Goal: Task Accomplishment & Management: Use online tool/utility

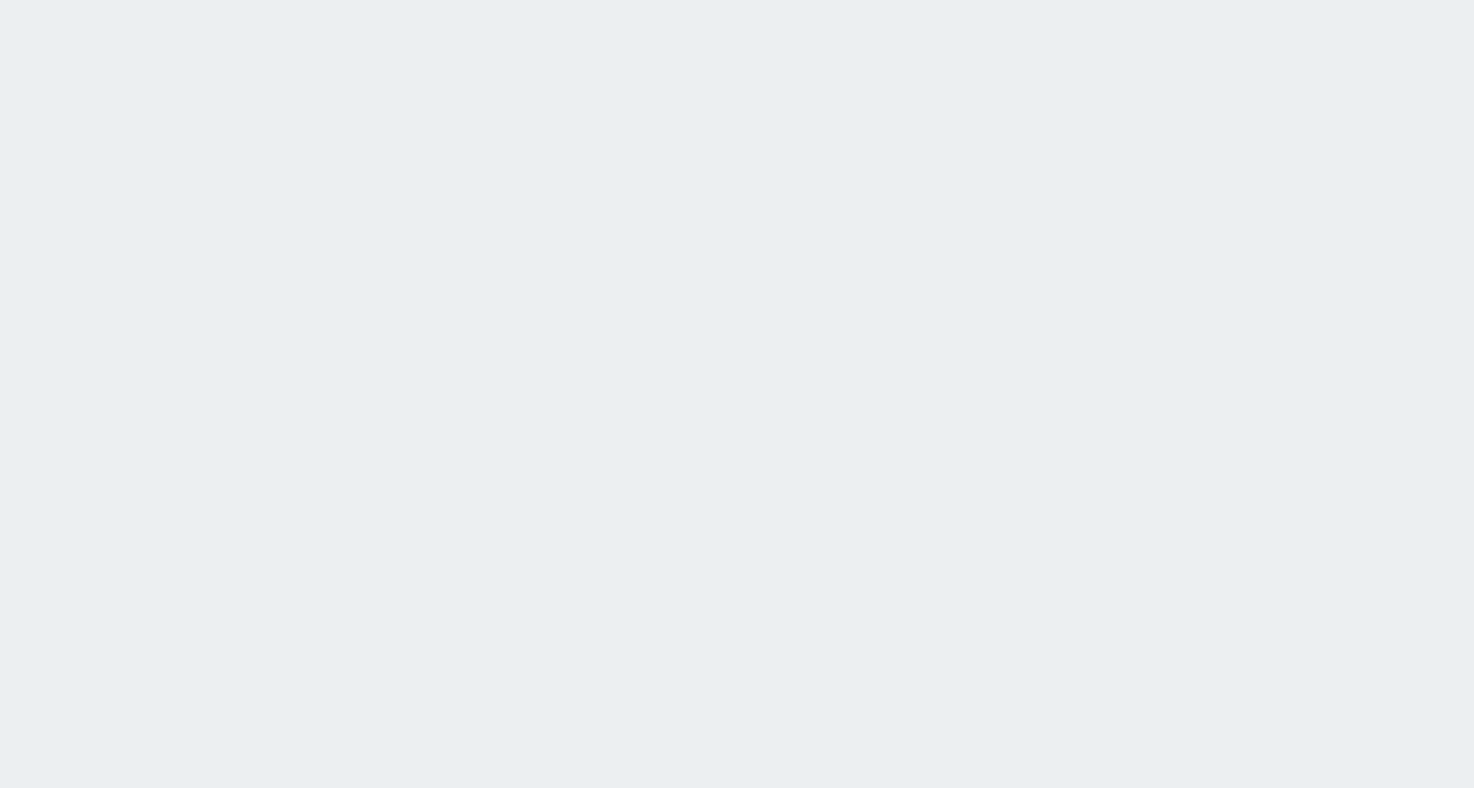
click at [1347, 0] on html at bounding box center [737, 0] width 1474 height 0
click at [559, 0] on html at bounding box center [737, 0] width 1474 height 0
drag, startPoint x: 0, startPoint y: 0, endPoint x: 559, endPoint y: 328, distance: 648.6
click at [559, 0] on html at bounding box center [737, 0] width 1474 height 0
click at [568, 0] on html at bounding box center [737, 0] width 1474 height 0
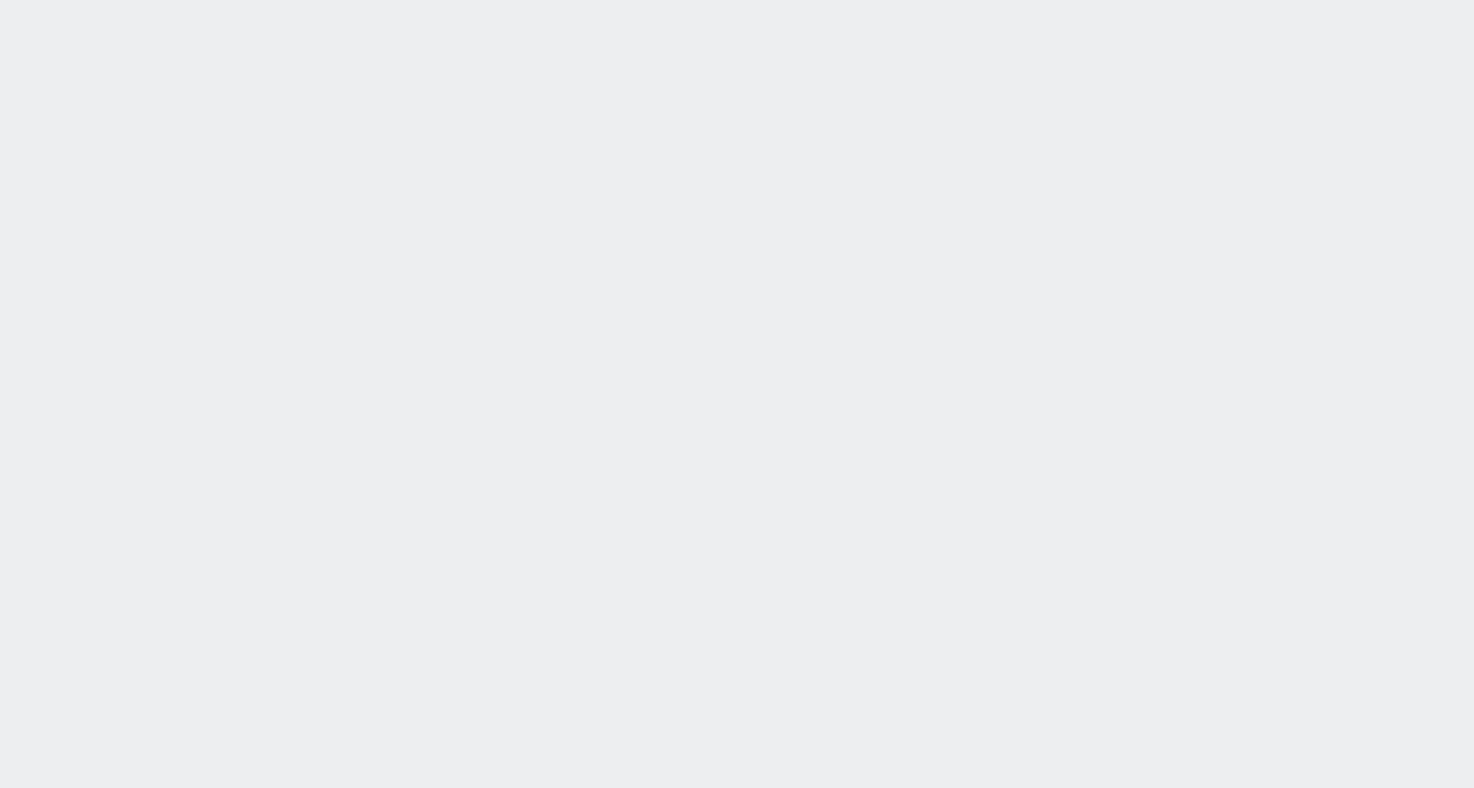
click at [1328, 0] on html at bounding box center [737, 0] width 1474 height 0
drag, startPoint x: 0, startPoint y: 0, endPoint x: 738, endPoint y: 211, distance: 767.4
click at [738, 0] on html at bounding box center [737, 0] width 1474 height 0
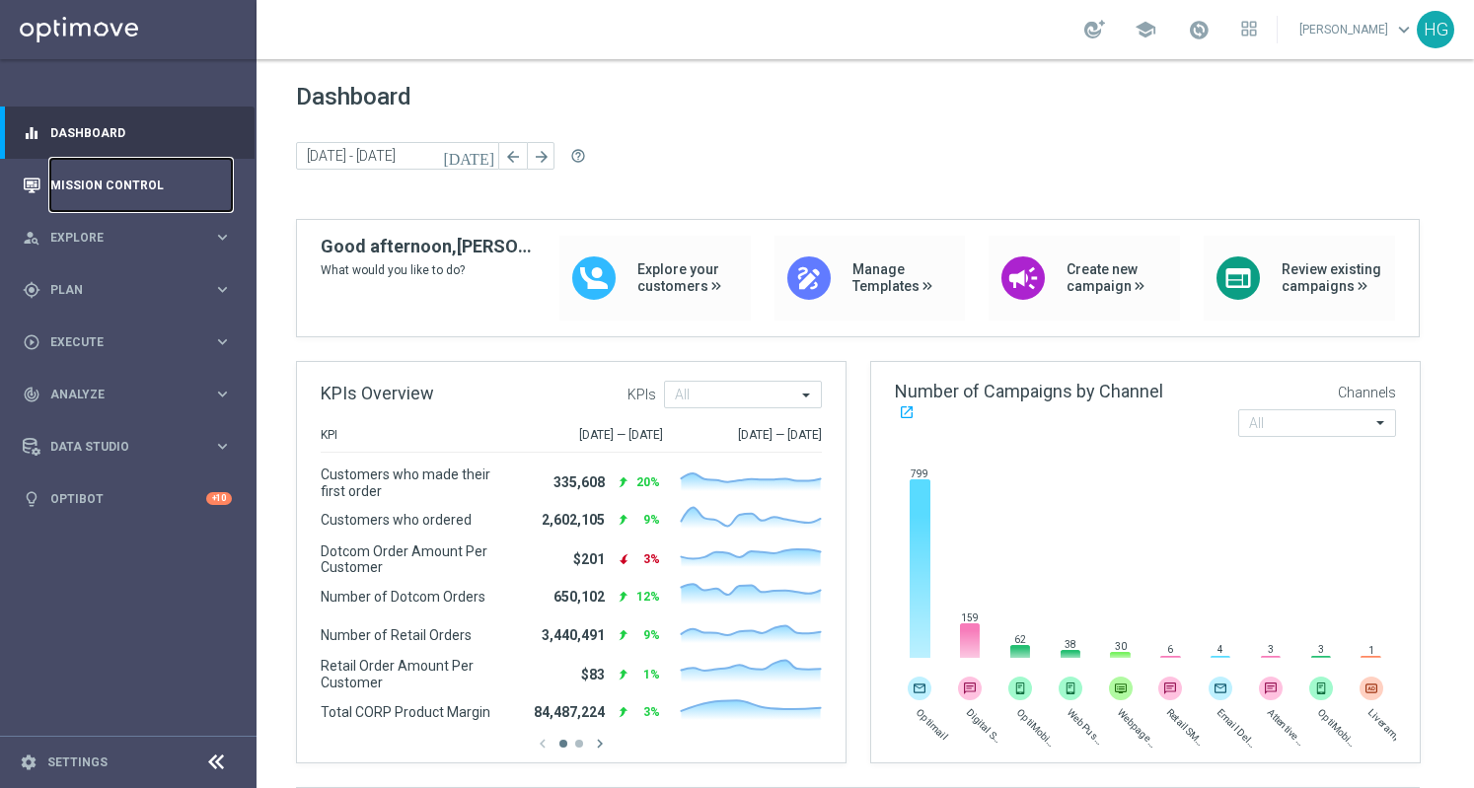
click at [140, 197] on link "Mission Control" at bounding box center [140, 185] width 181 height 52
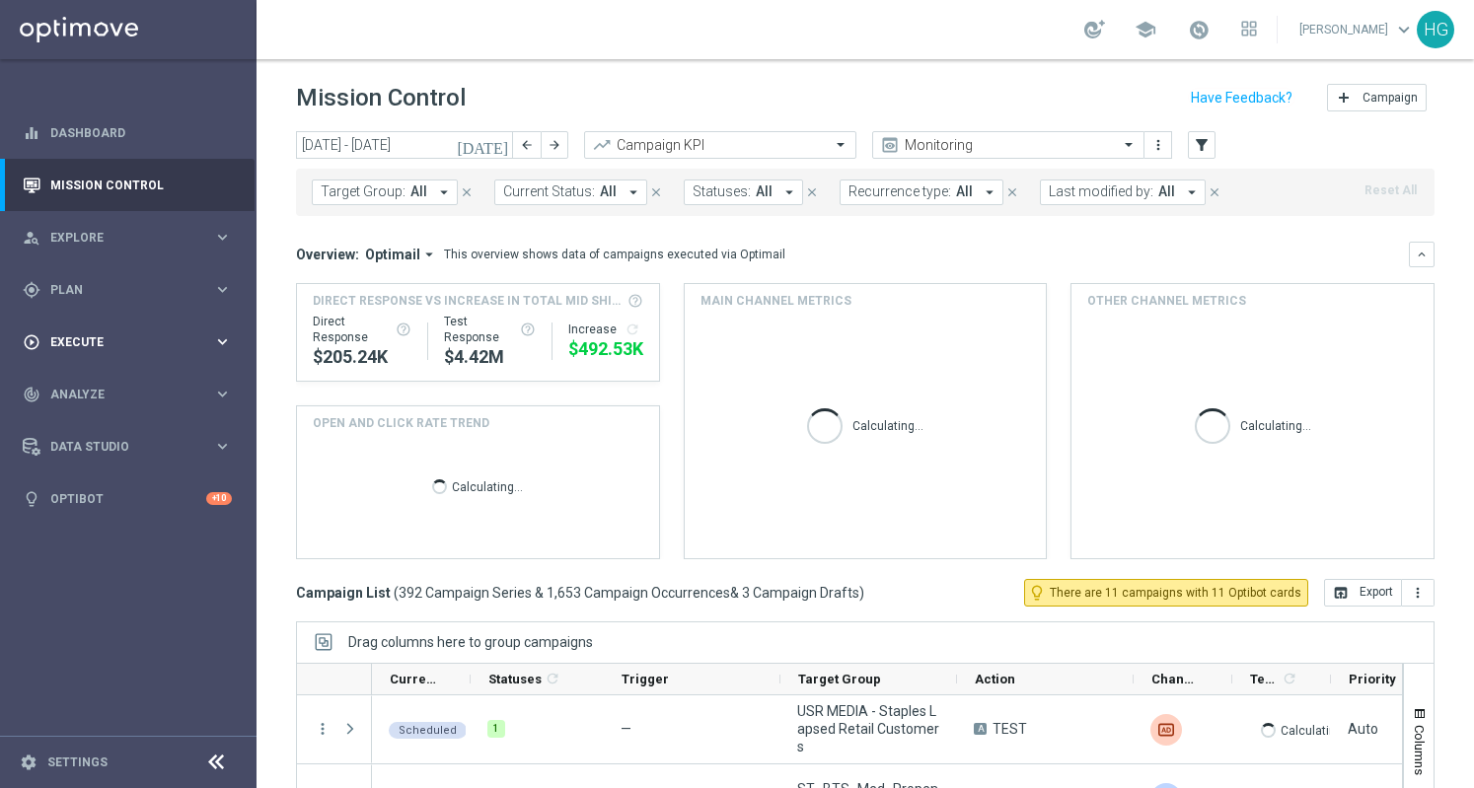
click at [101, 339] on span "Execute" at bounding box center [131, 342] width 163 height 12
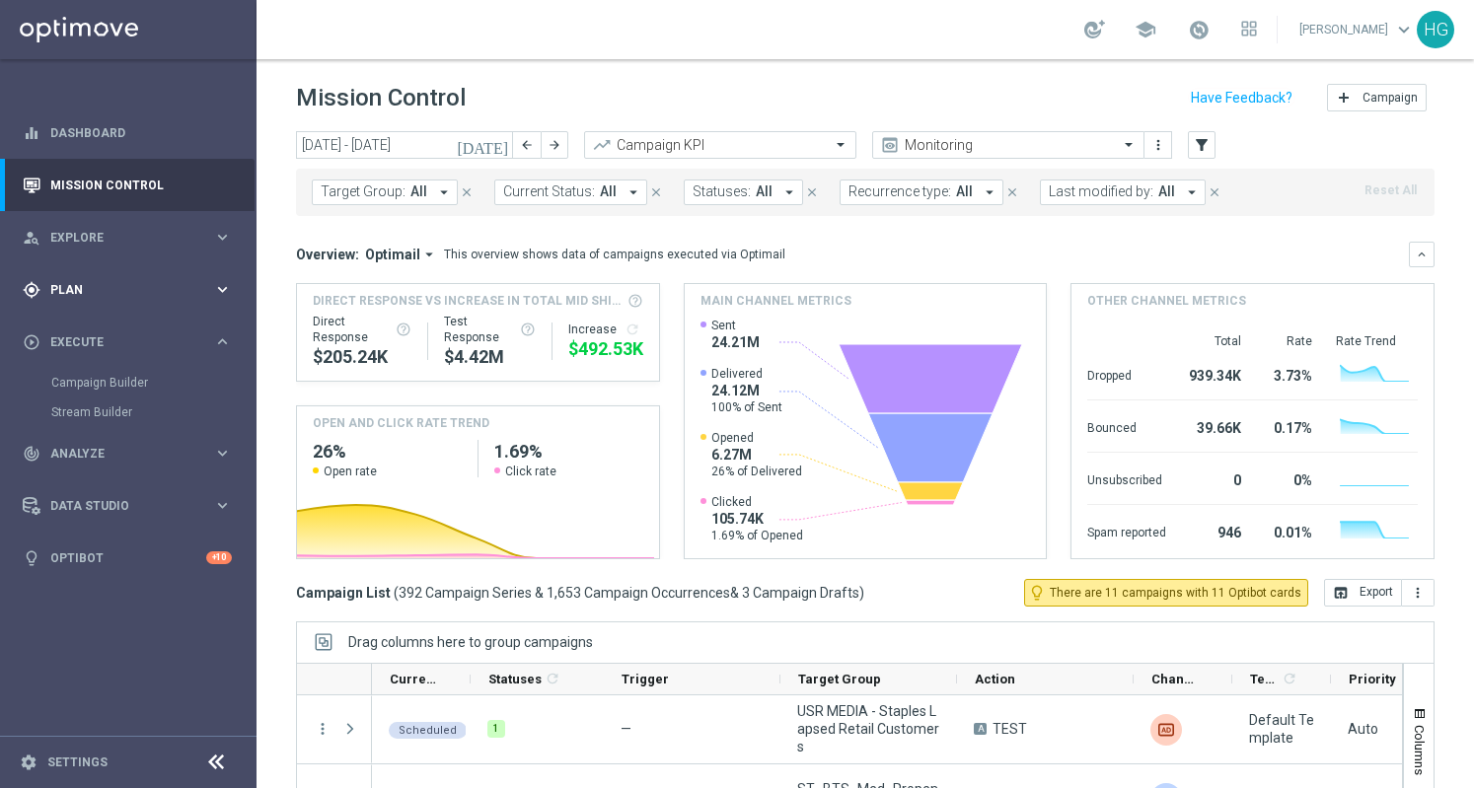
click at [118, 294] on span "Plan" at bounding box center [131, 290] width 163 height 12
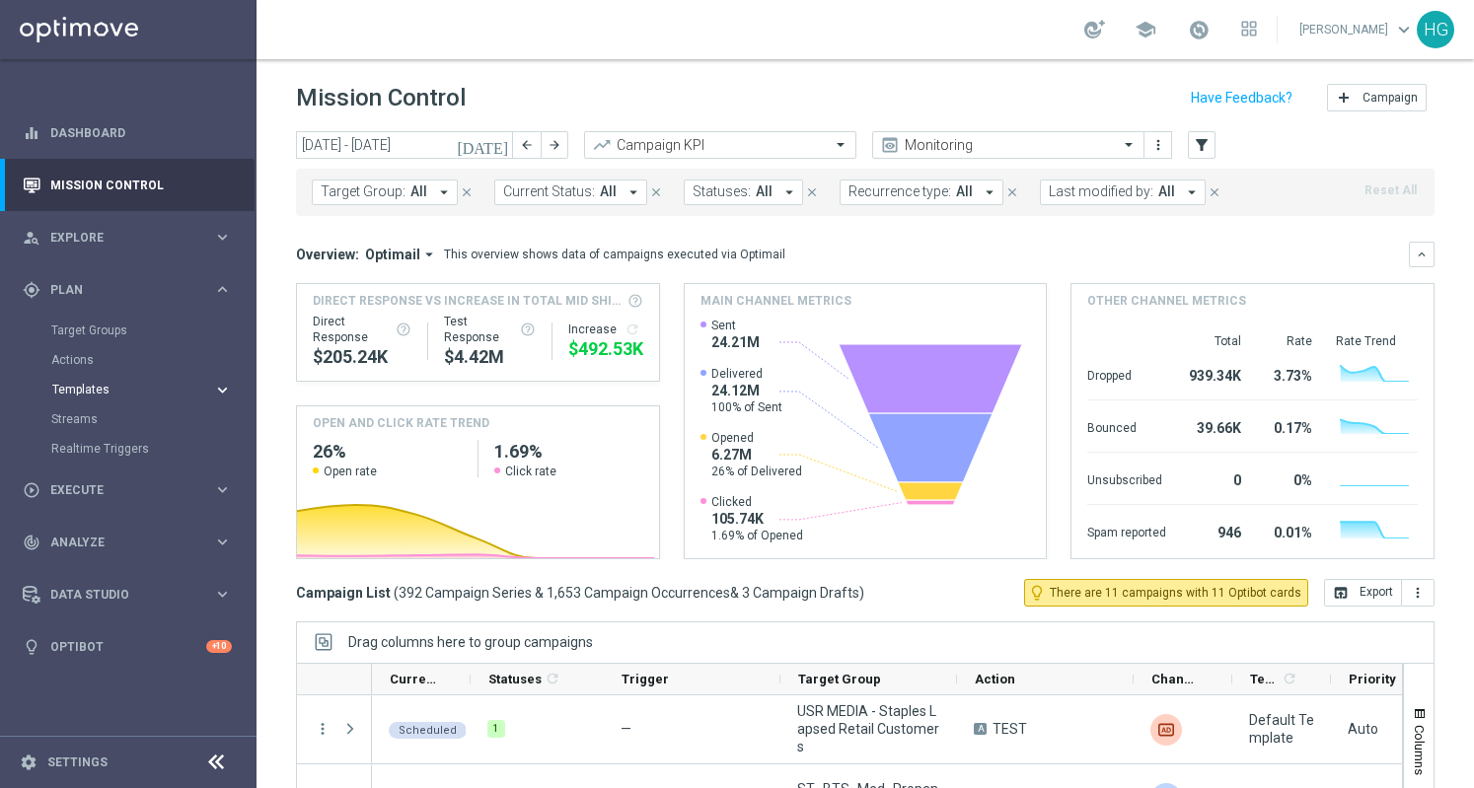
click at [80, 397] on button "Templates keyboard_arrow_right" at bounding box center [141, 390] width 181 height 16
click at [83, 419] on link "Optimail" at bounding box center [133, 419] width 144 height 16
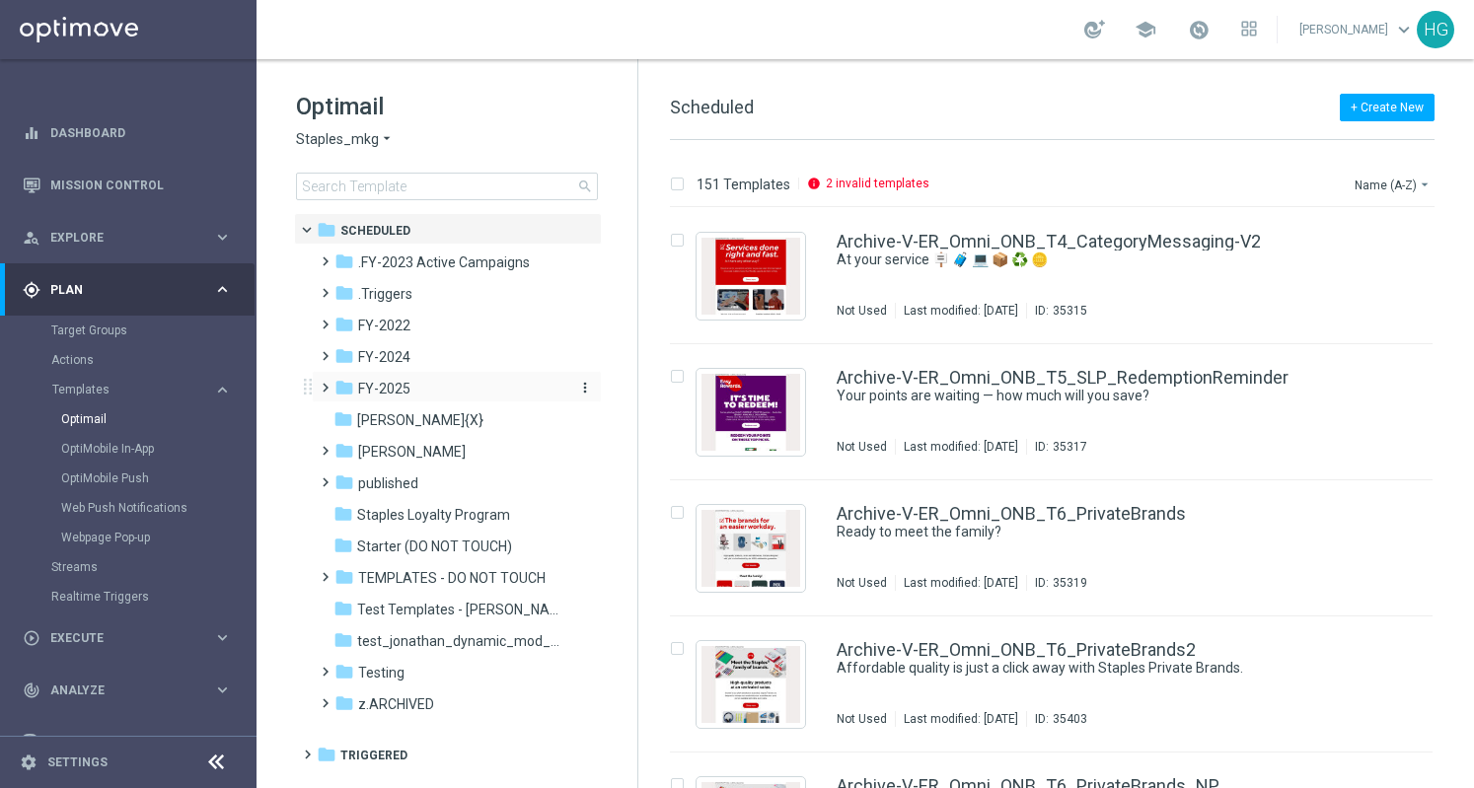
click at [379, 390] on span "FY-2025" at bounding box center [384, 389] width 52 height 18
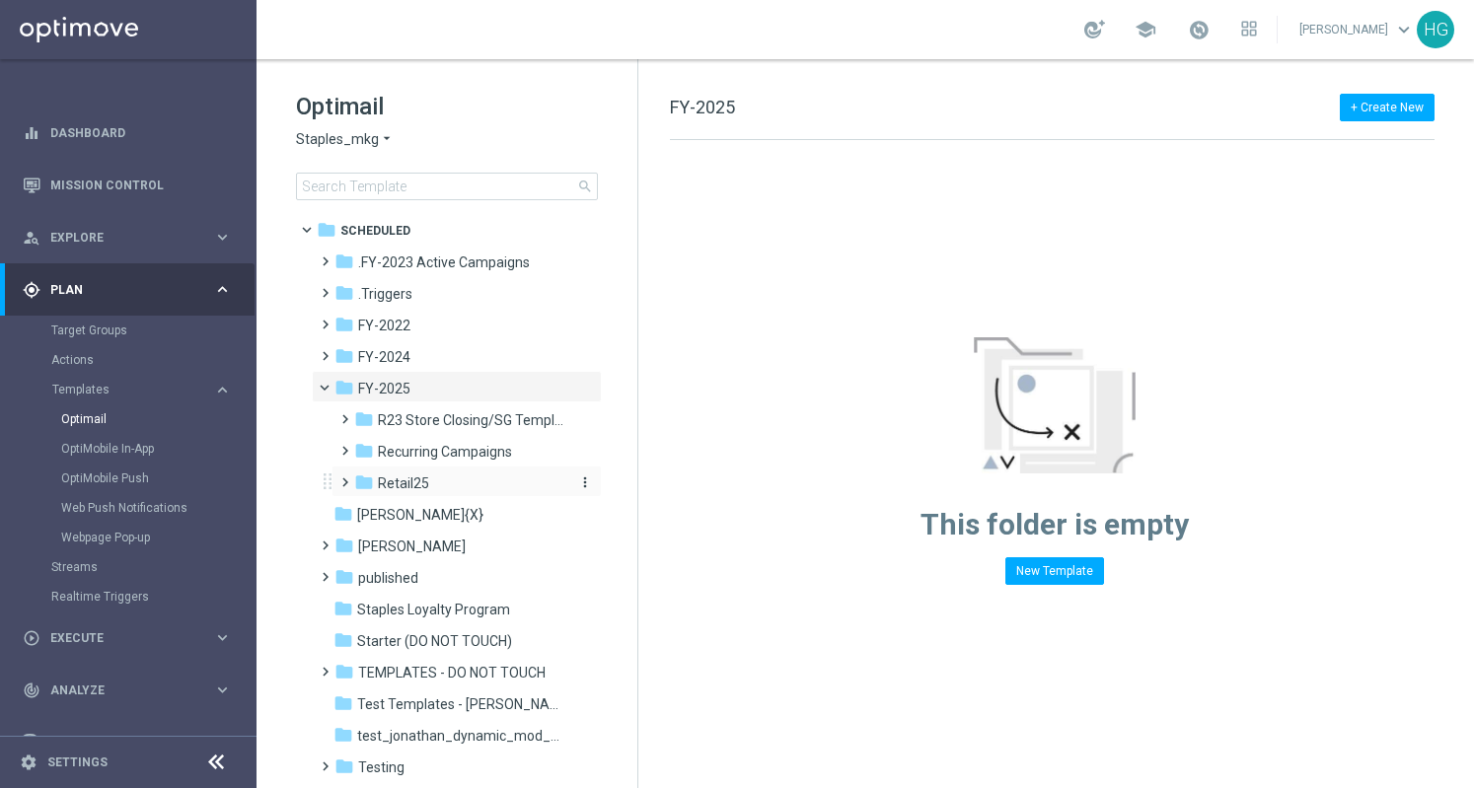
click at [431, 479] on div "folder Retail25" at bounding box center [459, 483] width 210 height 23
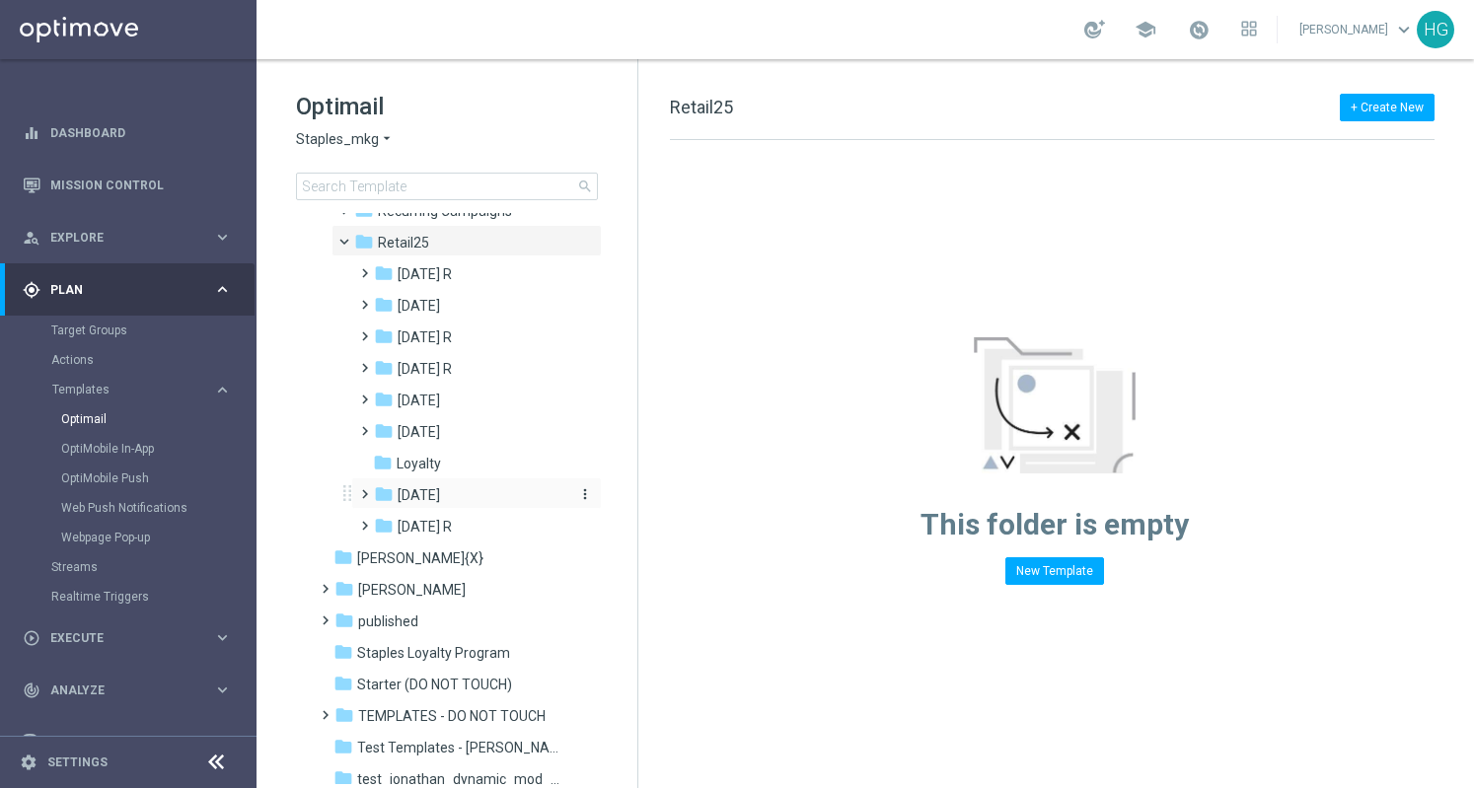
scroll to position [197, 0]
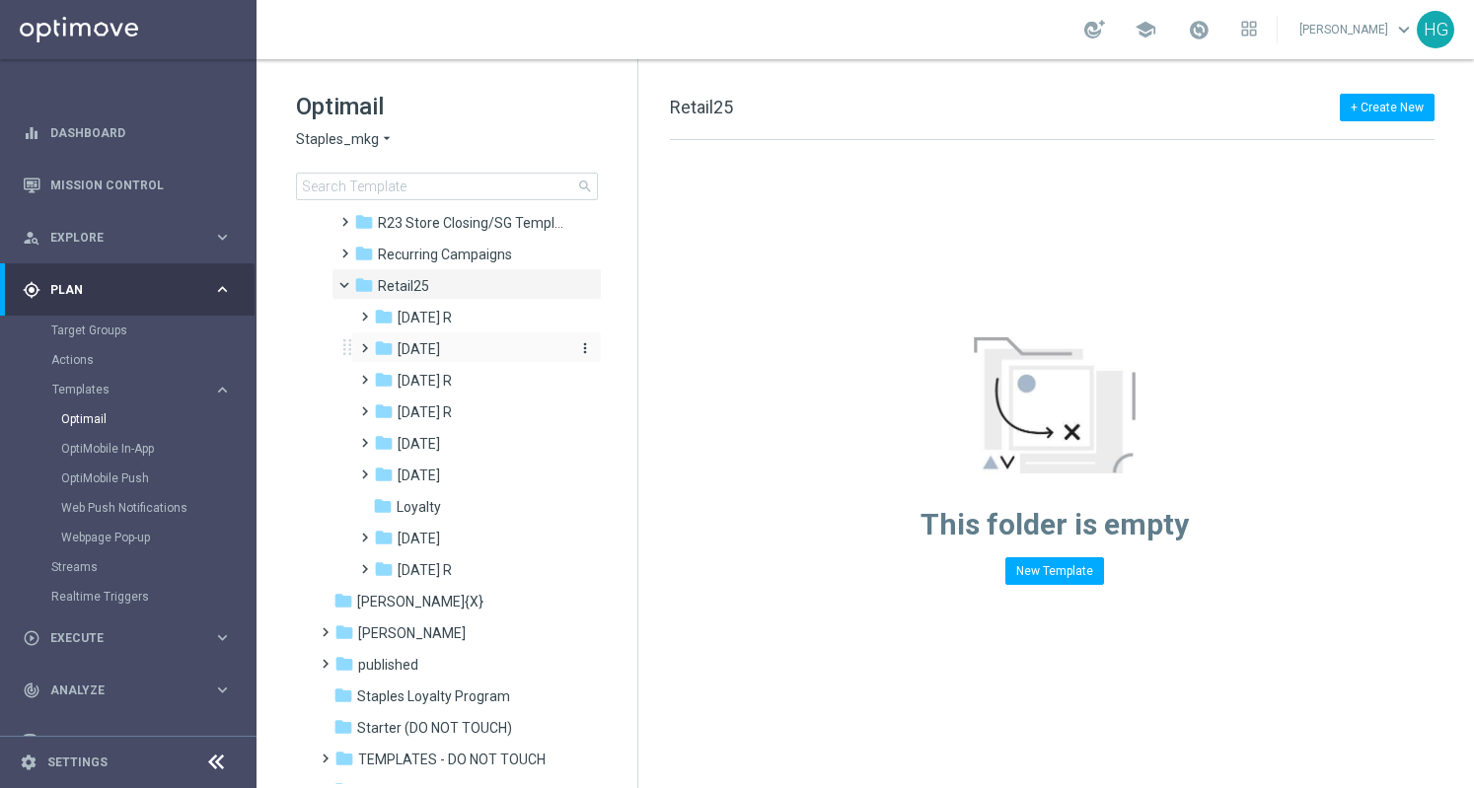
click at [438, 348] on span "August 25" at bounding box center [419, 349] width 42 height 18
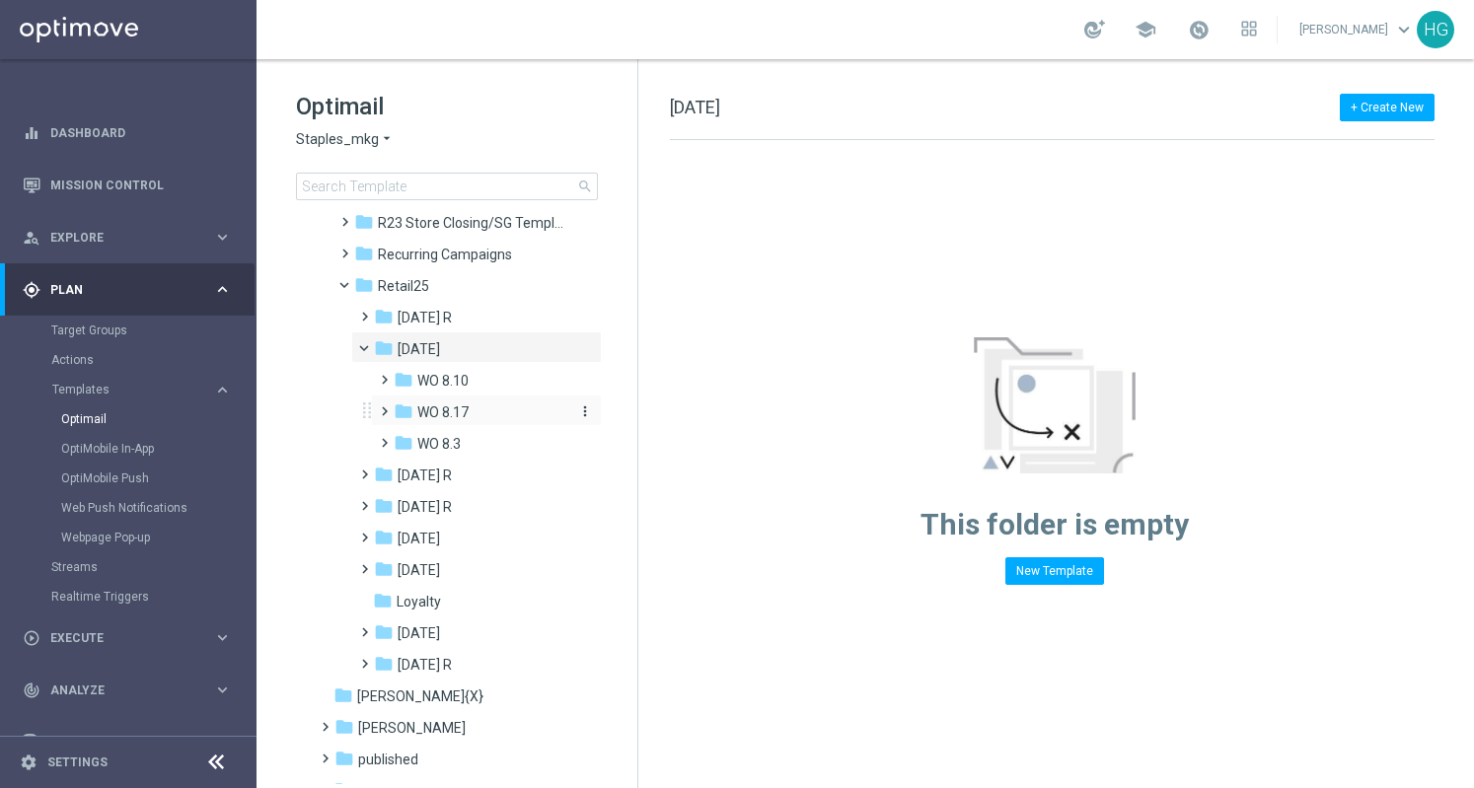
click at [435, 413] on span "WO 8.17" at bounding box center [442, 412] width 51 height 18
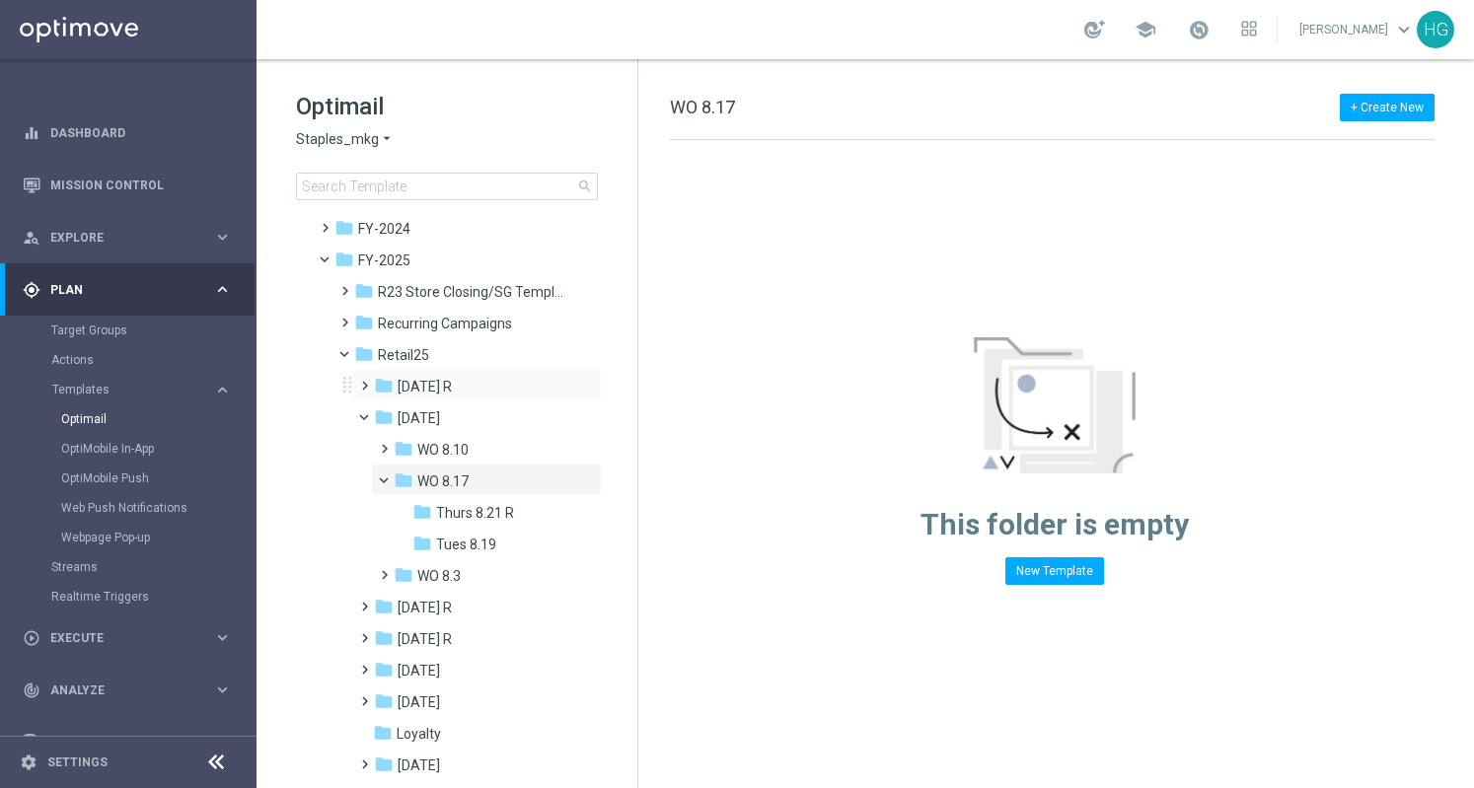
scroll to position [99, 0]
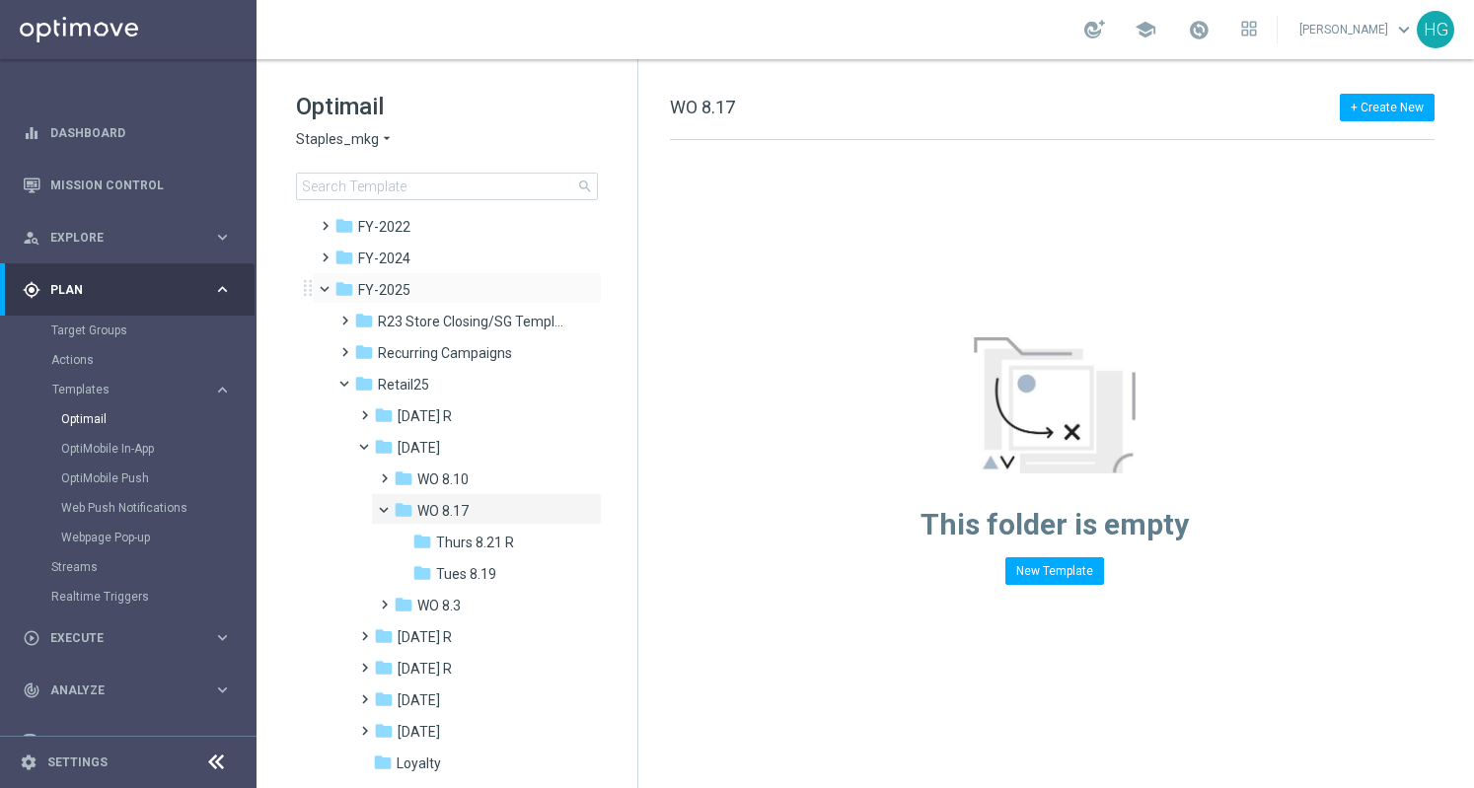
click at [329, 289] on span at bounding box center [333, 284] width 8 height 9
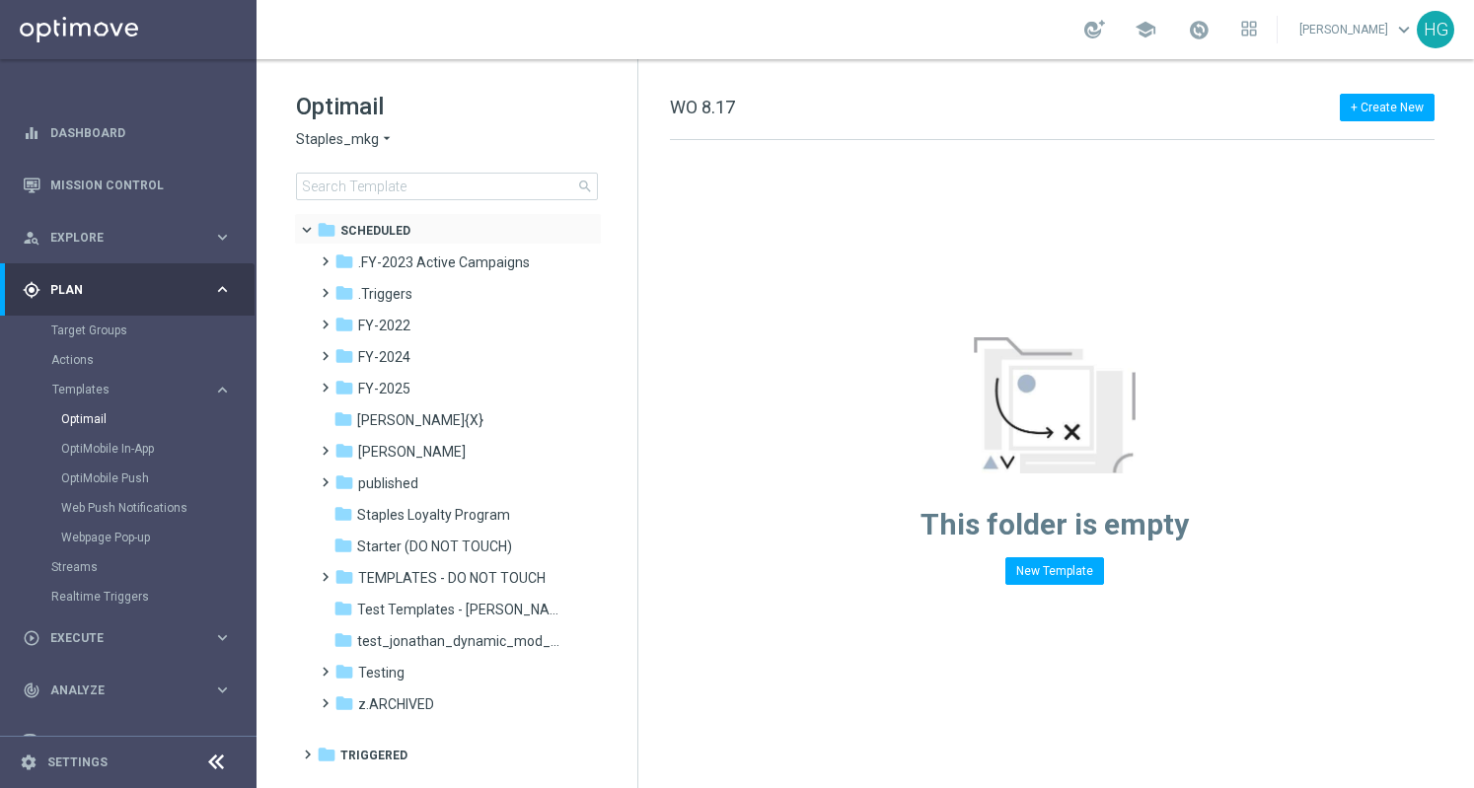
click at [312, 230] on span at bounding box center [316, 225] width 8 height 9
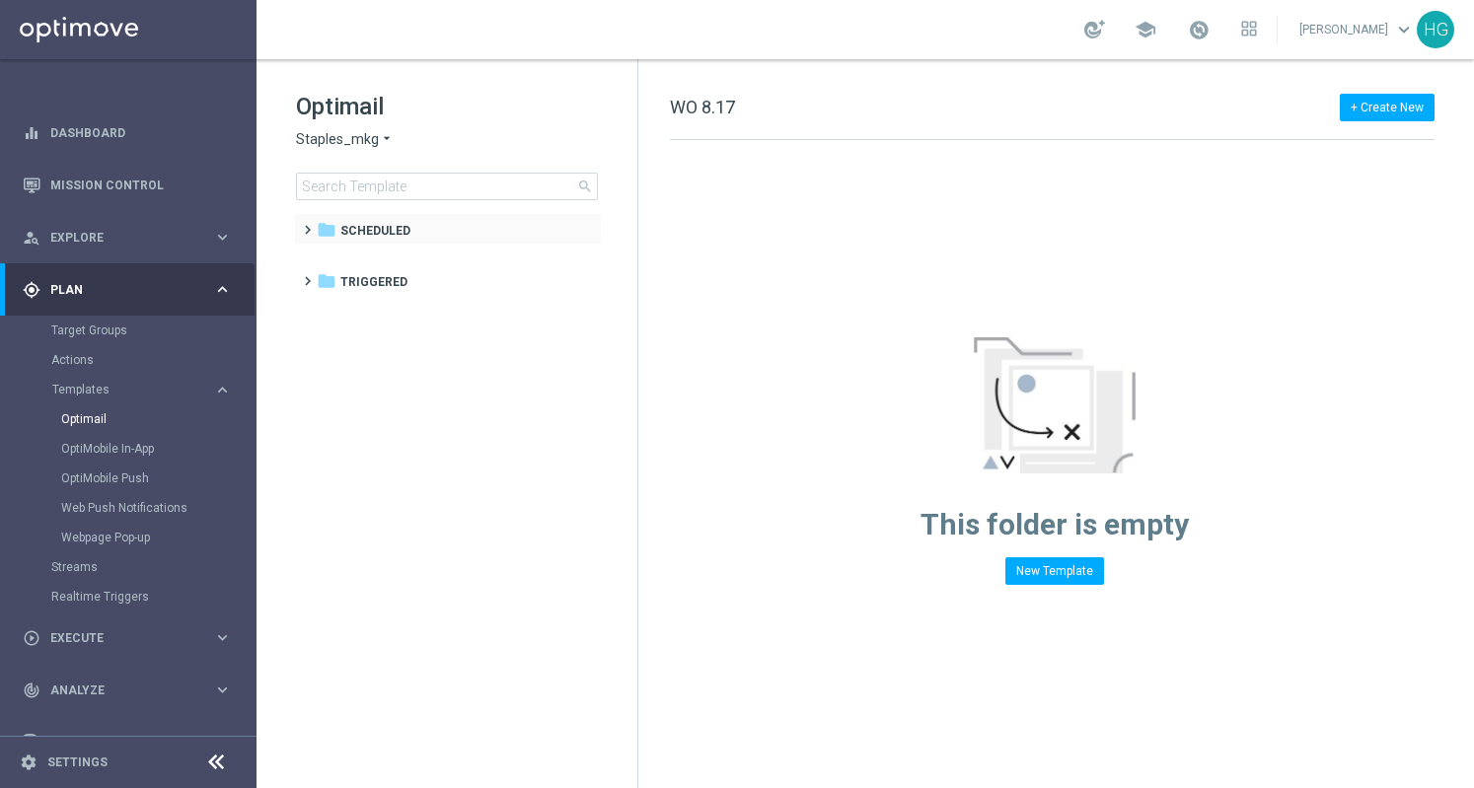
click at [308, 225] on span at bounding box center [303, 221] width 9 height 8
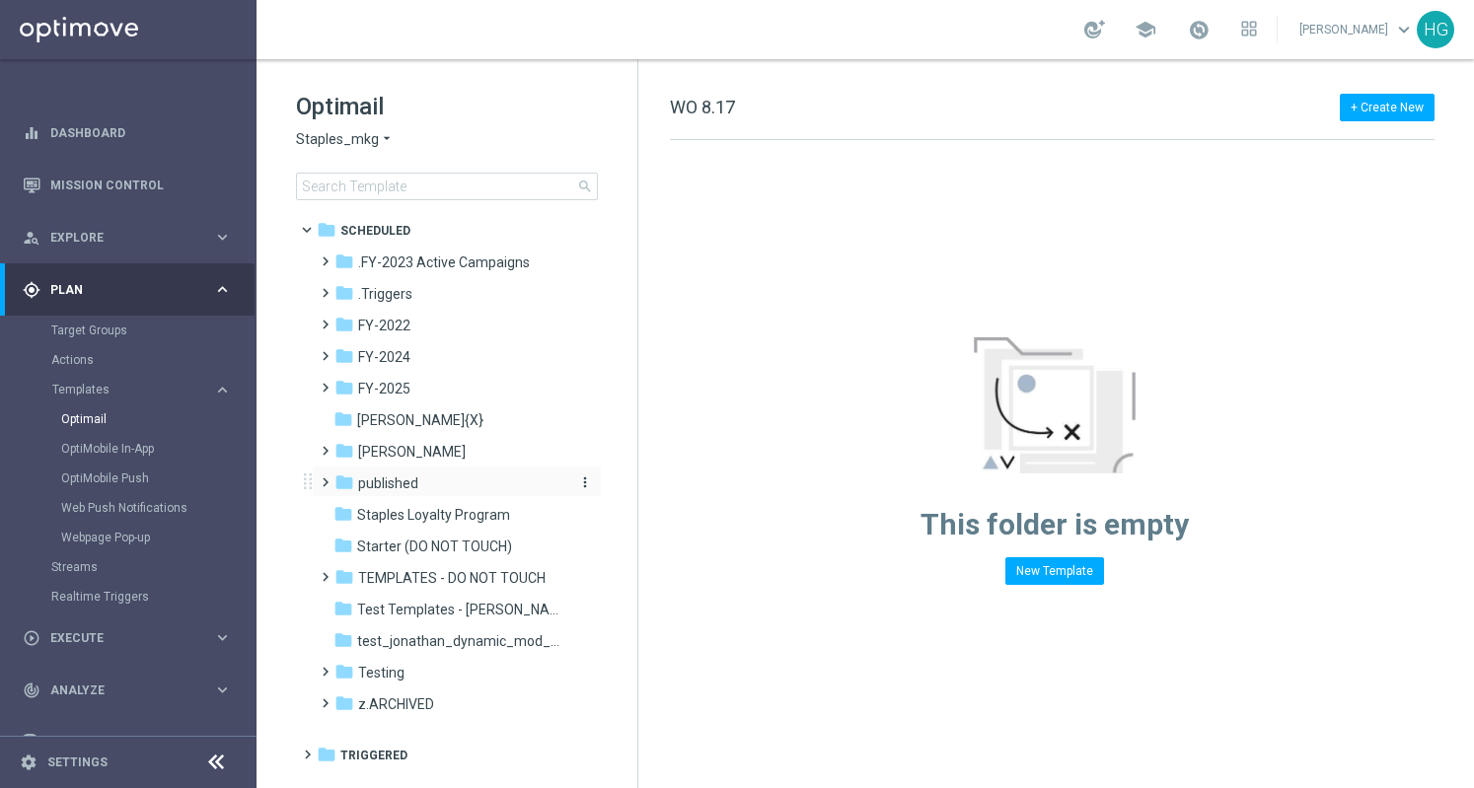
click at [343, 479] on icon "folder" at bounding box center [344, 482] width 20 height 20
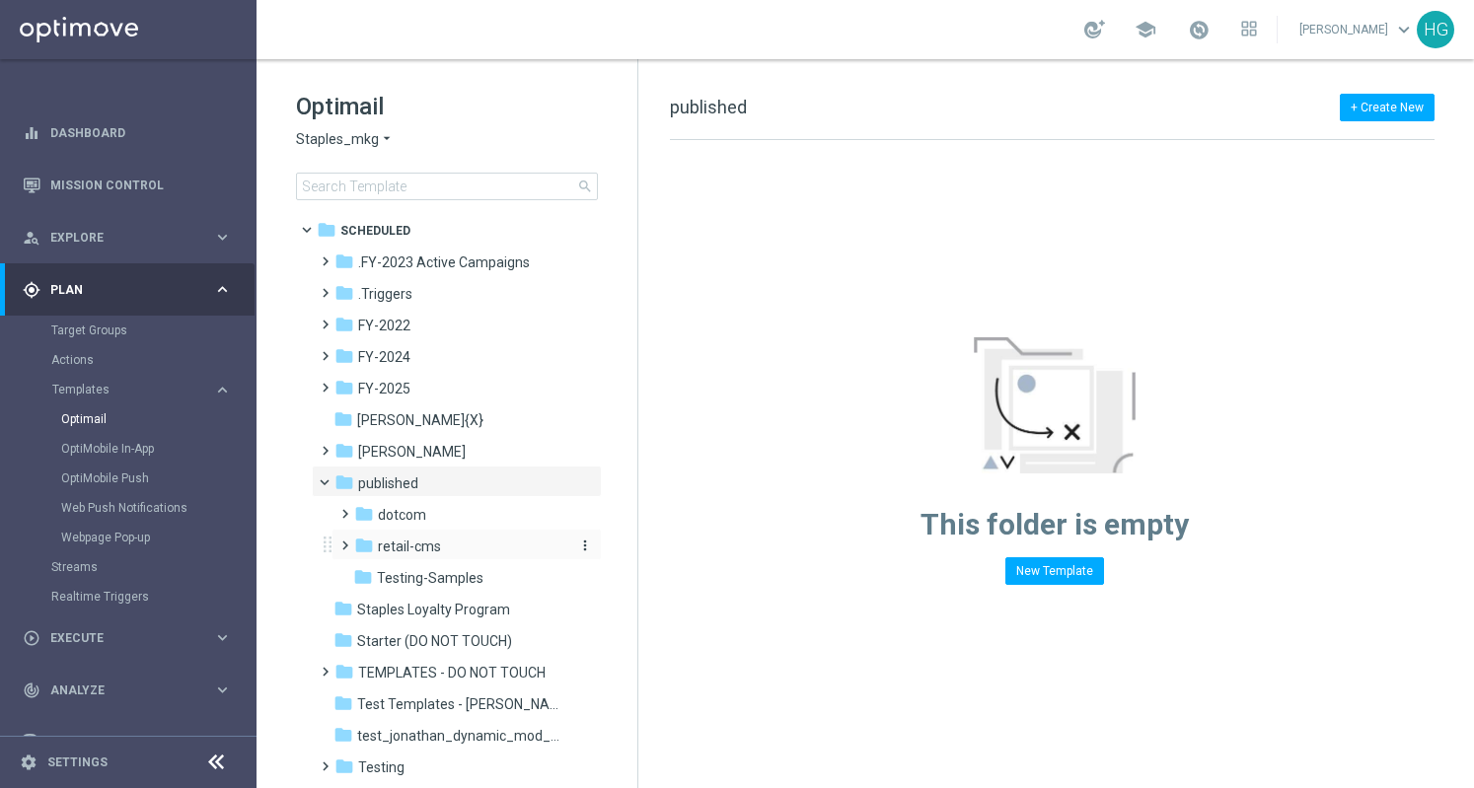
click at [402, 546] on span "retail-cms" at bounding box center [409, 547] width 63 height 18
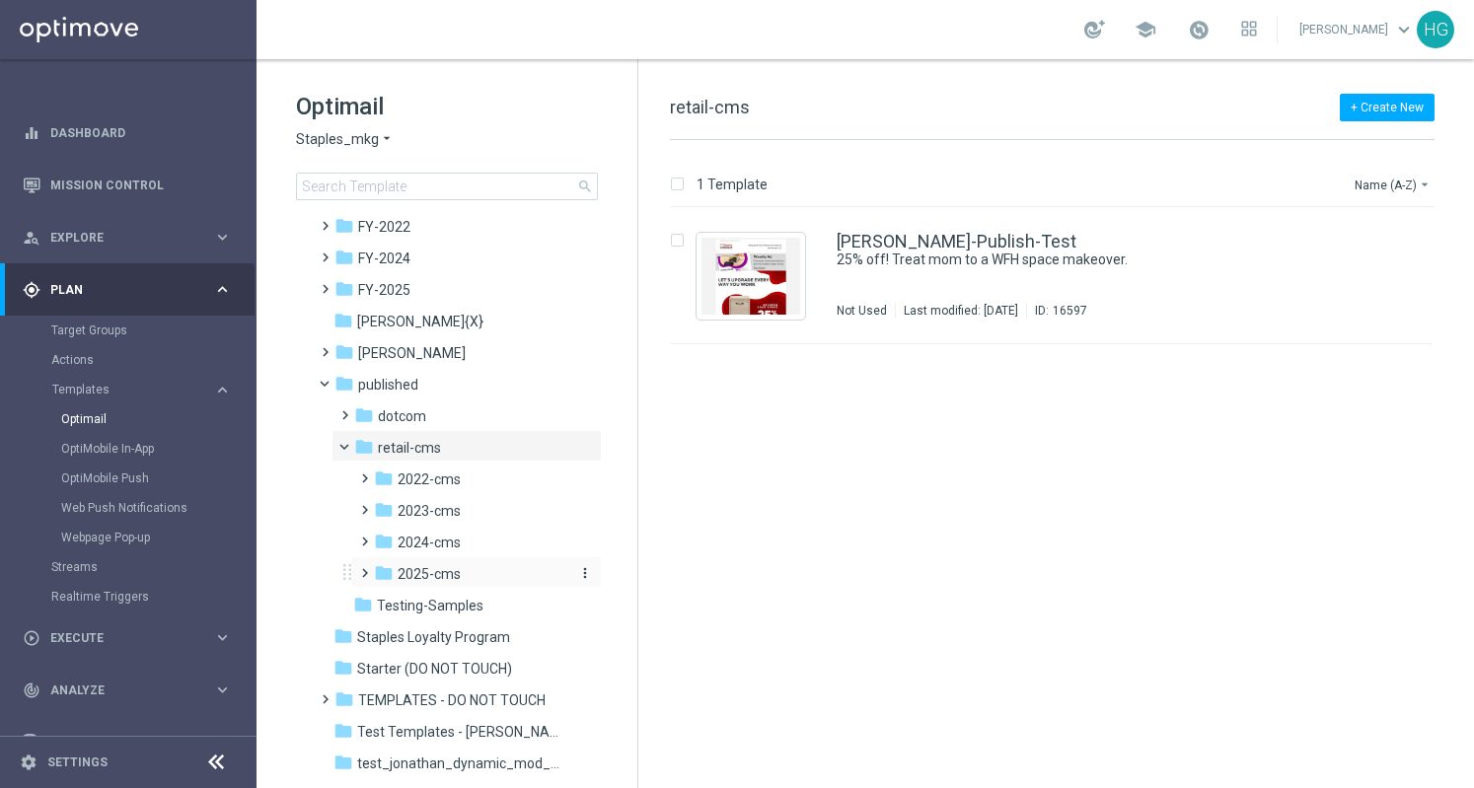
click at [441, 573] on span "2025-cms" at bounding box center [429, 574] width 63 height 18
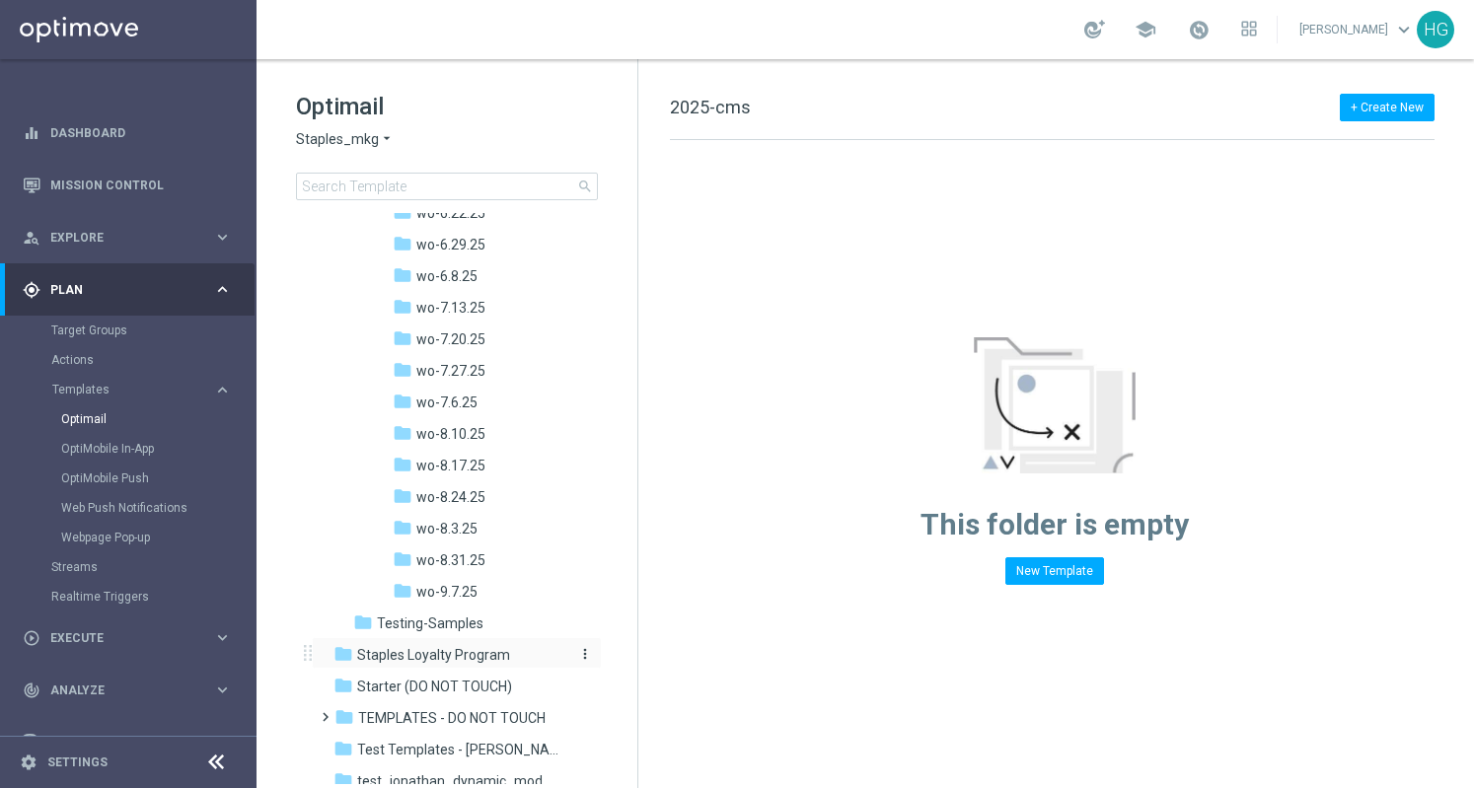
scroll to position [1282, 0]
click at [472, 495] on span "wo-8.24.25" at bounding box center [450, 495] width 69 height 18
click at [479, 523] on div "folder wo-8.3.25" at bounding box center [482, 527] width 178 height 23
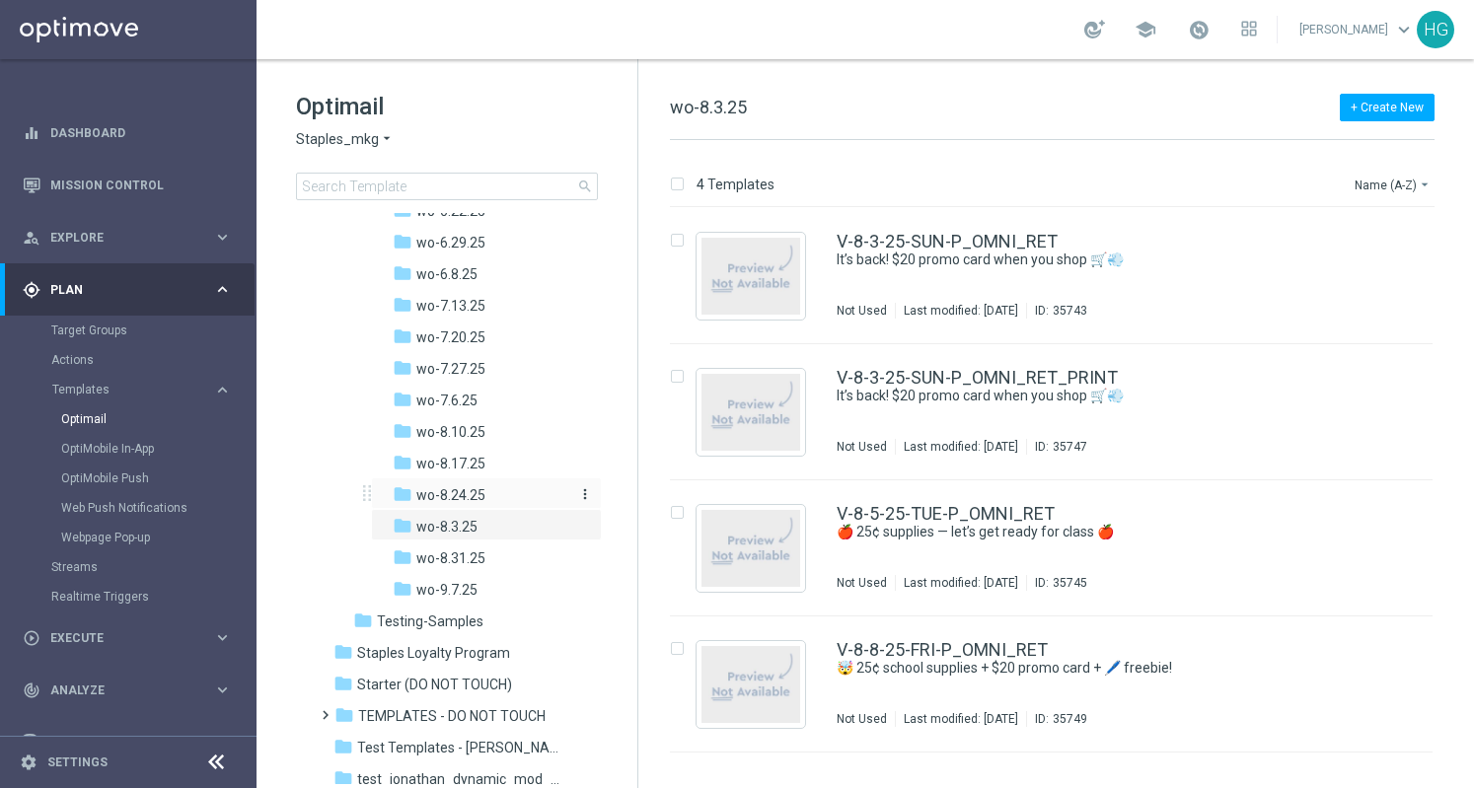
click at [503, 485] on div "folder wo-8.24.25" at bounding box center [482, 495] width 178 height 23
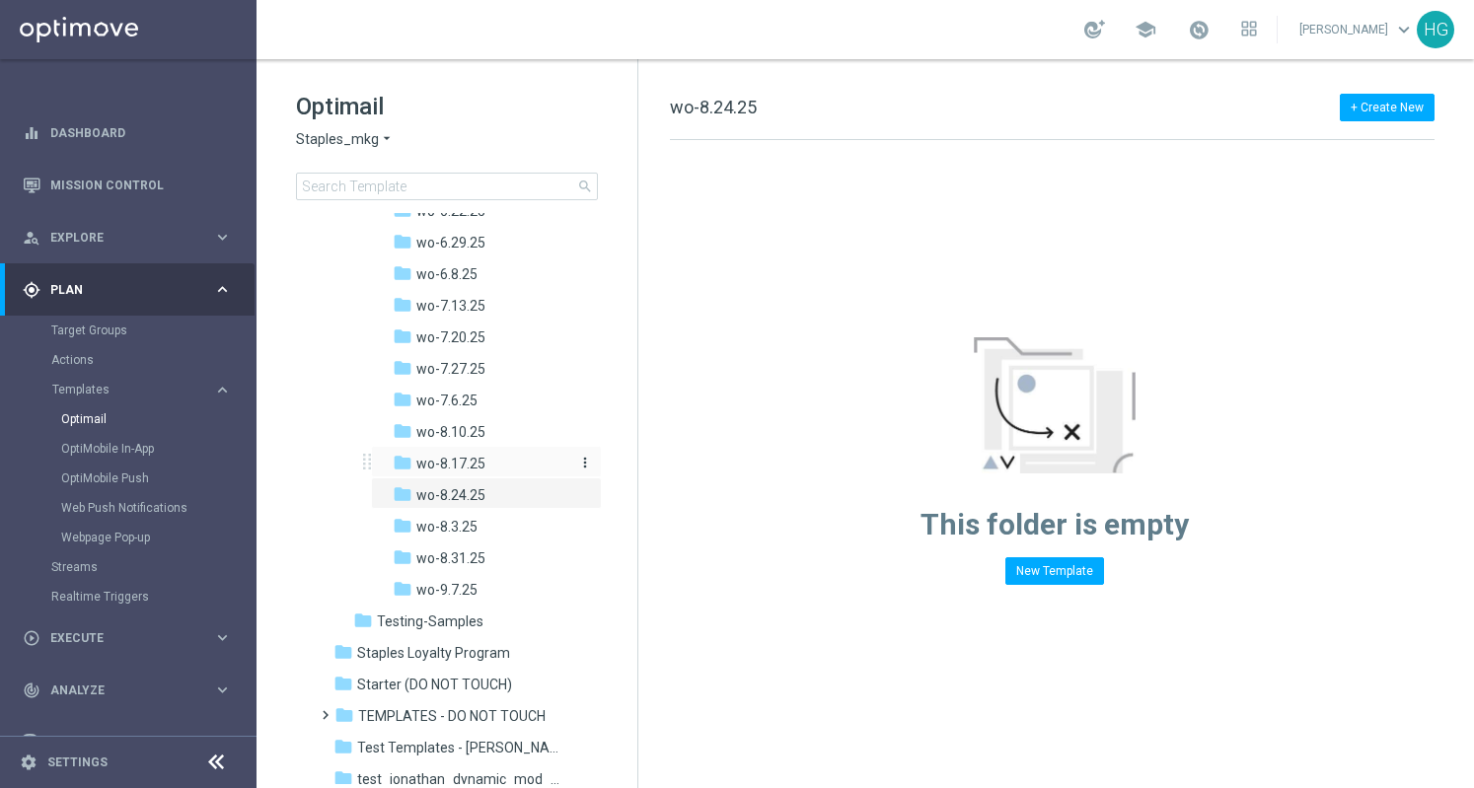
click at [462, 466] on span "wo-8.17.25" at bounding box center [450, 464] width 69 height 18
click at [464, 496] on span "wo-8.24.25" at bounding box center [450, 495] width 69 height 18
click at [468, 463] on span "wo-8.17.25" at bounding box center [450, 464] width 69 height 18
click at [471, 401] on span "wo-7.6.25" at bounding box center [446, 401] width 61 height 18
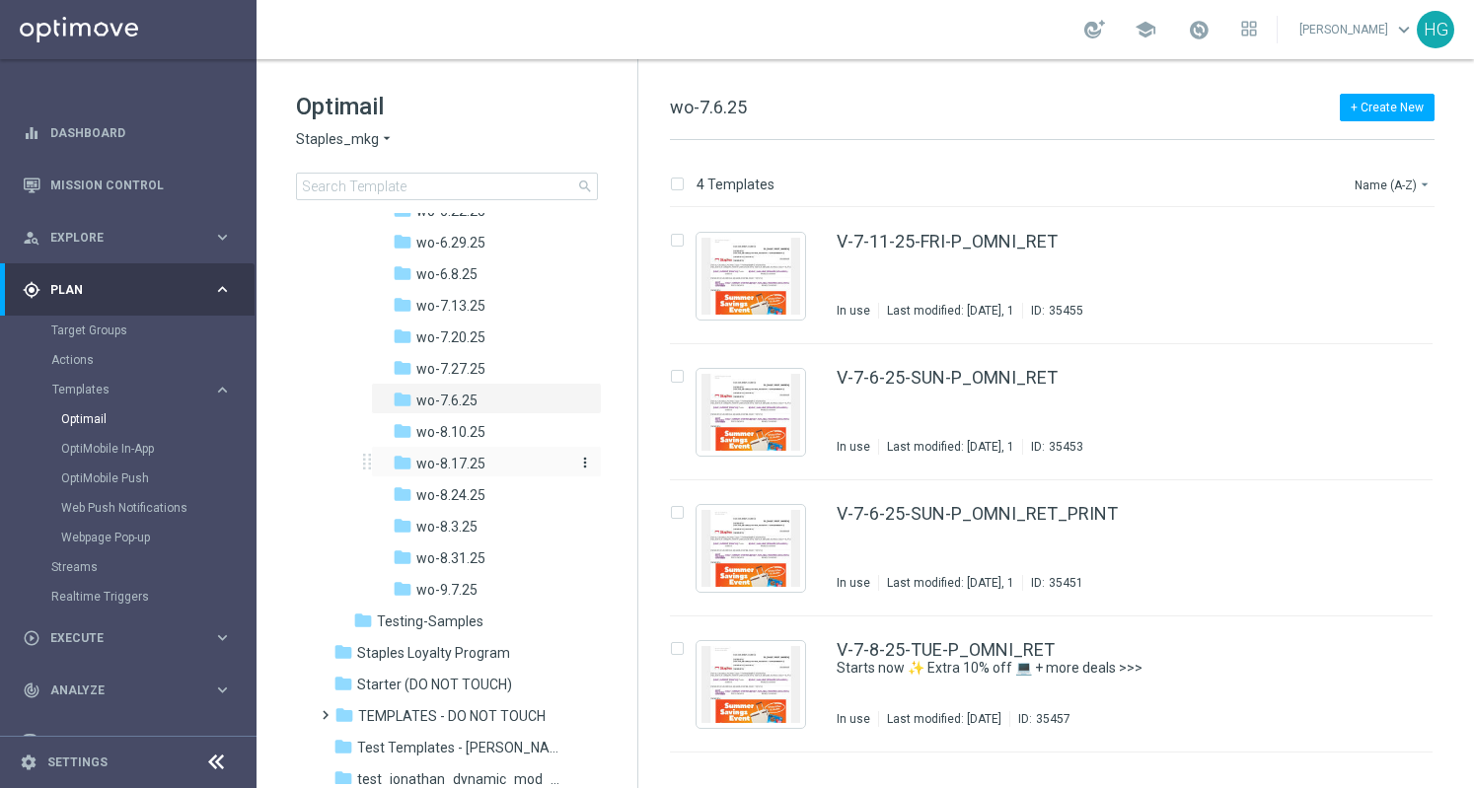
click at [471, 464] on span "wo-8.17.25" at bounding box center [450, 464] width 69 height 18
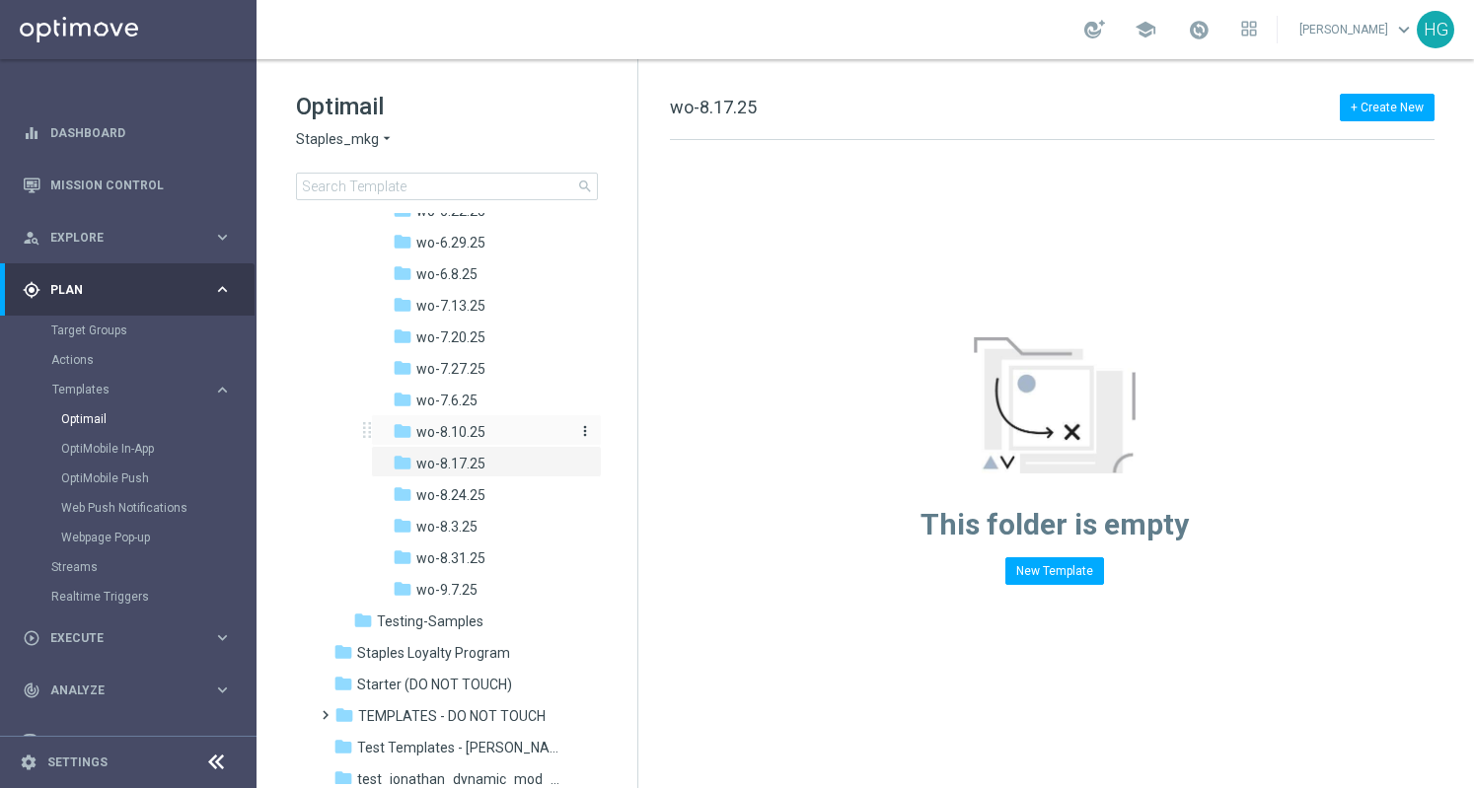
click at [426, 421] on div "folder wo-8.10.25" at bounding box center [482, 432] width 178 height 23
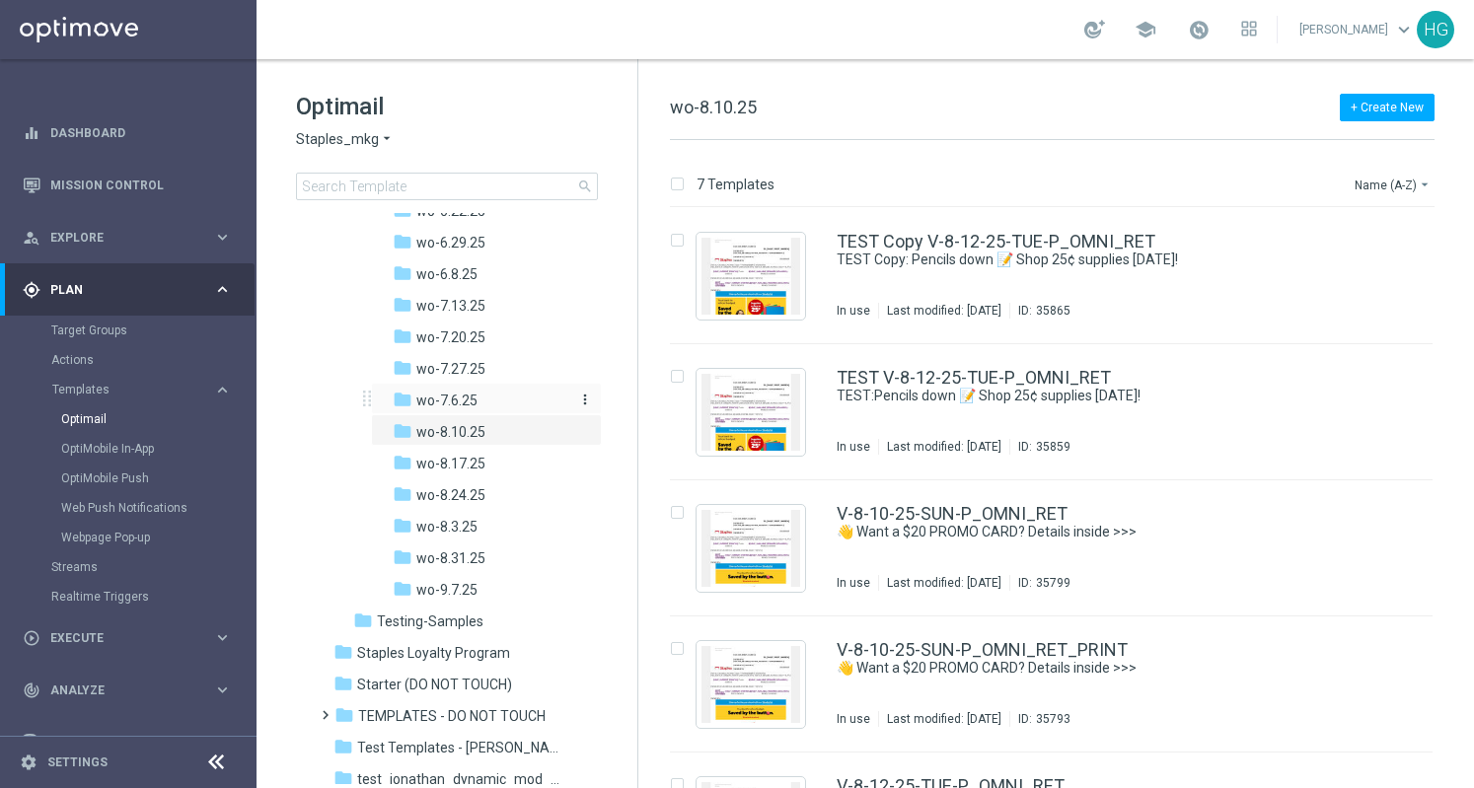
click at [425, 390] on div "folder wo-7.6.25" at bounding box center [482, 401] width 178 height 23
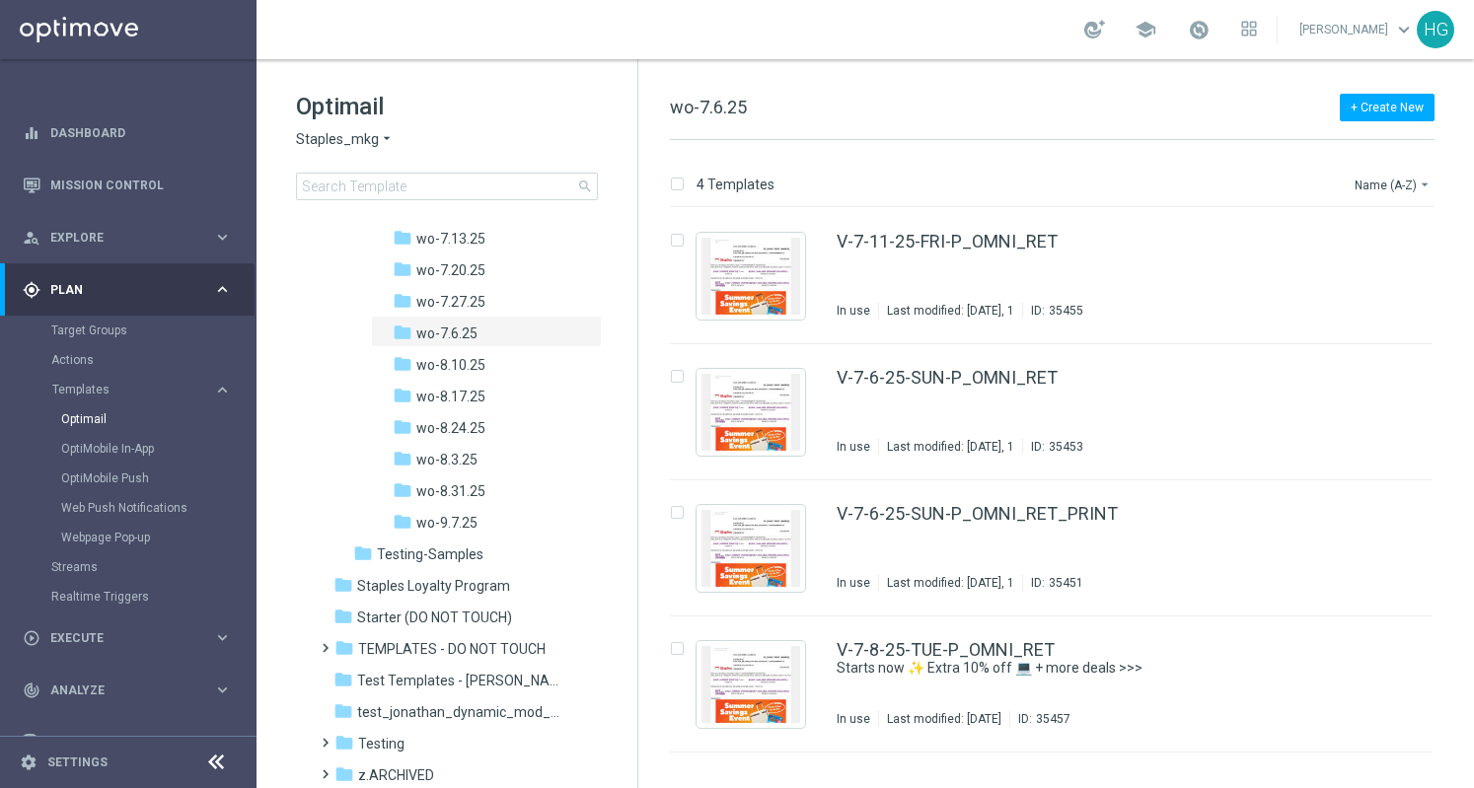
scroll to position [1381, 0]
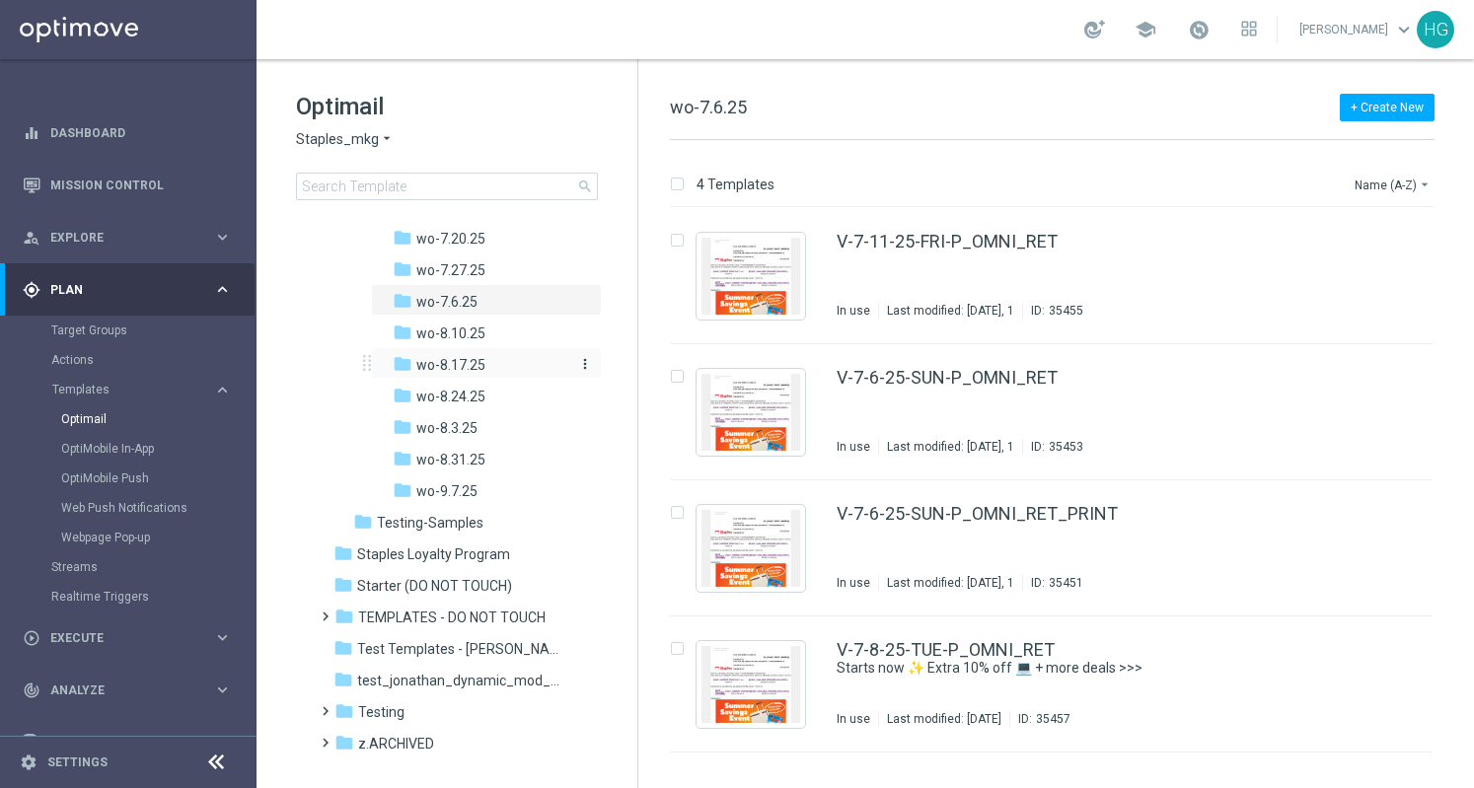
click at [442, 366] on span "wo-8.17.25" at bounding box center [450, 365] width 69 height 18
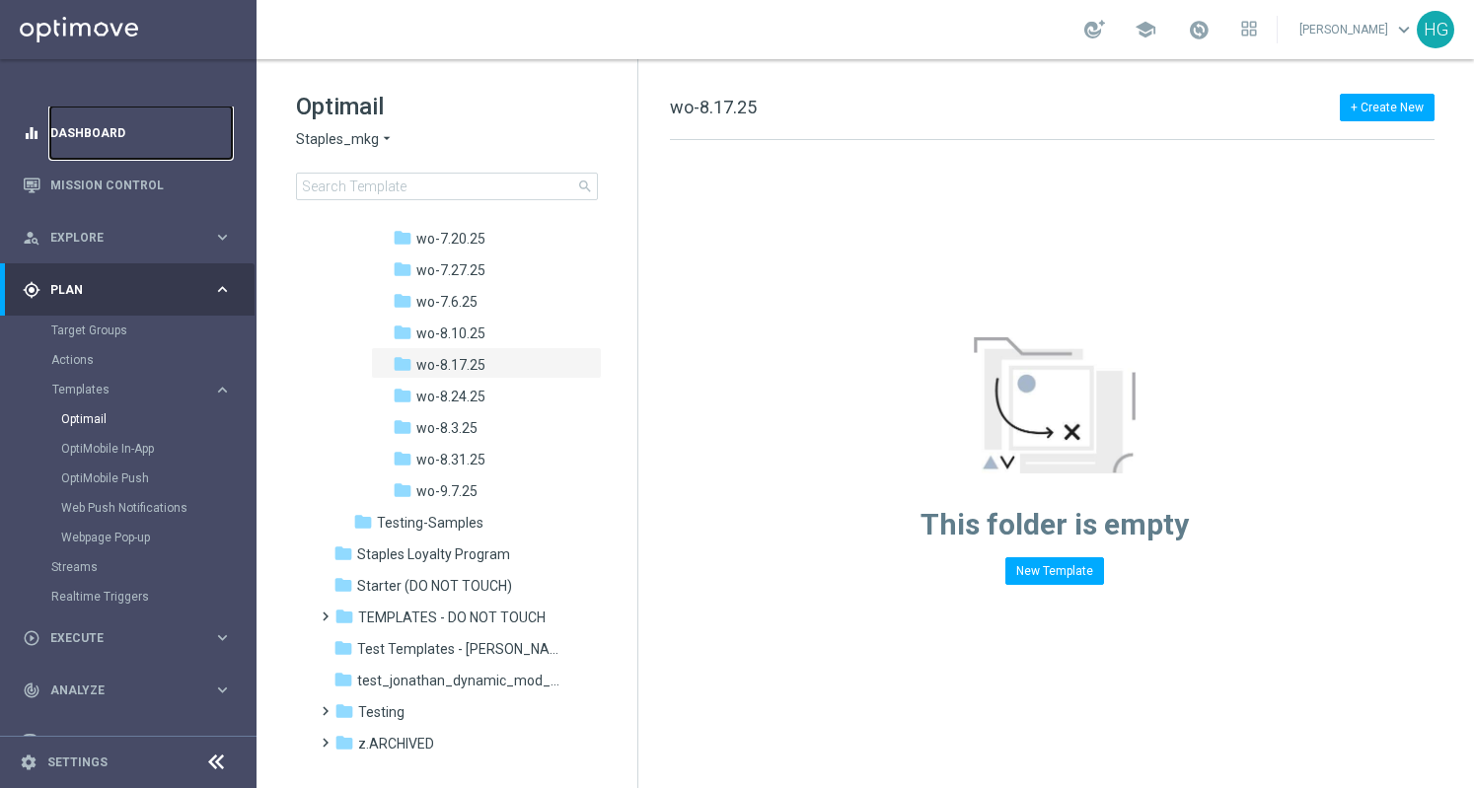
click at [105, 128] on link "Dashboard" at bounding box center [140, 133] width 181 height 52
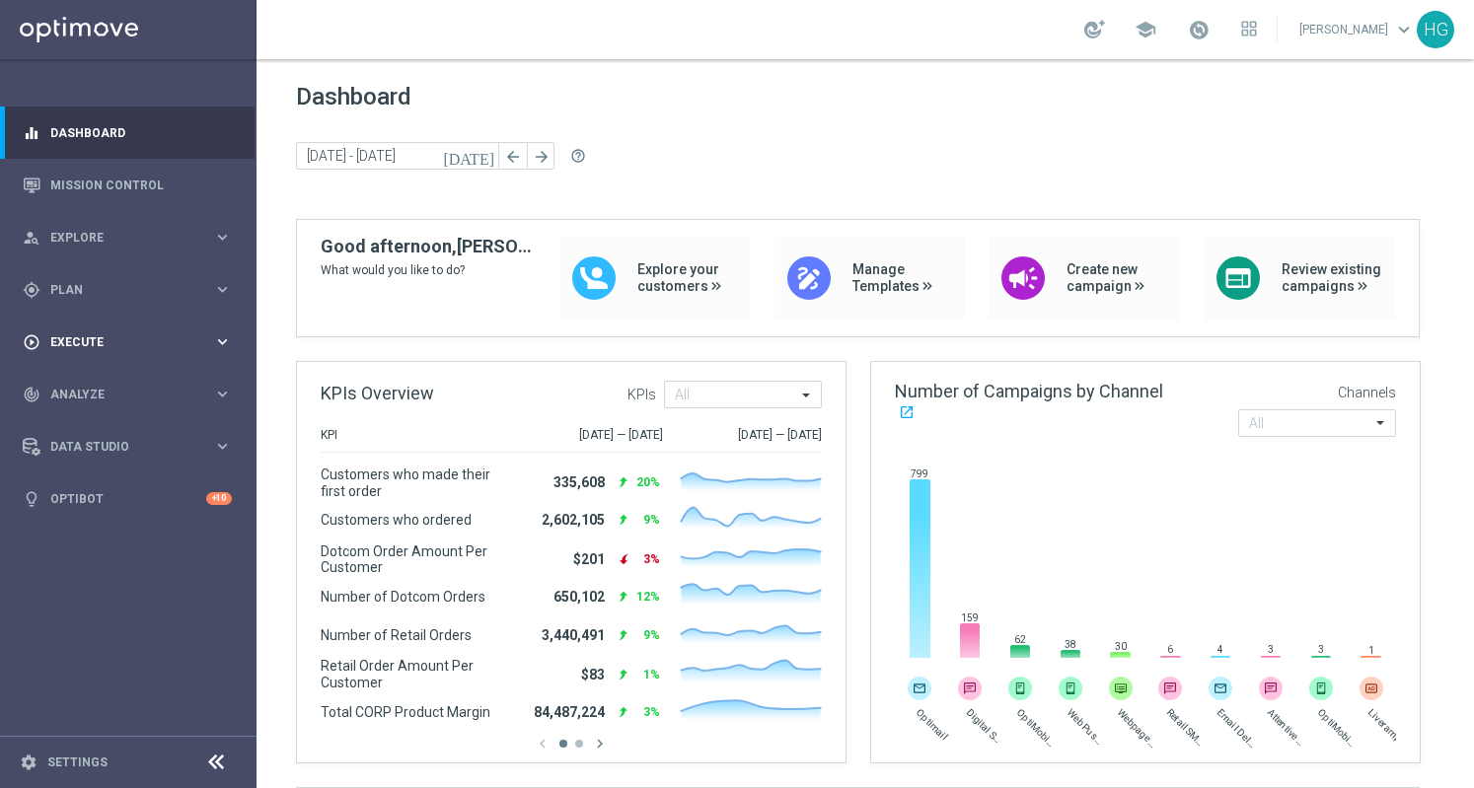
click at [109, 331] on div "play_circle_outline Execute keyboard_arrow_right" at bounding box center [127, 342] width 254 height 52
click at [113, 287] on span "Plan" at bounding box center [131, 290] width 163 height 12
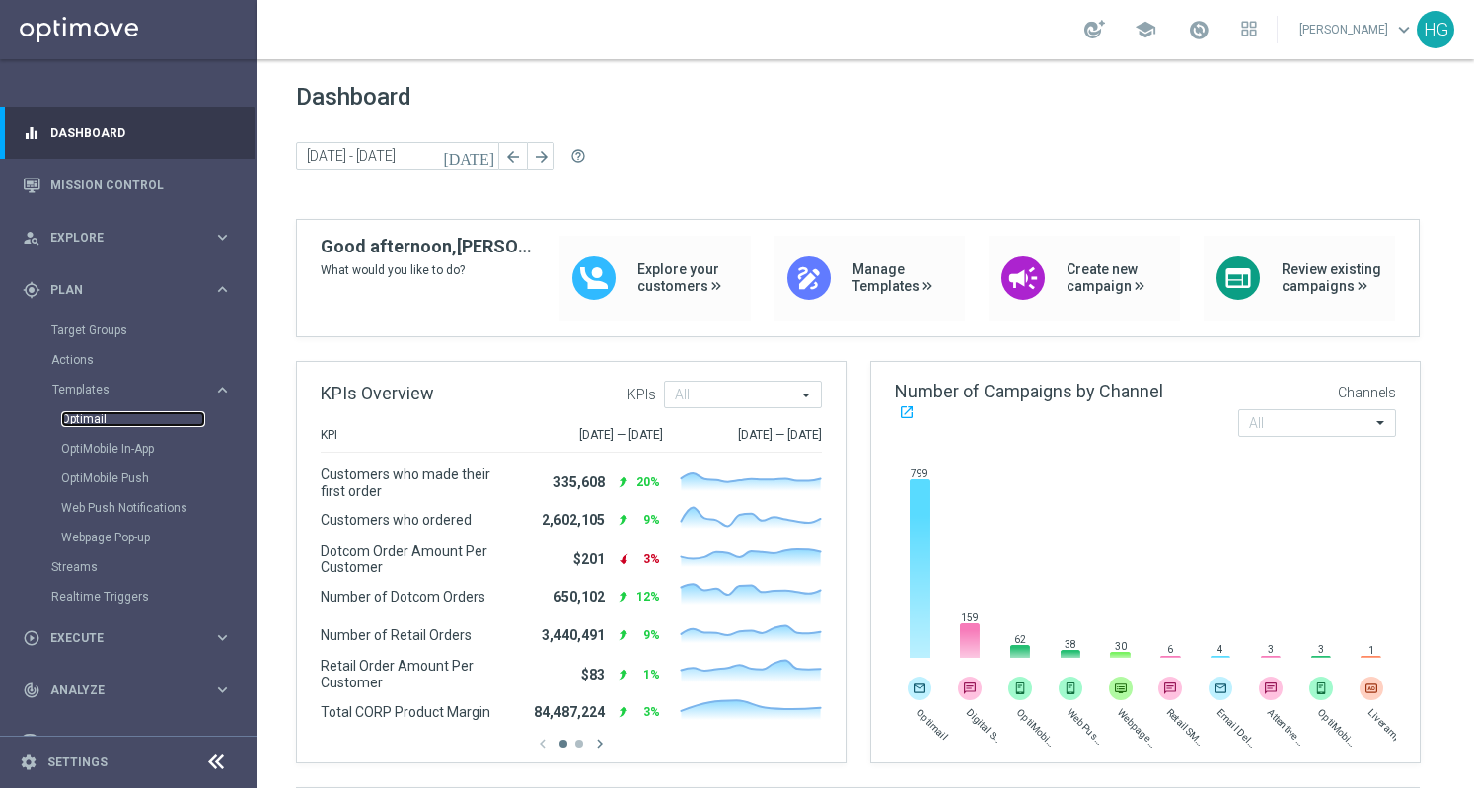
click at [101, 417] on link "Optimail" at bounding box center [133, 419] width 144 height 16
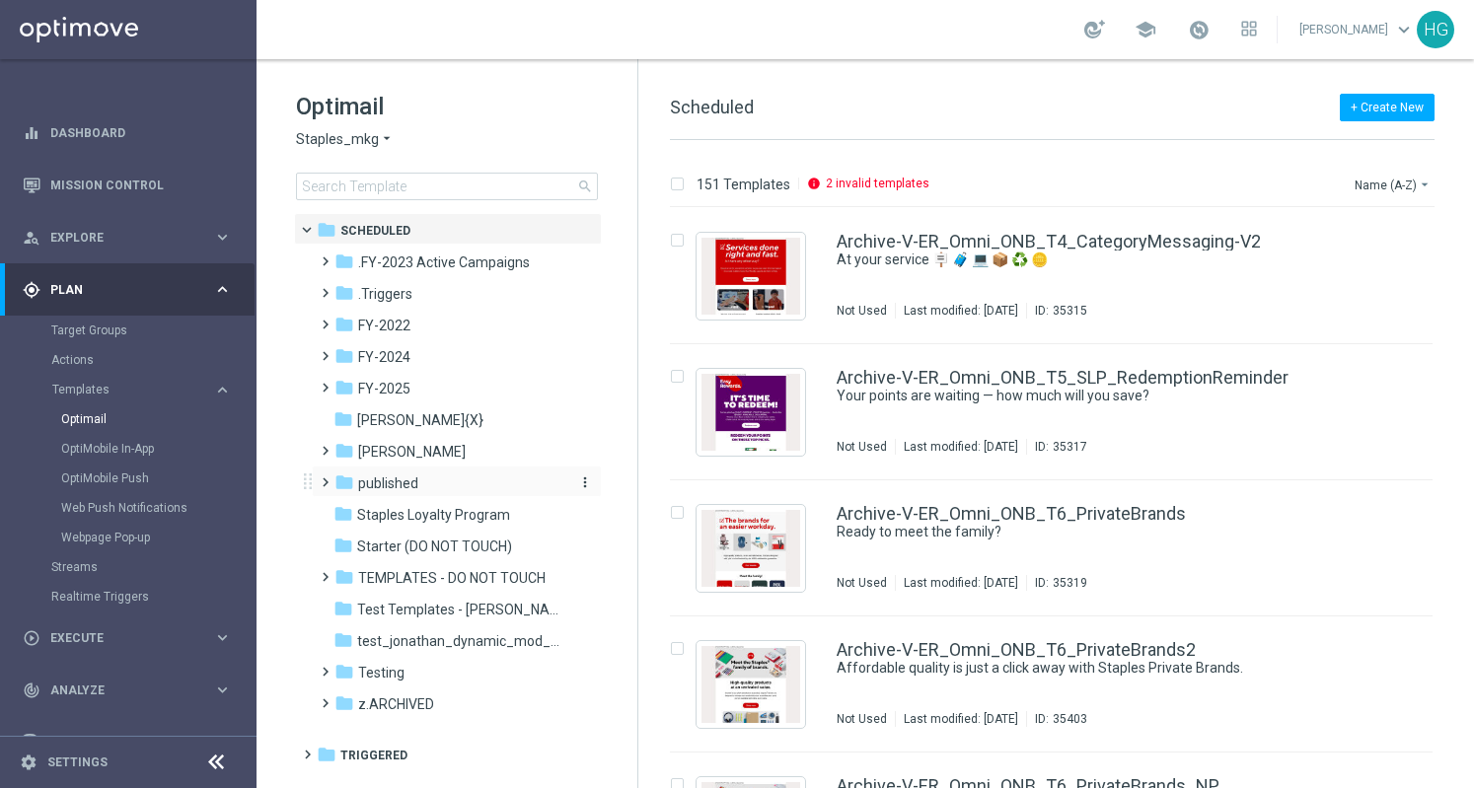
click at [422, 482] on div "folder published" at bounding box center [447, 483] width 227 height 23
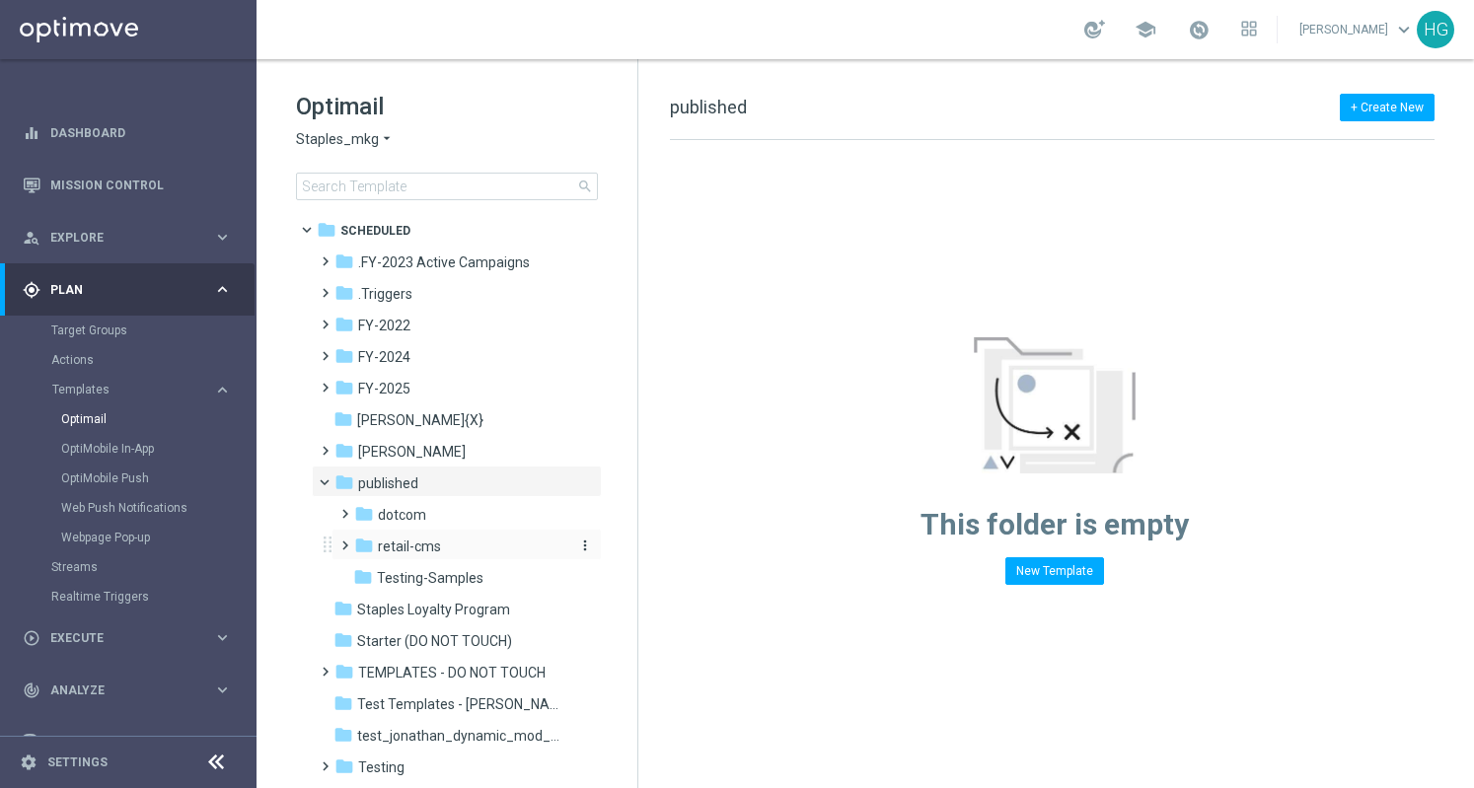
click at [418, 540] on span "retail-cms" at bounding box center [409, 547] width 63 height 18
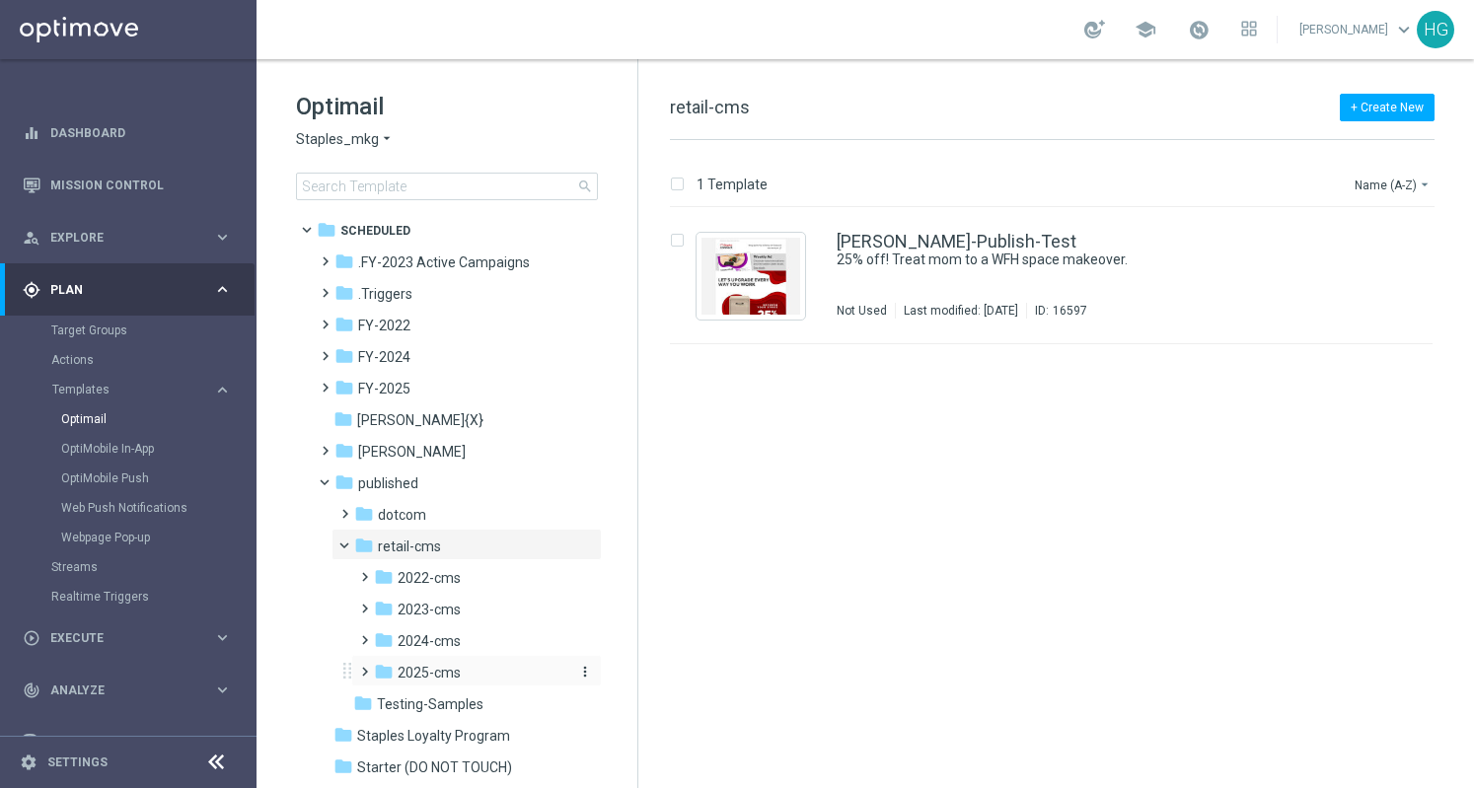
click at [435, 670] on span "2025-cms" at bounding box center [429, 673] width 63 height 18
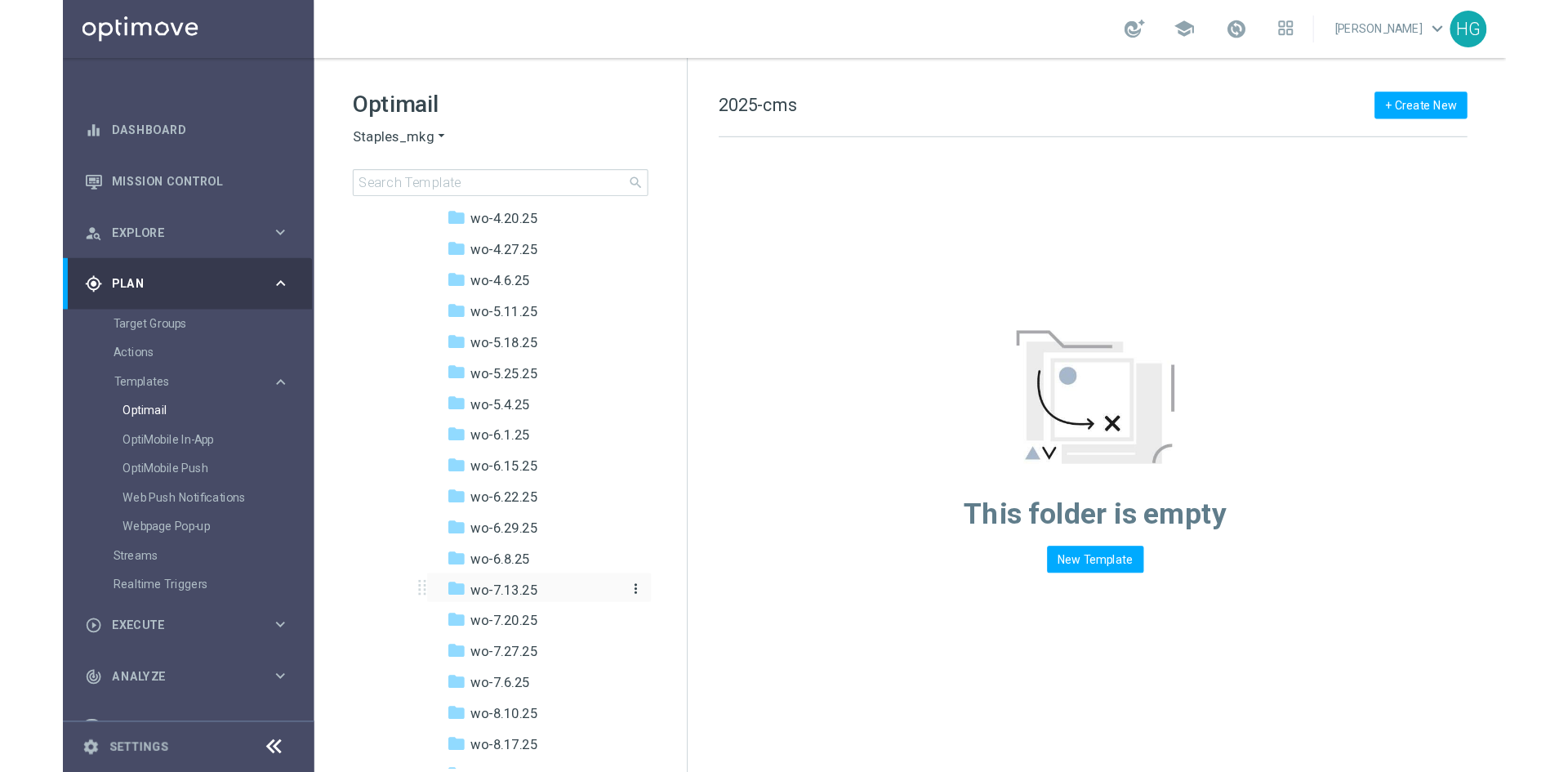
scroll to position [981, 0]
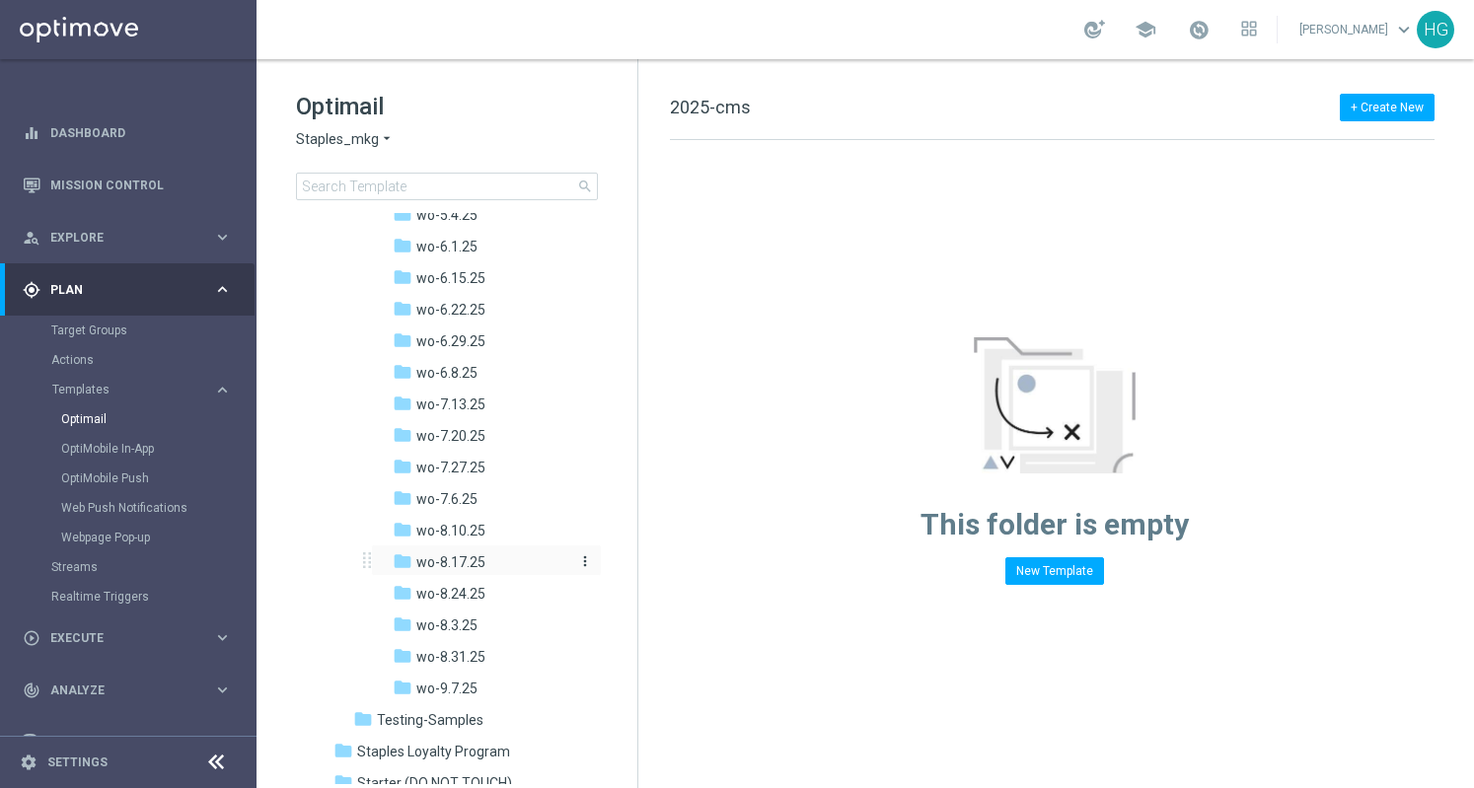
click at [444, 557] on span "wo-8.17.25" at bounding box center [450, 562] width 69 height 18
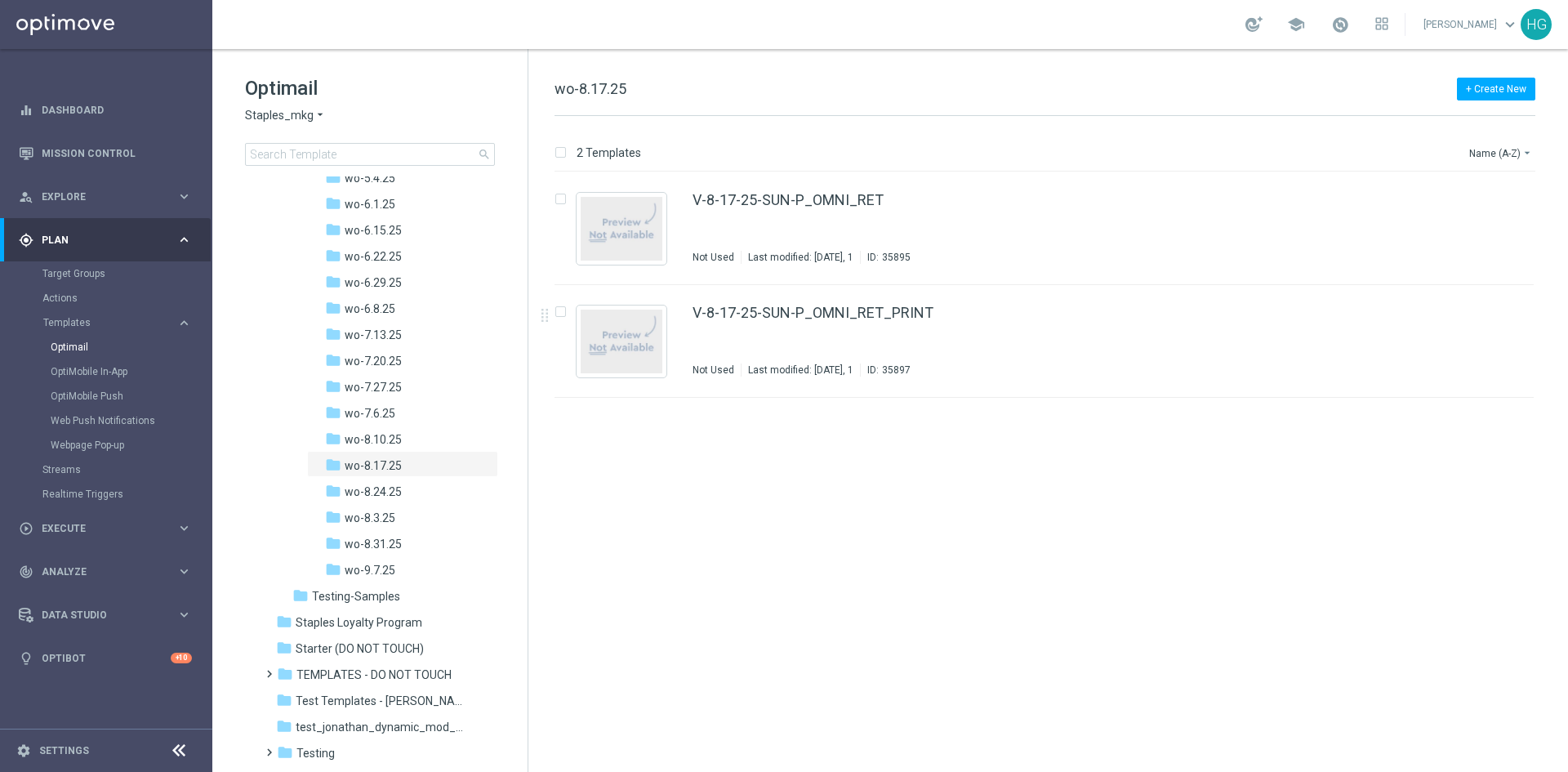
scroll to position [981, 0]
click at [742, 204] on link "V-8-17-25-SUN-P_OMNI_RET" at bounding box center [787, 200] width 191 height 15
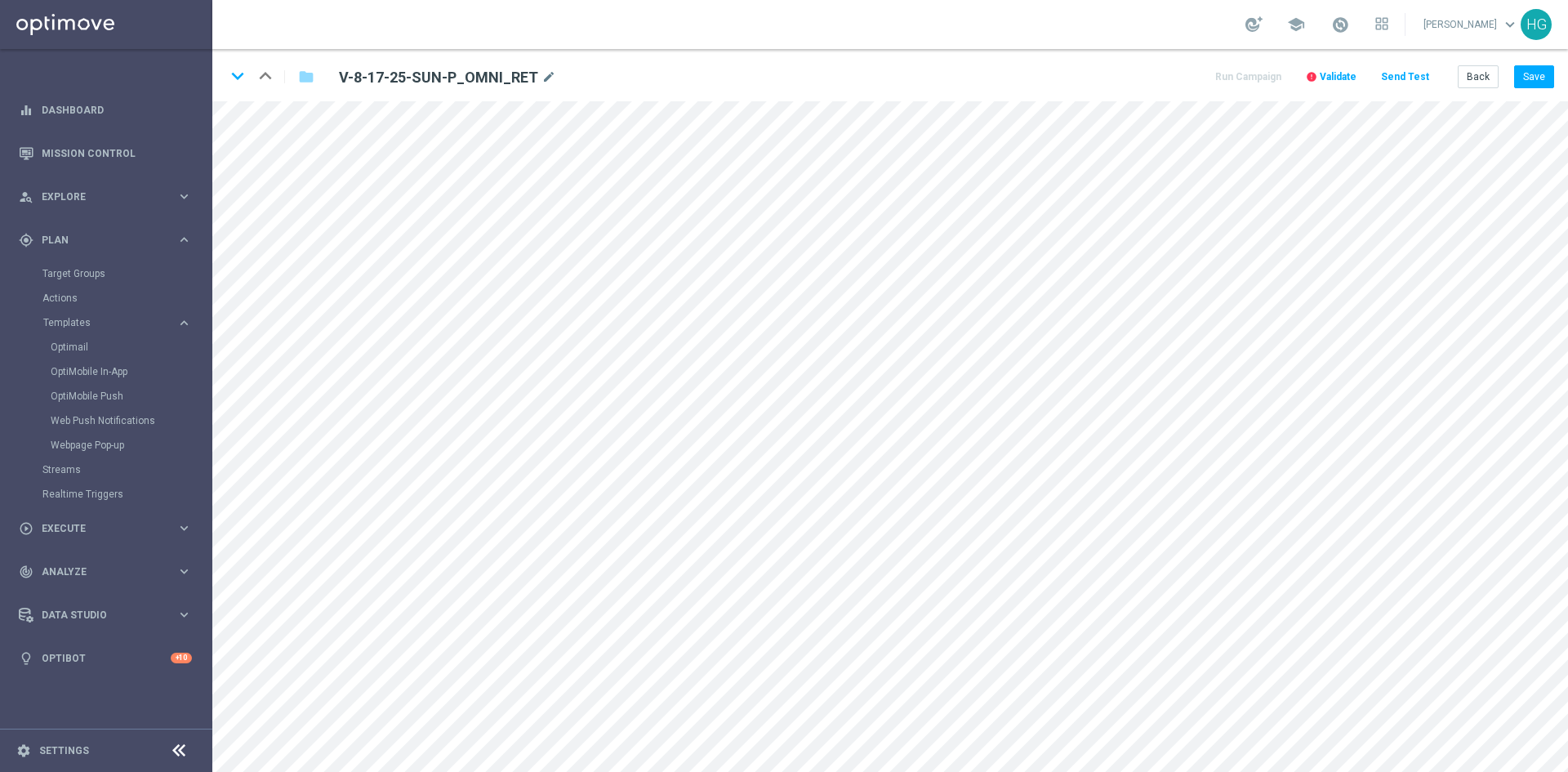
click at [1219, 77] on span "Validate" at bounding box center [1338, 77] width 36 height 12
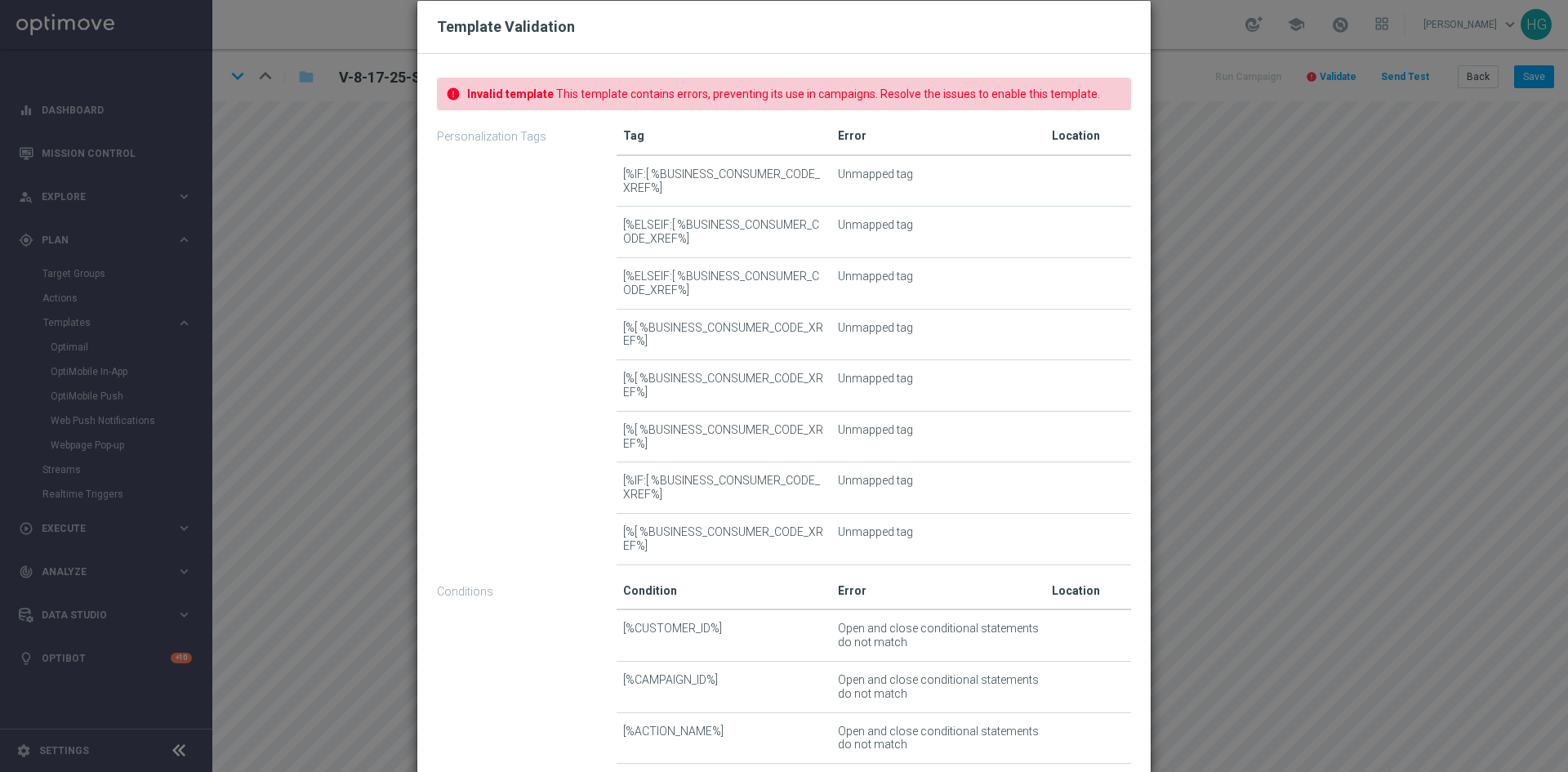
click at [1219, 78] on div "Template Validation error Invalid template This template contains errors, preve…" at bounding box center [784, 386] width 1568 height 772
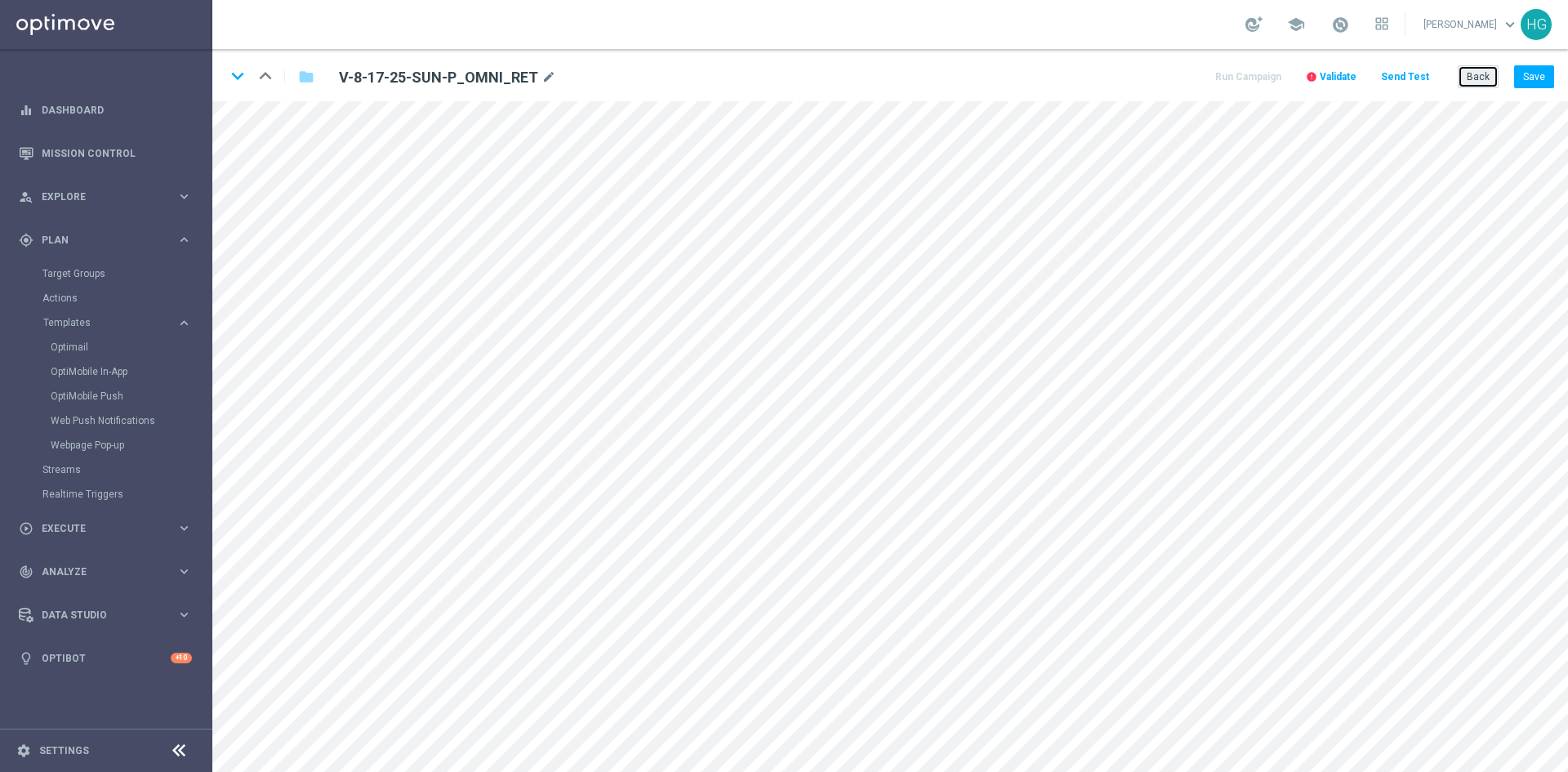
click at [1219, 65] on button "Back" at bounding box center [1478, 77] width 41 height 23
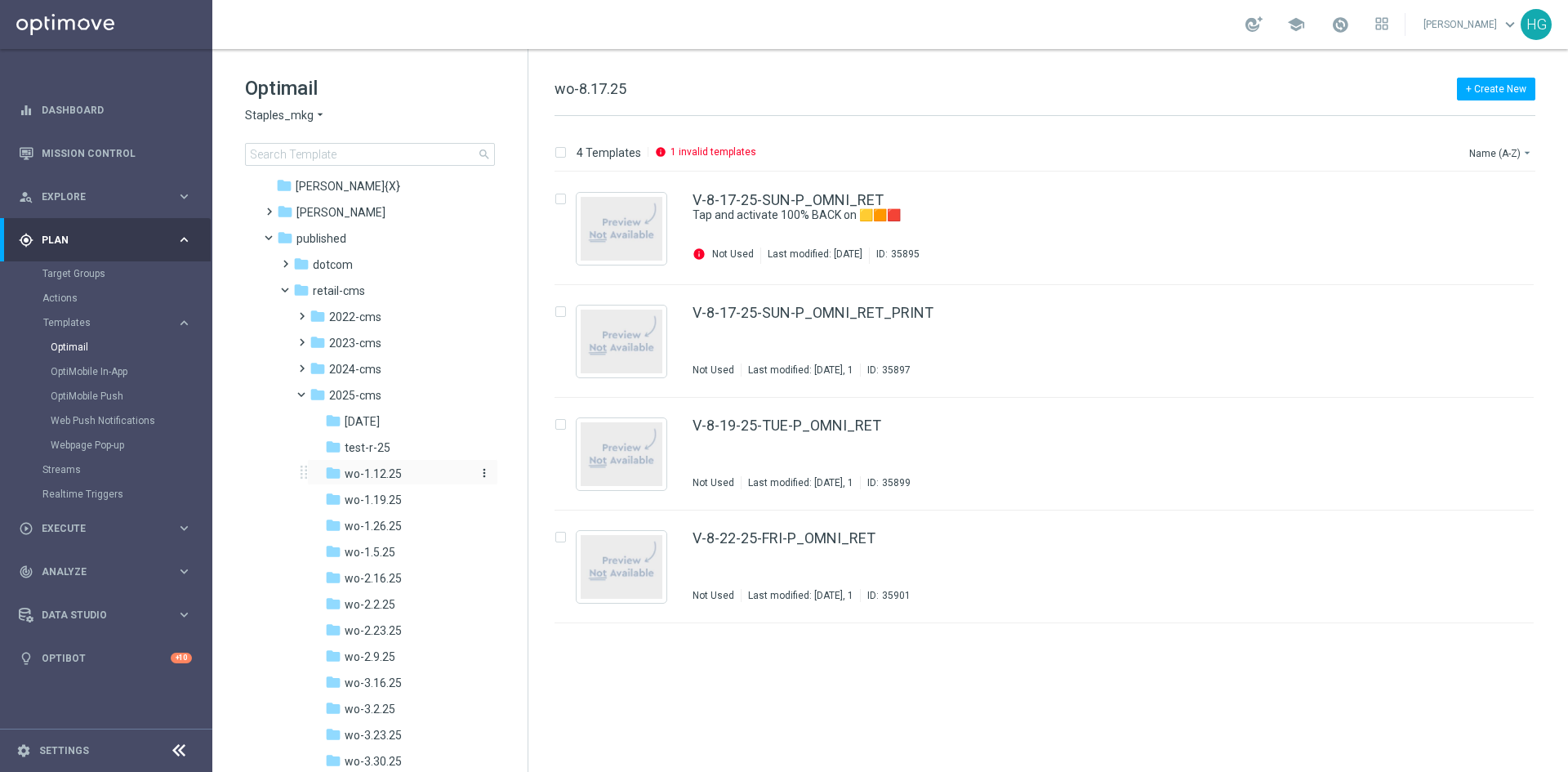
scroll to position [163, 0]
click at [809, 310] on link "V-8-17-25-SUN-P_OMNI_RET_PRINT" at bounding box center [812, 313] width 241 height 15
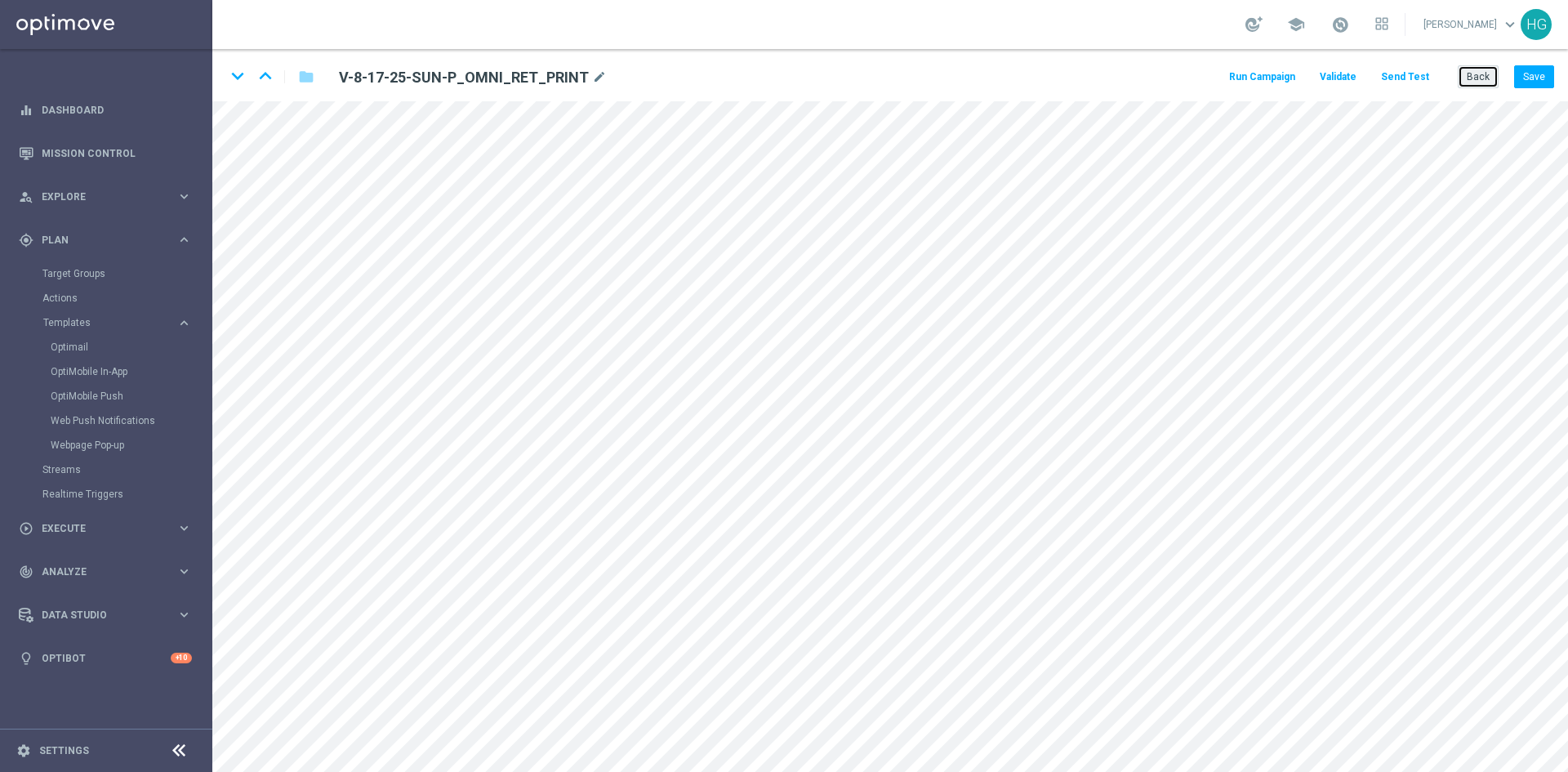
click at [1219, 73] on button "Back" at bounding box center [1478, 77] width 41 height 23
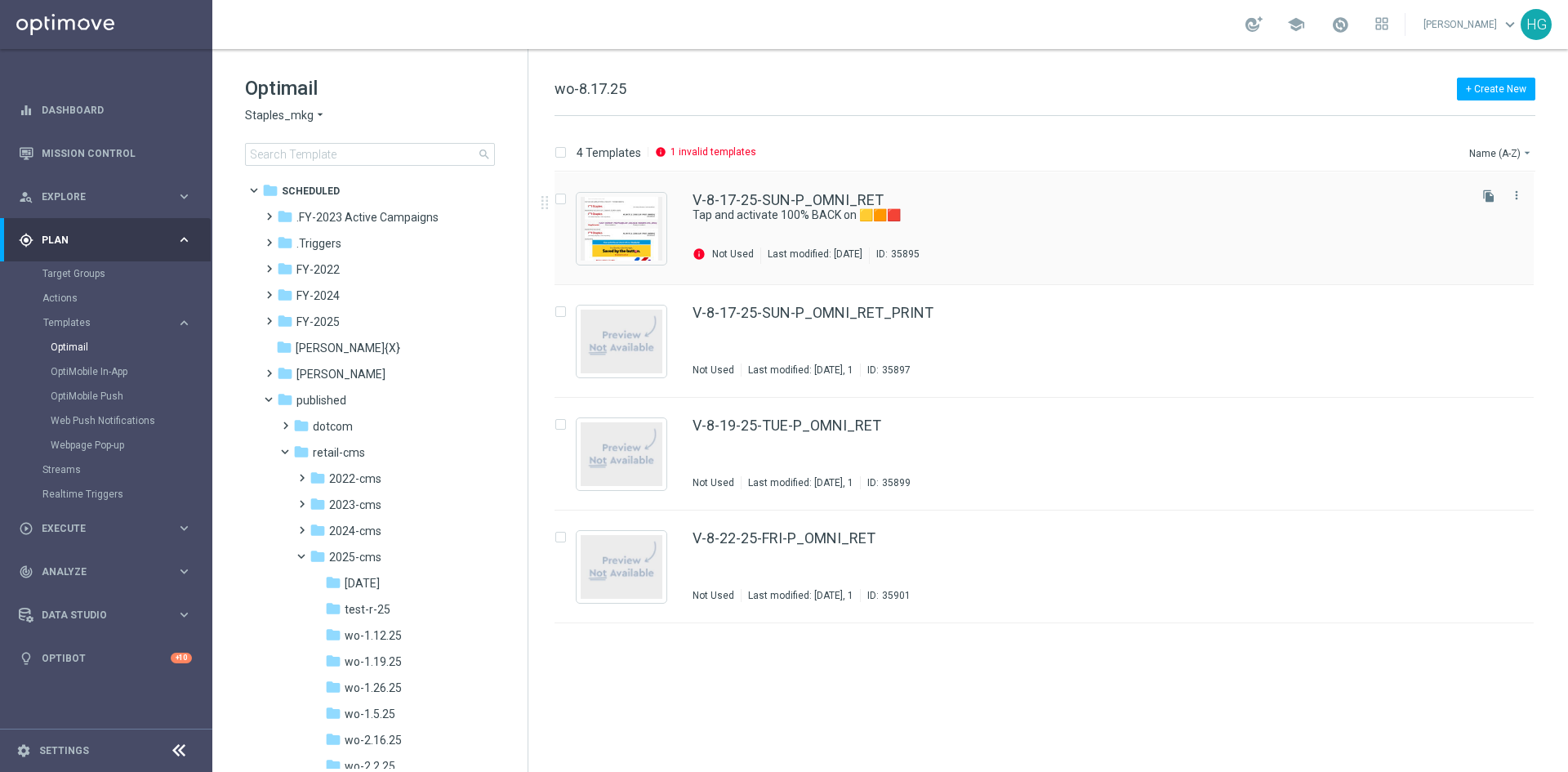
click at [996, 205] on div "V-8-17-25-SUN-P_OMNI_RET" at bounding box center [1078, 200] width 772 height 15
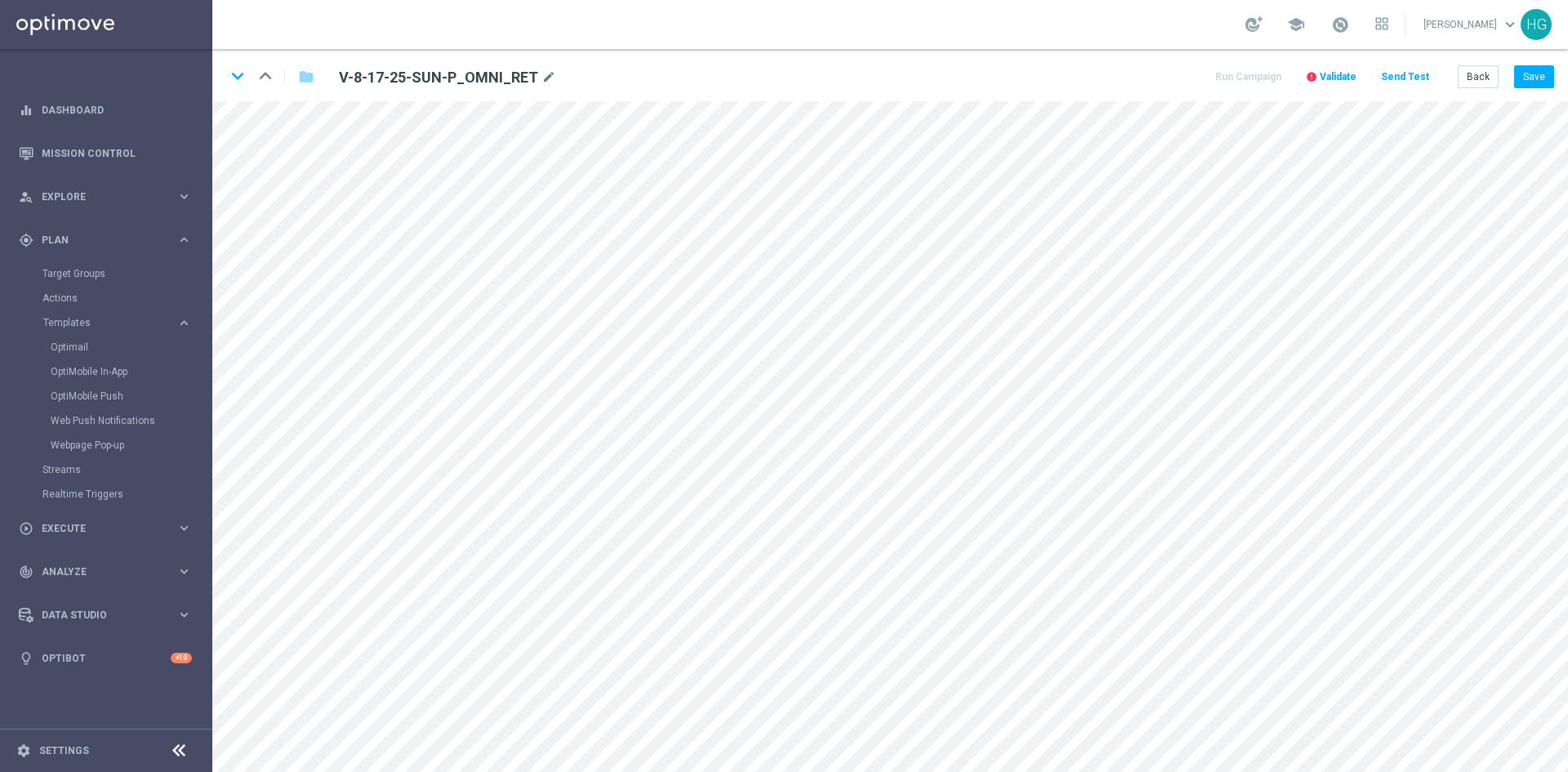
click at [1219, 72] on span "Validate" at bounding box center [1338, 77] width 36 height 12
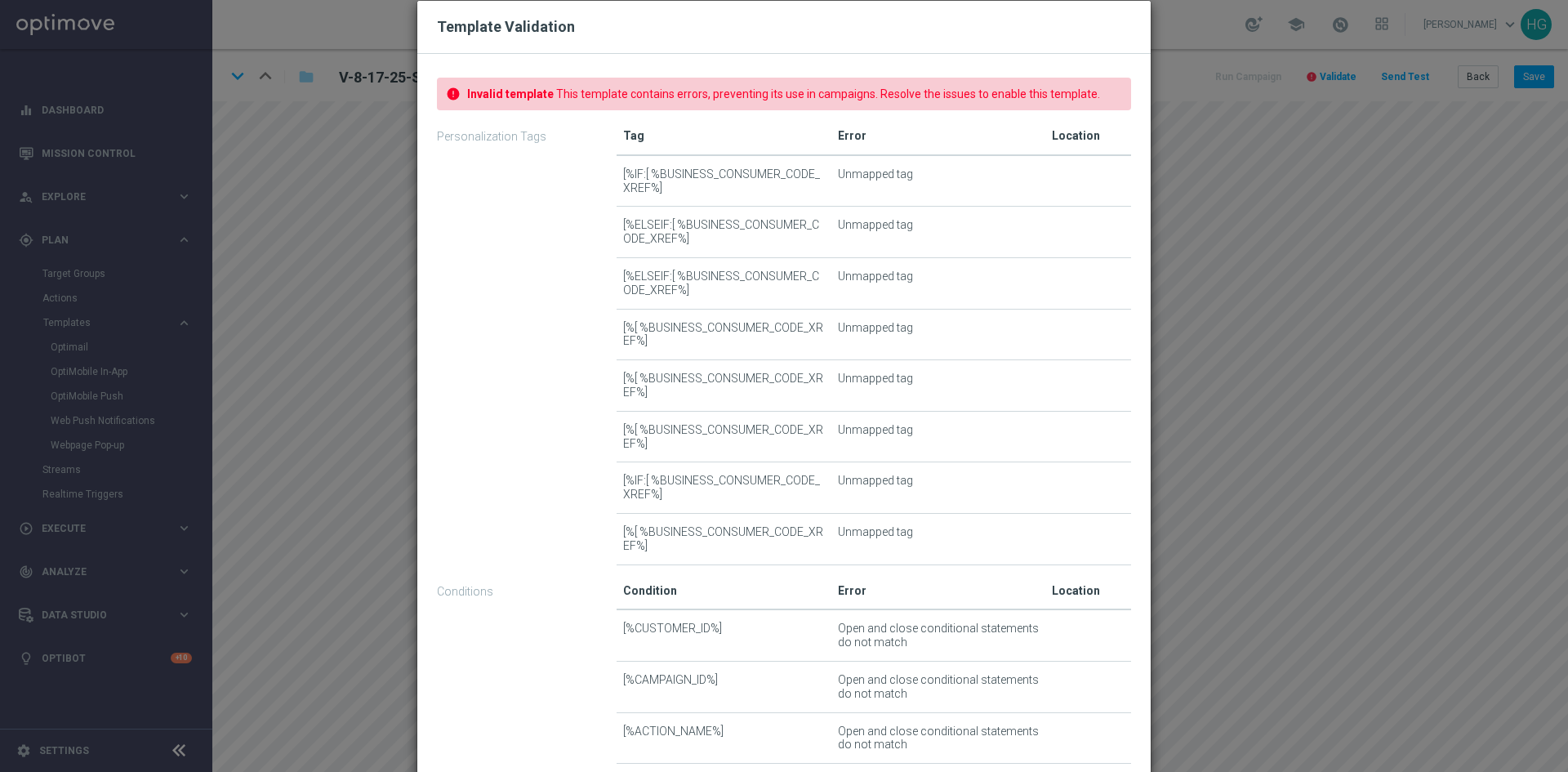
click at [1200, 46] on div "Template Validation error Invalid template This template contains errors, preve…" at bounding box center [784, 386] width 1568 height 772
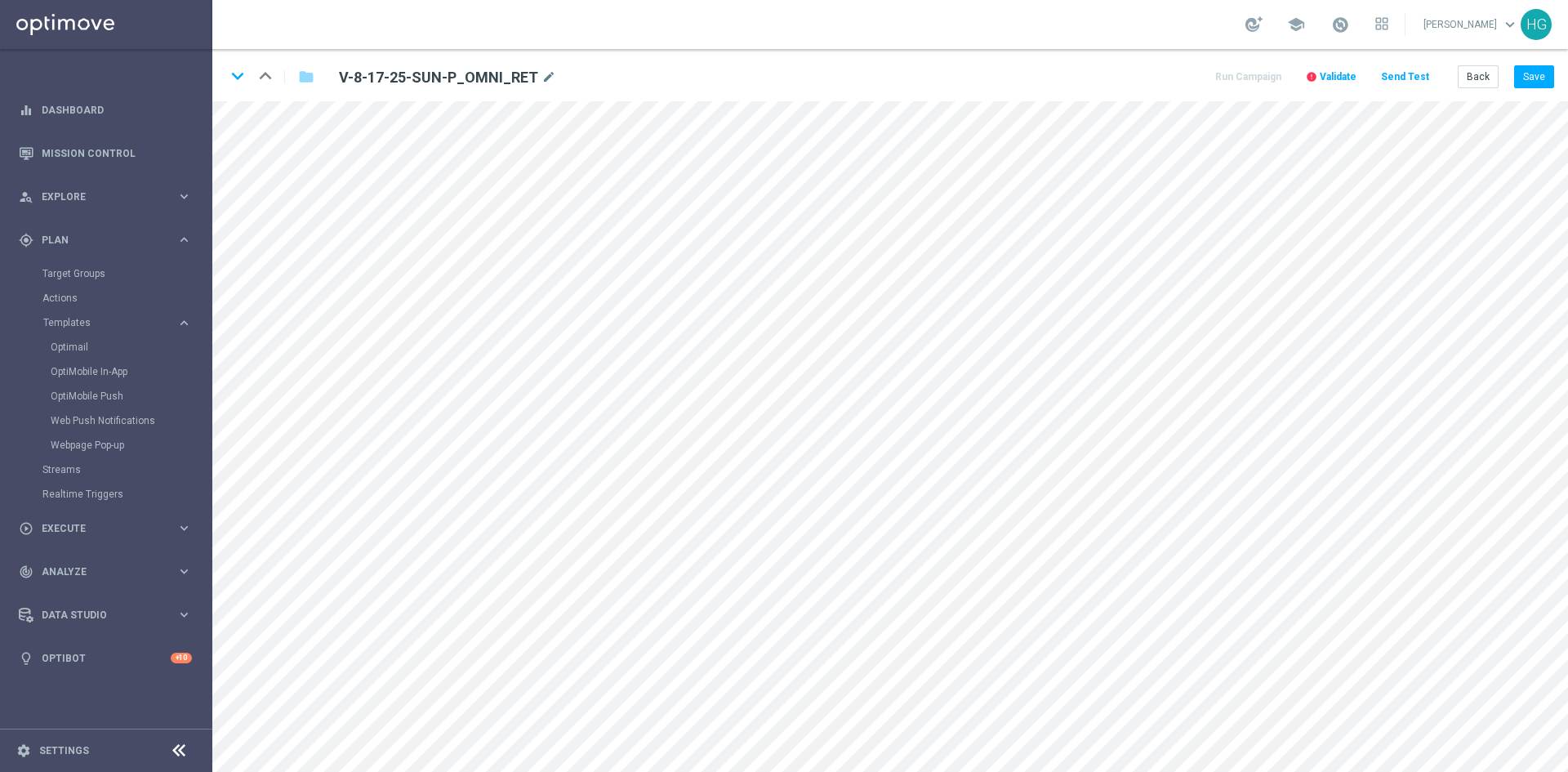
click at [459, 70] on h2 "V-8-17-25-SUN-P_OMNI_RET" at bounding box center [438, 78] width 200 height 20
copy div "V-8-17-25-SUN-P_OMNI_RET"
click at [813, 33] on div "school Helen Gao keyboard_arrow_down HG" at bounding box center [889, 24] width 1355 height 49
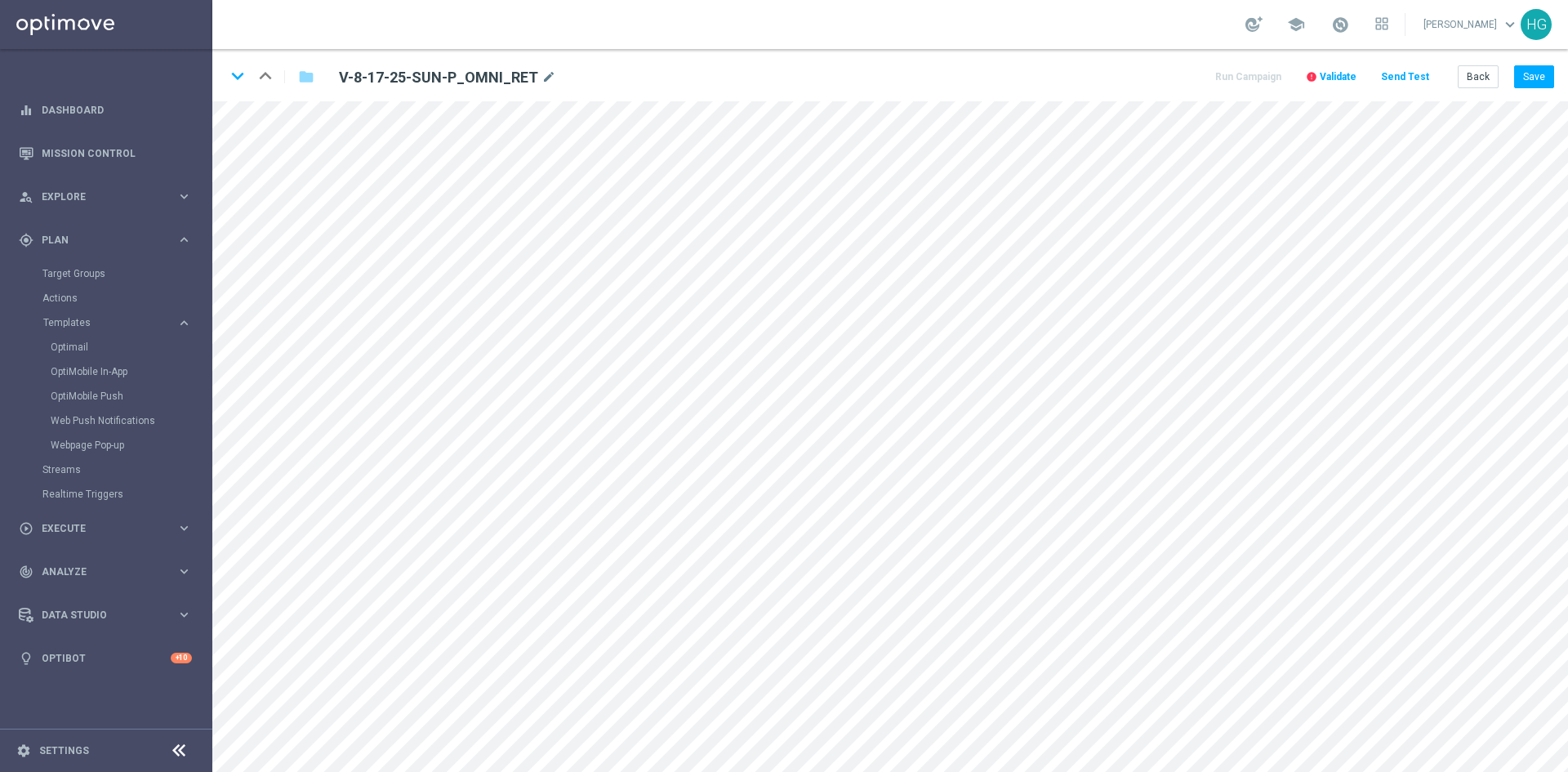
click at [873, 79] on div "keyboard_arrow_down keyboard_arrow_up folder V-8-17-25-SUN-P_OMNI_RET mode_edit…" at bounding box center [889, 75] width 1355 height 52
drag, startPoint x: 1479, startPoint y: 83, endPoint x: 1401, endPoint y: 15, distance: 103.5
click at [1219, 83] on button "Back" at bounding box center [1478, 77] width 41 height 23
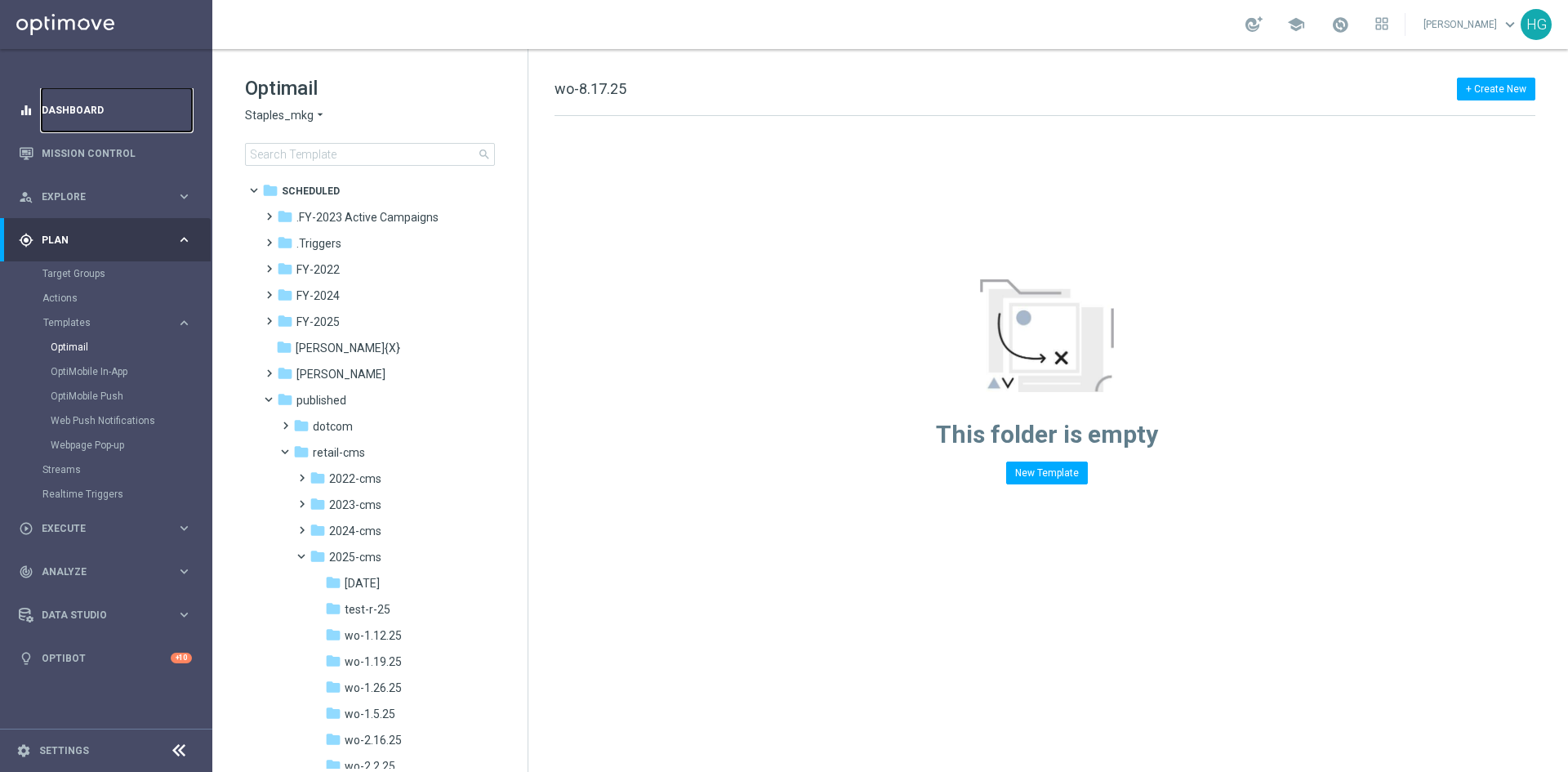
click at [65, 102] on link "Dashboard" at bounding box center [116, 110] width 150 height 43
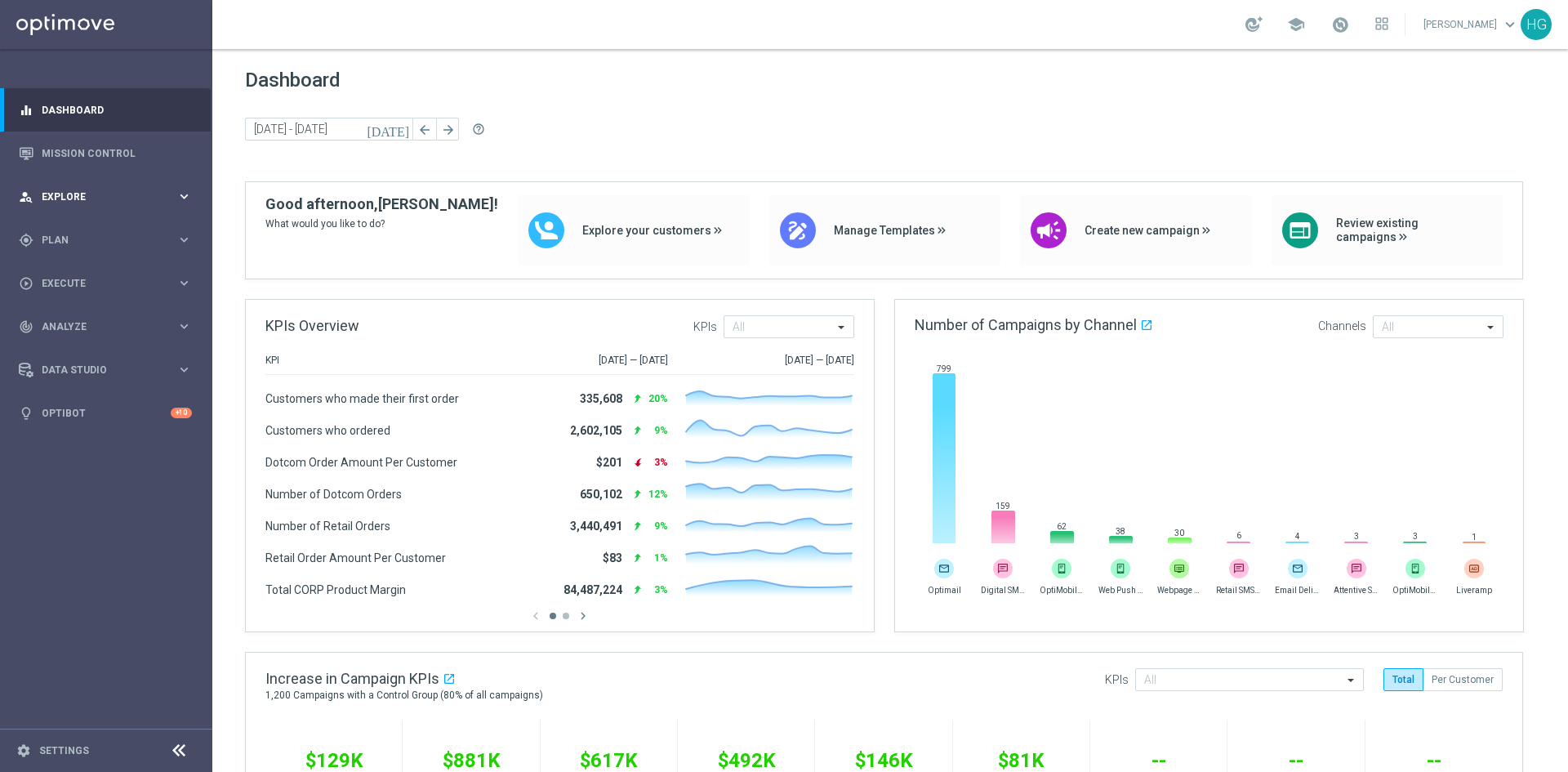
click at [73, 198] on span "Explore" at bounding box center [108, 197] width 135 height 10
click at [79, 244] on span "Plan" at bounding box center [108, 240] width 135 height 10
click at [77, 340] on link "Optimail" at bounding box center [110, 347] width 119 height 13
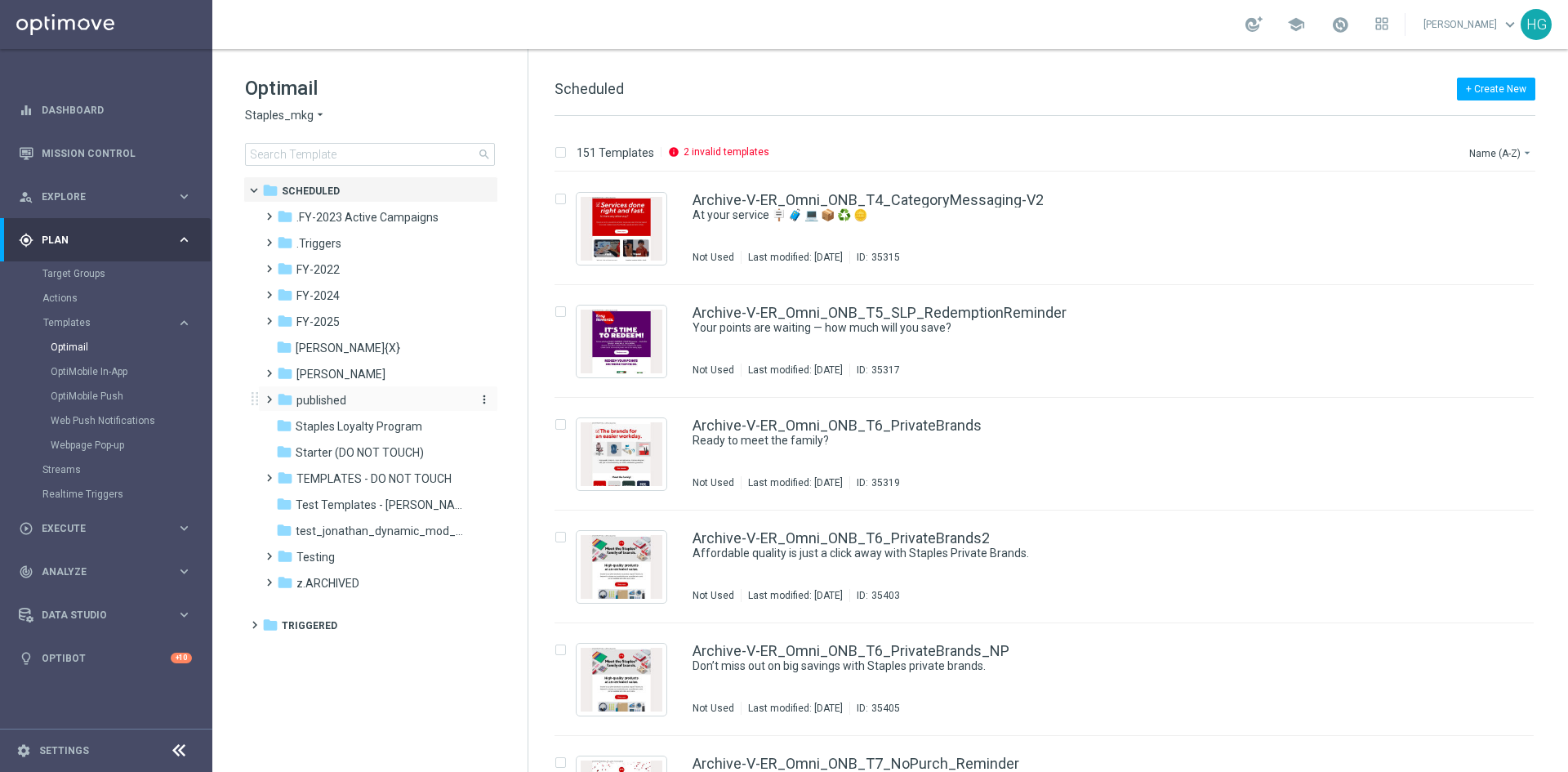
click at [325, 400] on span "published" at bounding box center [321, 400] width 50 height 15
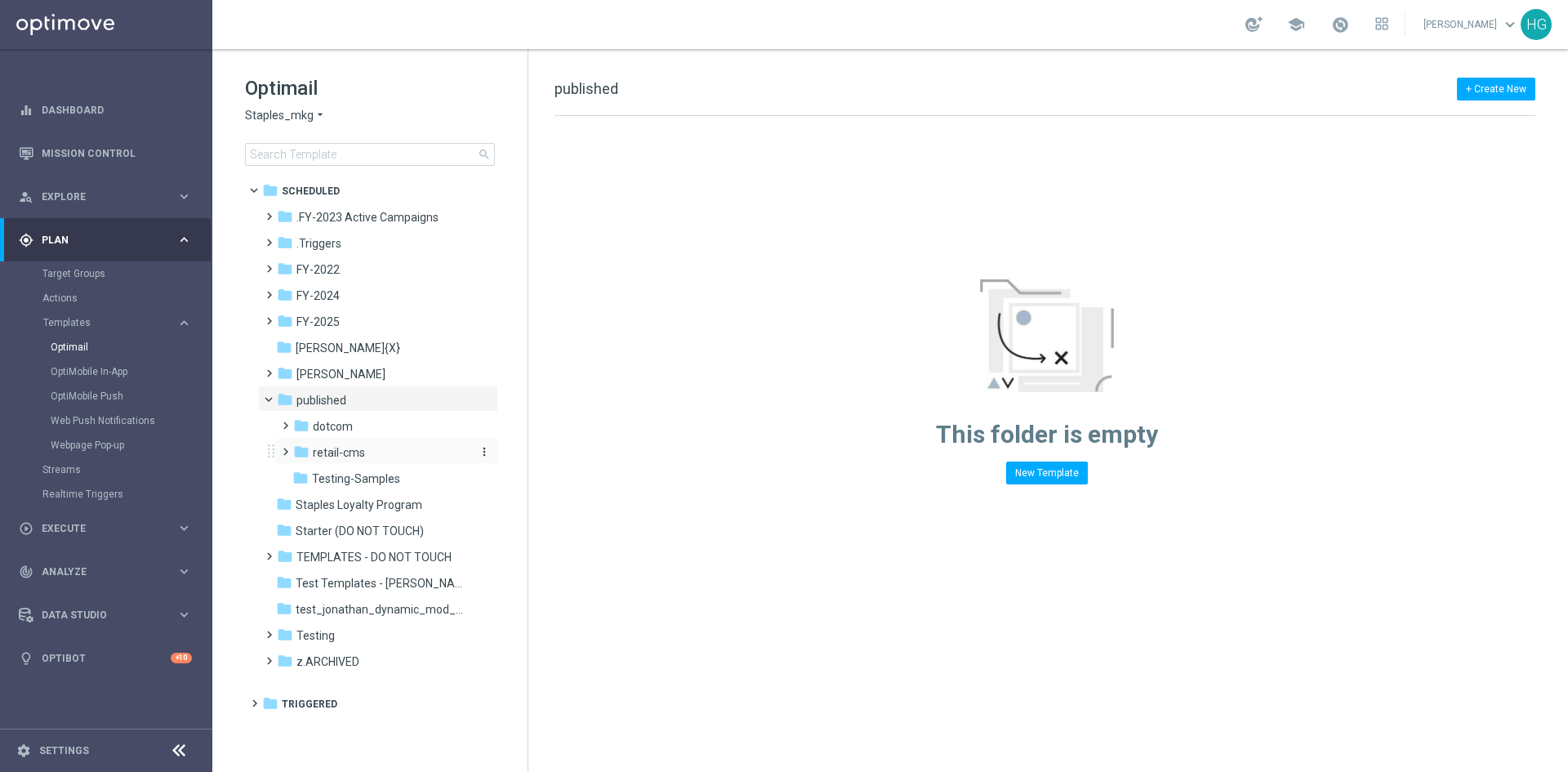
click at [329, 456] on span "retail-cms" at bounding box center [339, 453] width 52 height 15
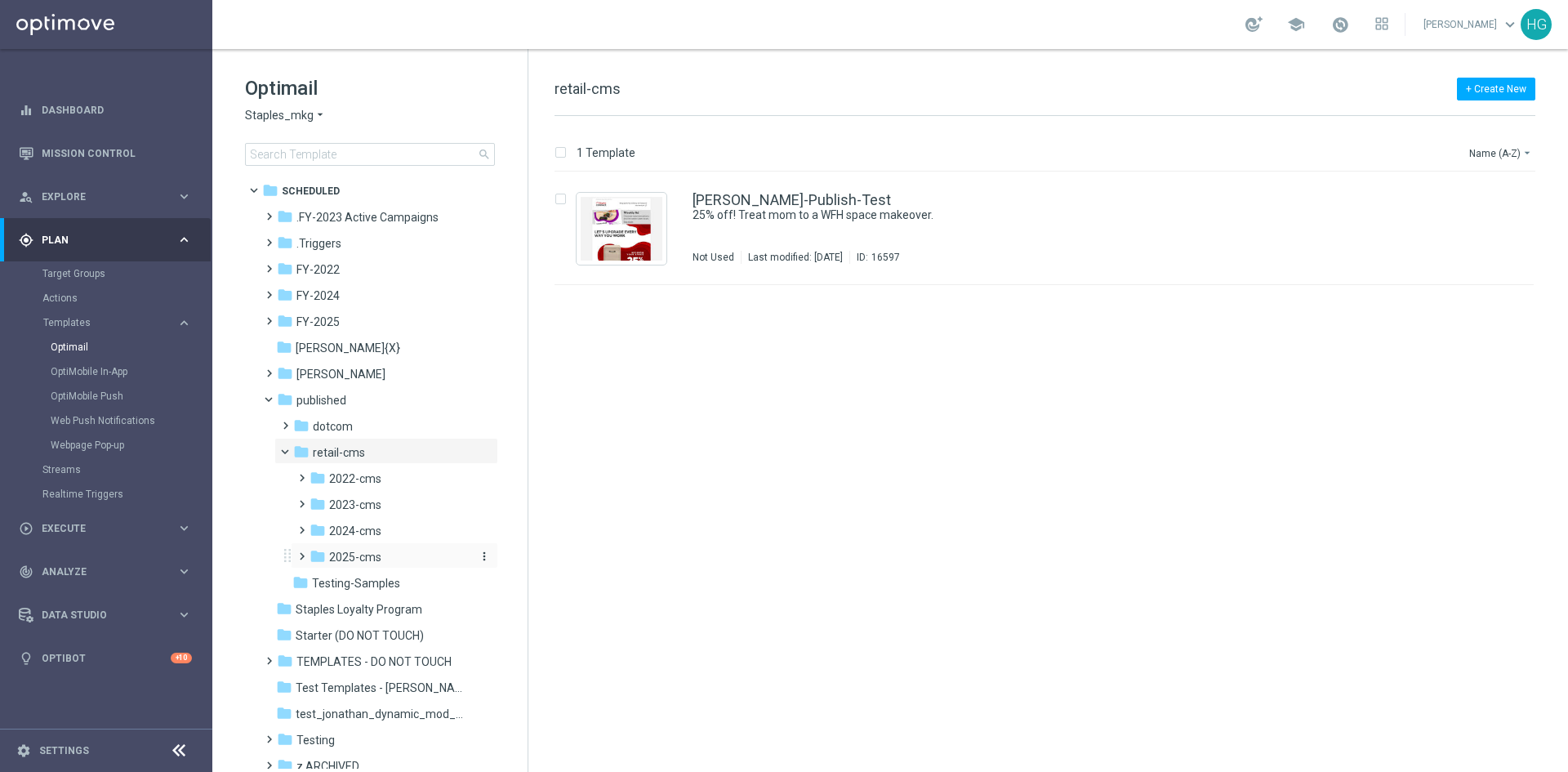
click at [351, 550] on span "2025-cms" at bounding box center [355, 557] width 52 height 15
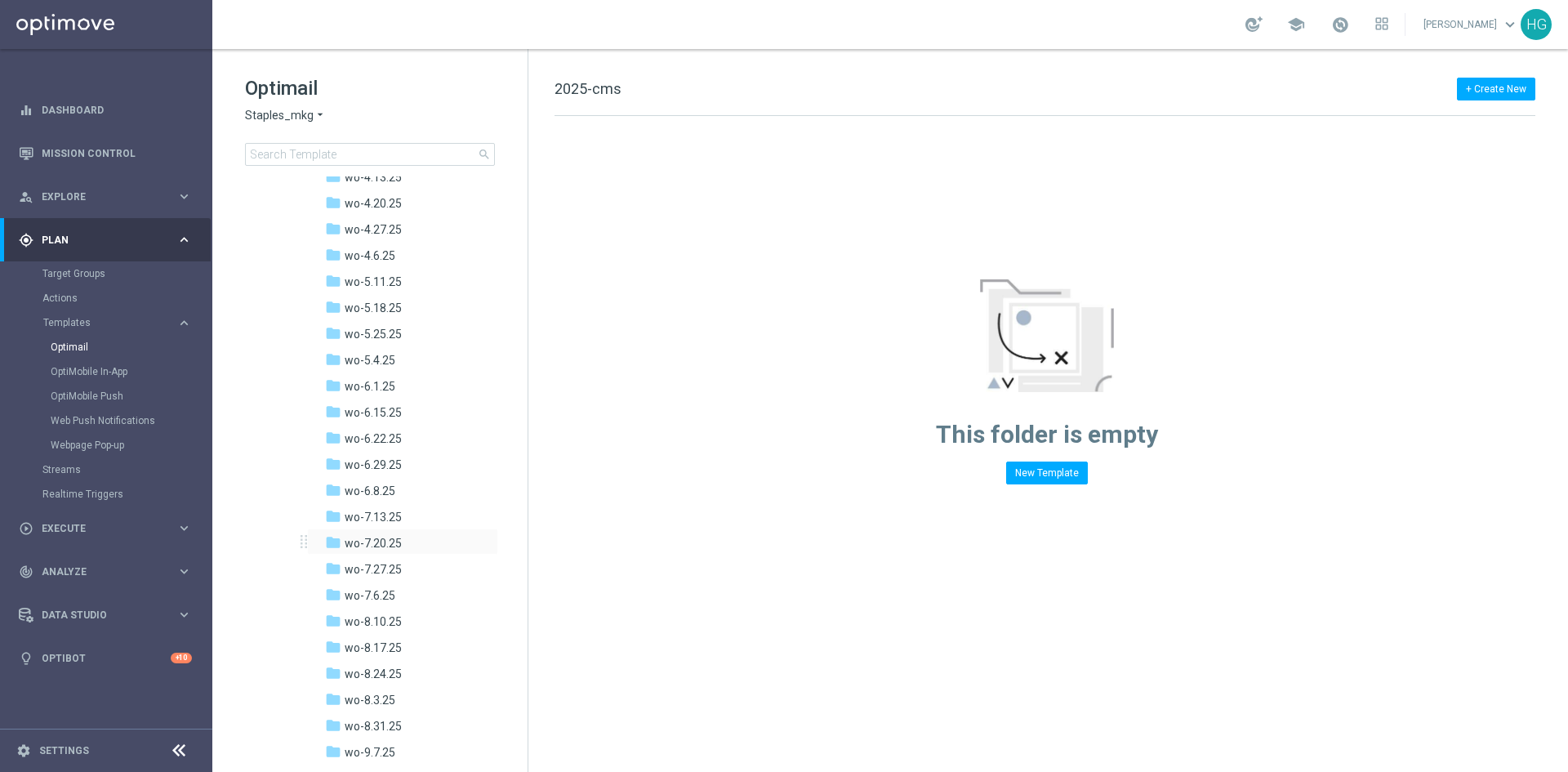
scroll to position [817, 0]
click at [378, 634] on span "wo-8.17.25" at bounding box center [373, 630] width 57 height 15
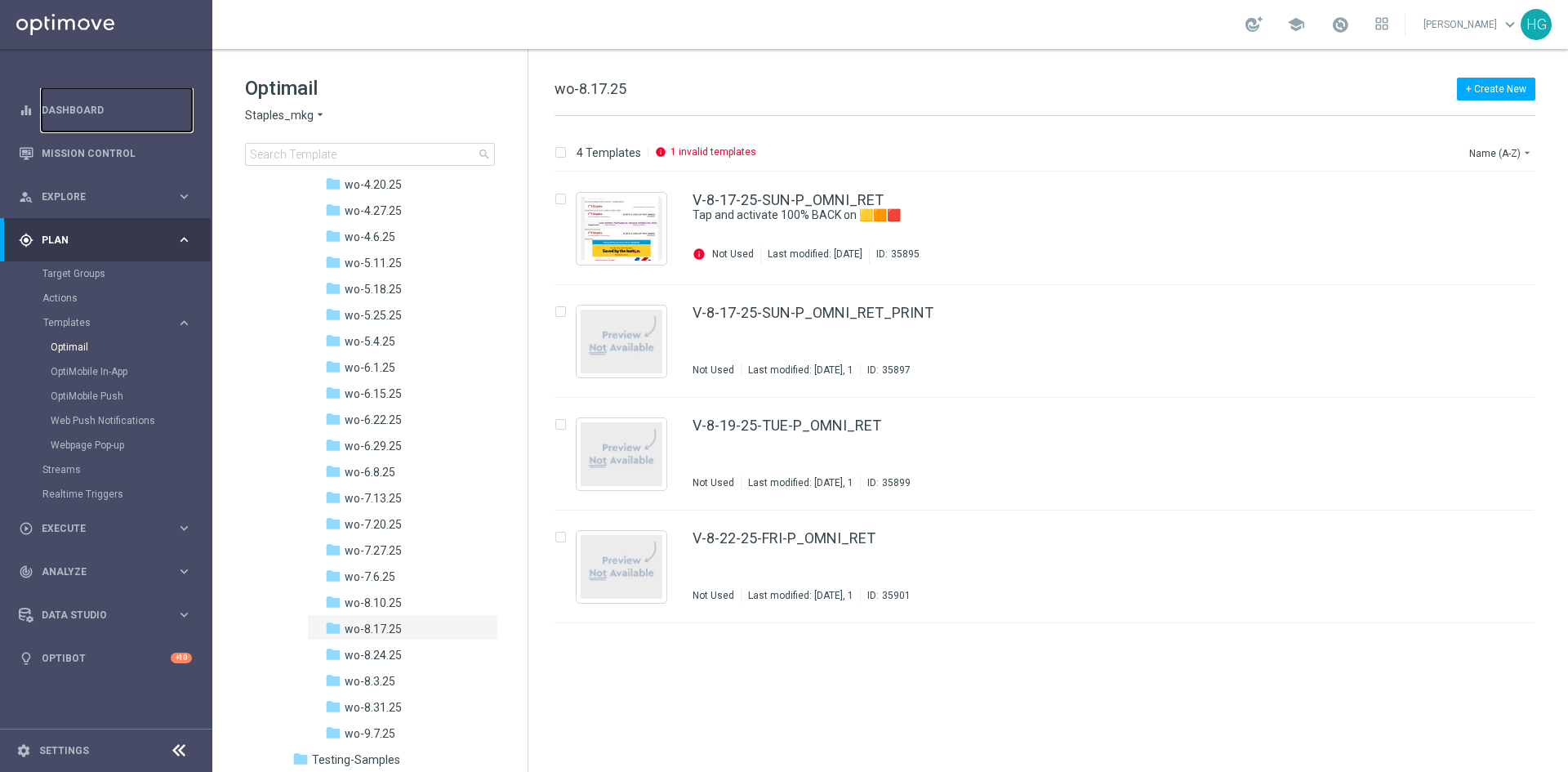
drag, startPoint x: 111, startPoint y: 104, endPoint x: 369, endPoint y: 14, distance: 273.2
click at [111, 104] on link "Dashboard" at bounding box center [116, 110] width 150 height 43
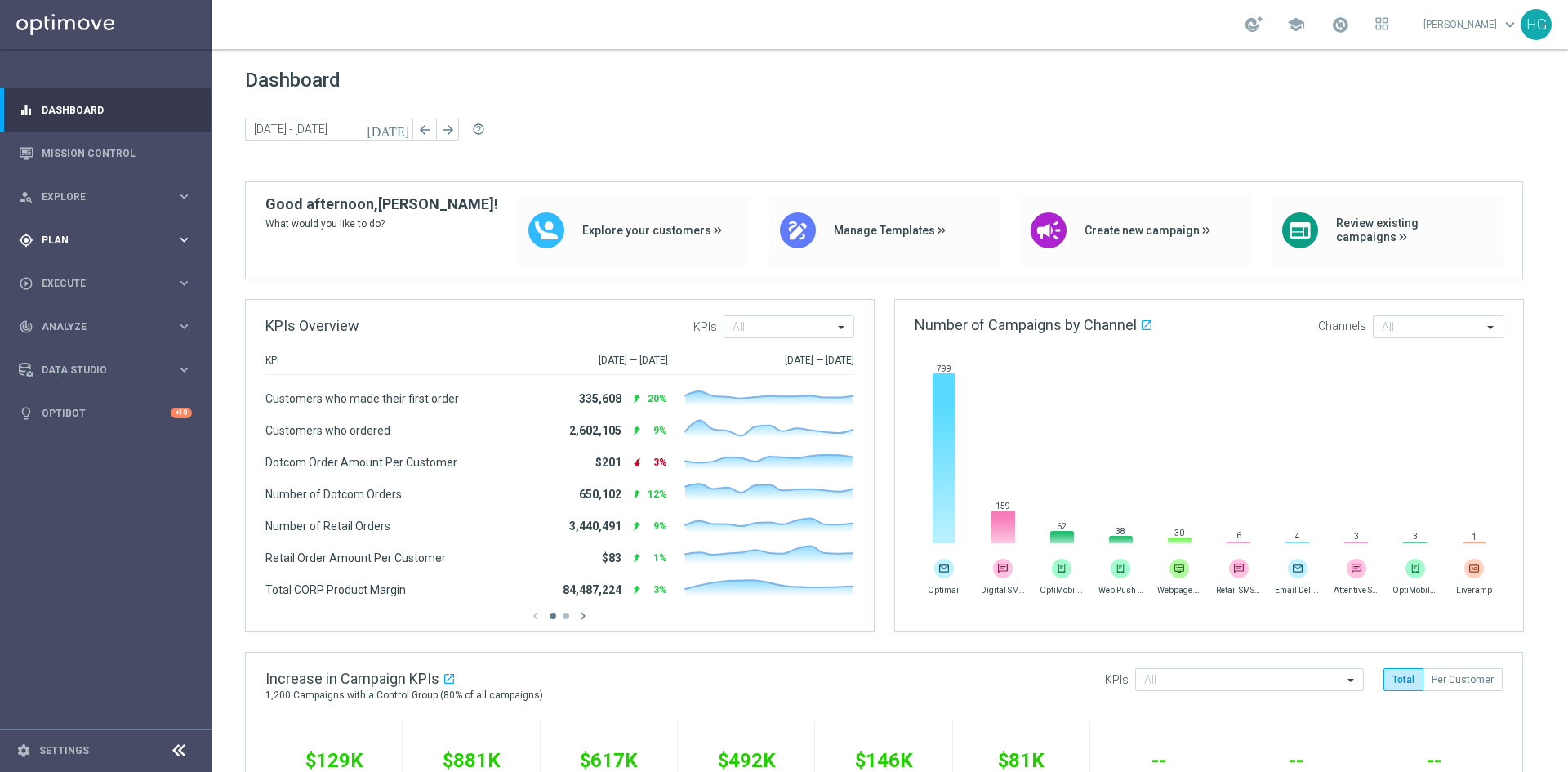
click at [89, 243] on span "Plan" at bounding box center [108, 240] width 135 height 10
click at [84, 341] on link "Optimail" at bounding box center [110, 347] width 119 height 13
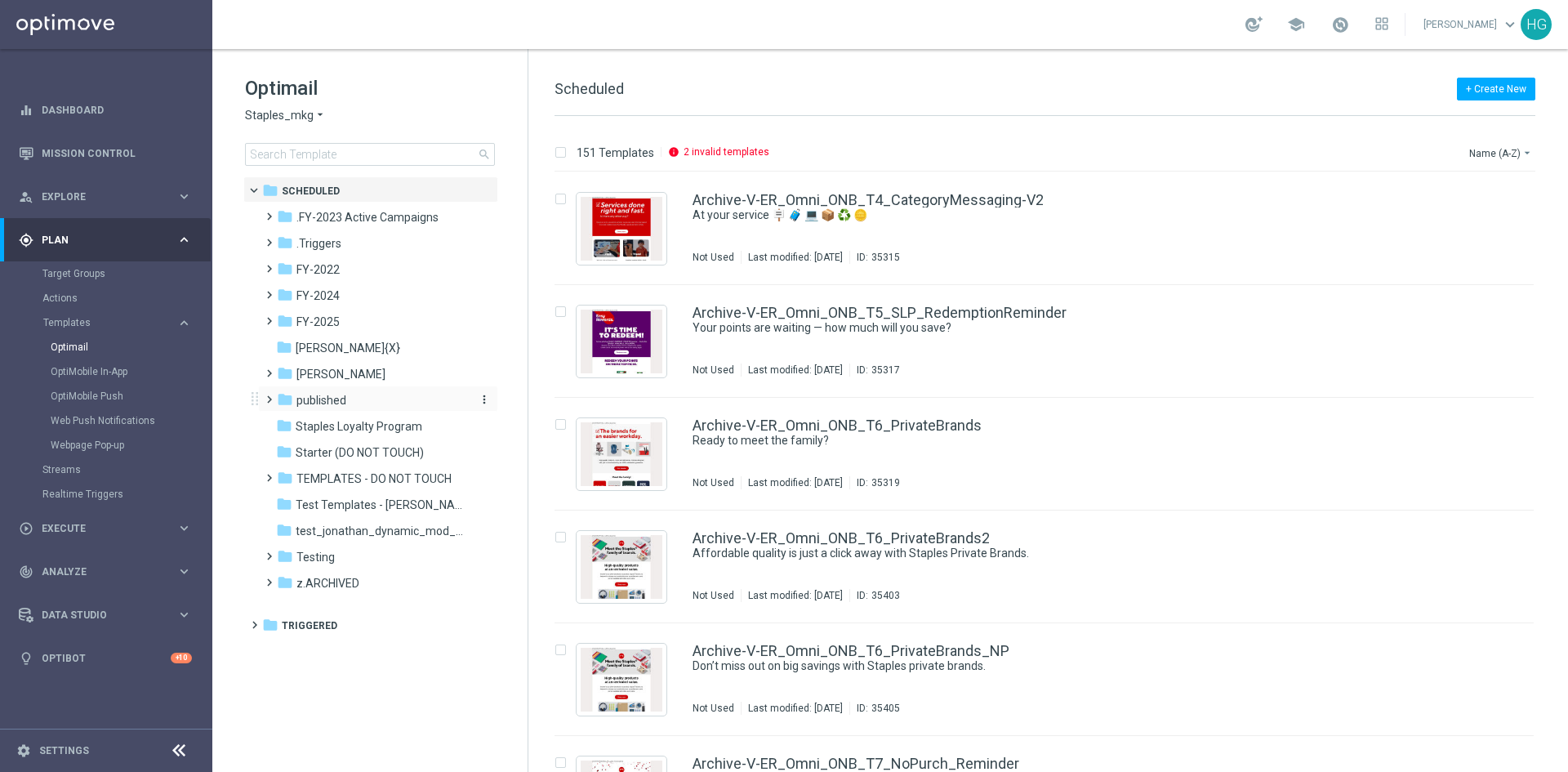
click at [332, 405] on span "published" at bounding box center [321, 400] width 50 height 15
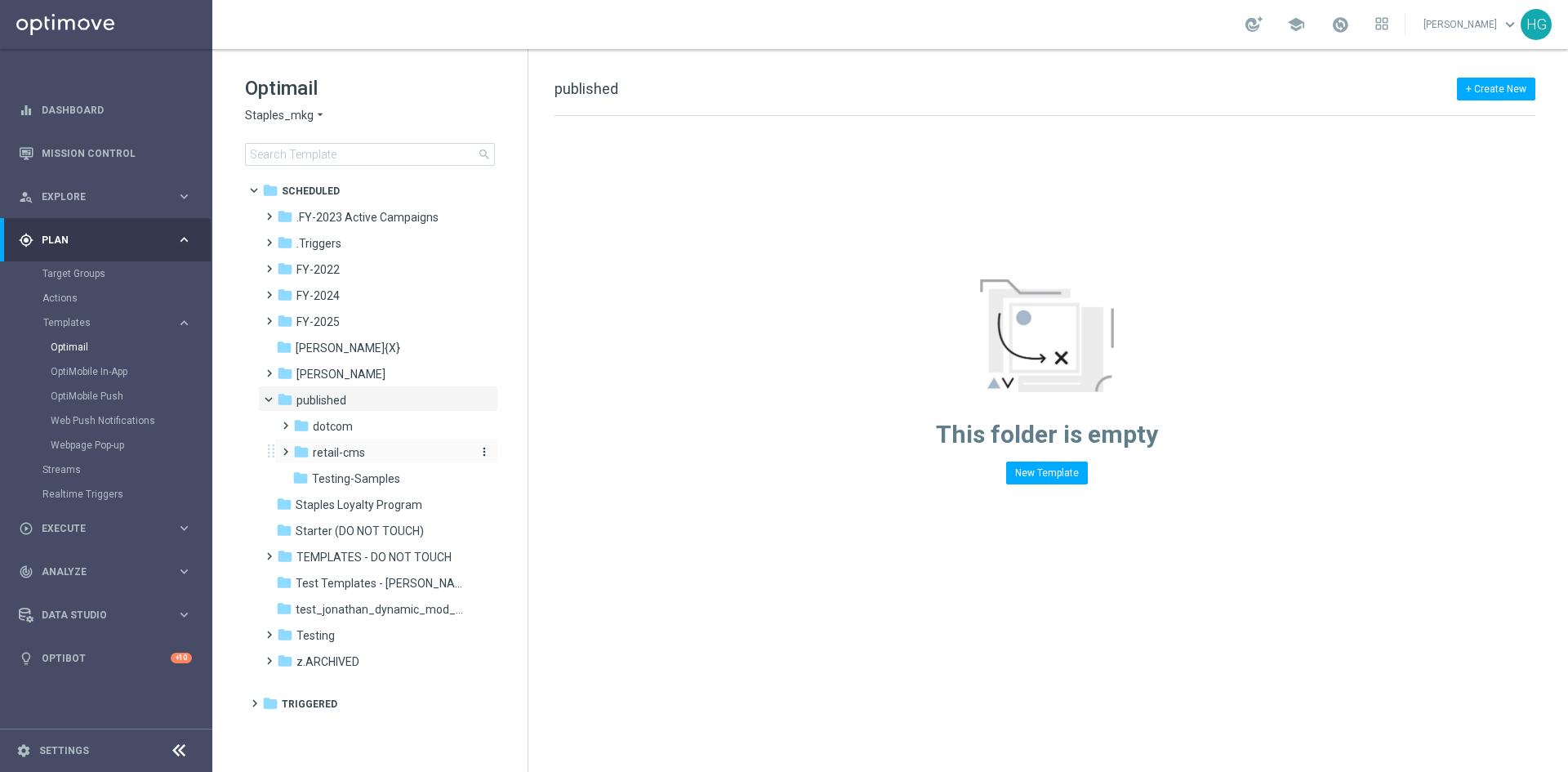
click at [346, 450] on span "retail-cms" at bounding box center [339, 453] width 52 height 15
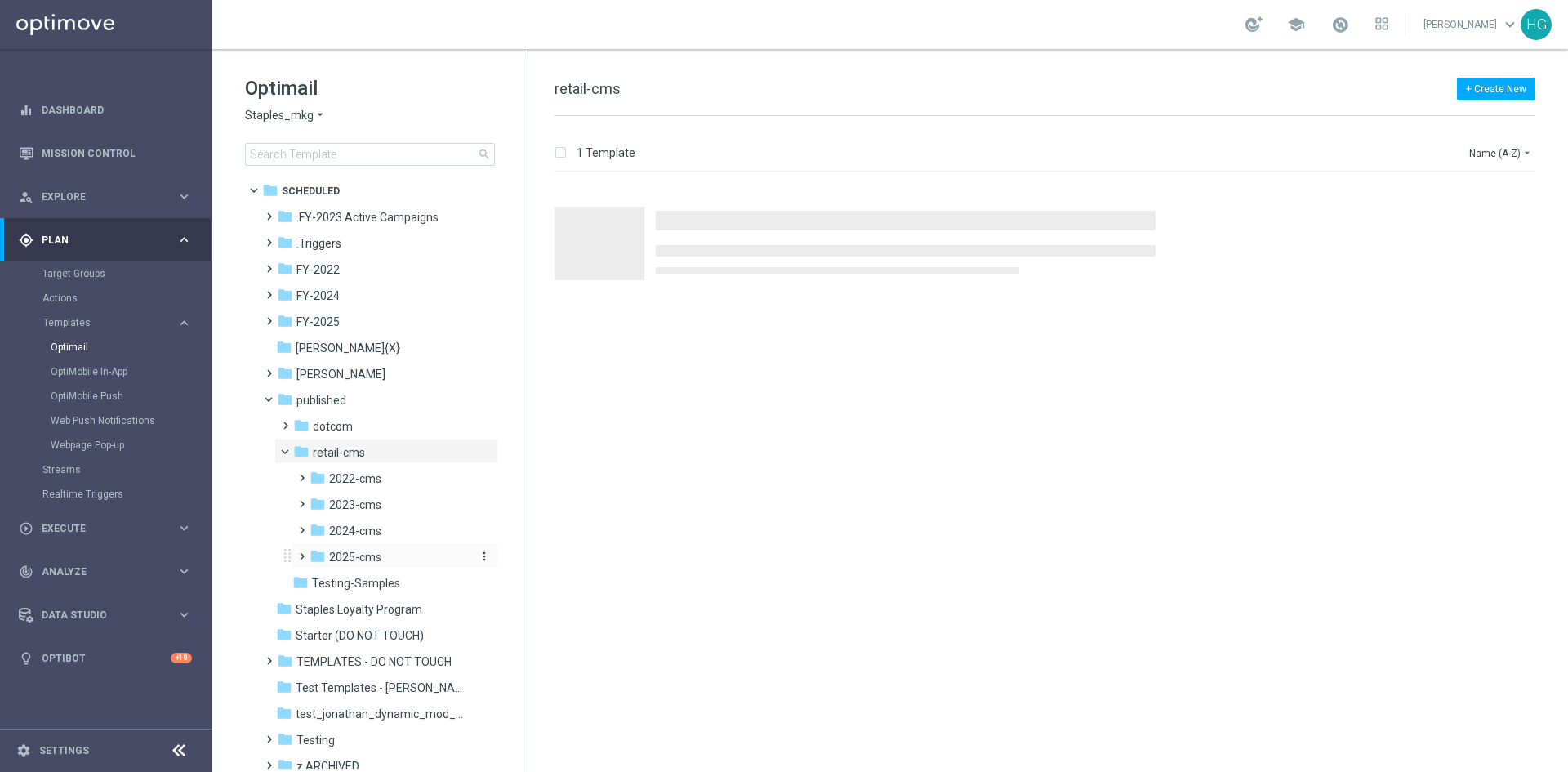
click at [366, 558] on span "2025-cms" at bounding box center [355, 557] width 52 height 15
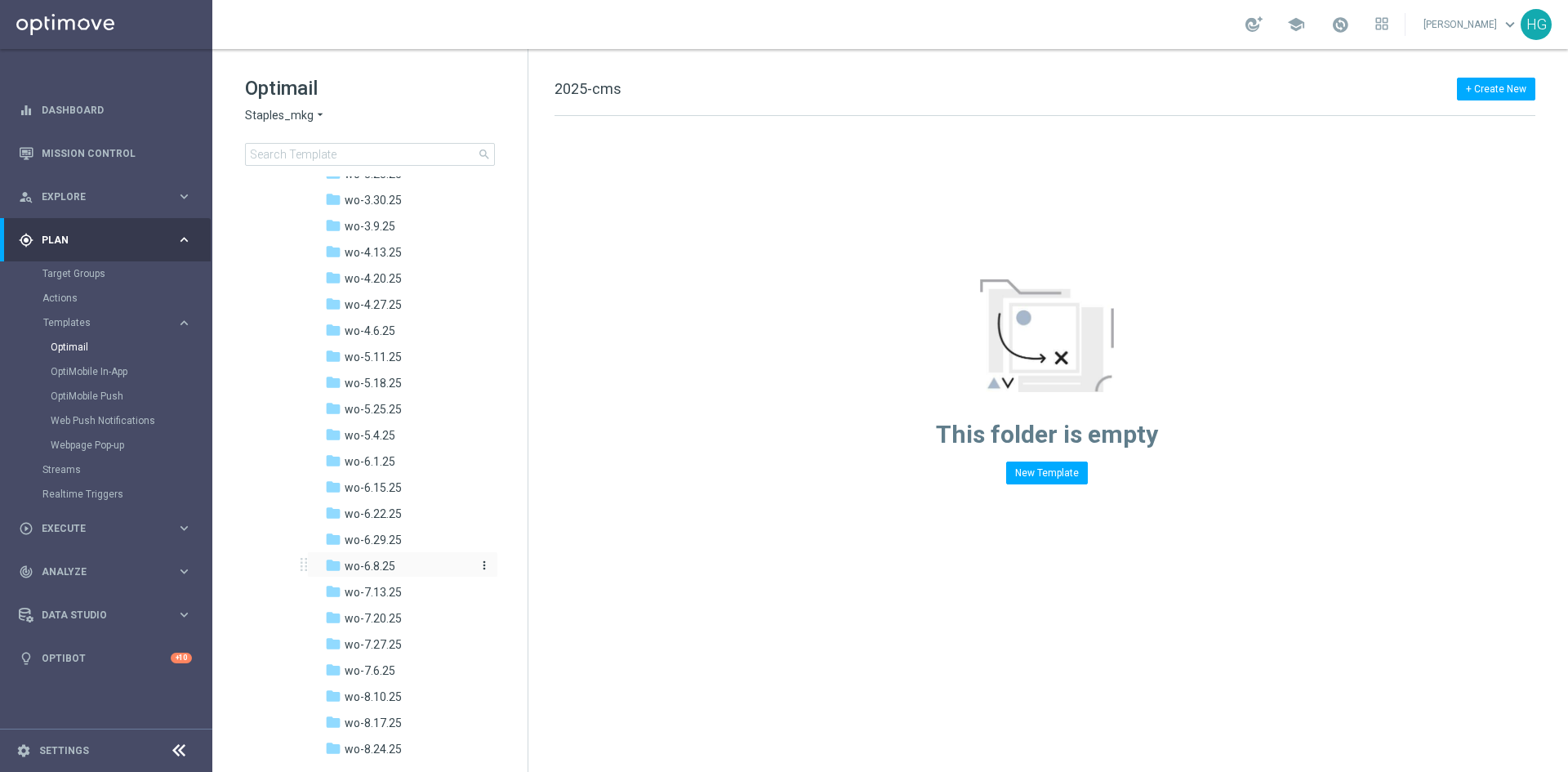
scroll to position [817, 0]
click at [379, 628] on span "wo-8.17.25" at bounding box center [373, 630] width 57 height 15
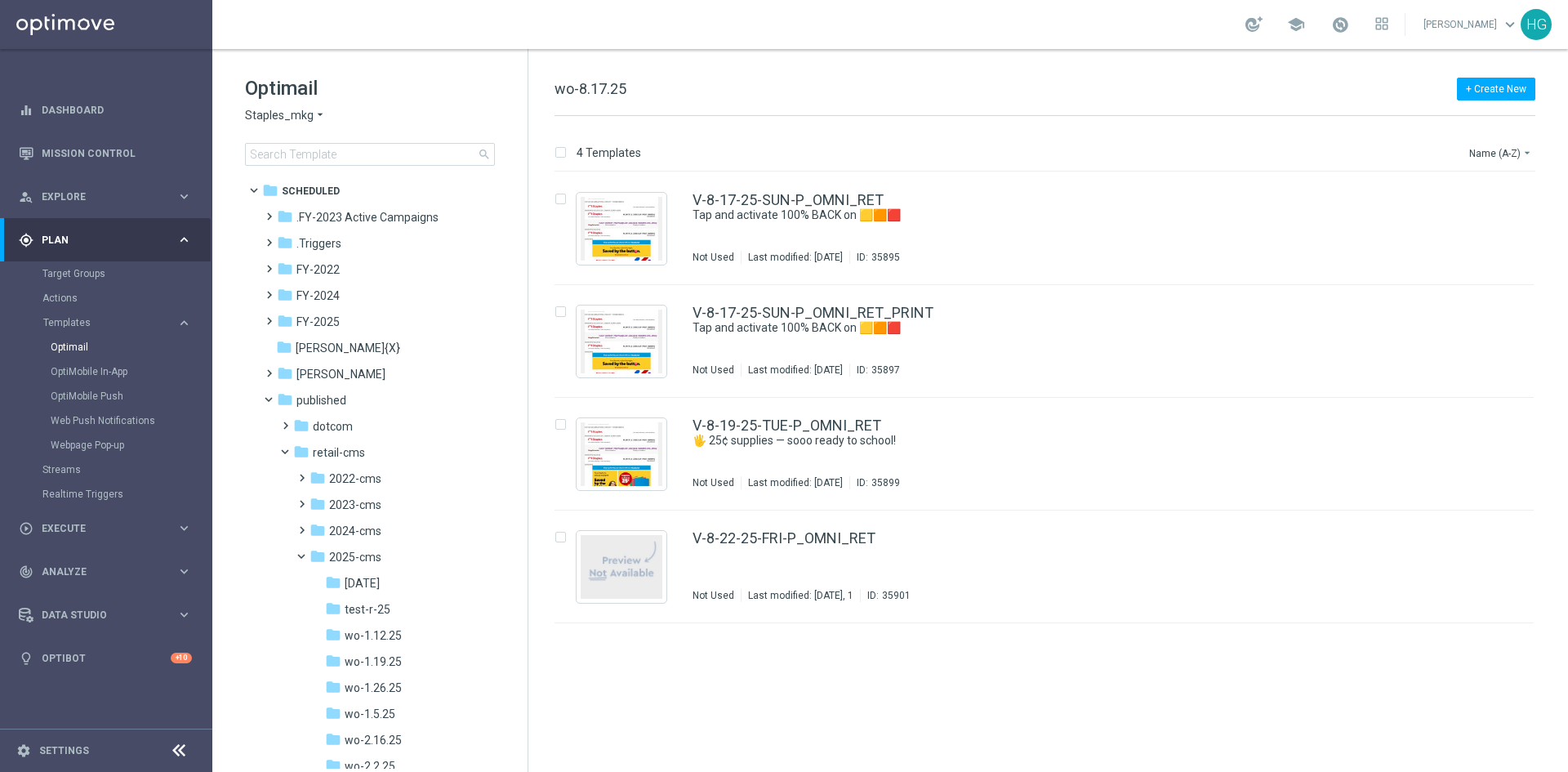
scroll to position [817, 0]
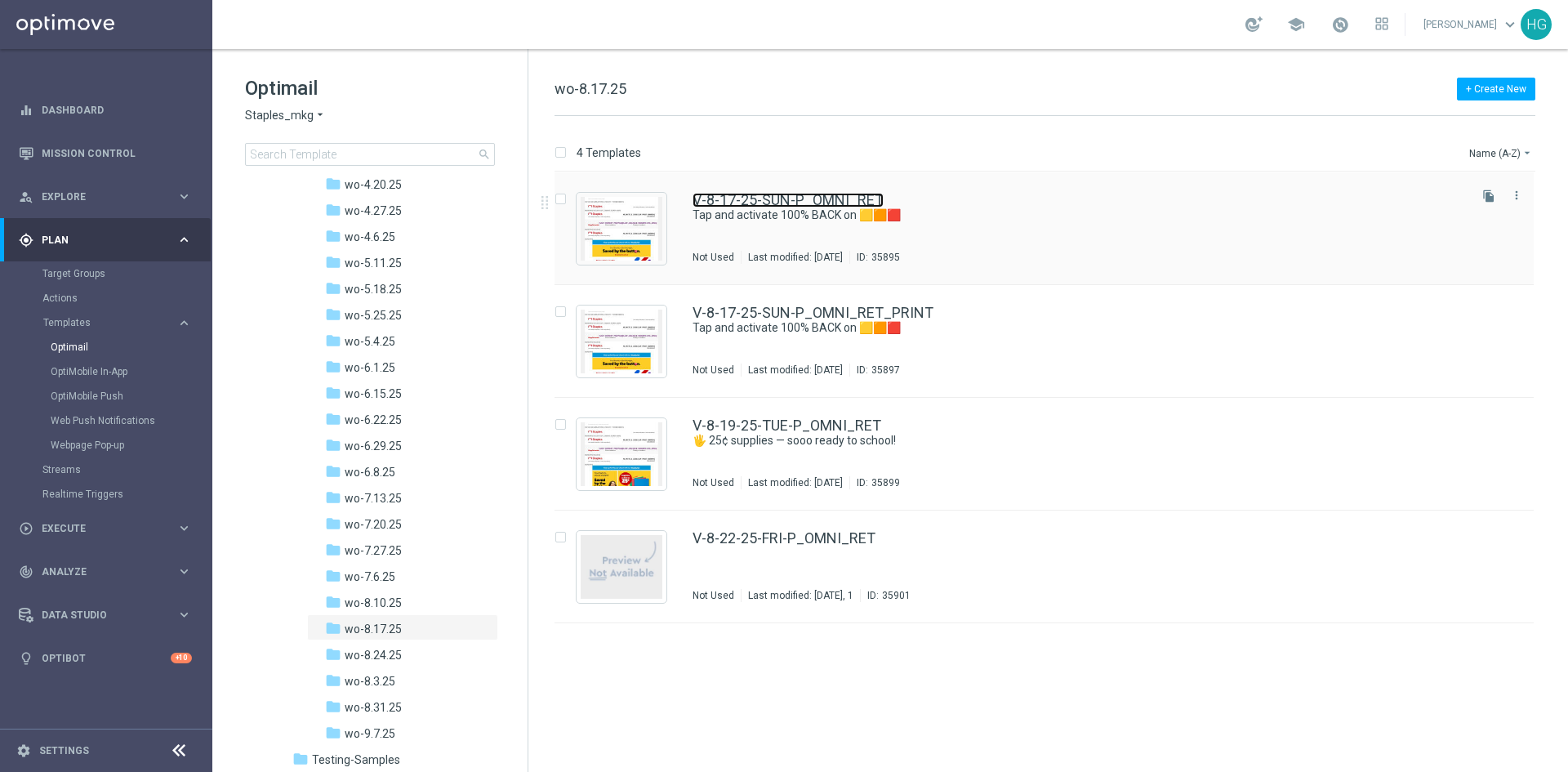
click at [823, 195] on link "V-8-17-25-SUN-P_OMNI_RET" at bounding box center [787, 200] width 191 height 15
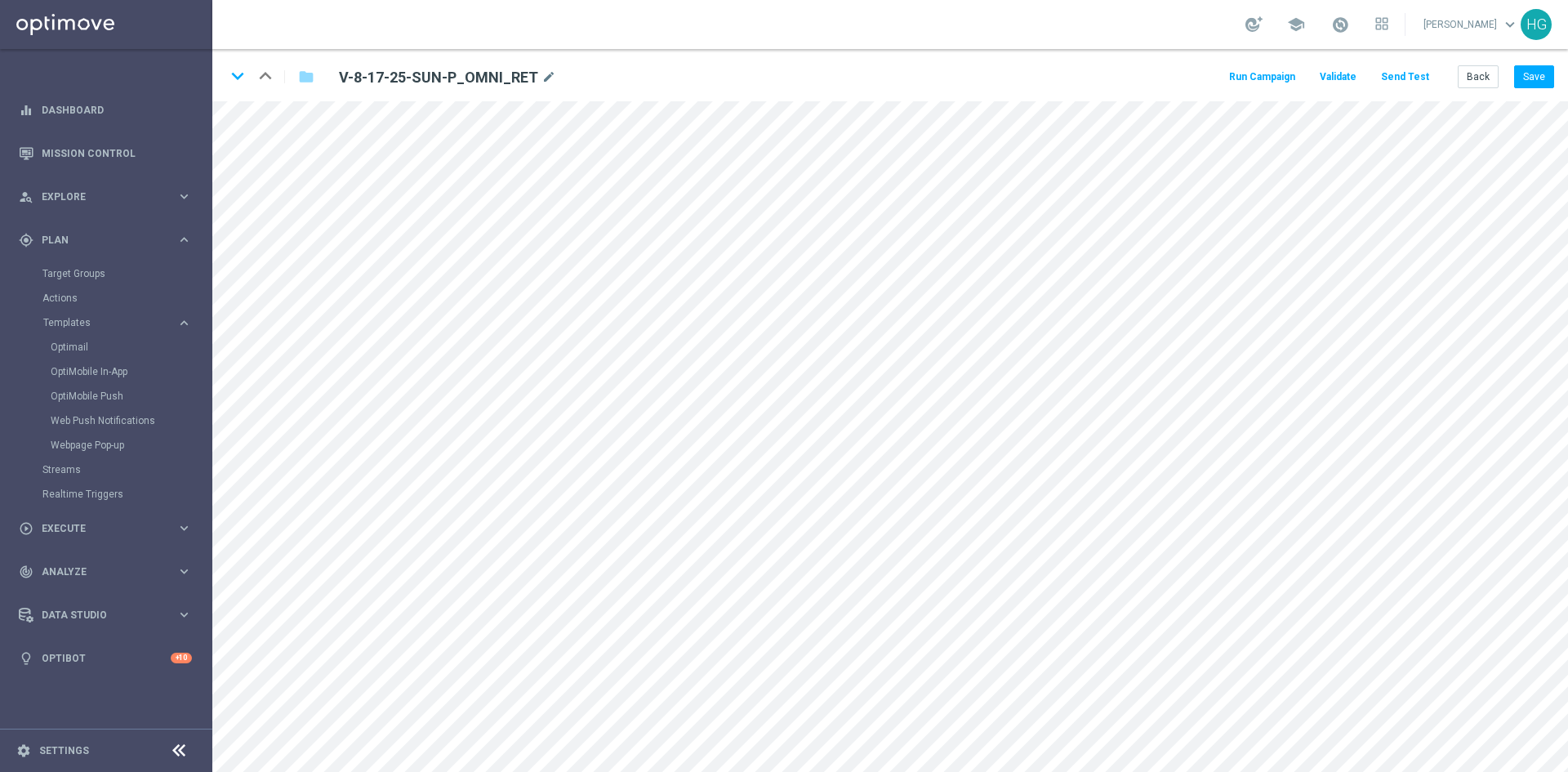
click at [1395, 81] on button "Send Test" at bounding box center [1405, 77] width 53 height 22
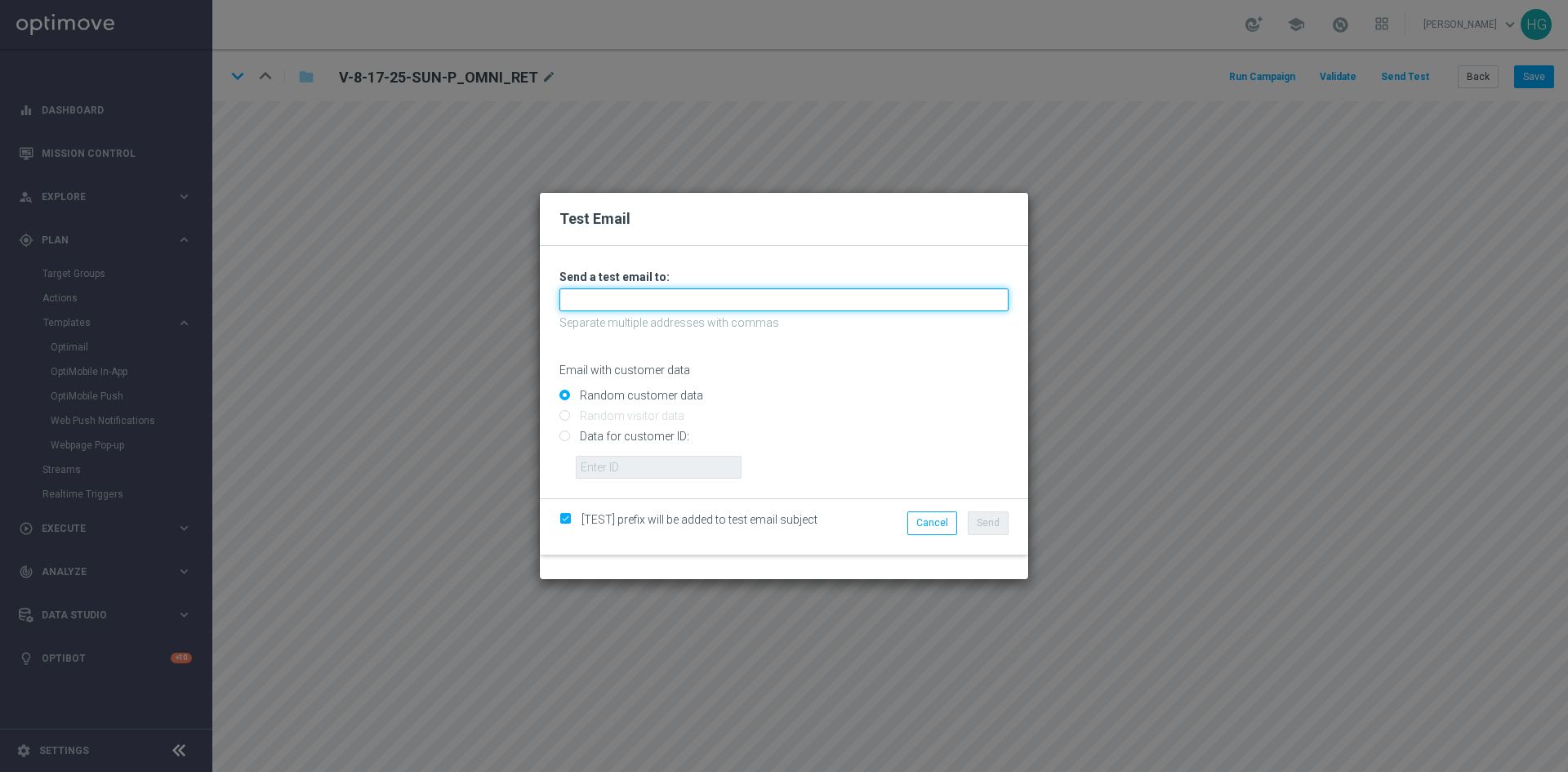
click at [593, 298] on input "text" at bounding box center [784, 300] width 450 height 23
paste input "[EMAIL_ADDRESS][DOMAIN_NAME]"
type input "[EMAIL_ADDRESS][DOMAIN_NAME]"
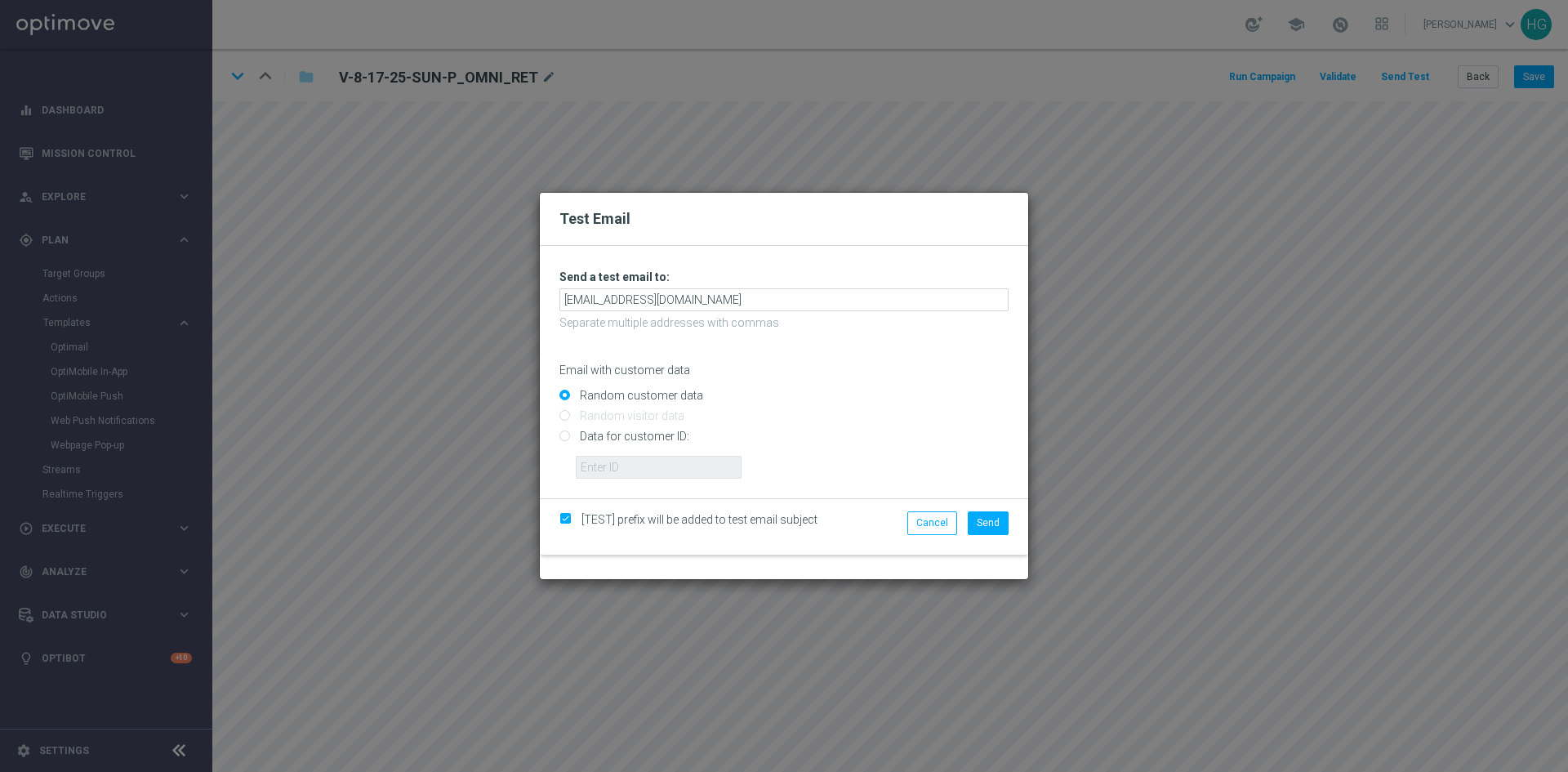
click at [623, 445] on input "Data for customer ID:" at bounding box center [784, 444] width 450 height 23
radio input "true"
click at [634, 475] on input "text" at bounding box center [658, 467] width 166 height 23
click at [650, 468] on input "text" at bounding box center [658, 467] width 166 height 23
paste input "10002564155"
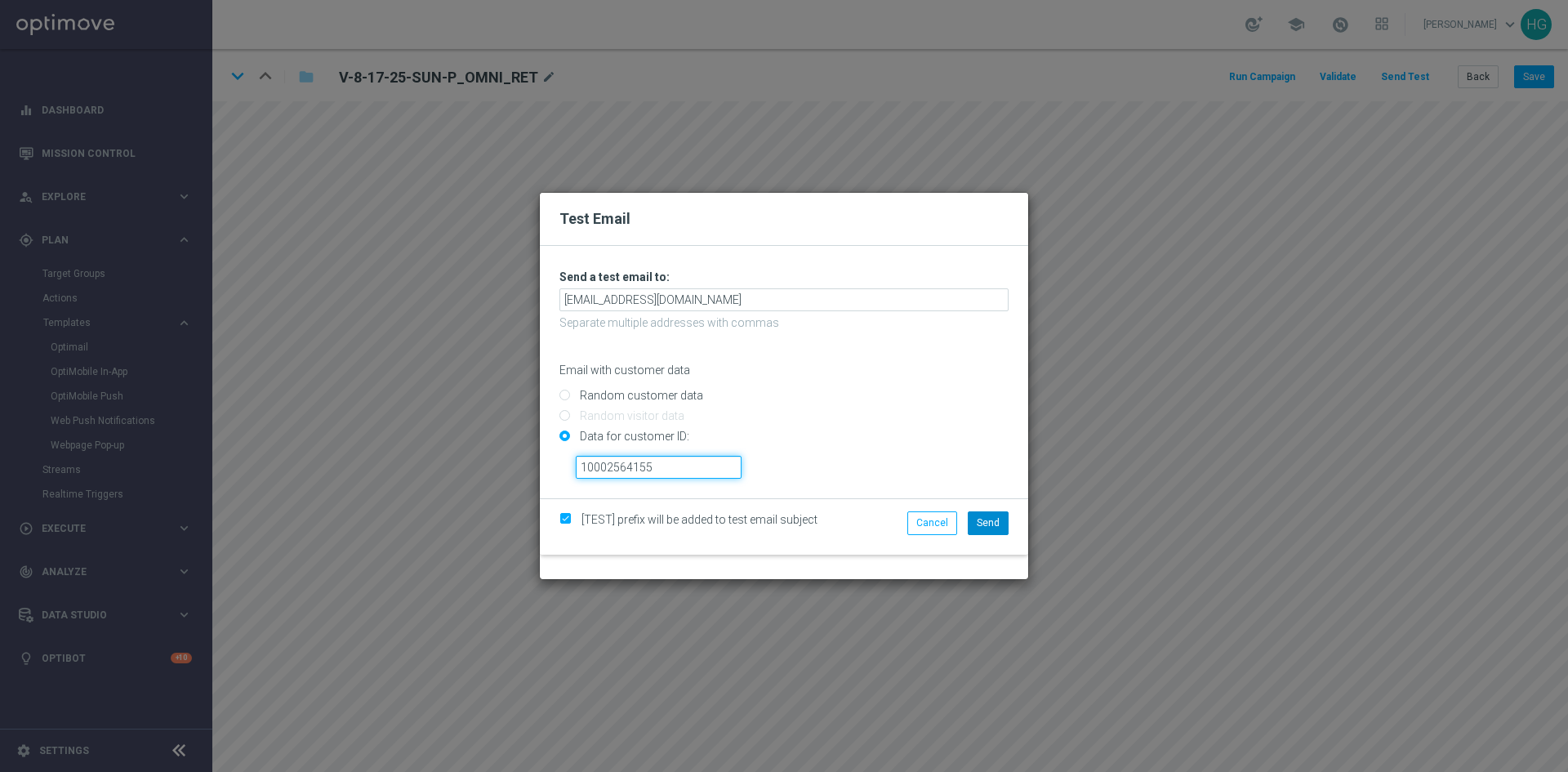
type input "10002564155"
click at [981, 526] on span "Send" at bounding box center [988, 523] width 23 height 12
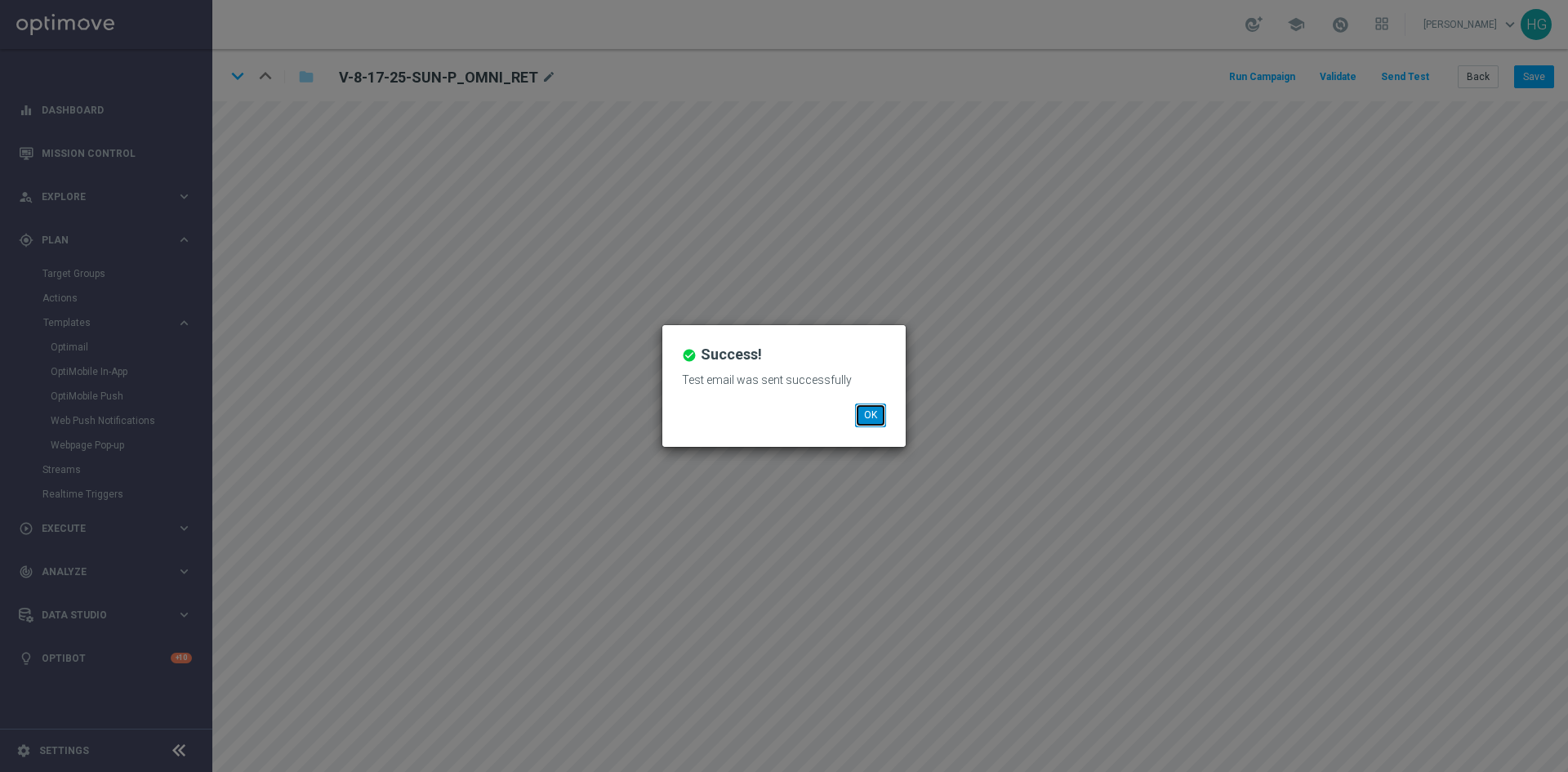
click at [873, 417] on button "OK" at bounding box center [870, 415] width 31 height 23
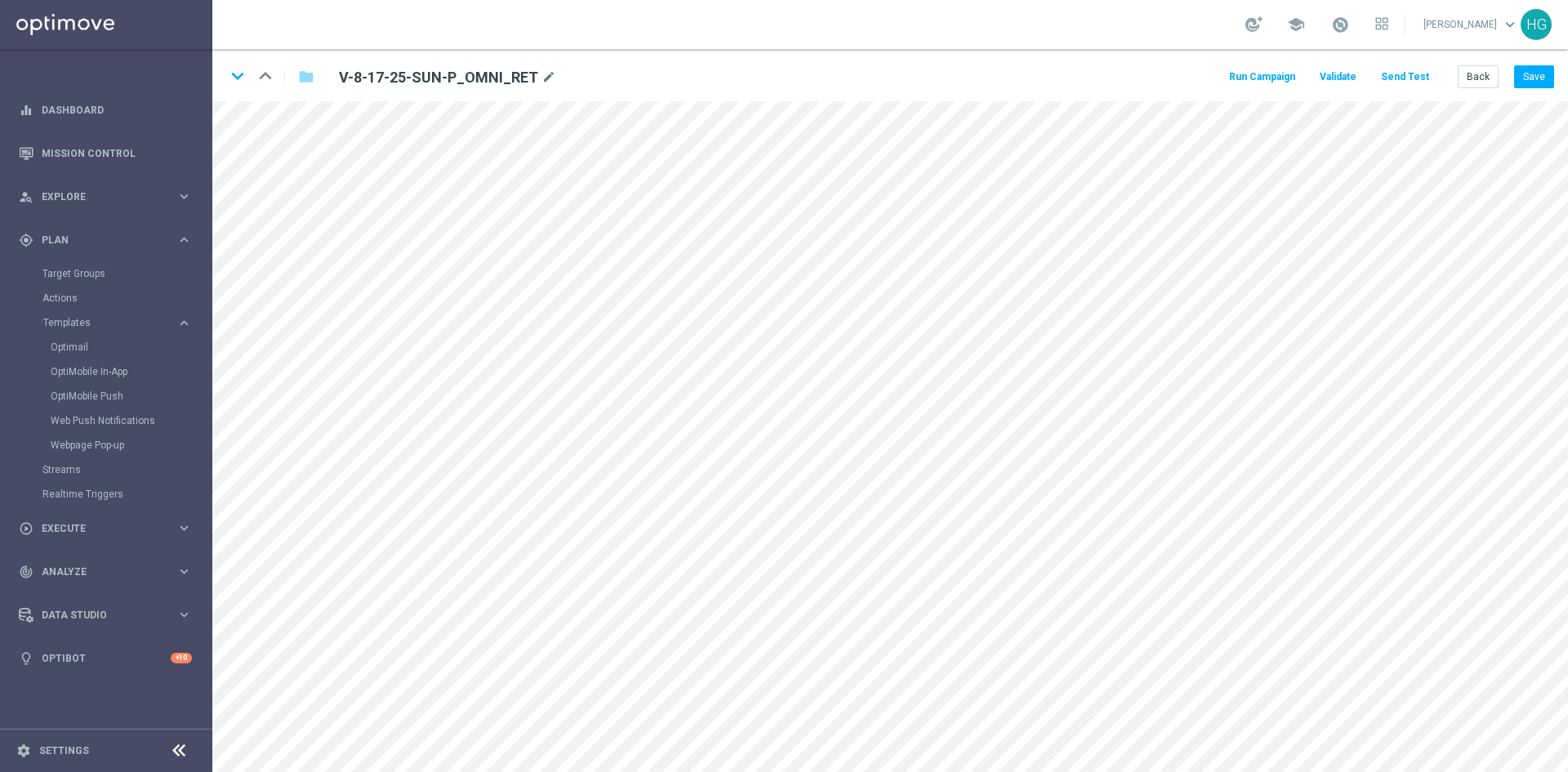
click at [1410, 75] on button "Send Test" at bounding box center [1405, 77] width 53 height 22
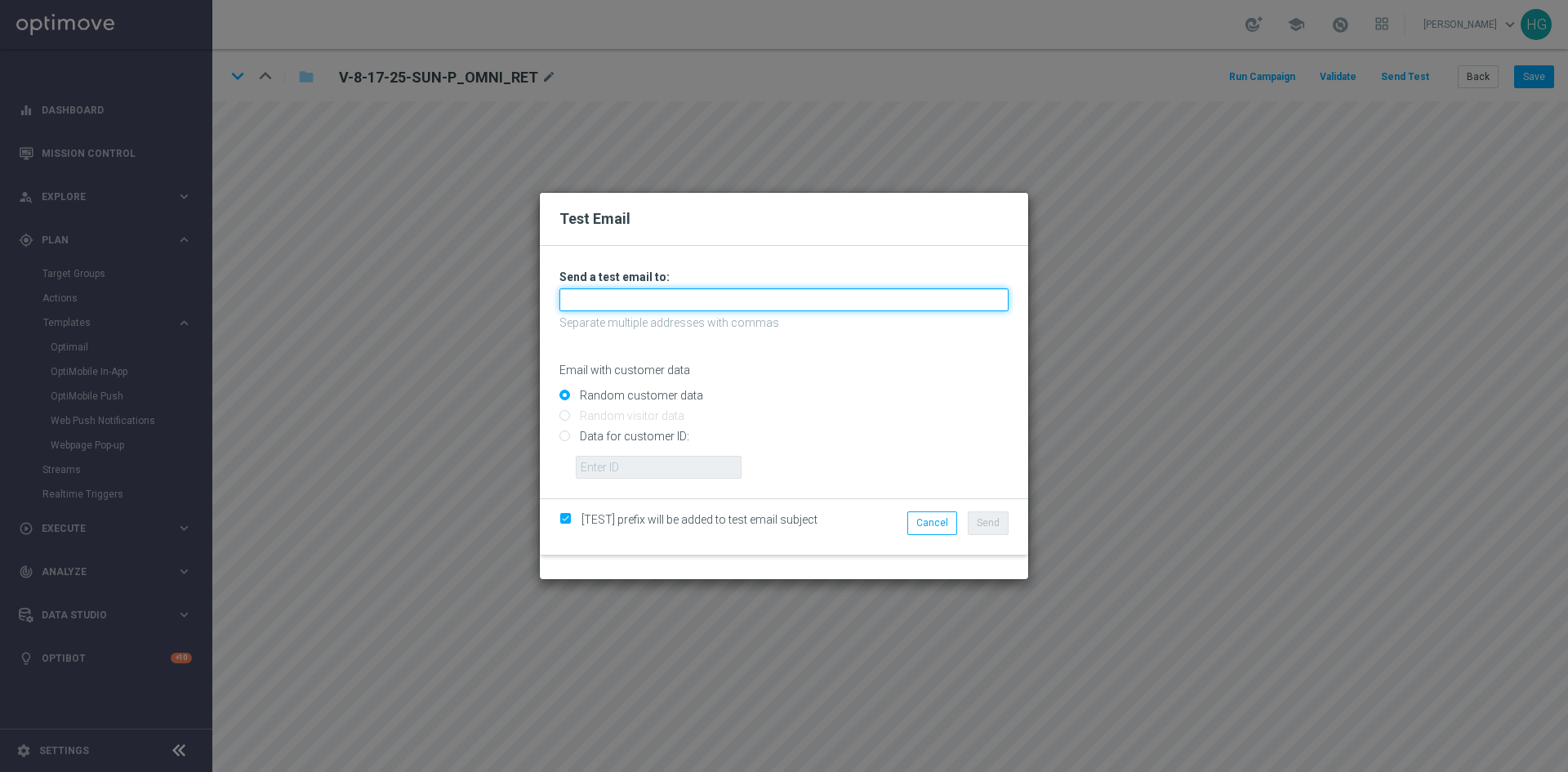
click at [643, 306] on input "text" at bounding box center [784, 300] width 450 height 23
paste input "[EMAIL_ADDRESS][DOMAIN_NAME]"
type input "[EMAIL_ADDRESS][DOMAIN_NAME]"
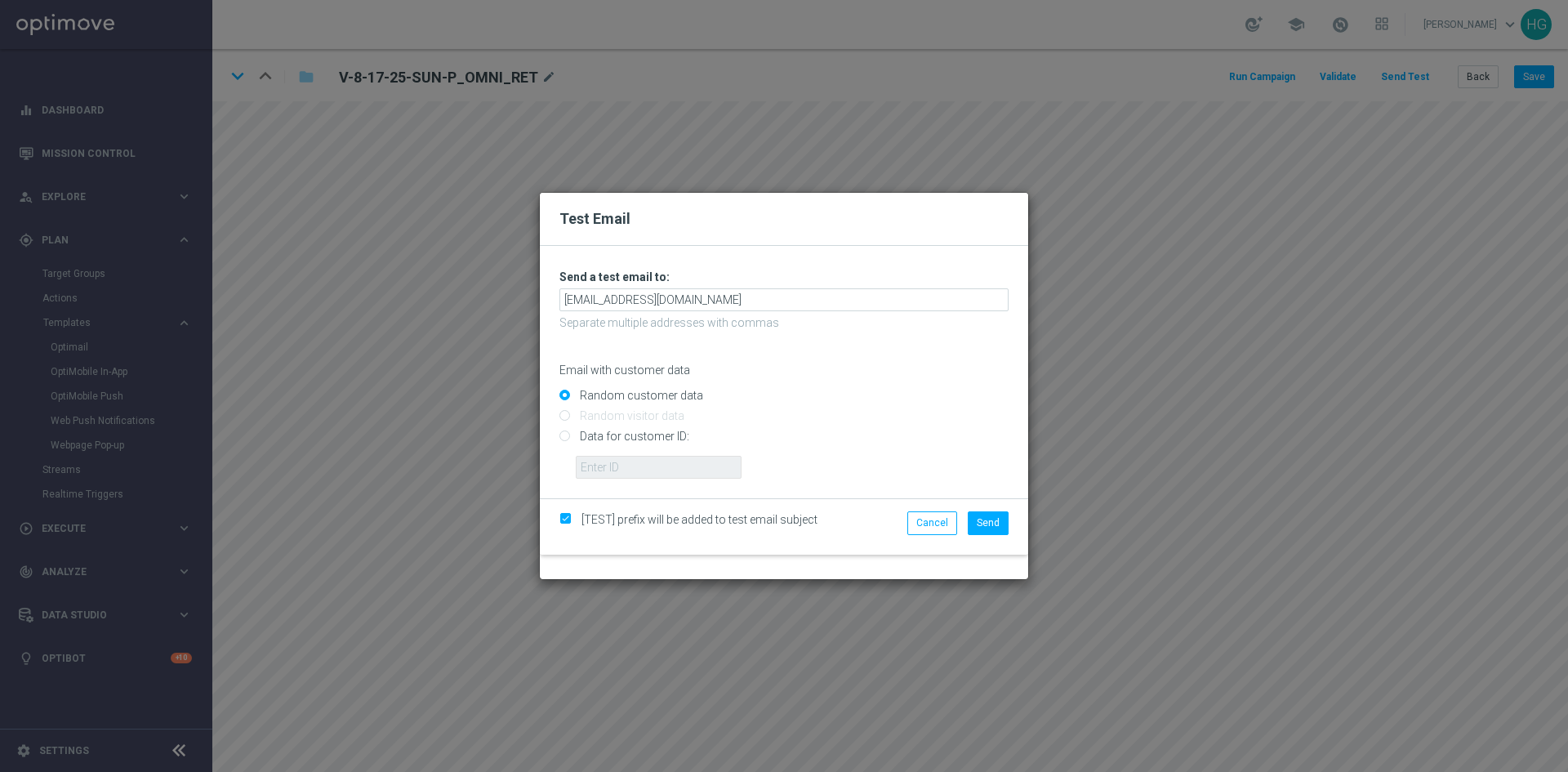
click at [632, 433] on input "Data for customer ID:" at bounding box center [784, 444] width 450 height 23
radio input "true"
click at [632, 466] on input "text" at bounding box center [658, 467] width 166 height 23
click at [662, 468] on input "text" at bounding box center [658, 467] width 166 height 23
paste input "10000024919"
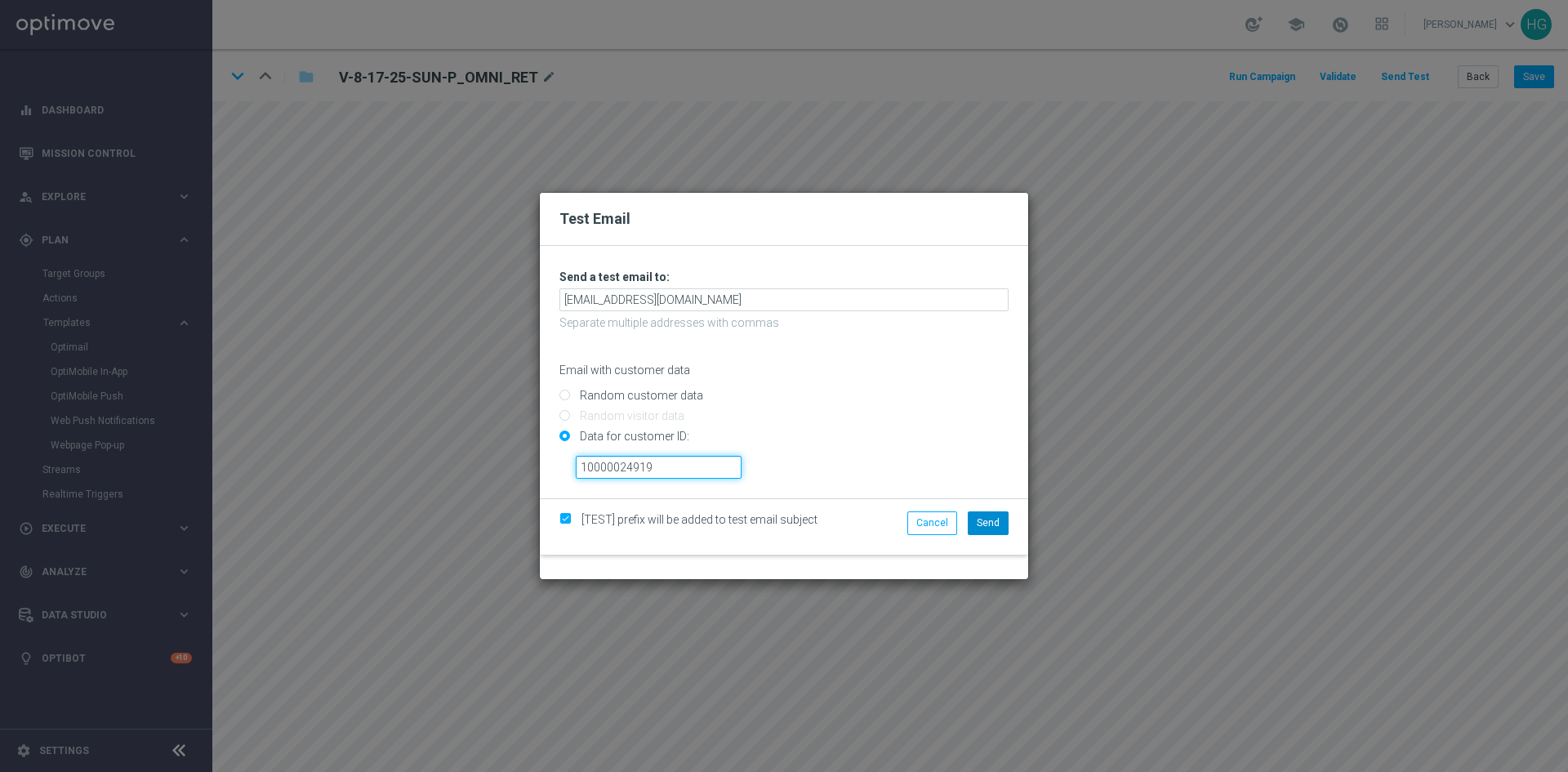
type input "10000024919"
click at [988, 523] on span "Send" at bounding box center [988, 523] width 23 height 12
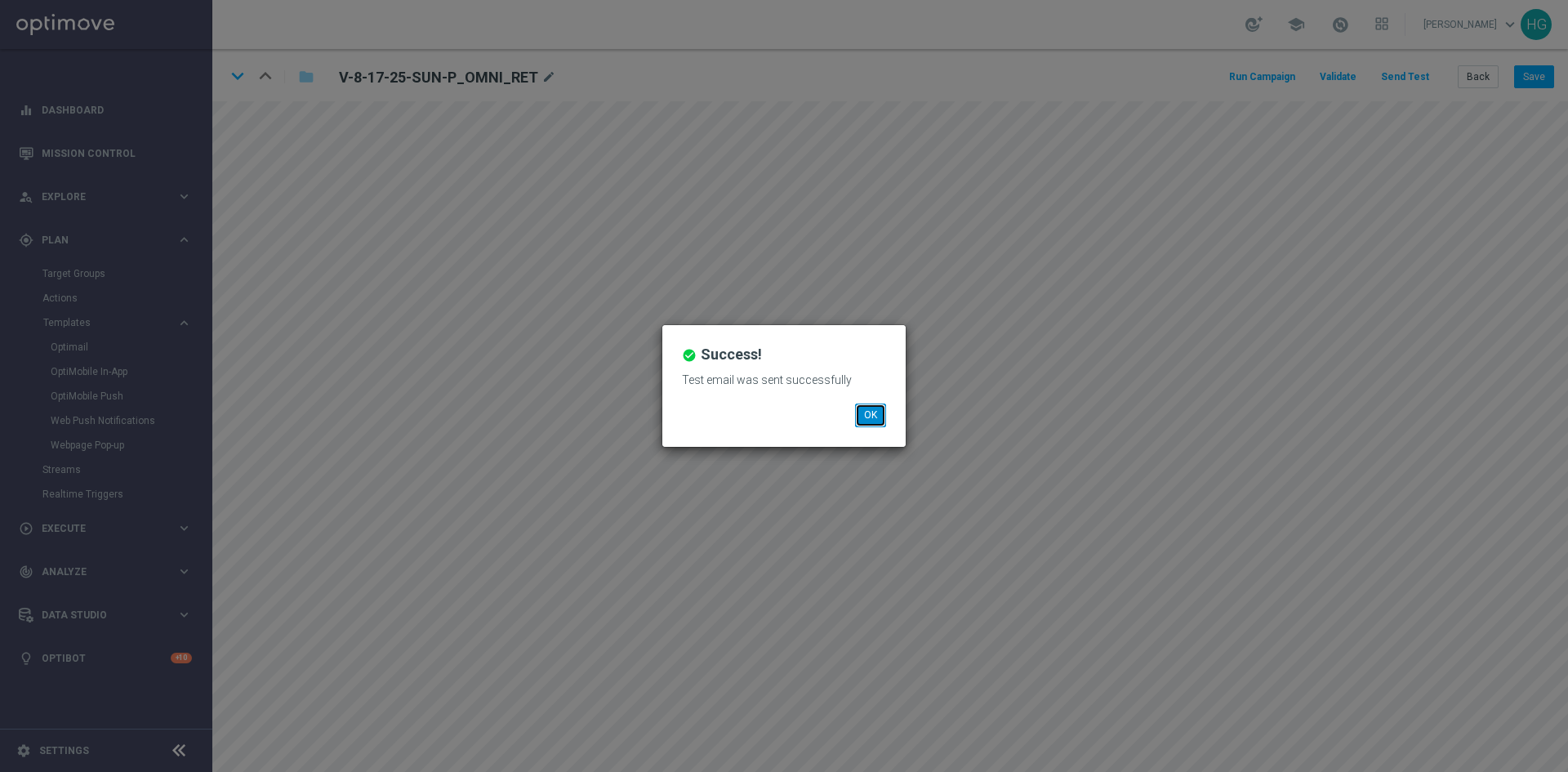
click at [878, 419] on button "OK" at bounding box center [870, 415] width 31 height 23
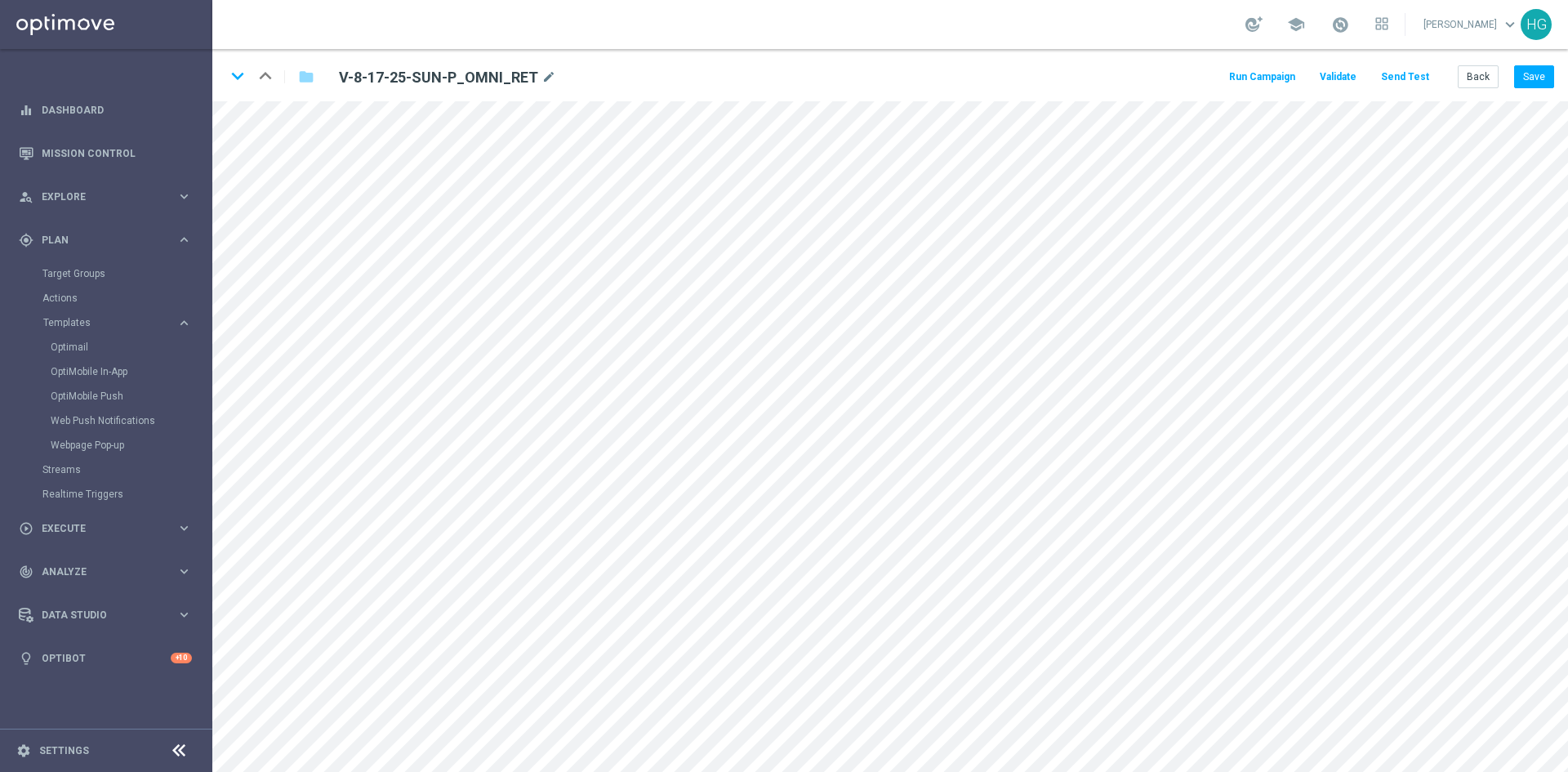
click at [1418, 71] on button "Send Test" at bounding box center [1405, 77] width 53 height 22
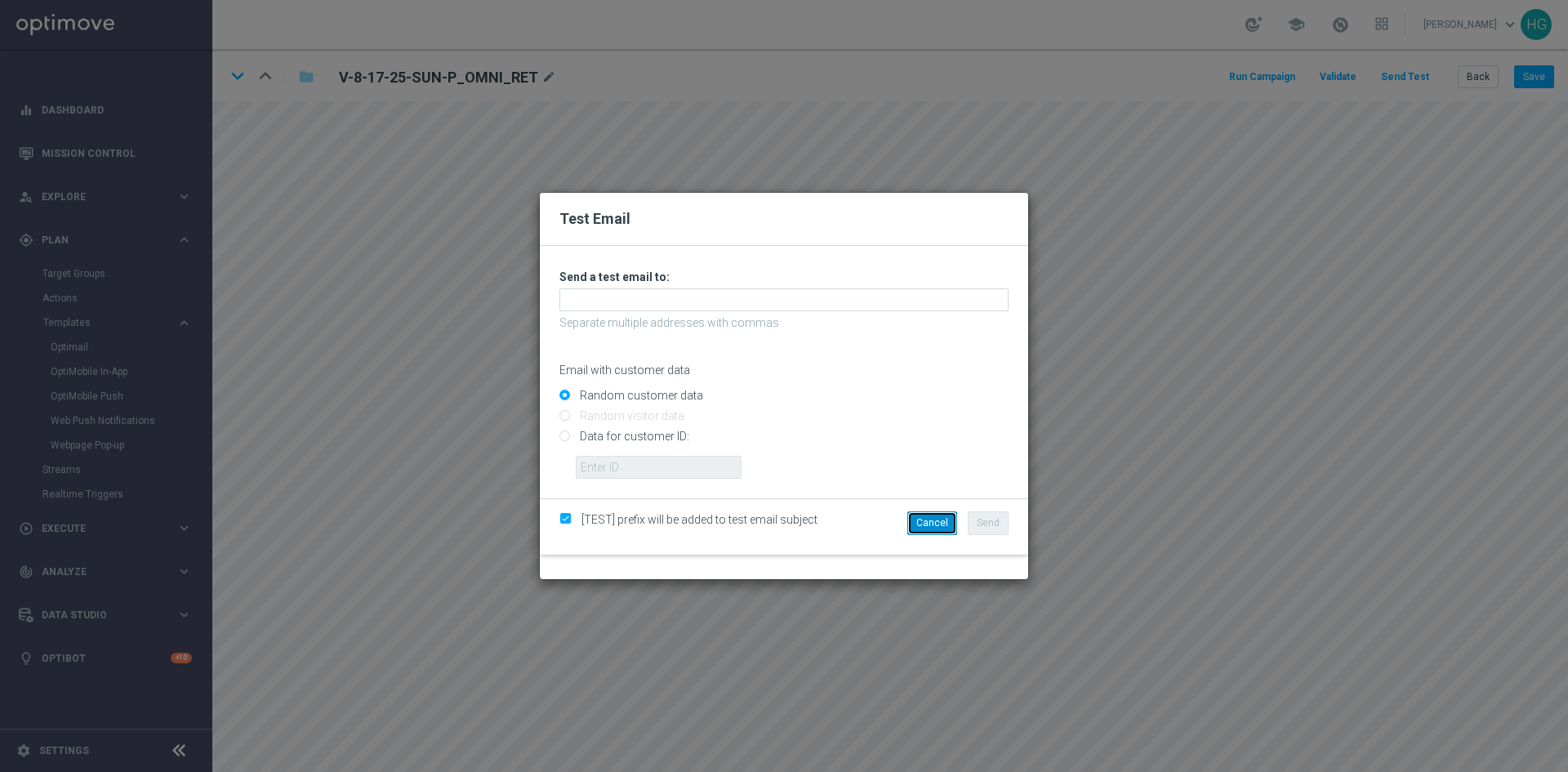
click at [934, 523] on button "Cancel" at bounding box center [932, 523] width 50 height 23
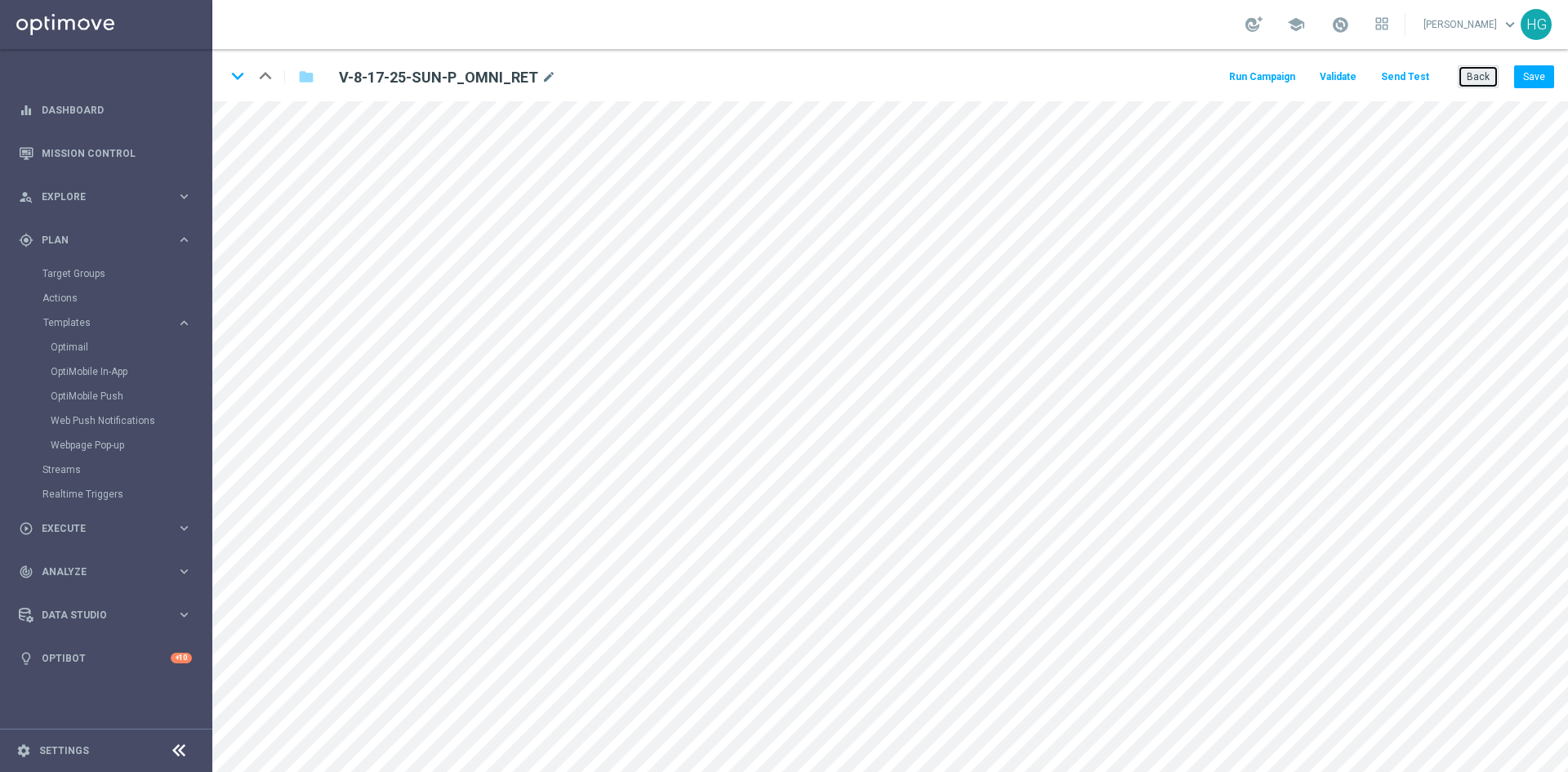
drag, startPoint x: 1475, startPoint y: 74, endPoint x: 1424, endPoint y: 73, distance: 51.0
click at [1475, 73] on button "Back" at bounding box center [1478, 77] width 41 height 23
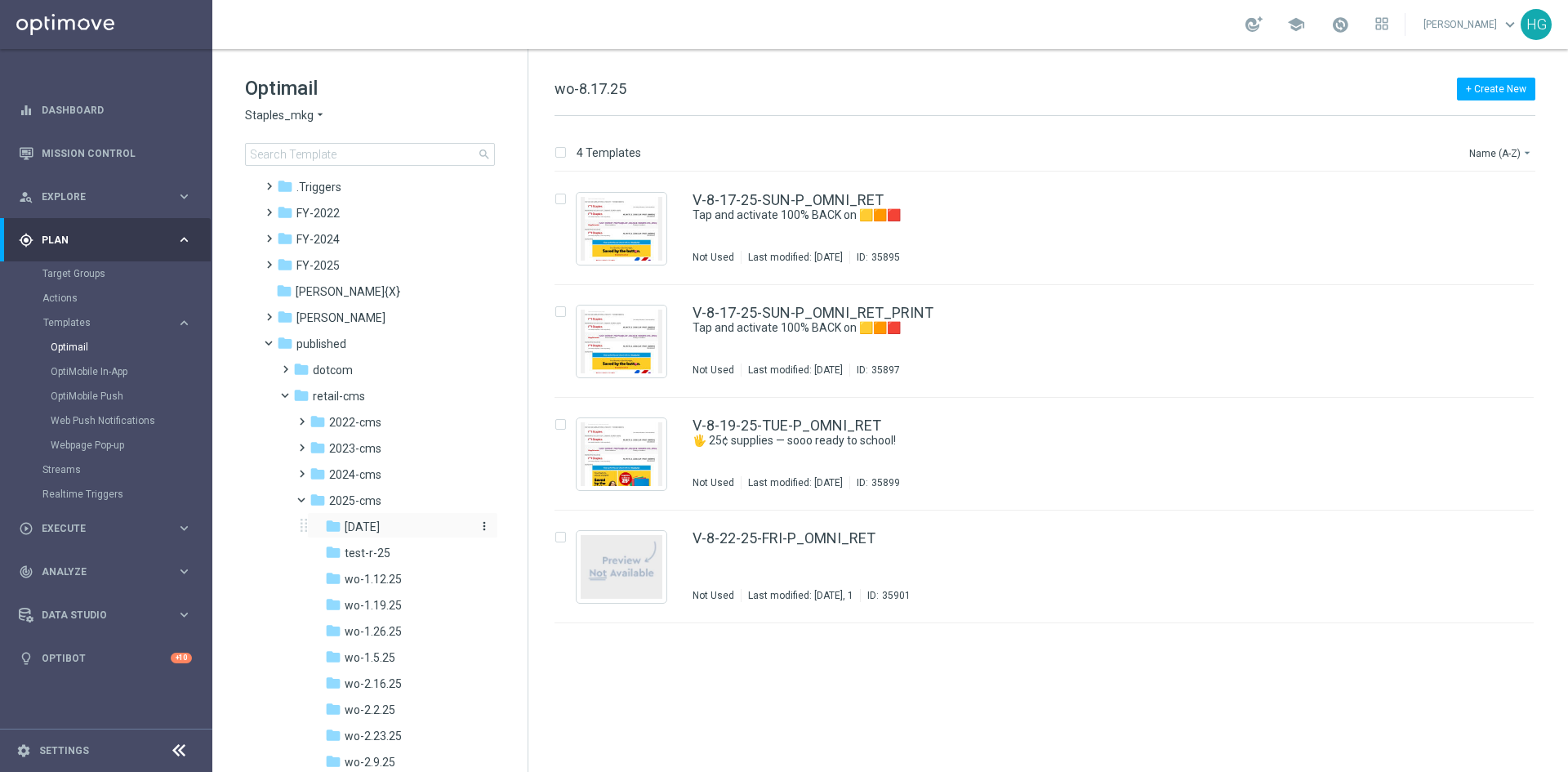
scroll to position [163, 0]
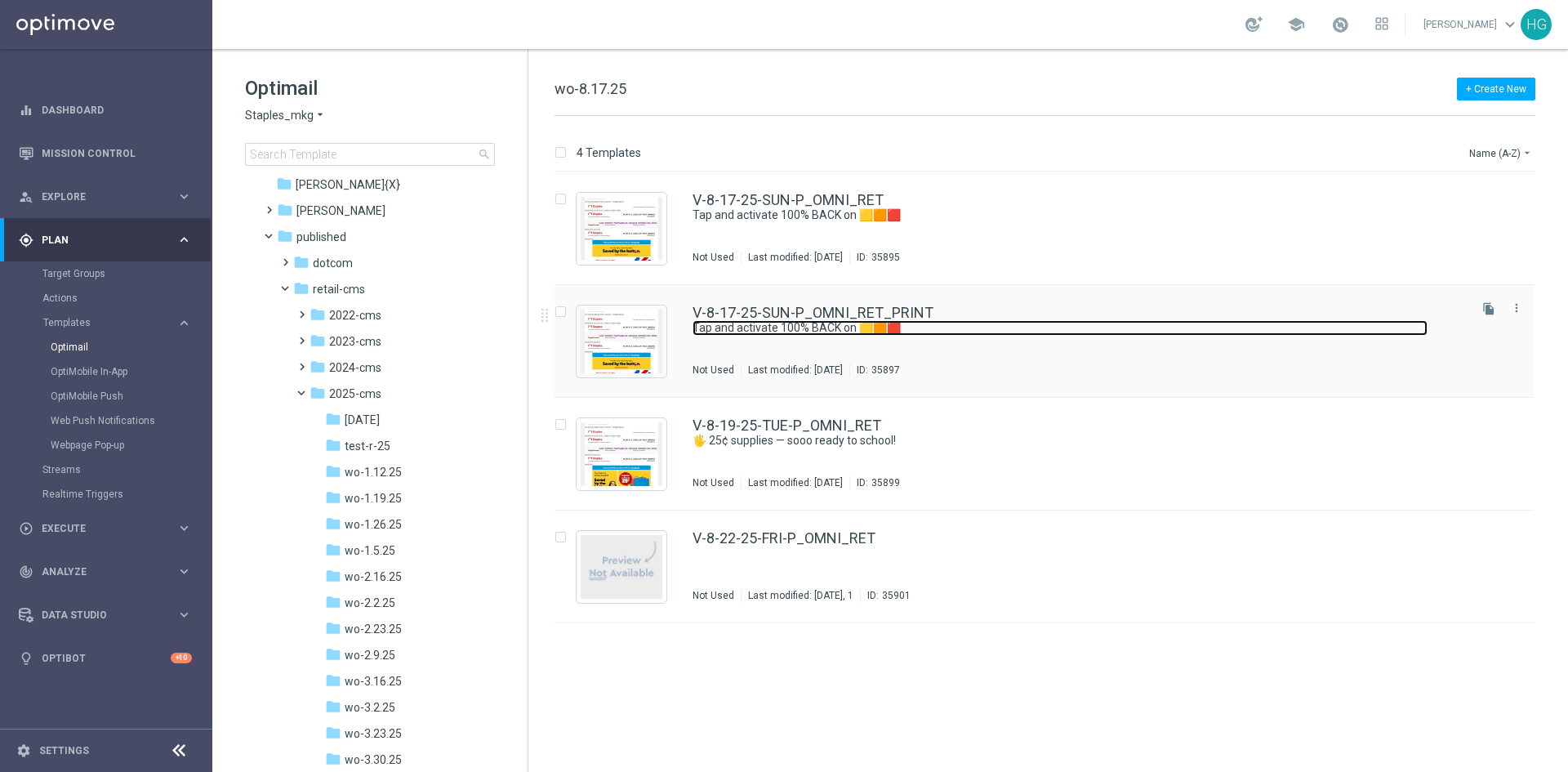
click at [964, 321] on link "Tap and activate 100% BACK on 🟨🟧🟥" at bounding box center [1060, 328] width 735 height 16
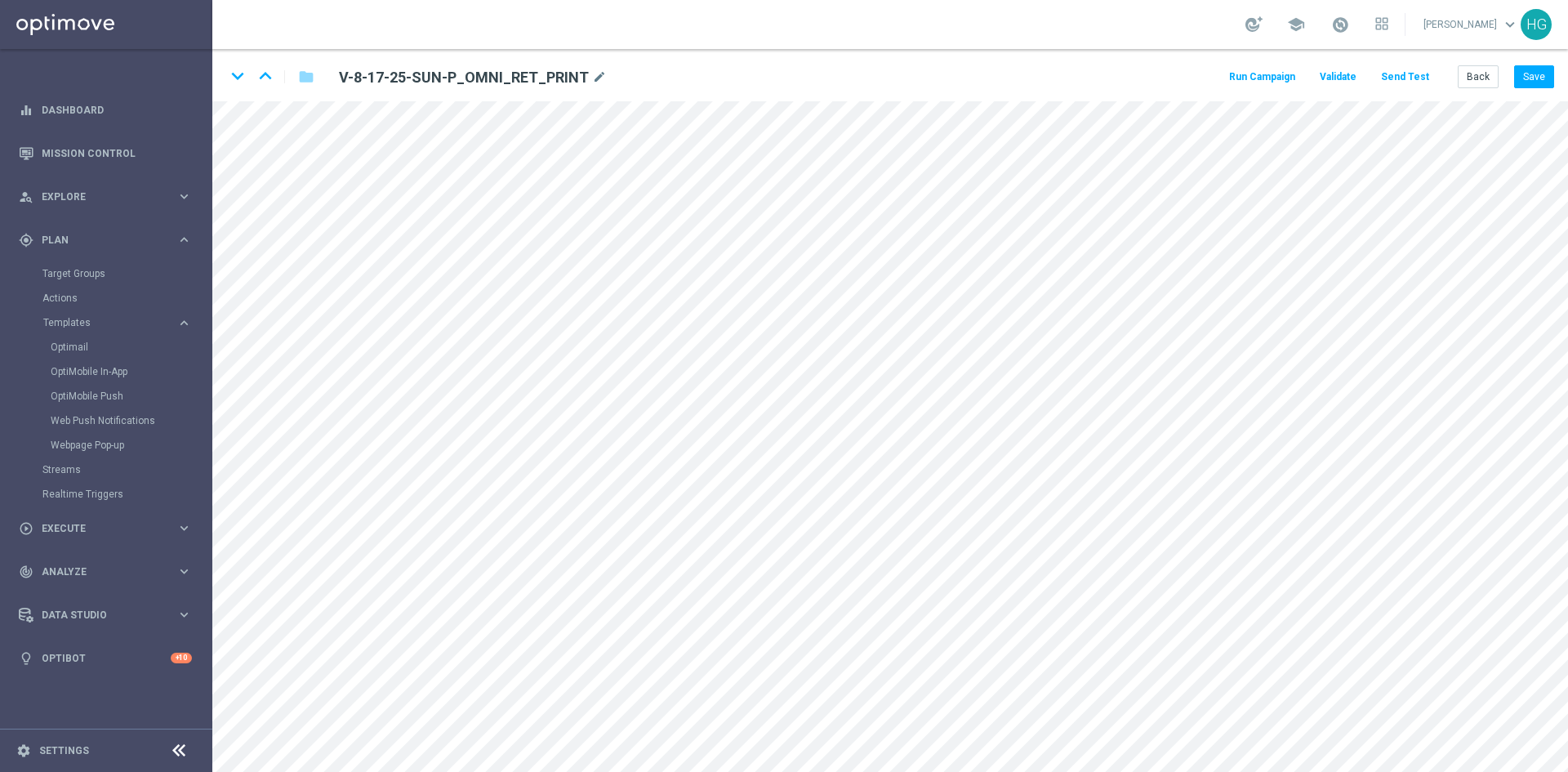
click at [1423, 80] on button "Send Test" at bounding box center [1405, 77] width 53 height 22
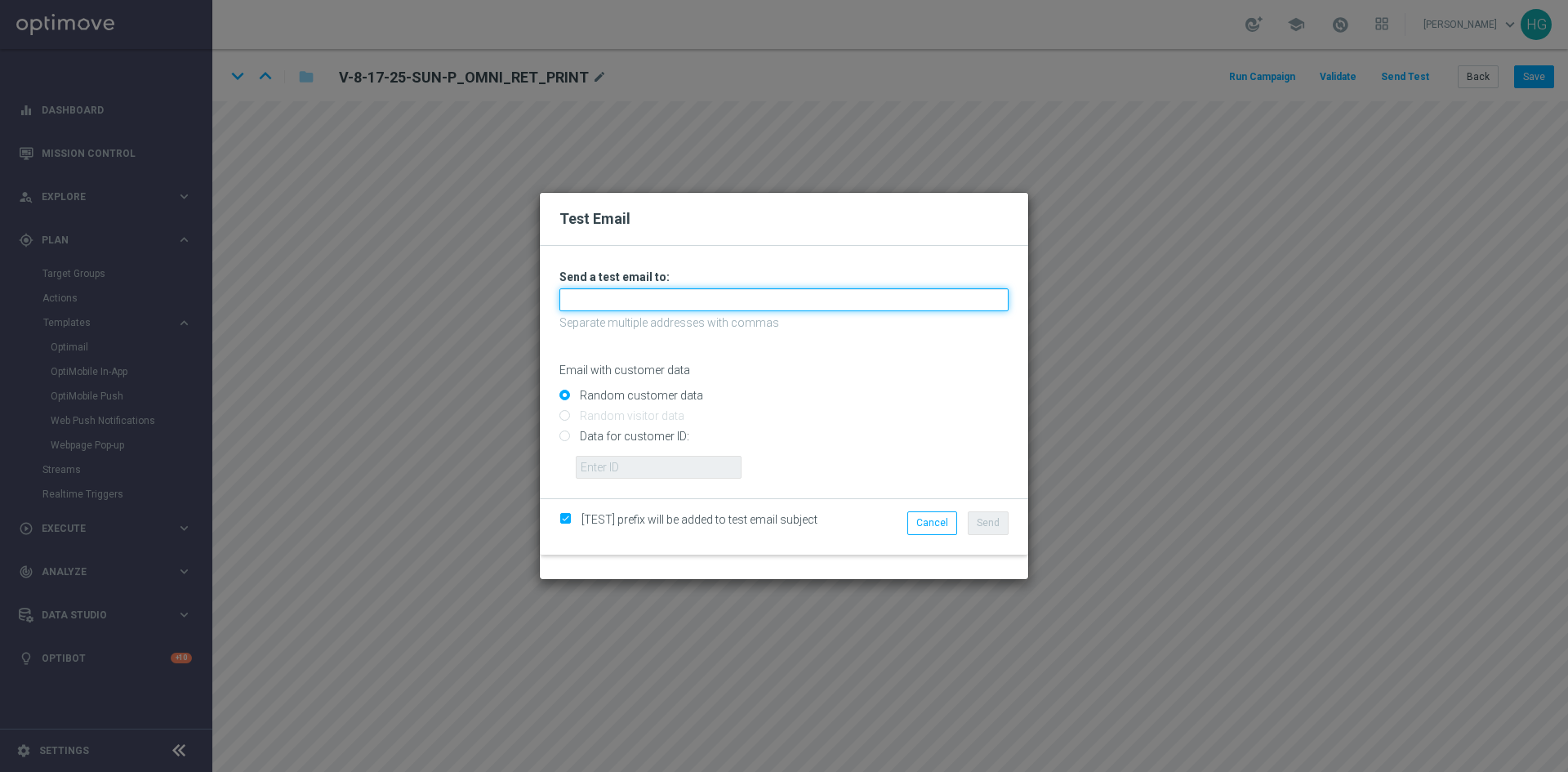
click at [633, 298] on input "text" at bounding box center [784, 300] width 450 height 23
paste input "[EMAIL_ADDRESS][DOMAIN_NAME]"
type input "[EMAIL_ADDRESS][DOMAIN_NAME]"
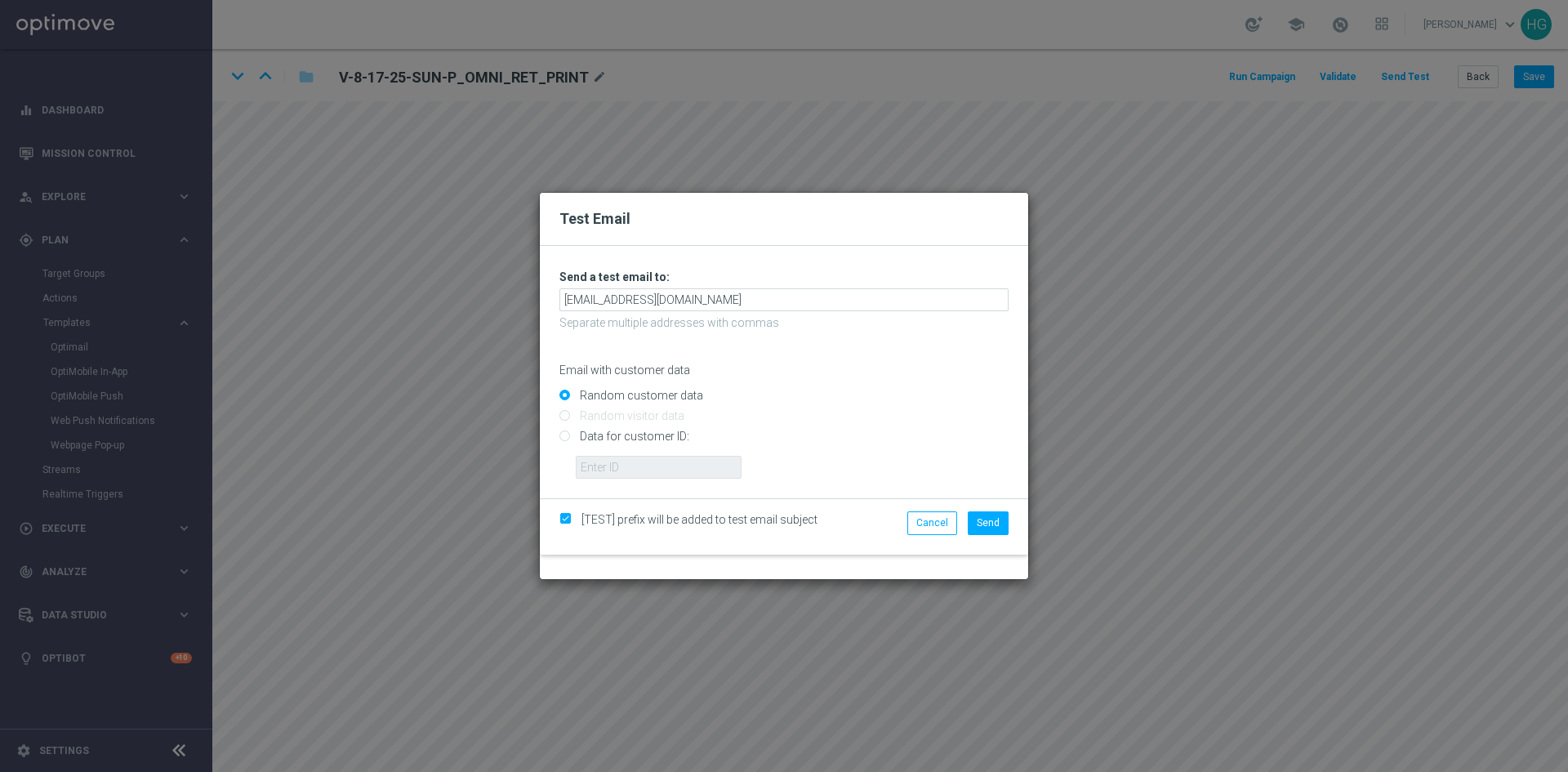
click at [632, 436] on input "Data for customer ID:" at bounding box center [784, 444] width 450 height 23
radio input "true"
click at [632, 459] on input "text" at bounding box center [658, 467] width 166 height 23
click at [632, 464] on input "text" at bounding box center [658, 467] width 166 height 23
paste input "10002564155"
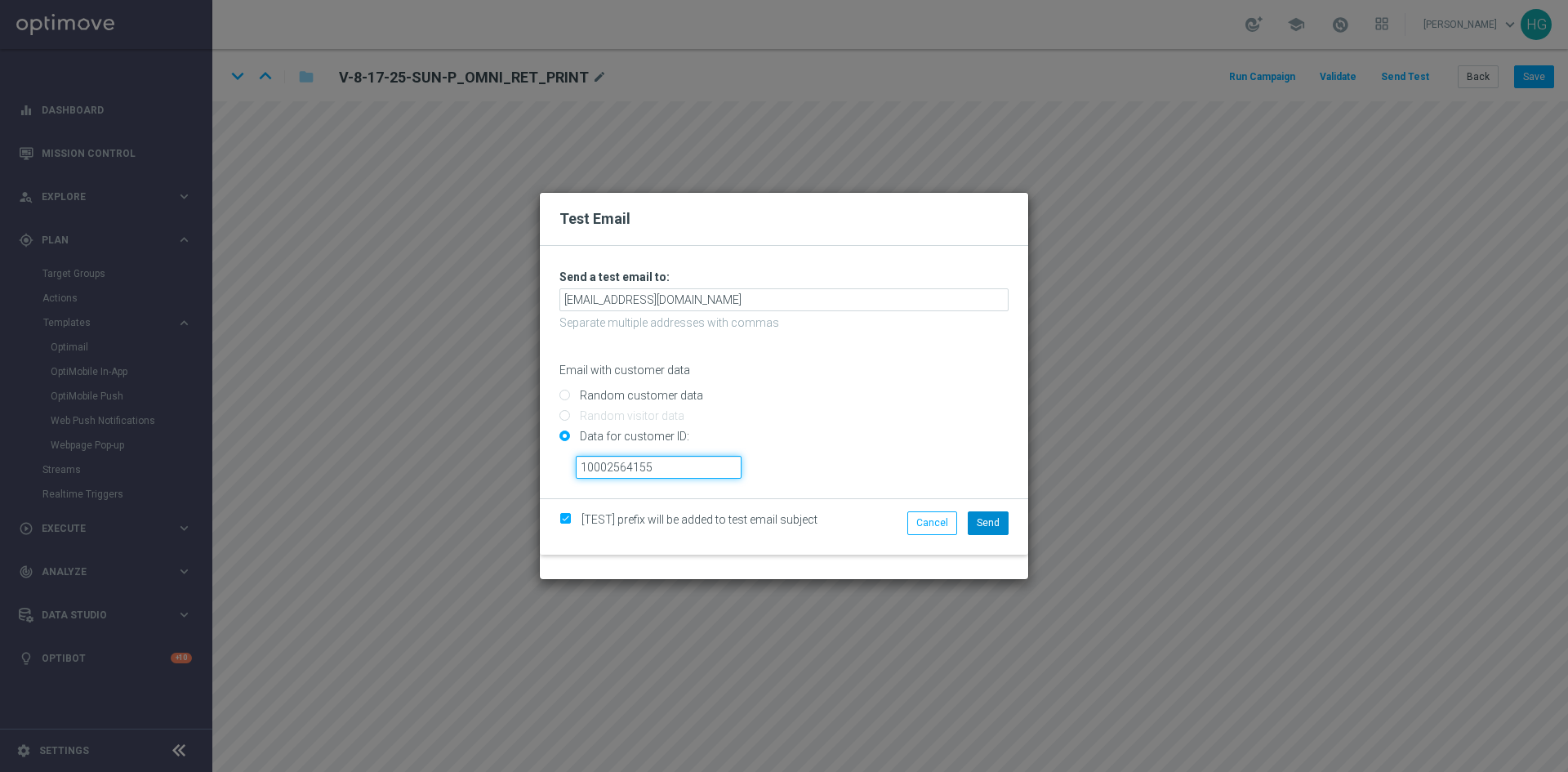
type input "10002564155"
click at [995, 520] on span "Send" at bounding box center [988, 523] width 23 height 12
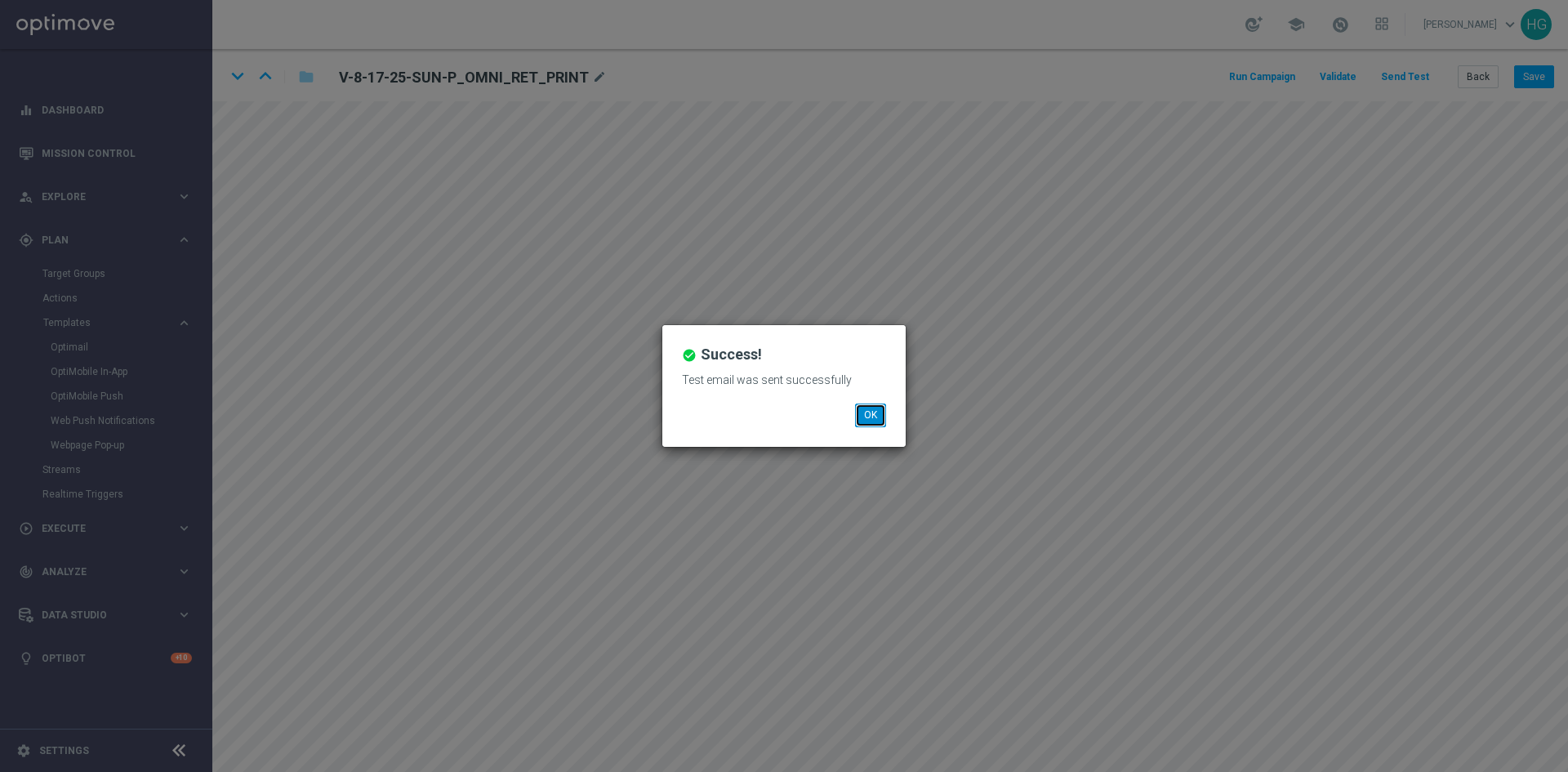
click at [873, 413] on button "OK" at bounding box center [870, 415] width 31 height 23
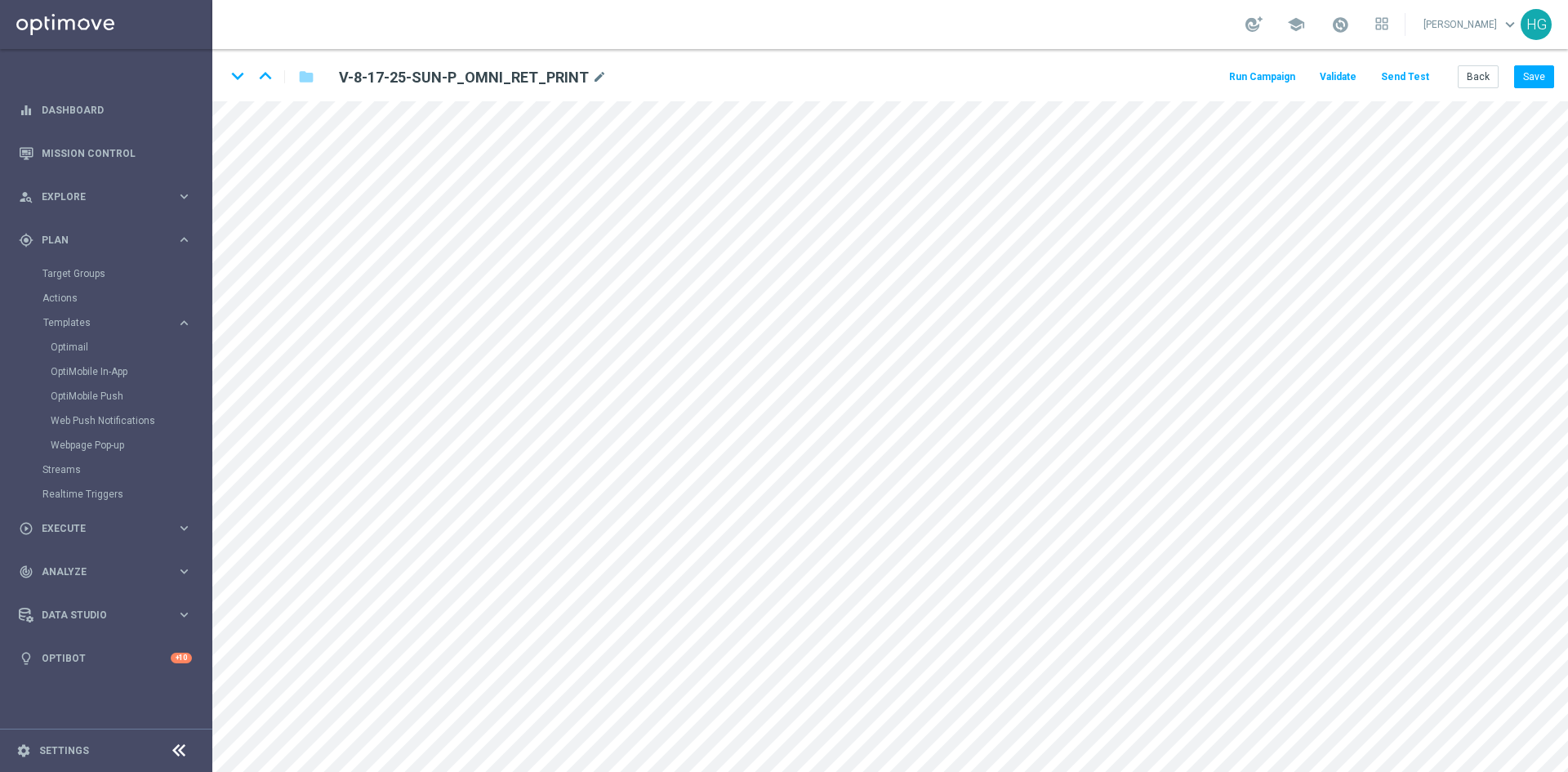
click at [1411, 73] on button "Send Test" at bounding box center [1405, 77] width 53 height 22
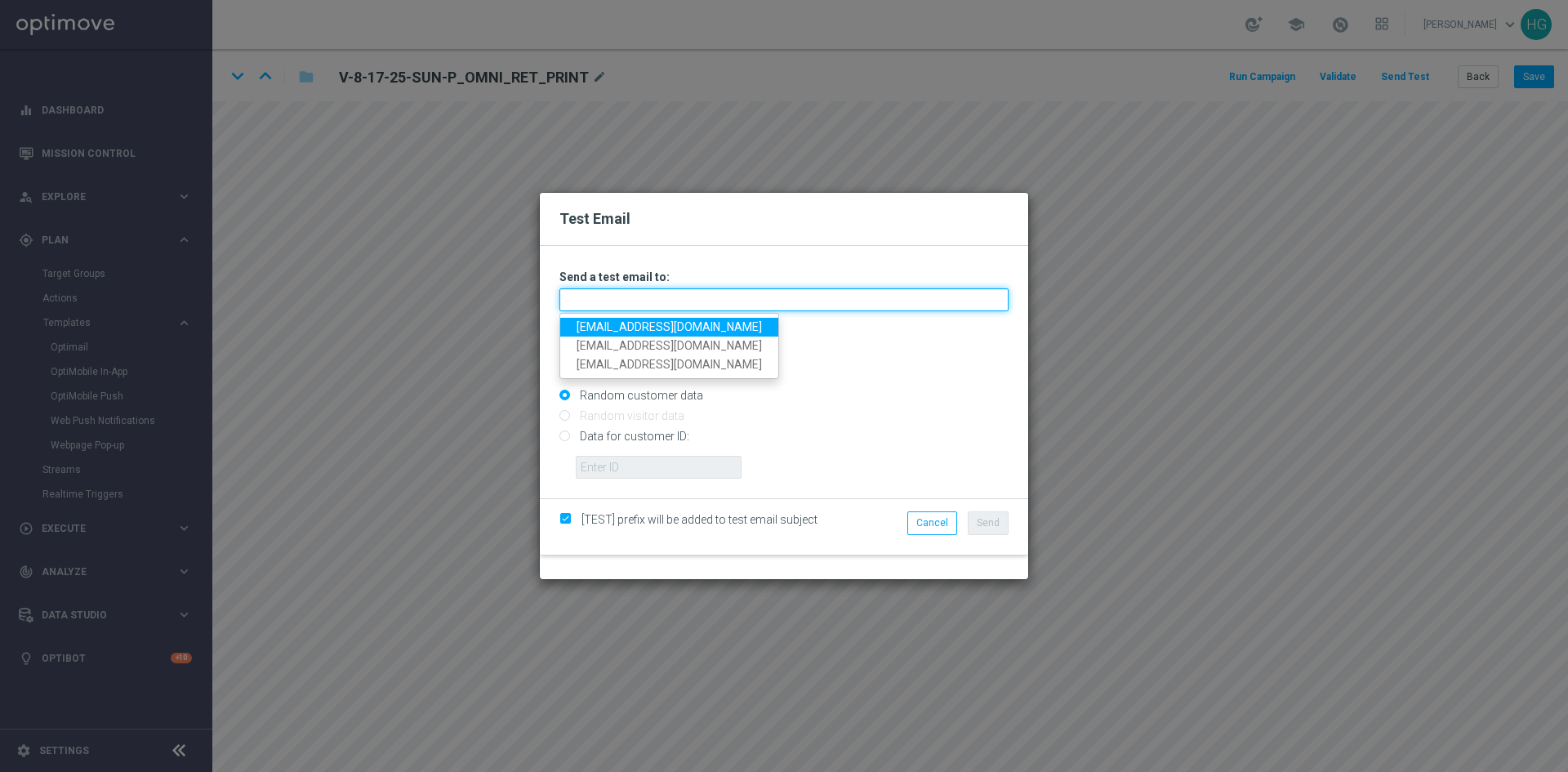
click at [635, 297] on input "text" at bounding box center [784, 300] width 450 height 23
paste input "[EMAIL_ADDRESS][DOMAIN_NAME]"
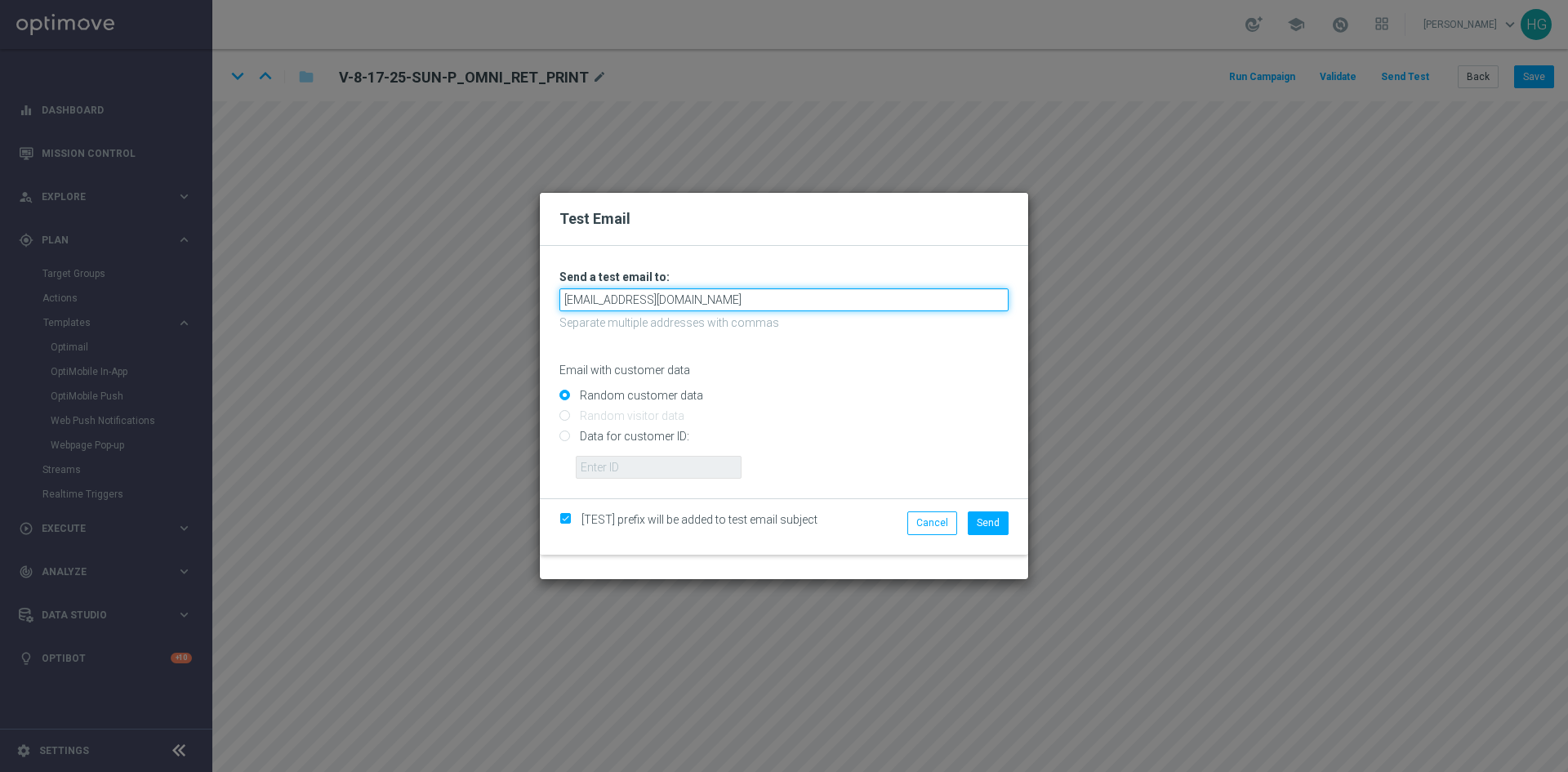
type input "[EMAIL_ADDRESS][DOMAIN_NAME]"
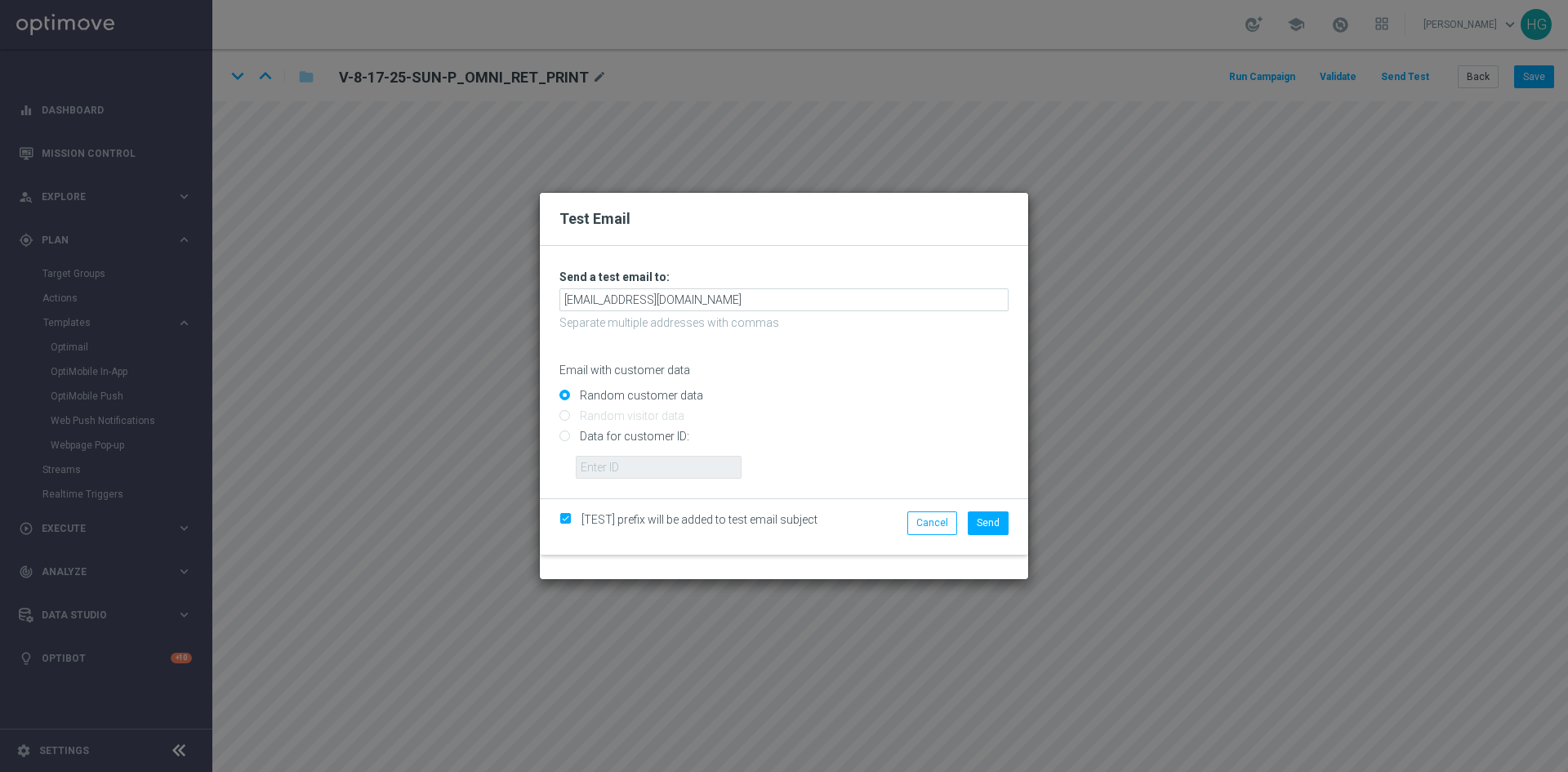
click at [645, 435] on input "Data for customer ID:" at bounding box center [784, 444] width 450 height 23
radio input "true"
click at [651, 461] on input "text" at bounding box center [658, 467] width 166 height 23
click at [652, 470] on input "text" at bounding box center [658, 467] width 166 height 23
paste input "10000024919"
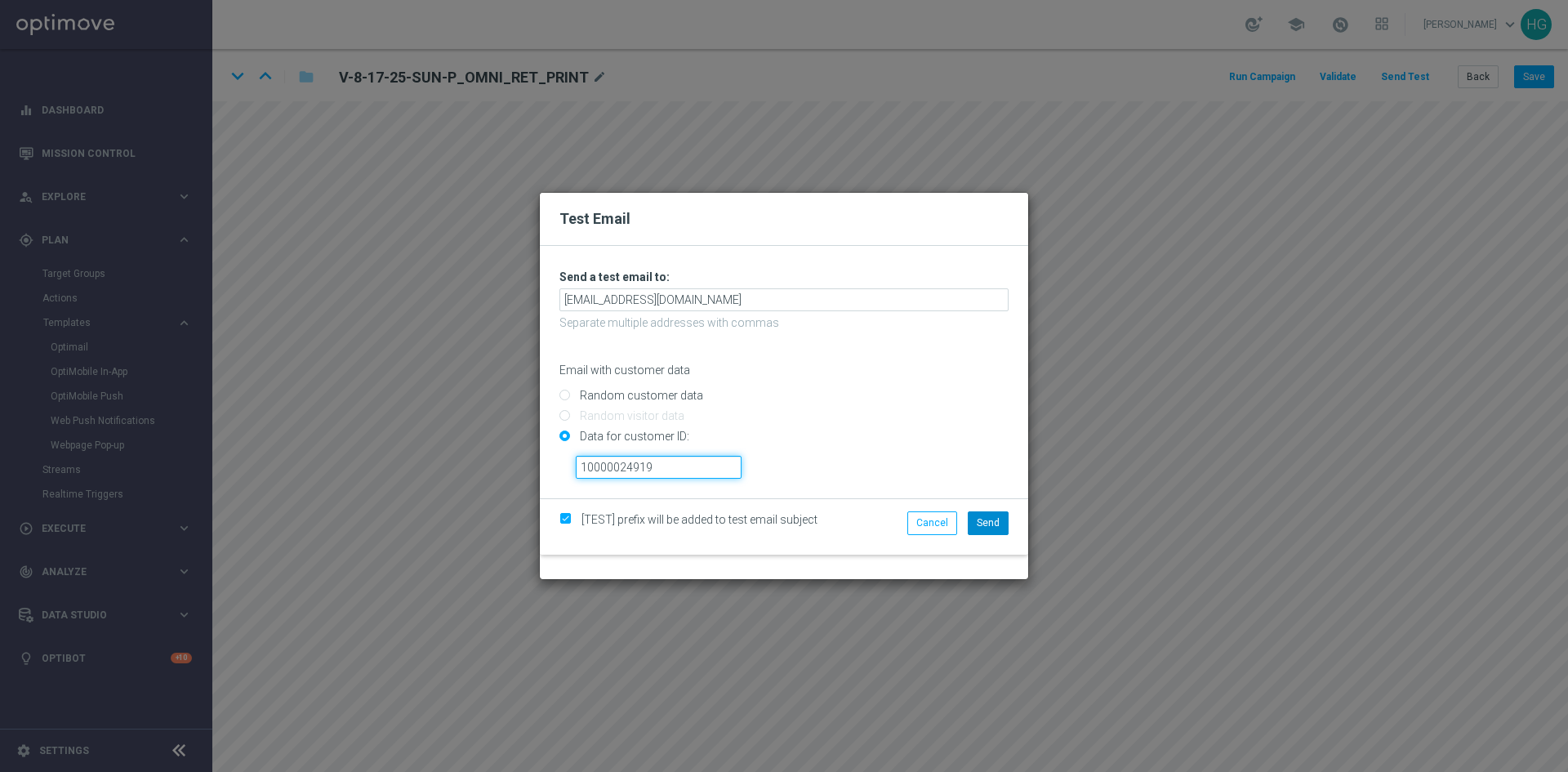
type input "10000024919"
click at [990, 524] on span "Send" at bounding box center [988, 523] width 23 height 12
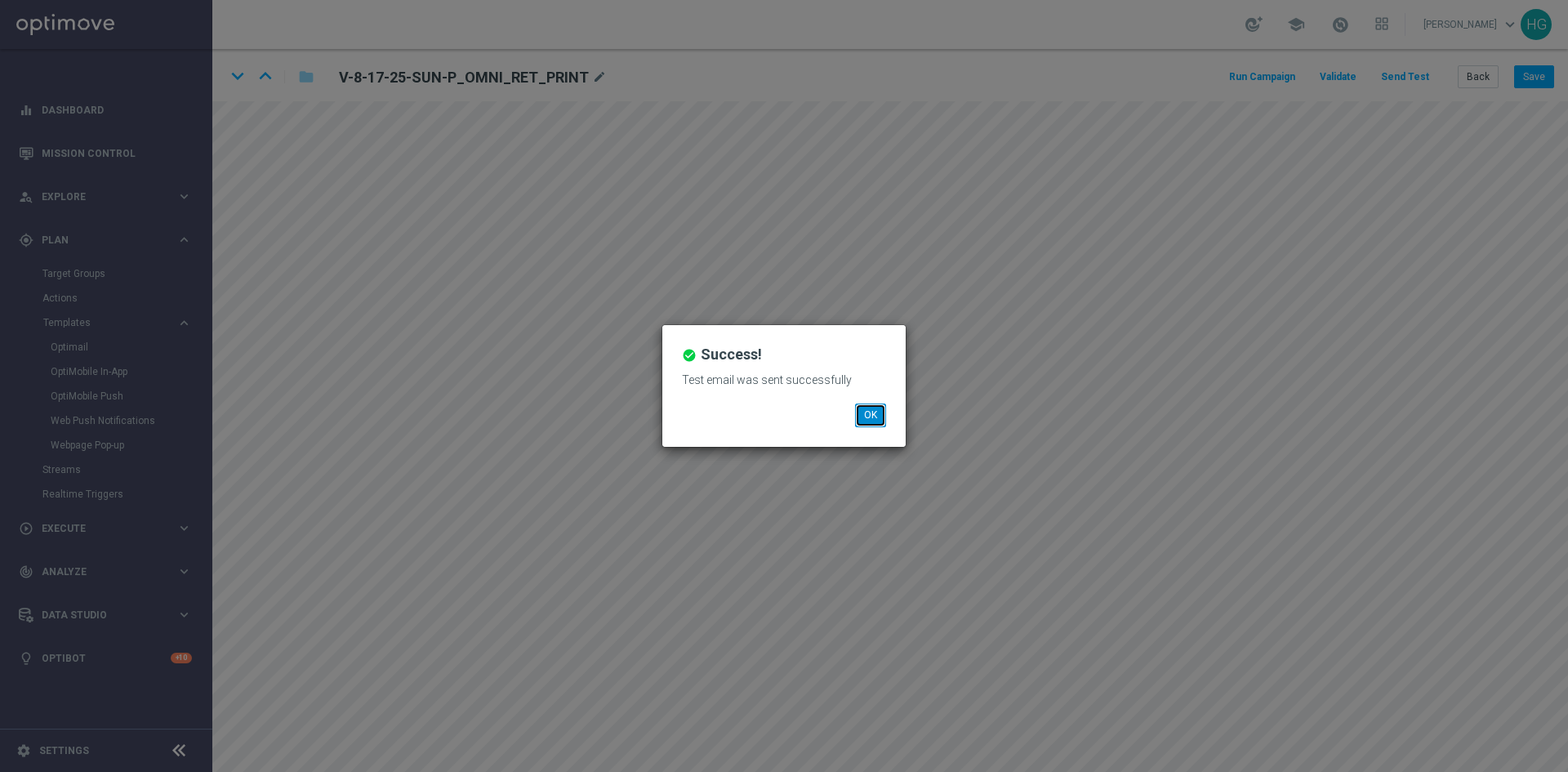
click at [869, 419] on button "OK" at bounding box center [870, 415] width 31 height 23
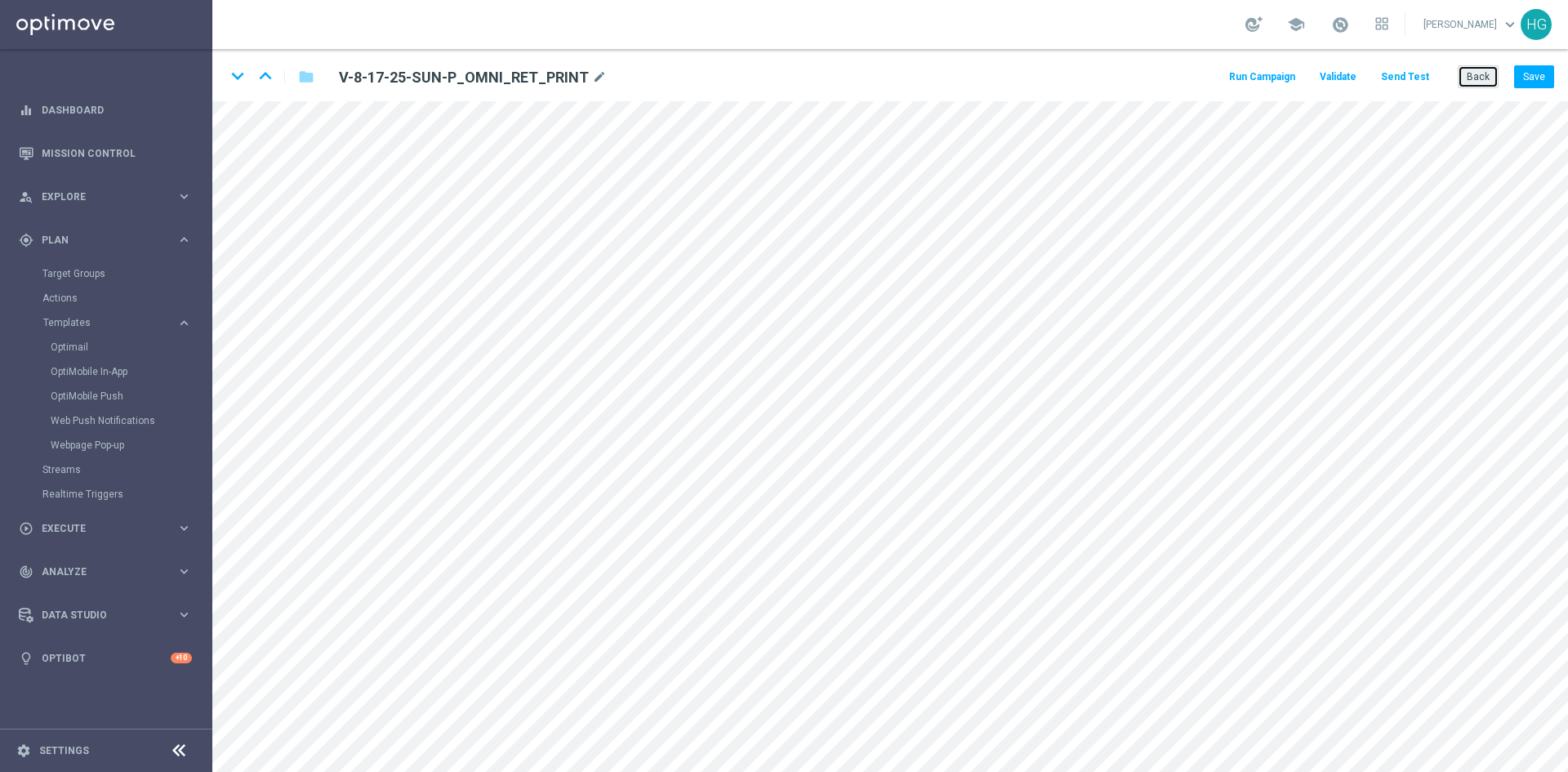
click at [1493, 75] on button "Back" at bounding box center [1478, 77] width 41 height 23
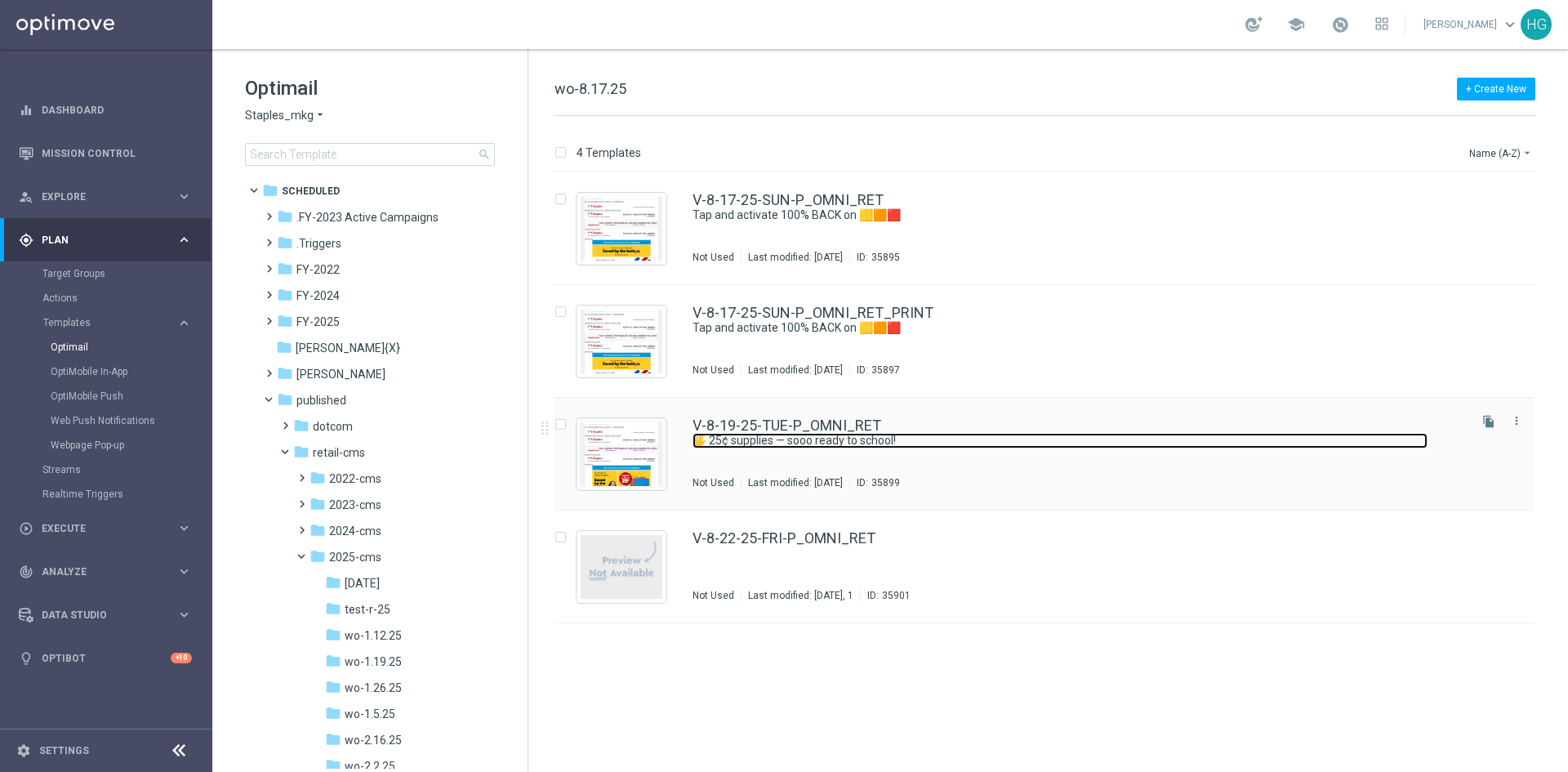
click at [964, 433] on link "🖐️ 25¢ supplies — sooo ready to school!" at bounding box center [1060, 441] width 735 height 16
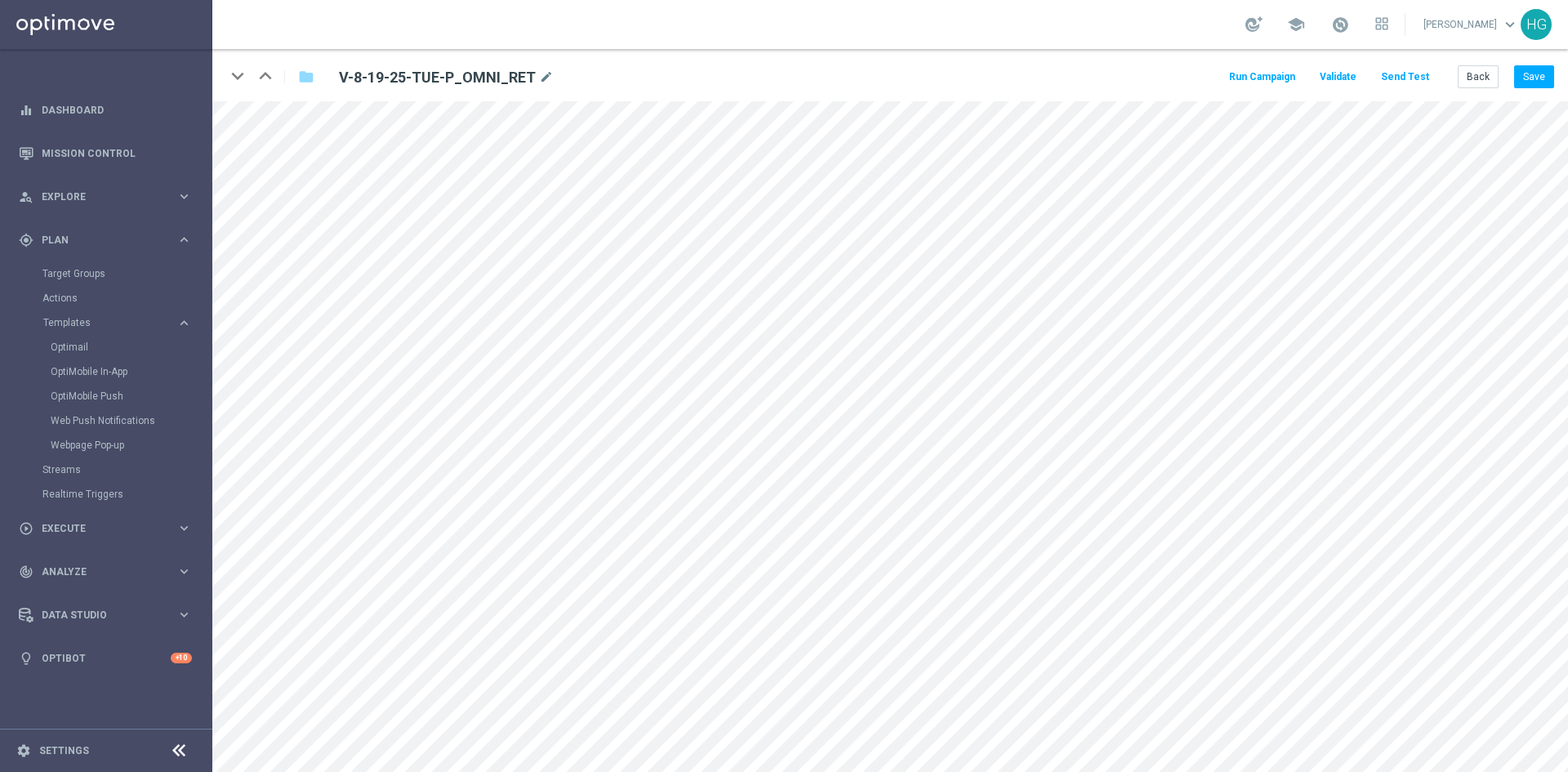
click at [1401, 81] on button "Send Test" at bounding box center [1405, 77] width 53 height 22
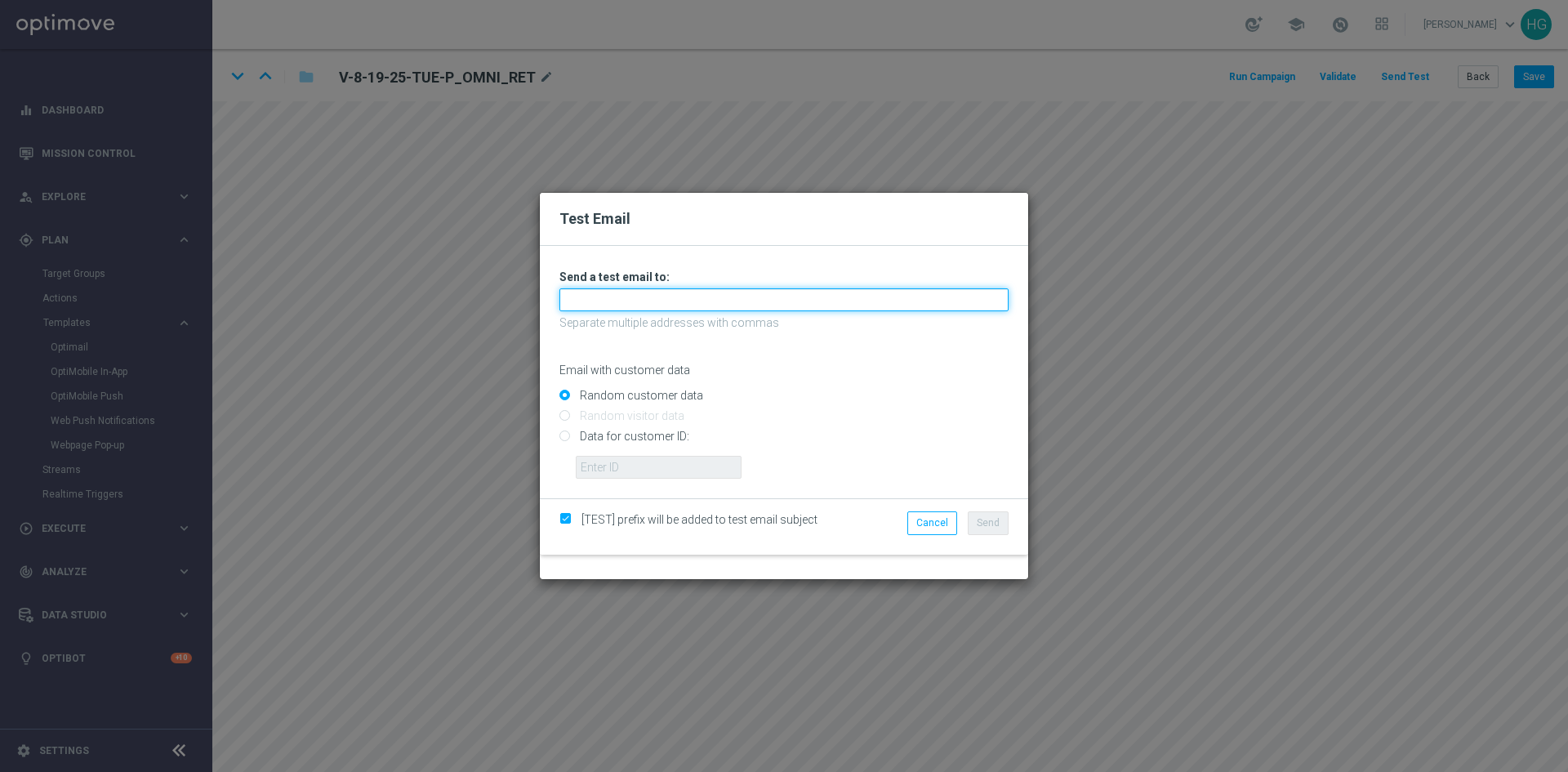
click at [712, 296] on input "text" at bounding box center [784, 300] width 450 height 23
paste input "[EMAIL_ADDRESS][DOMAIN_NAME]"
type input "[EMAIL_ADDRESS][DOMAIN_NAME]"
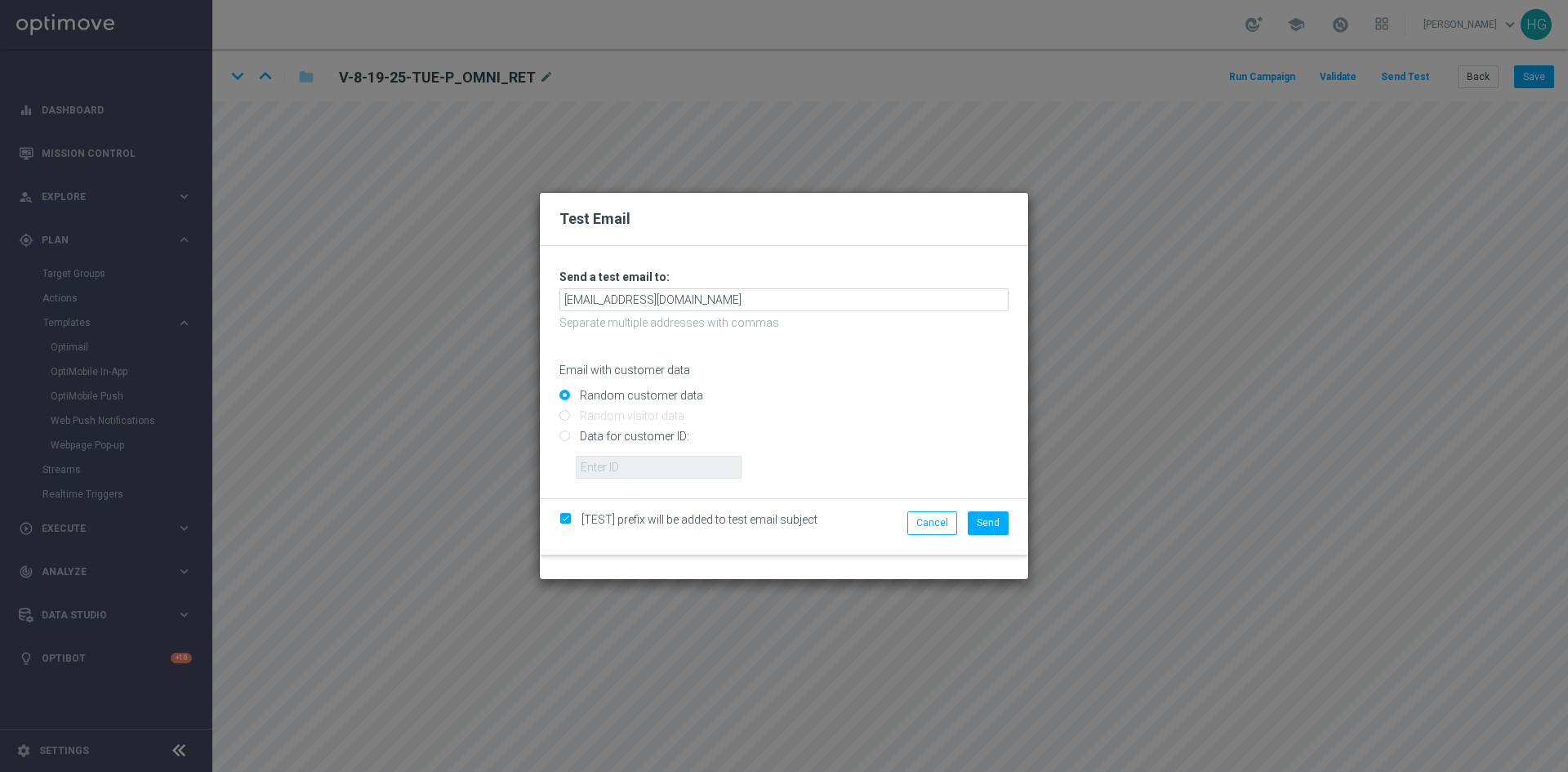
click at [671, 432] on input "Data for customer ID:" at bounding box center [784, 444] width 450 height 23
radio input "true"
click at [665, 466] on input "text" at bounding box center [658, 467] width 166 height 23
click at [648, 466] on input "text" at bounding box center [658, 467] width 166 height 23
paste input "10002564155"
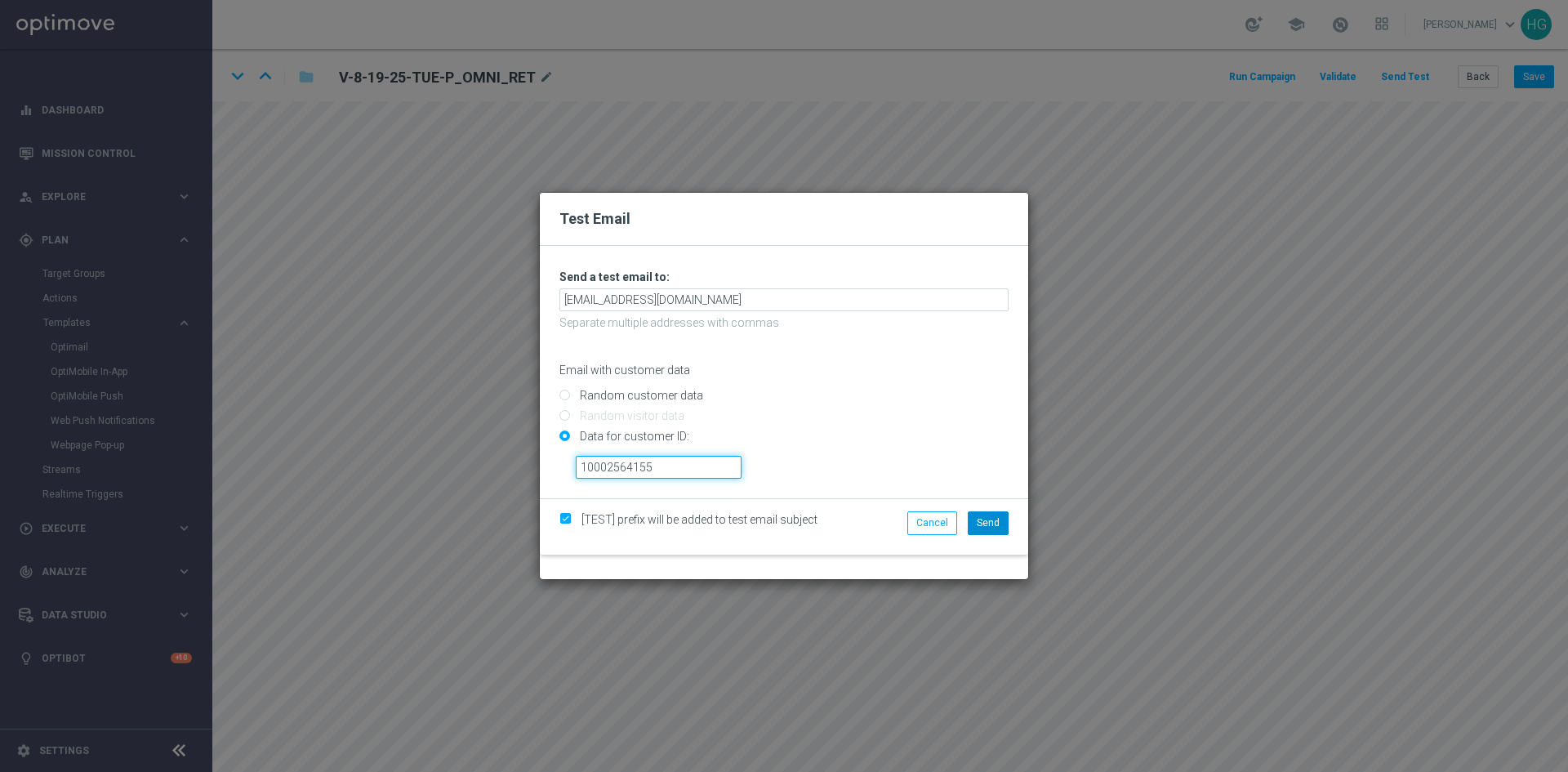
type input "10002564155"
click at [986, 524] on span "Send" at bounding box center [988, 523] width 23 height 12
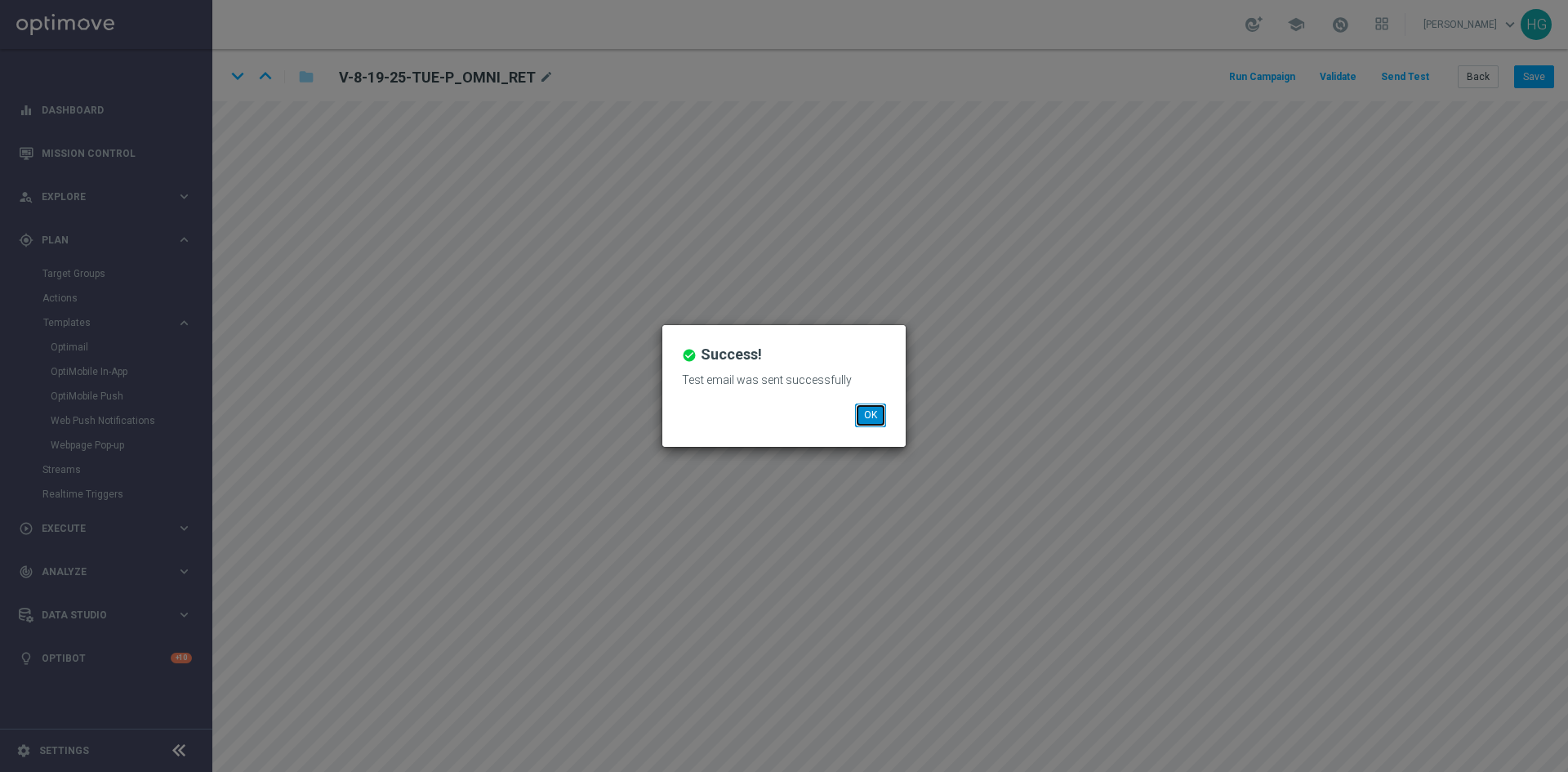
click at [877, 416] on button "OK" at bounding box center [870, 415] width 31 height 23
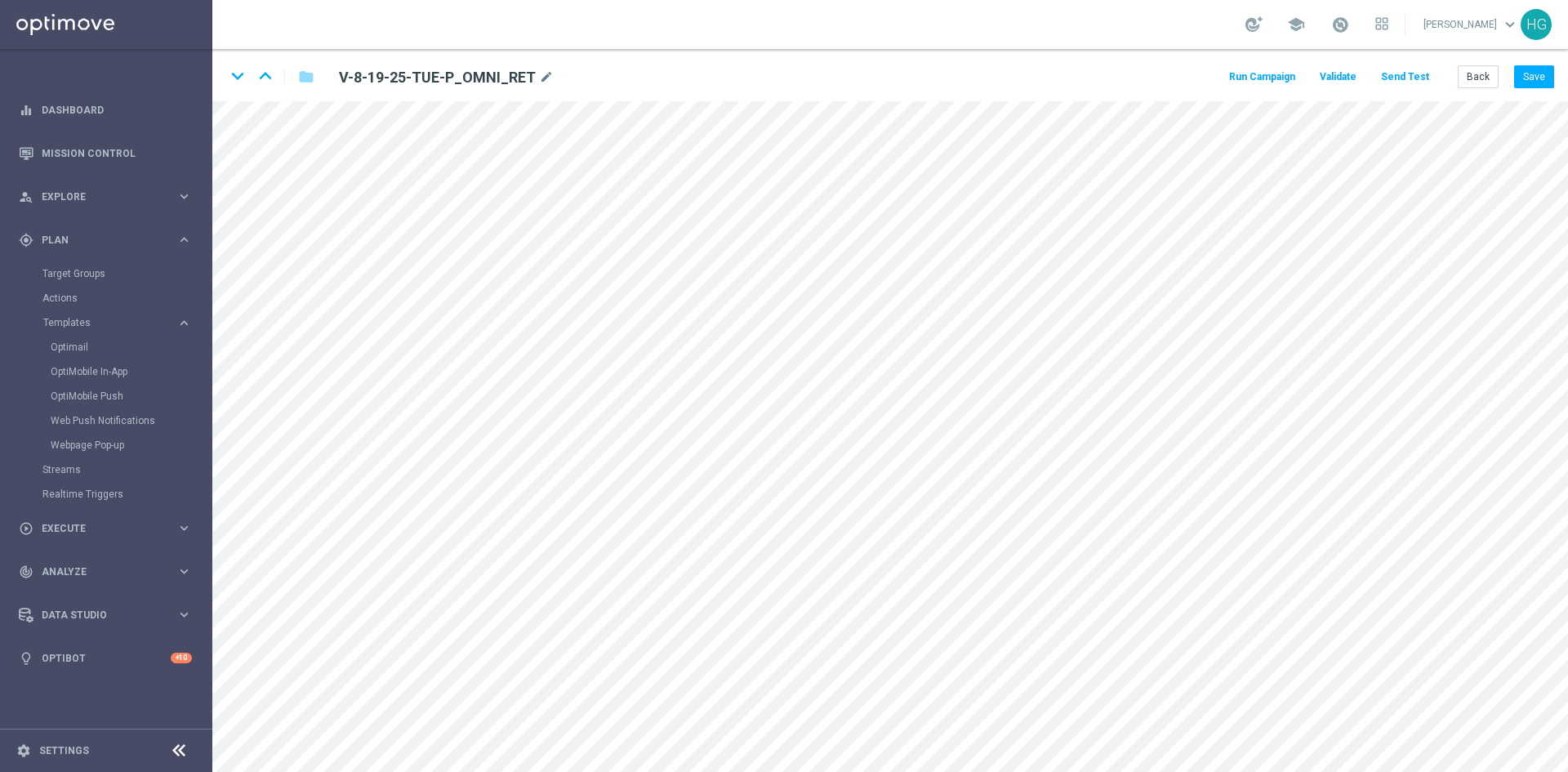
click at [1407, 76] on button "Send Test" at bounding box center [1405, 77] width 53 height 22
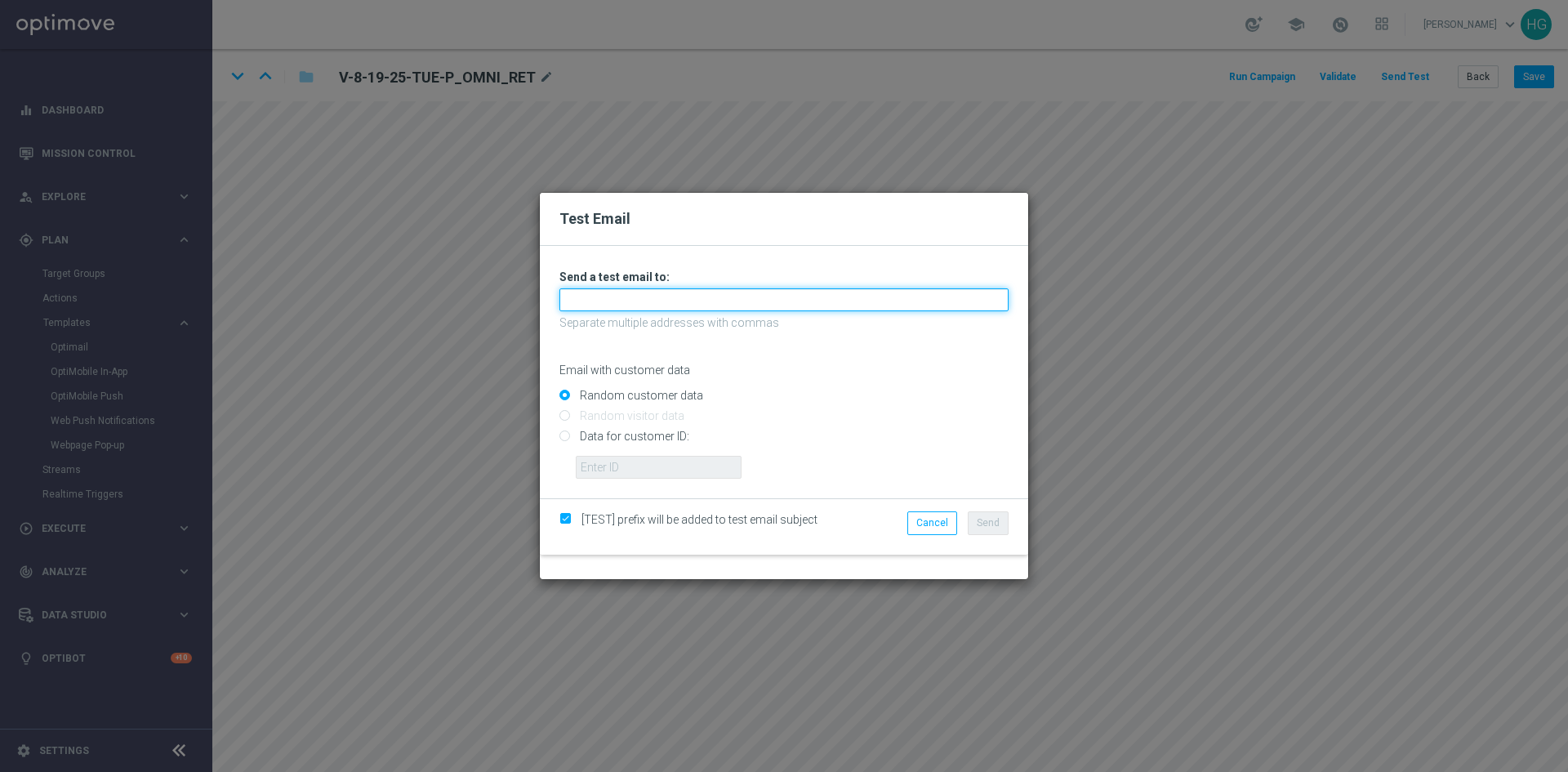
click at [680, 297] on input "text" at bounding box center [784, 300] width 450 height 23
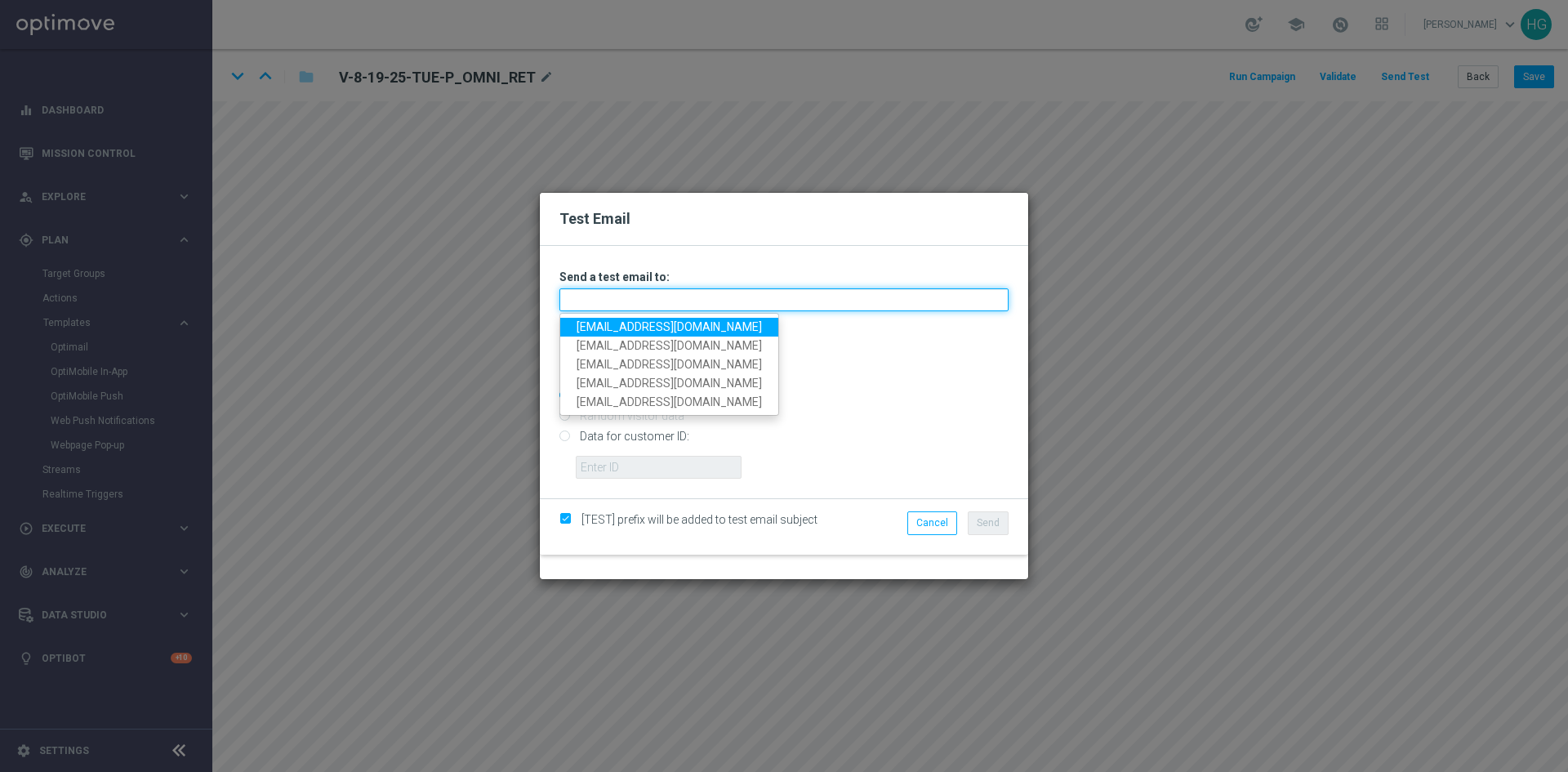
paste input "[EMAIL_ADDRESS][DOMAIN_NAME]"
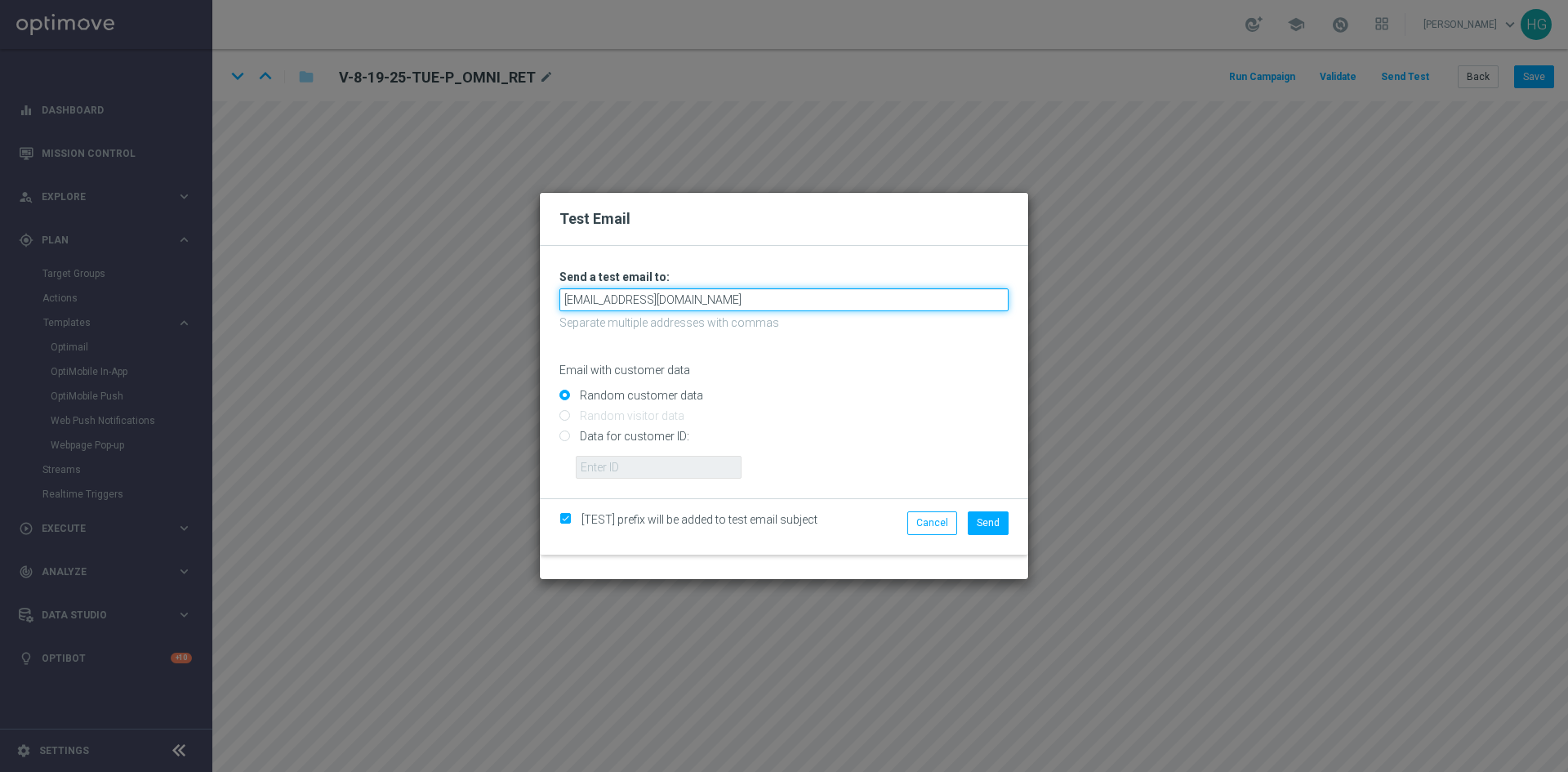
type input "[EMAIL_ADDRESS][DOMAIN_NAME]"
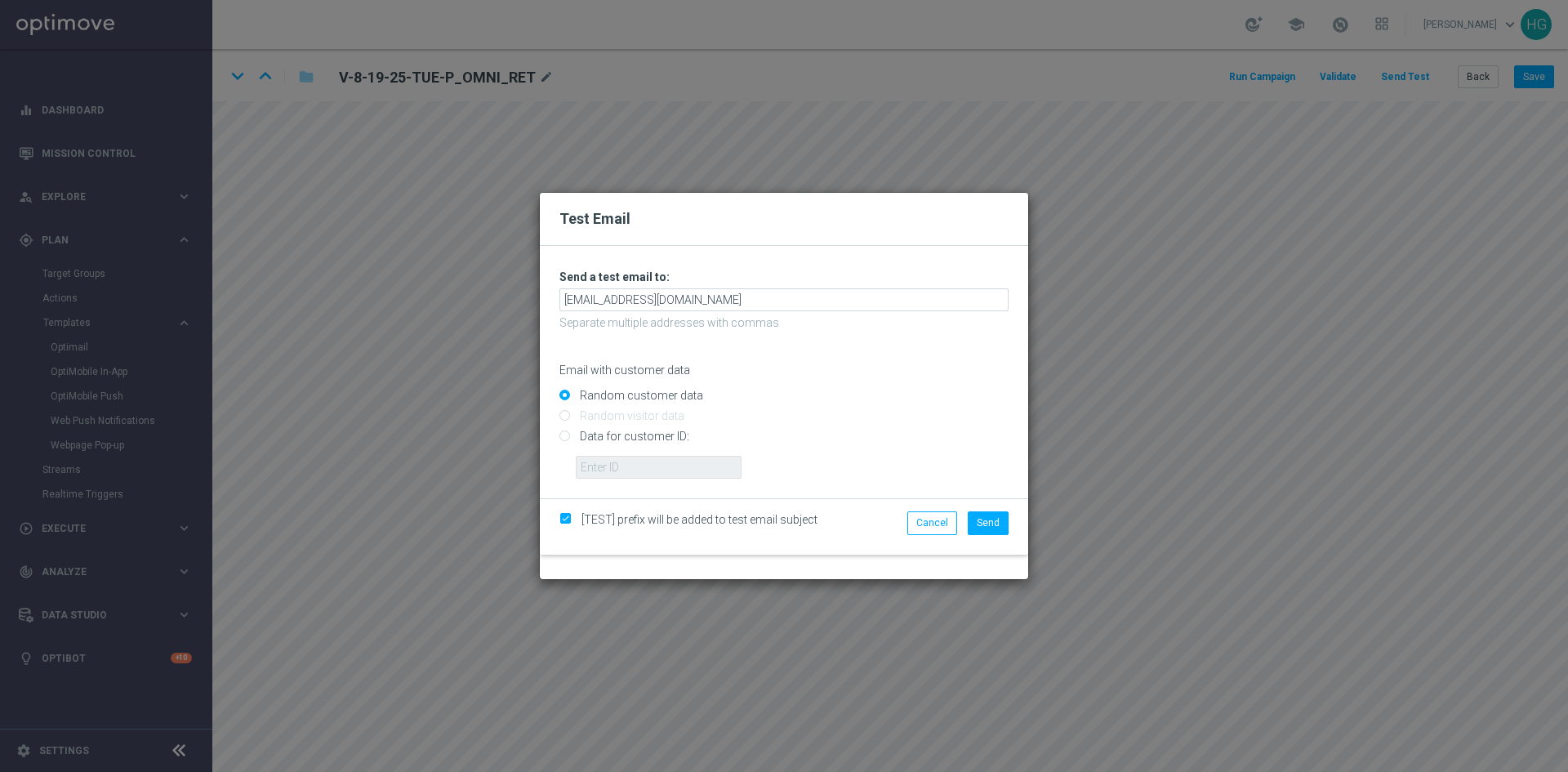
click at [661, 438] on input "Data for customer ID:" at bounding box center [784, 444] width 450 height 23
radio input "true"
click at [605, 475] on input "text" at bounding box center [658, 467] width 166 height 23
paste input "10000024919"
type input "10000024919"
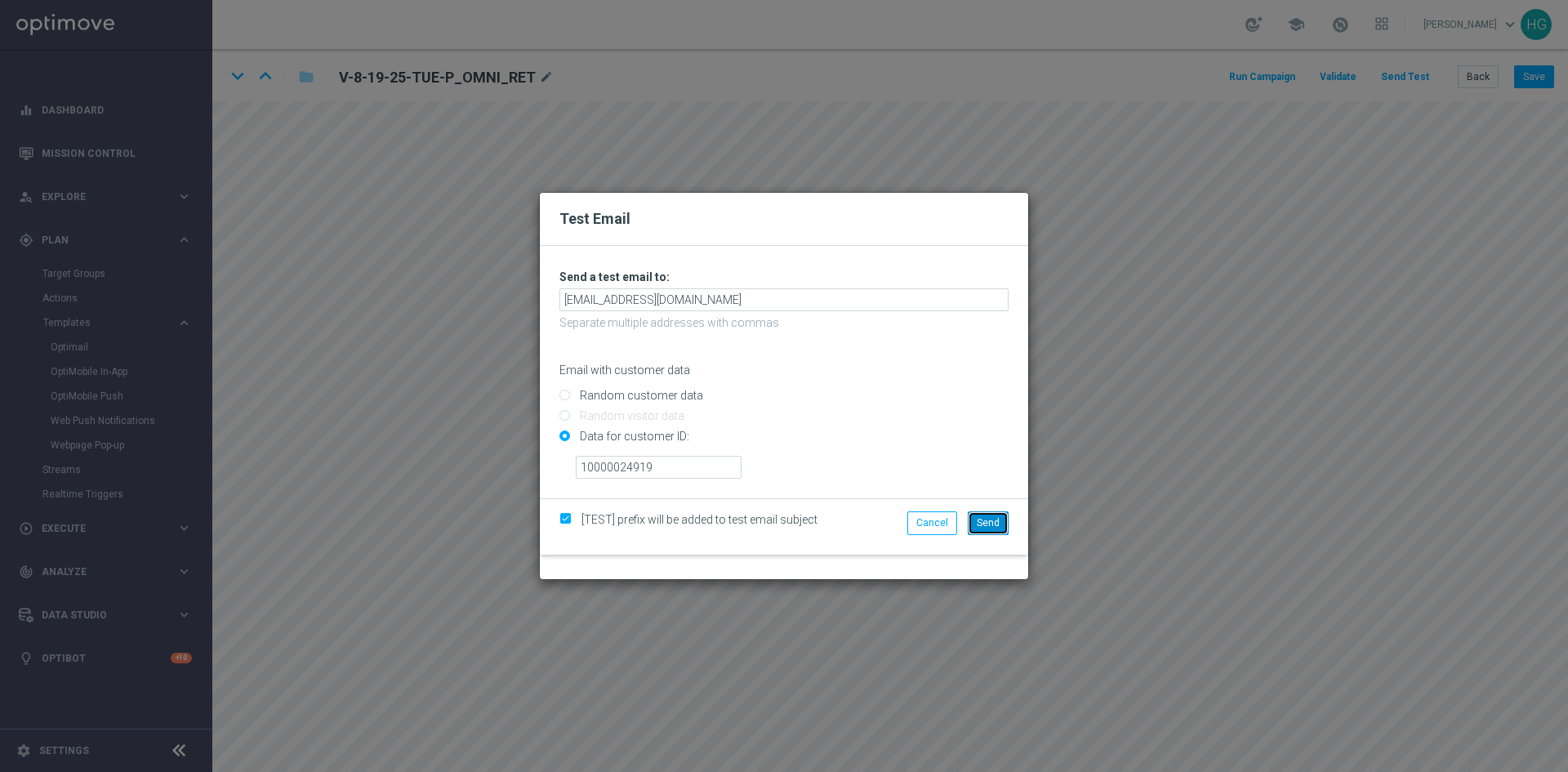
click at [984, 524] on span "Send" at bounding box center [988, 523] width 23 height 12
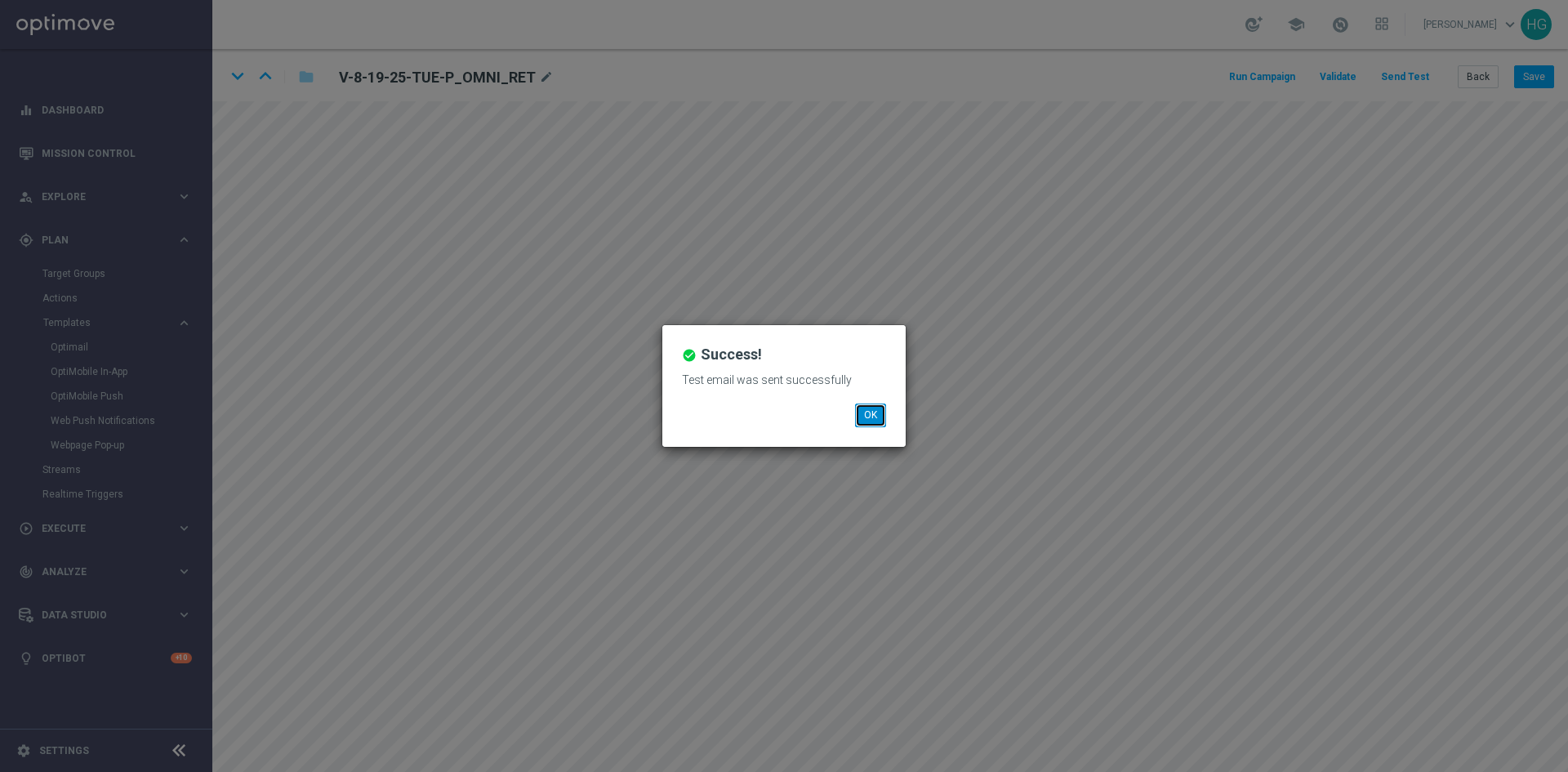
click at [869, 419] on button "OK" at bounding box center [870, 415] width 31 height 23
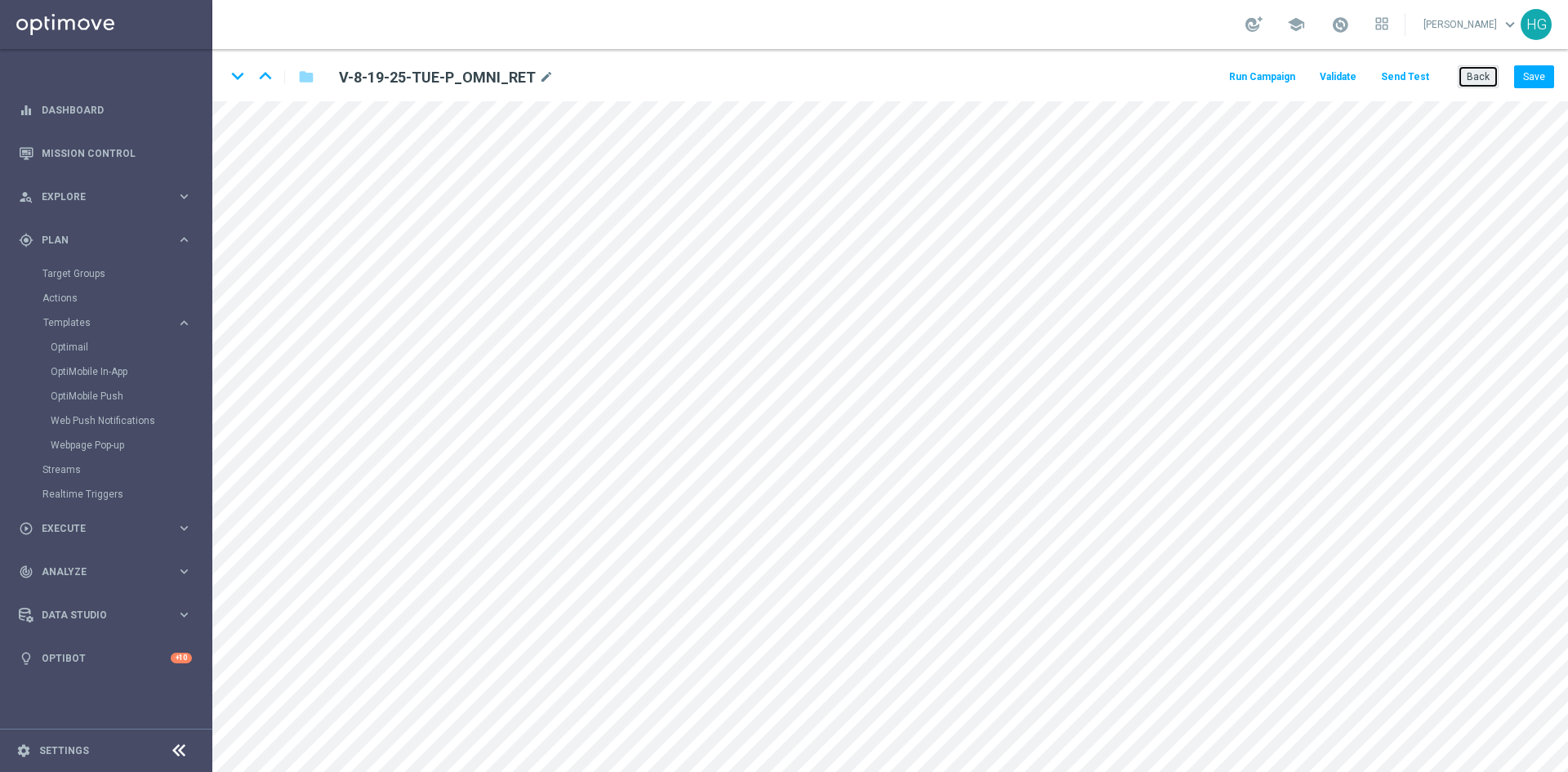
drag, startPoint x: 1481, startPoint y: 76, endPoint x: 1457, endPoint y: 81, distance: 24.5
click at [1481, 76] on button "Back" at bounding box center [1478, 77] width 41 height 23
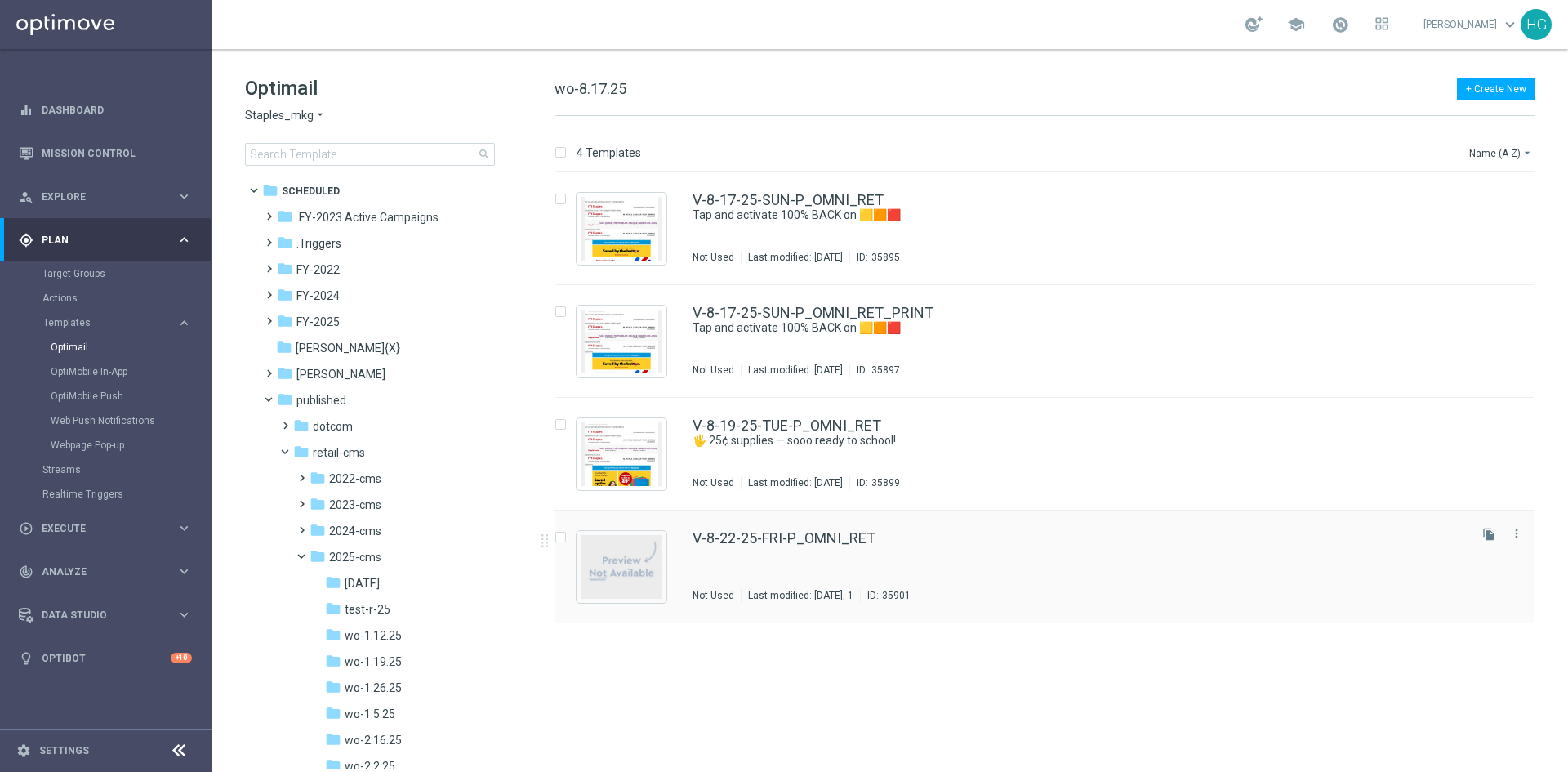
click at [900, 547] on div "V-8-22-25-FRI-P_OMNI_RET Not Used Last modified: [DATE], 1 ID: 35901" at bounding box center [1078, 567] width 772 height 71
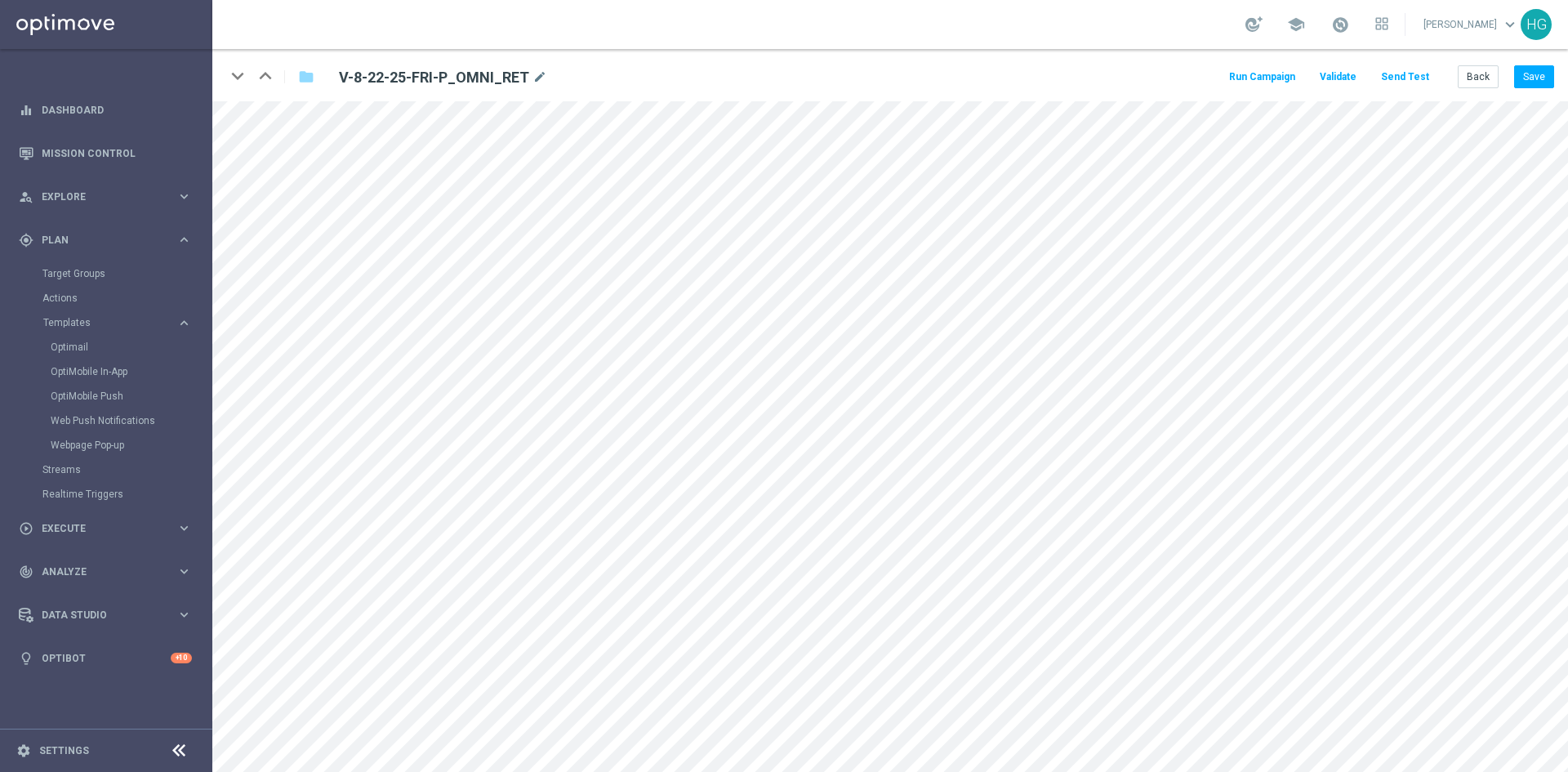
click at [1418, 80] on button "Send Test" at bounding box center [1405, 77] width 53 height 22
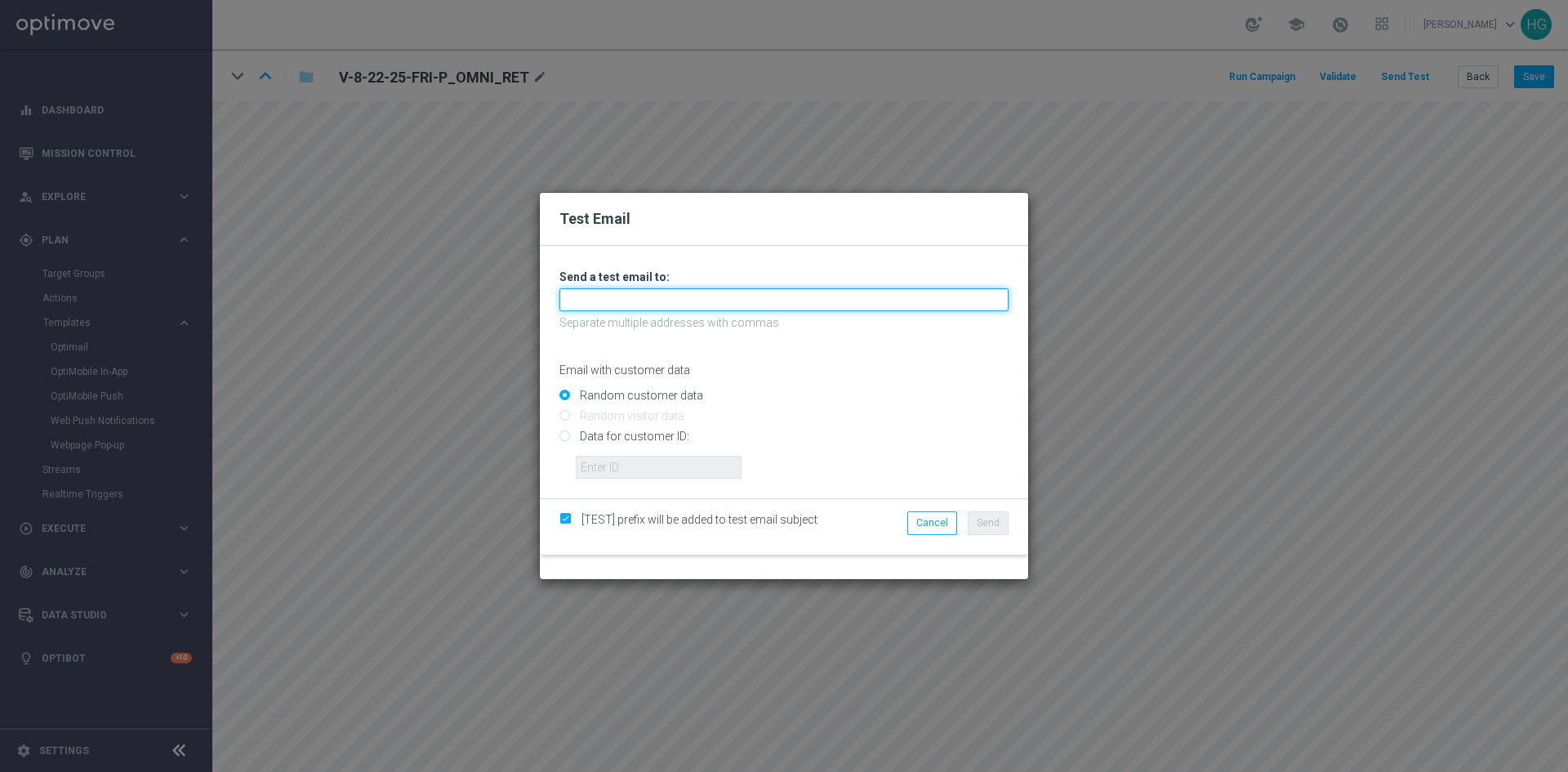
click at [645, 298] on input "text" at bounding box center [784, 300] width 450 height 23
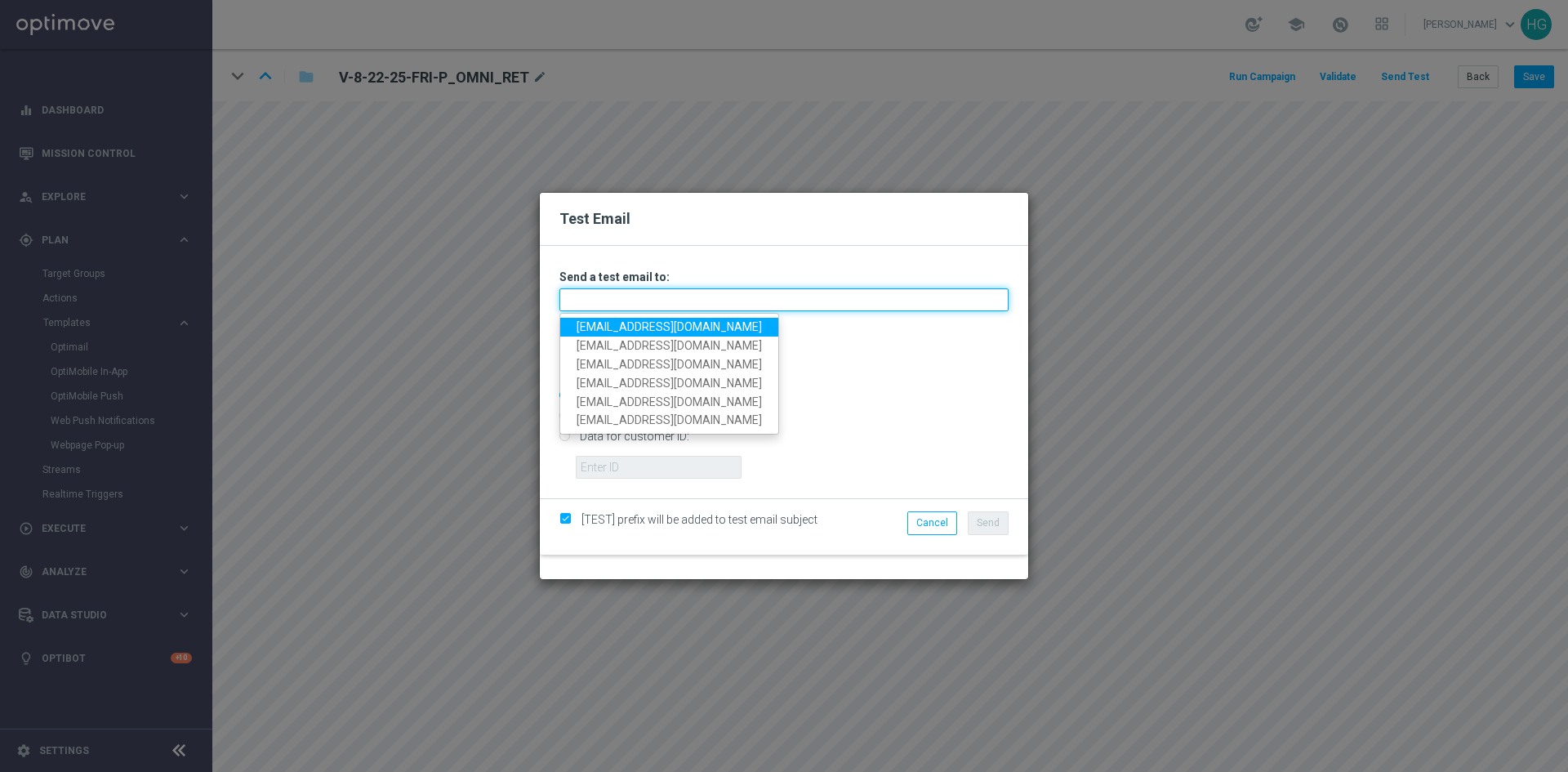
paste input "[EMAIL_ADDRESS][DOMAIN_NAME]"
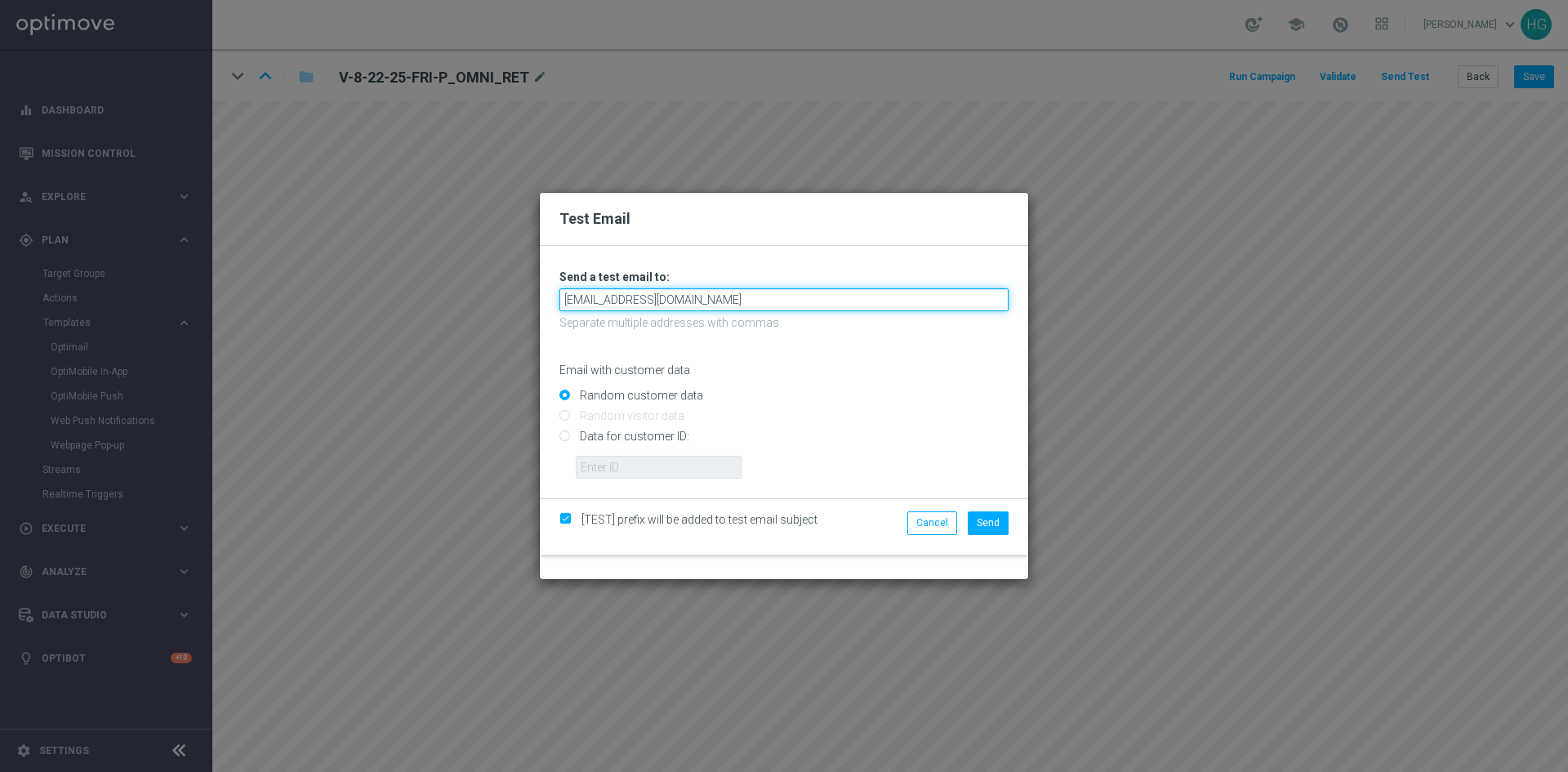
type input "[EMAIL_ADDRESS][DOMAIN_NAME]"
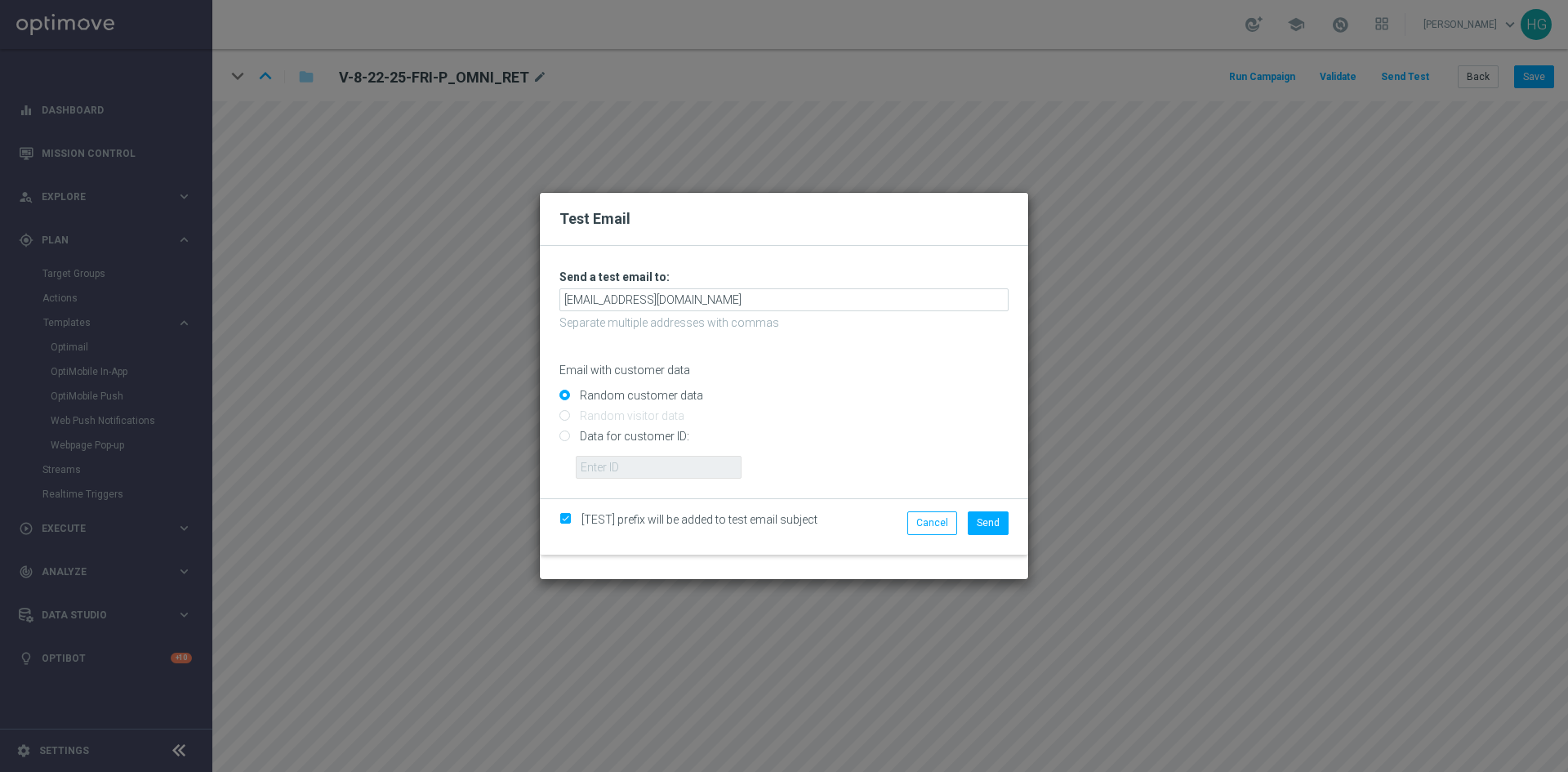
click at [646, 437] on input "Data for customer ID:" at bounding box center [784, 444] width 450 height 23
radio input "true"
click at [645, 474] on input "text" at bounding box center [658, 467] width 166 height 23
click at [657, 466] on input "text" at bounding box center [658, 467] width 166 height 23
paste input "10002564155"
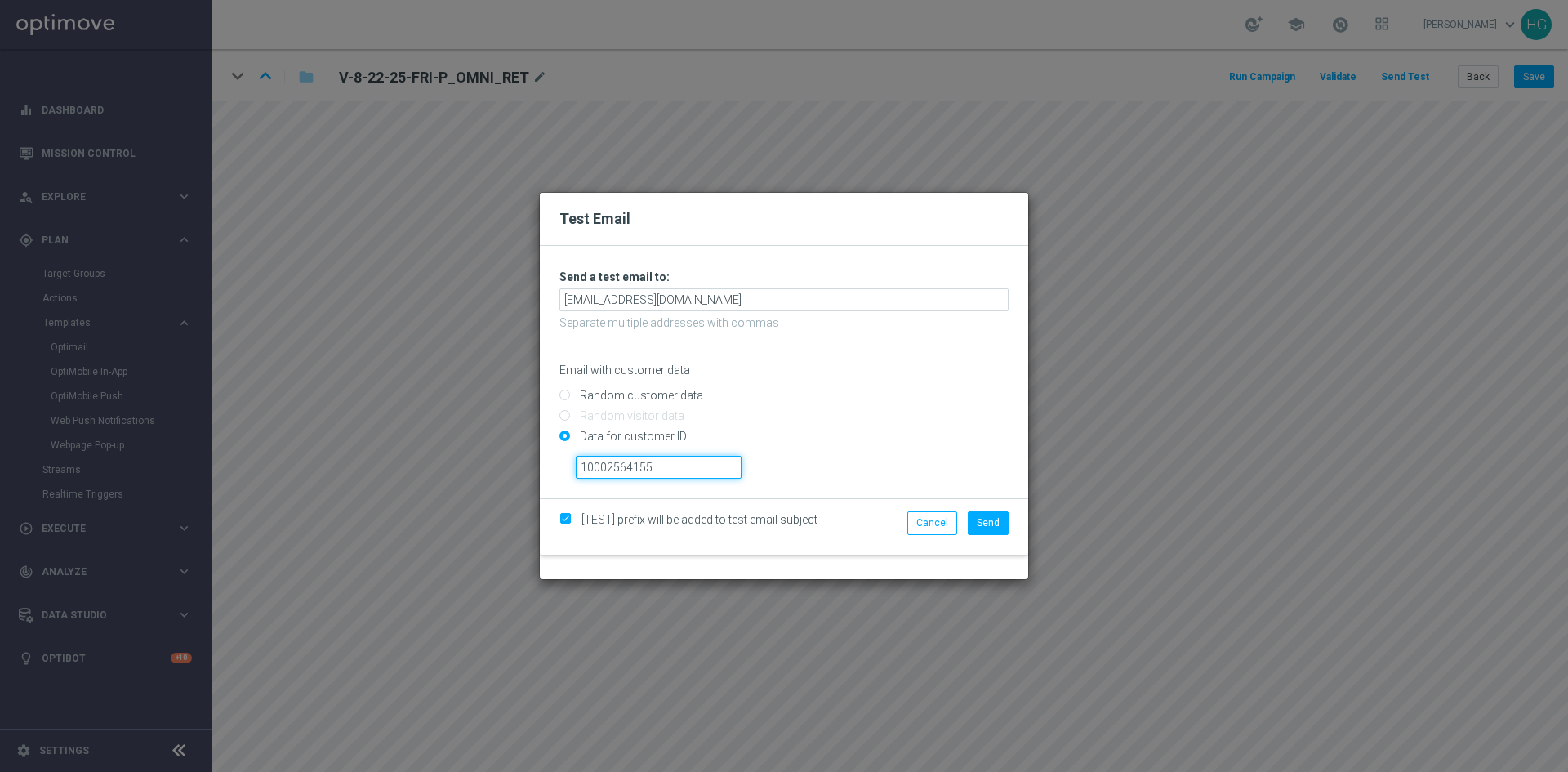
type input "10002564155"
click at [1008, 525] on li "Send" at bounding box center [988, 523] width 49 height 23
click at [995, 527] on span "Send" at bounding box center [988, 523] width 23 height 12
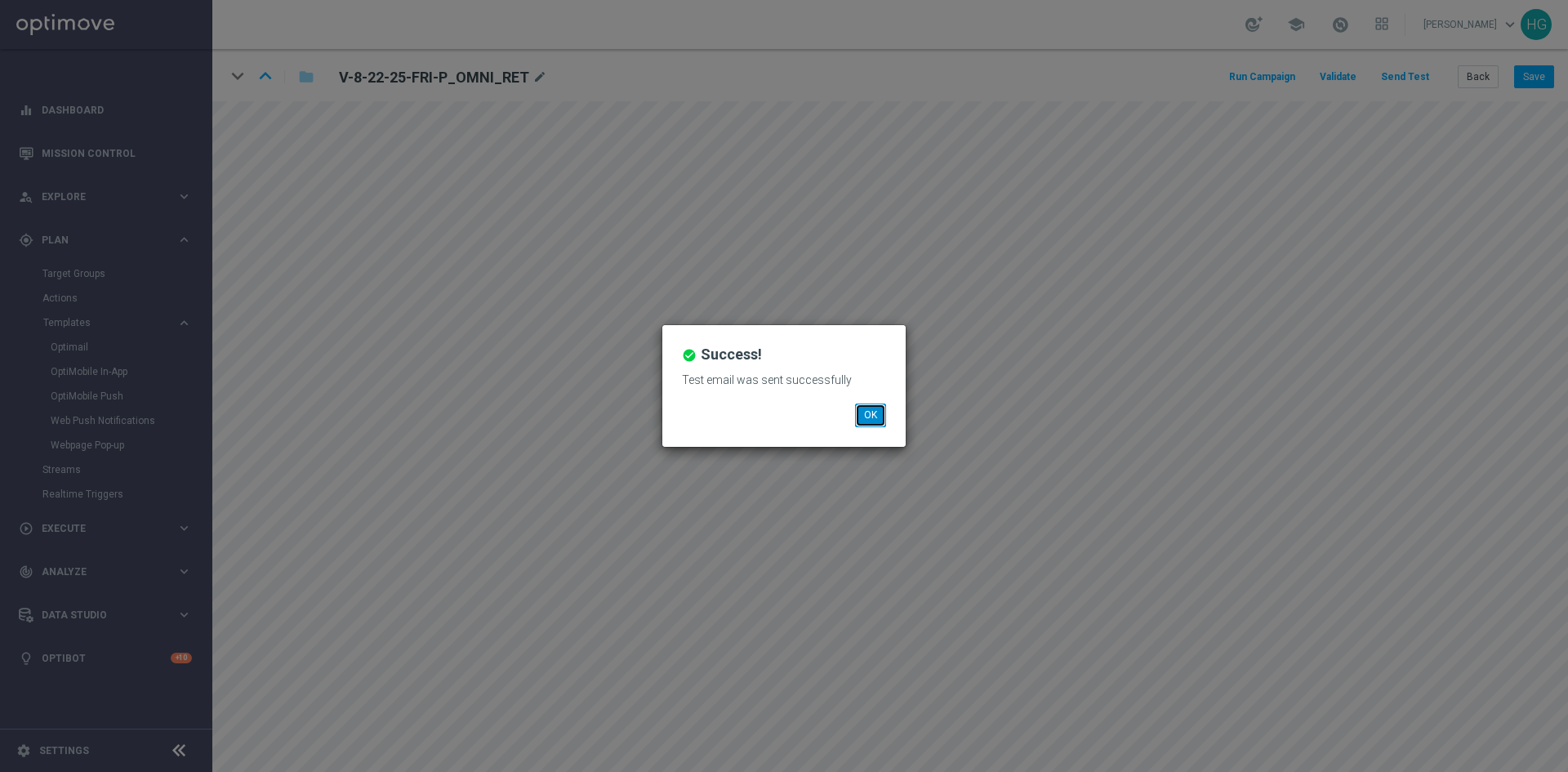
click at [879, 411] on button "OK" at bounding box center [870, 415] width 31 height 23
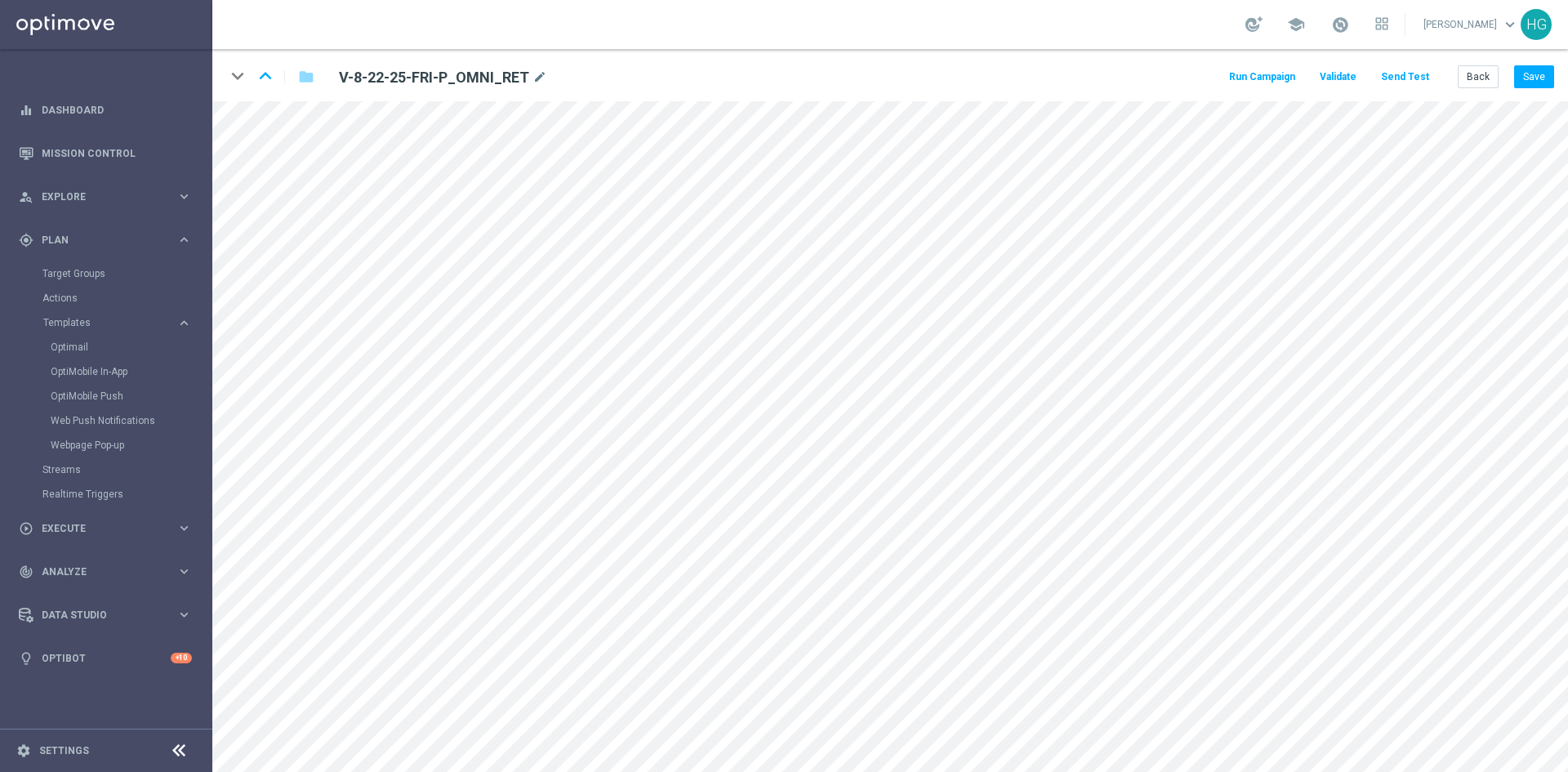
click at [1407, 77] on button "Send Test" at bounding box center [1405, 77] width 53 height 22
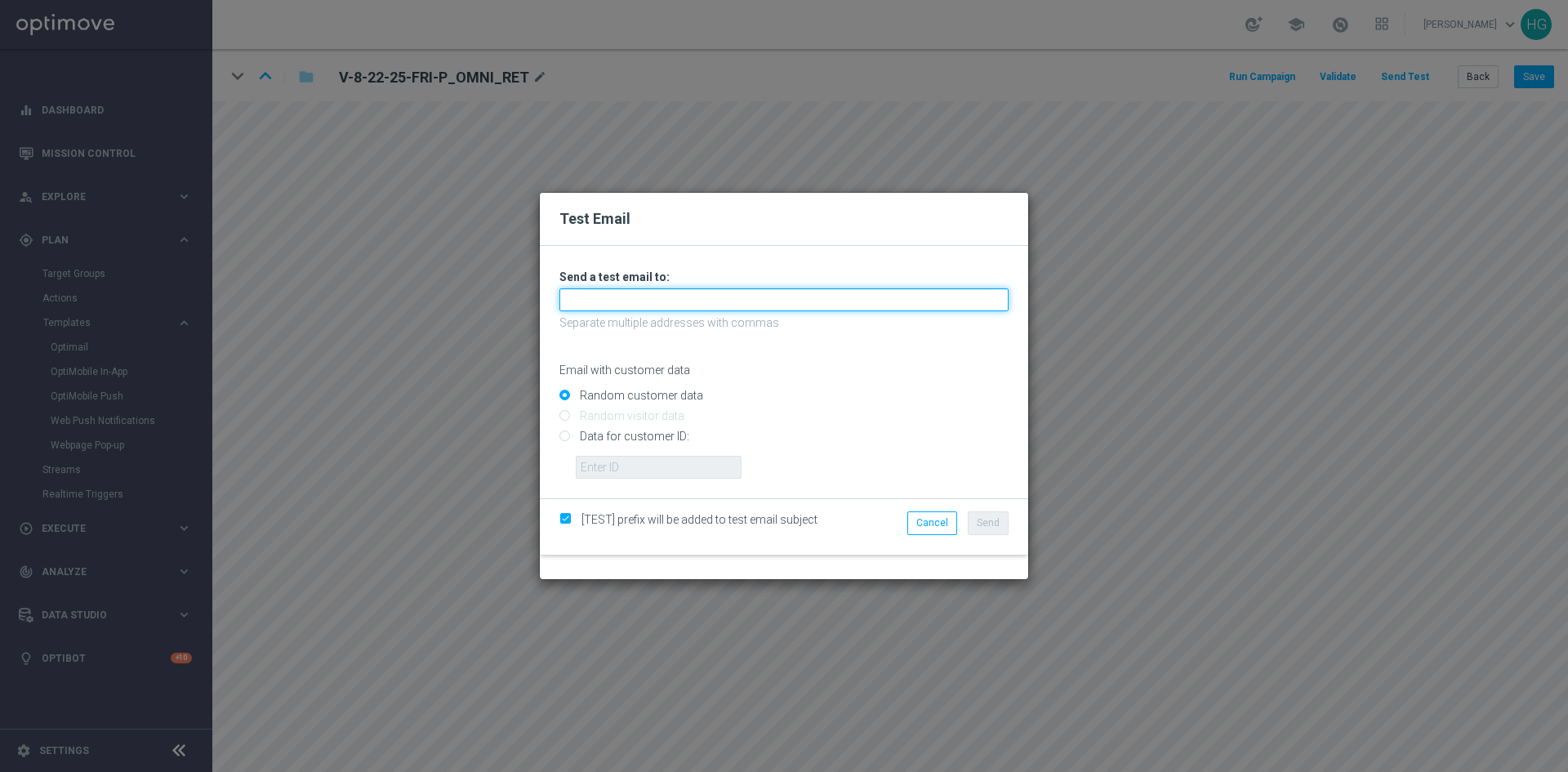
click at [662, 311] on input "text" at bounding box center [784, 300] width 450 height 23
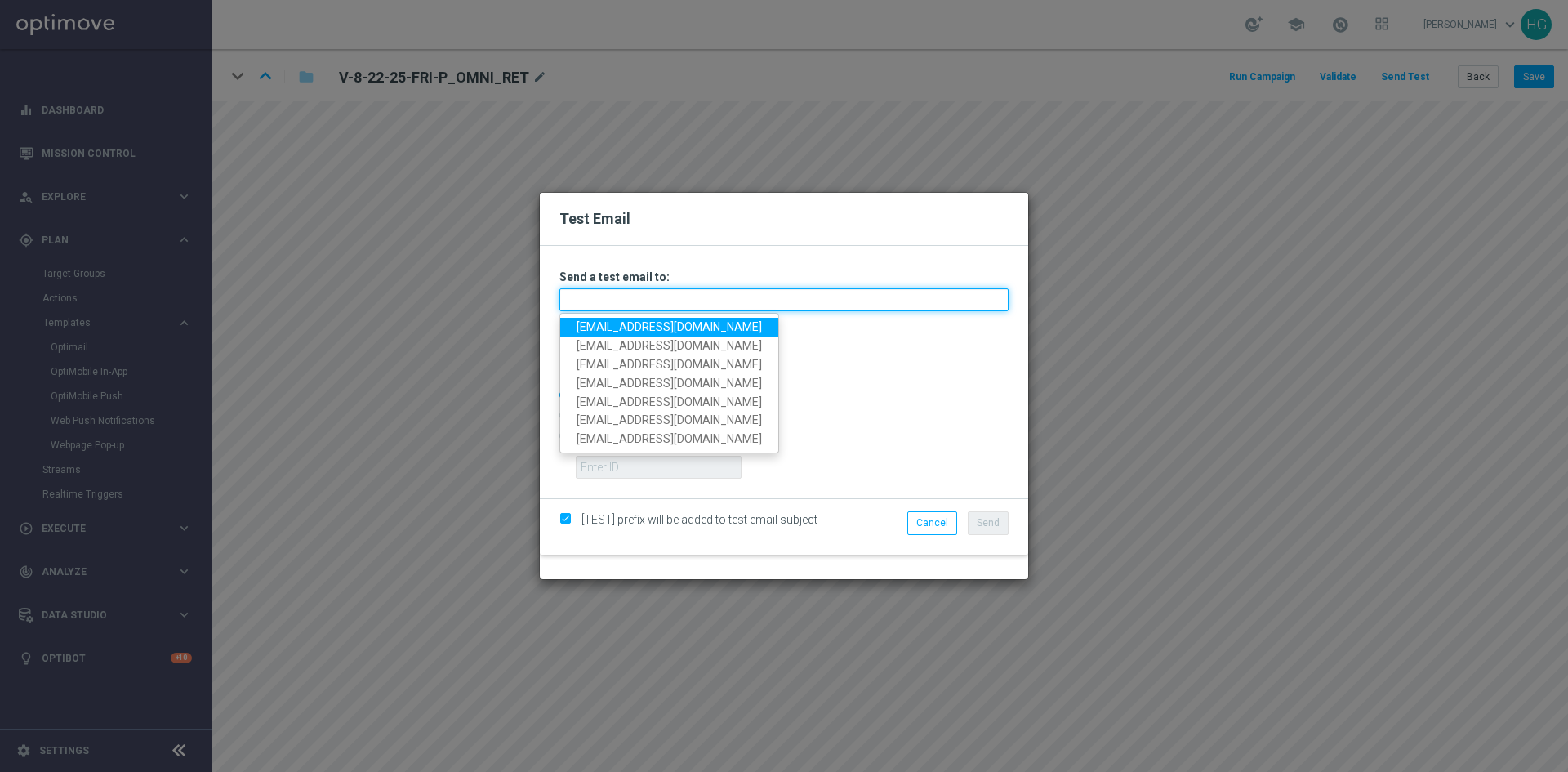
paste input "[EMAIL_ADDRESS][DOMAIN_NAME]"
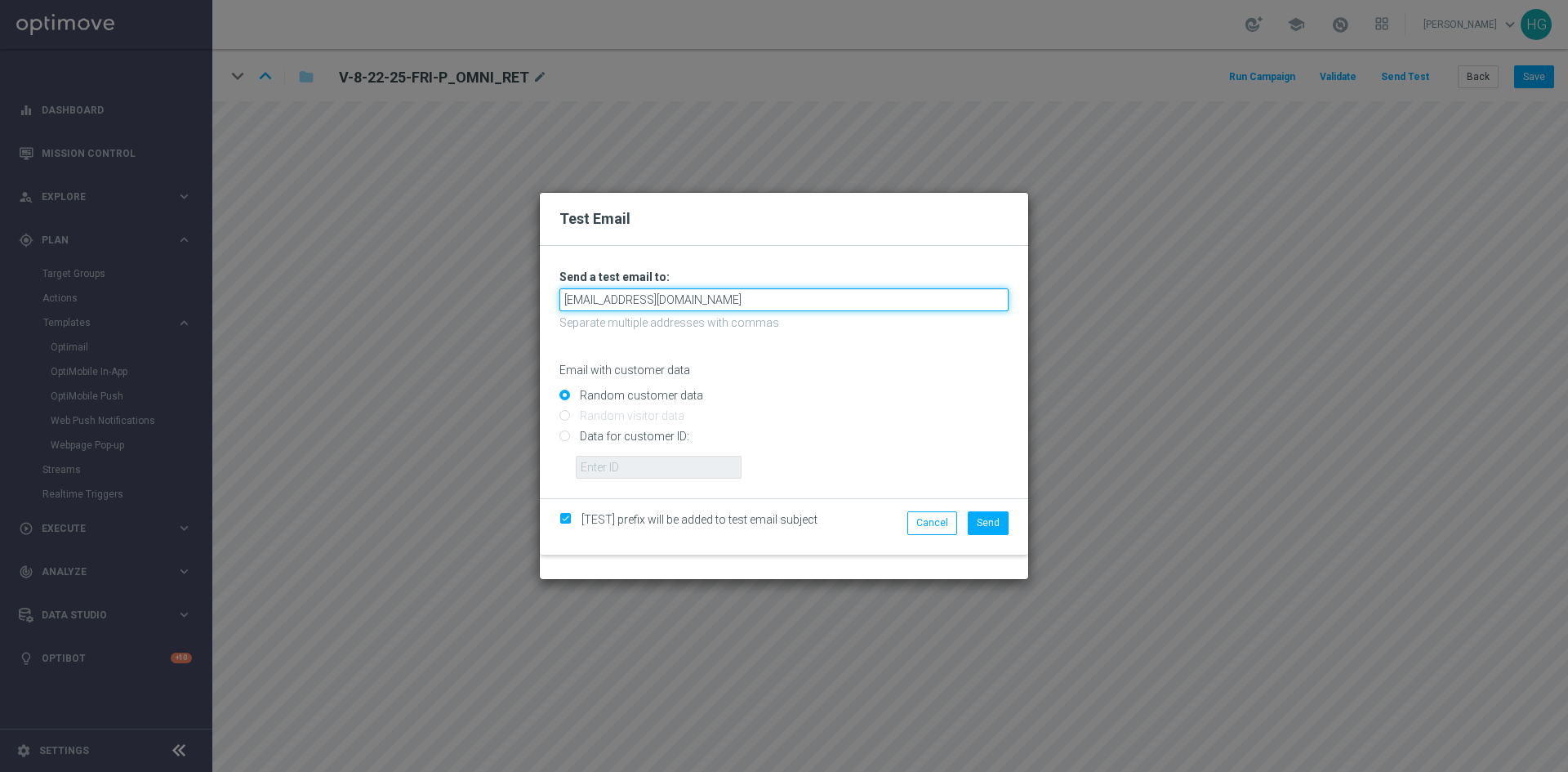
type input "[EMAIL_ADDRESS][DOMAIN_NAME]"
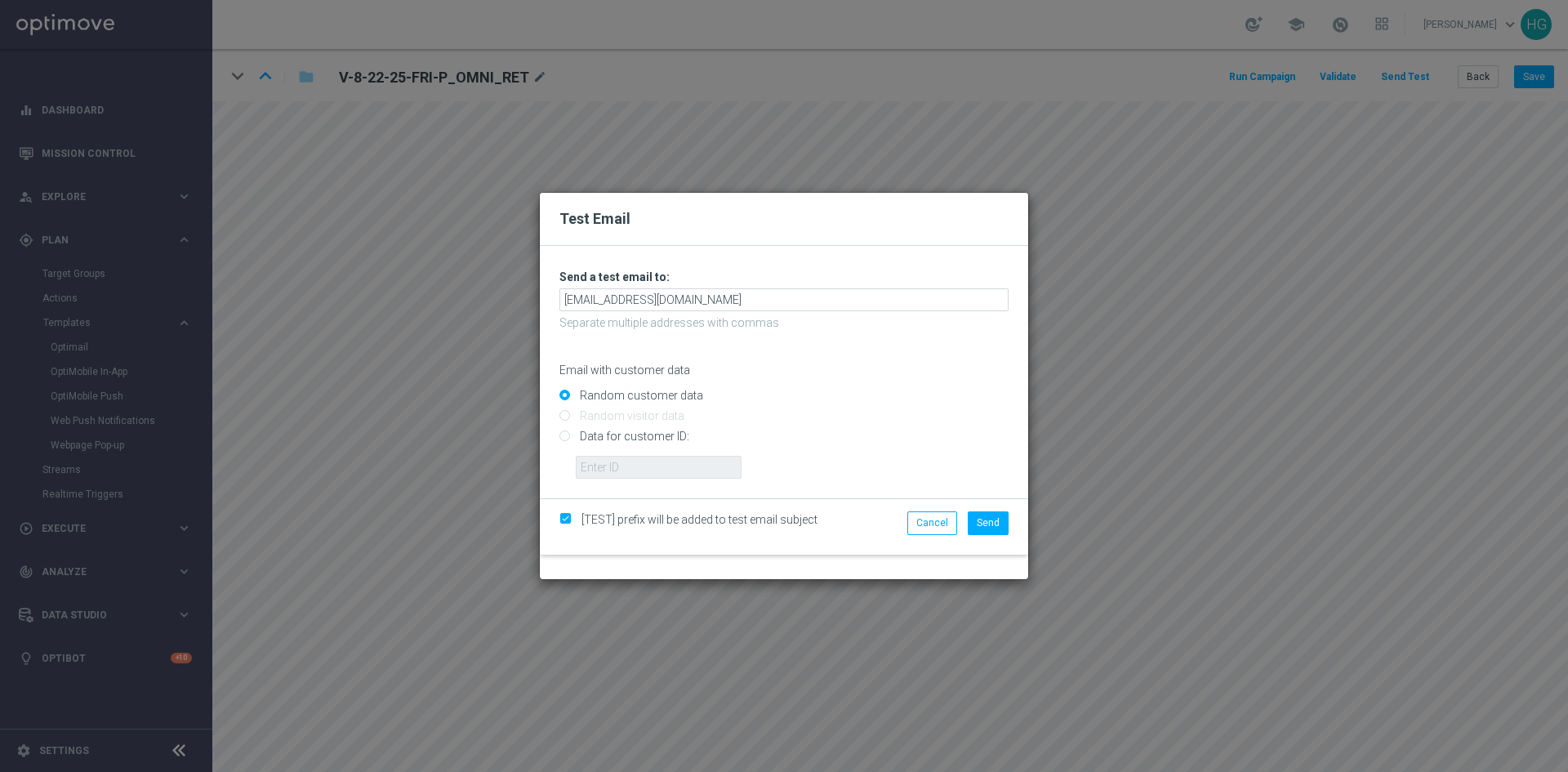
click at [649, 441] on input "Data for customer ID:" at bounding box center [784, 444] width 450 height 23
radio input "true"
click at [650, 460] on input "text" at bounding box center [658, 467] width 166 height 23
click at [635, 462] on input "text" at bounding box center [658, 467] width 166 height 23
paste input "10000024919"
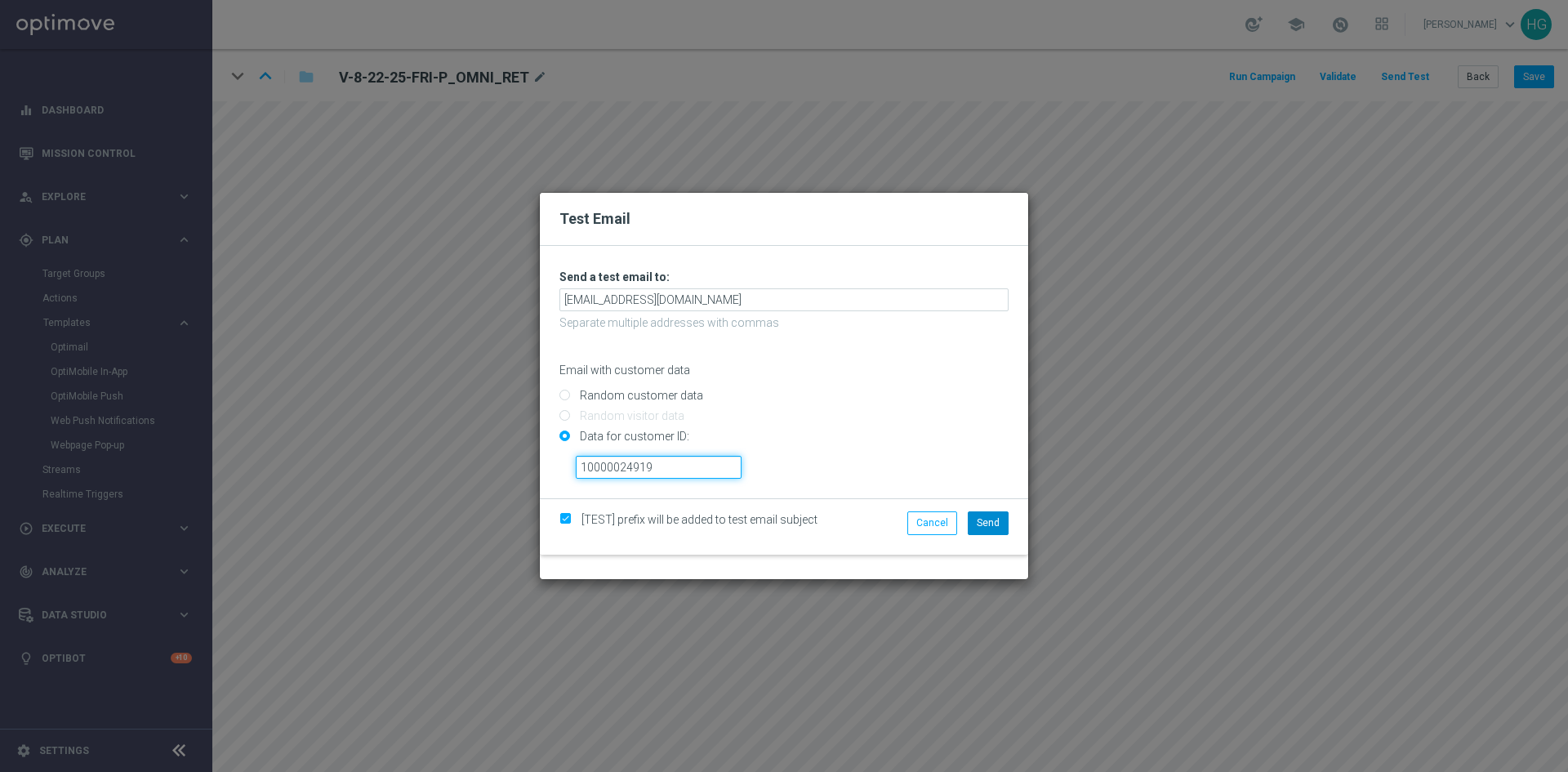
type input "10000024919"
click at [988, 515] on button "Send" at bounding box center [988, 523] width 41 height 23
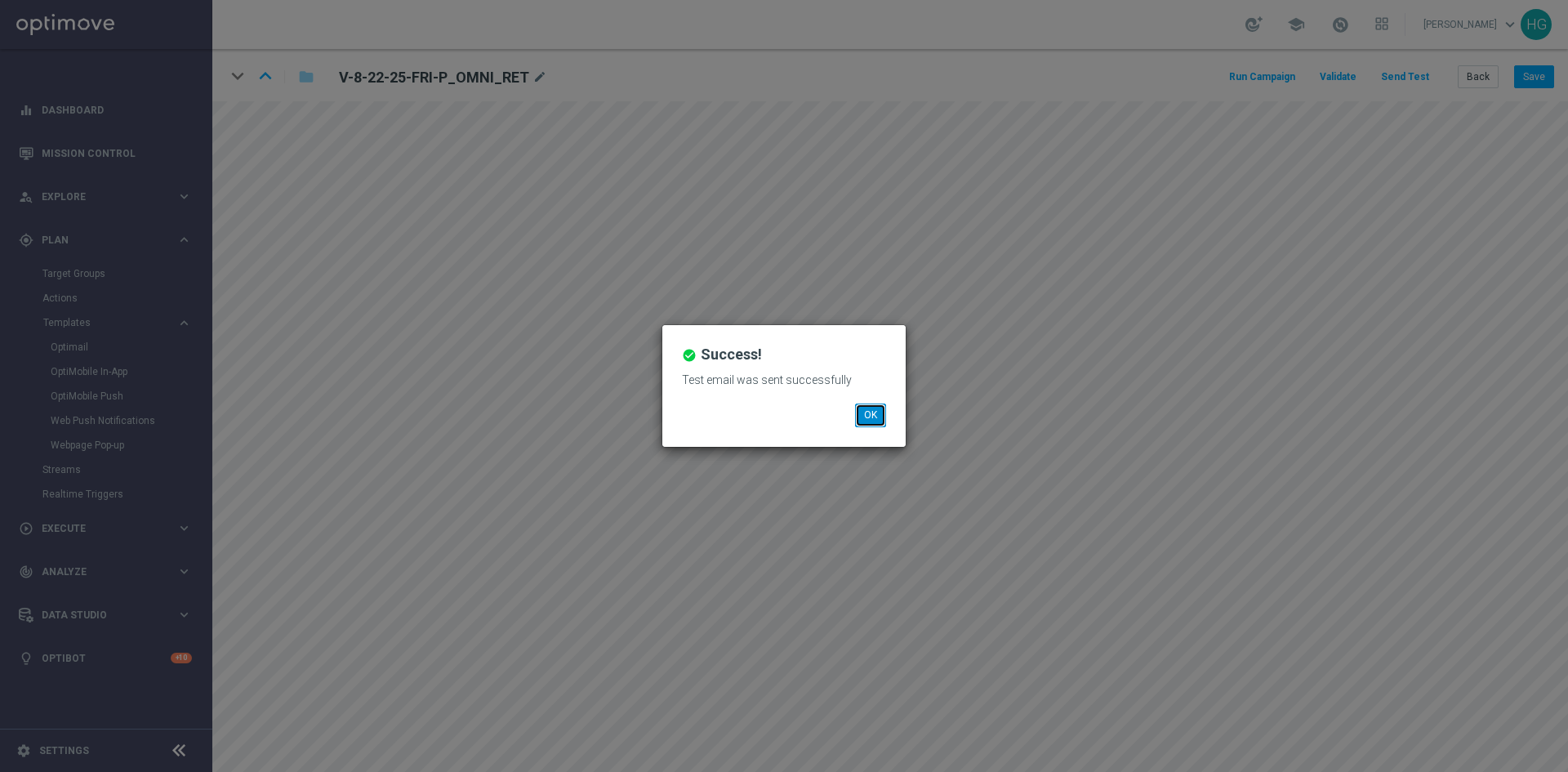
click at [868, 414] on button "OK" at bounding box center [870, 415] width 31 height 23
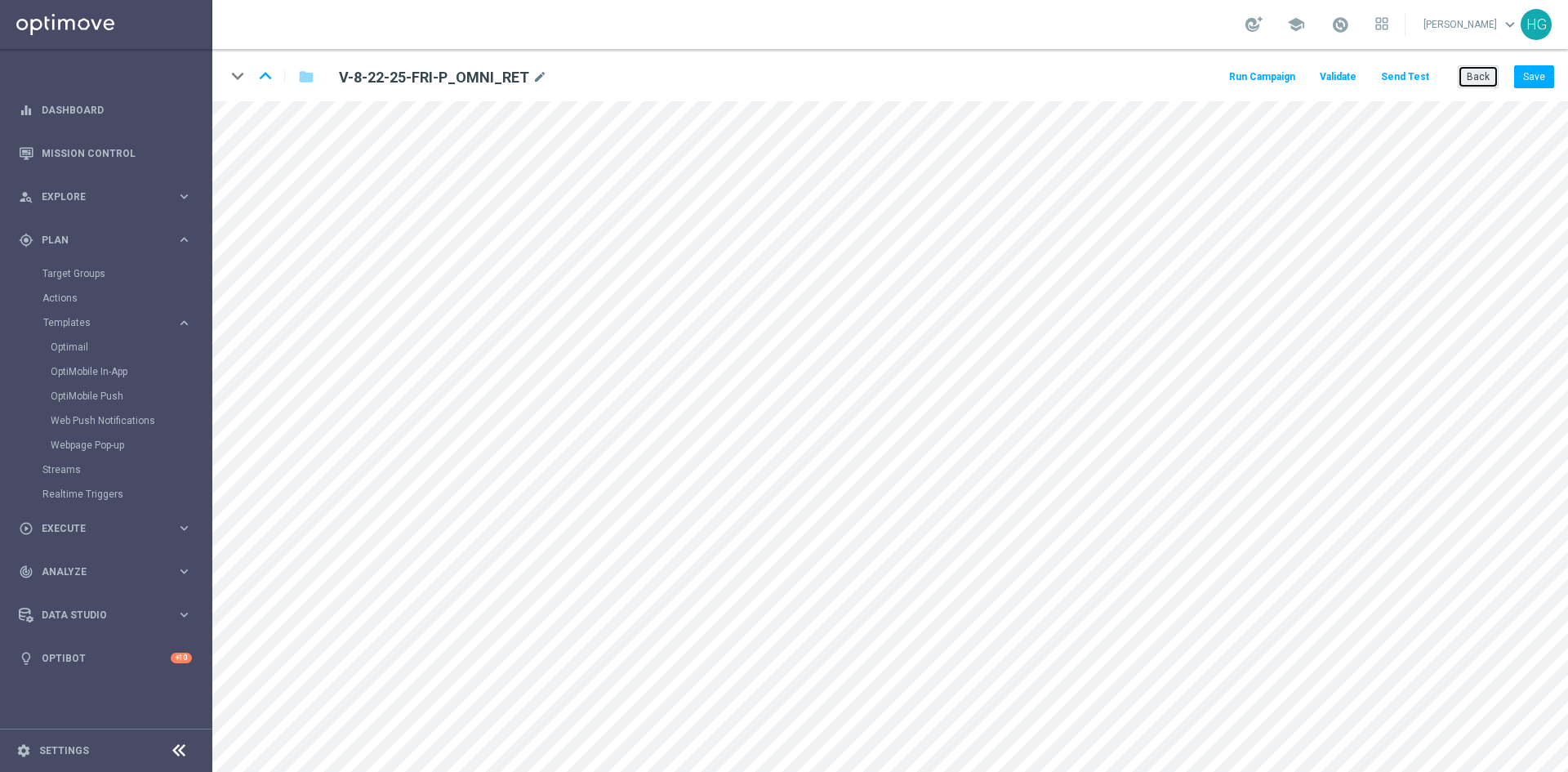
click at [1473, 70] on button "Back" at bounding box center [1478, 77] width 41 height 23
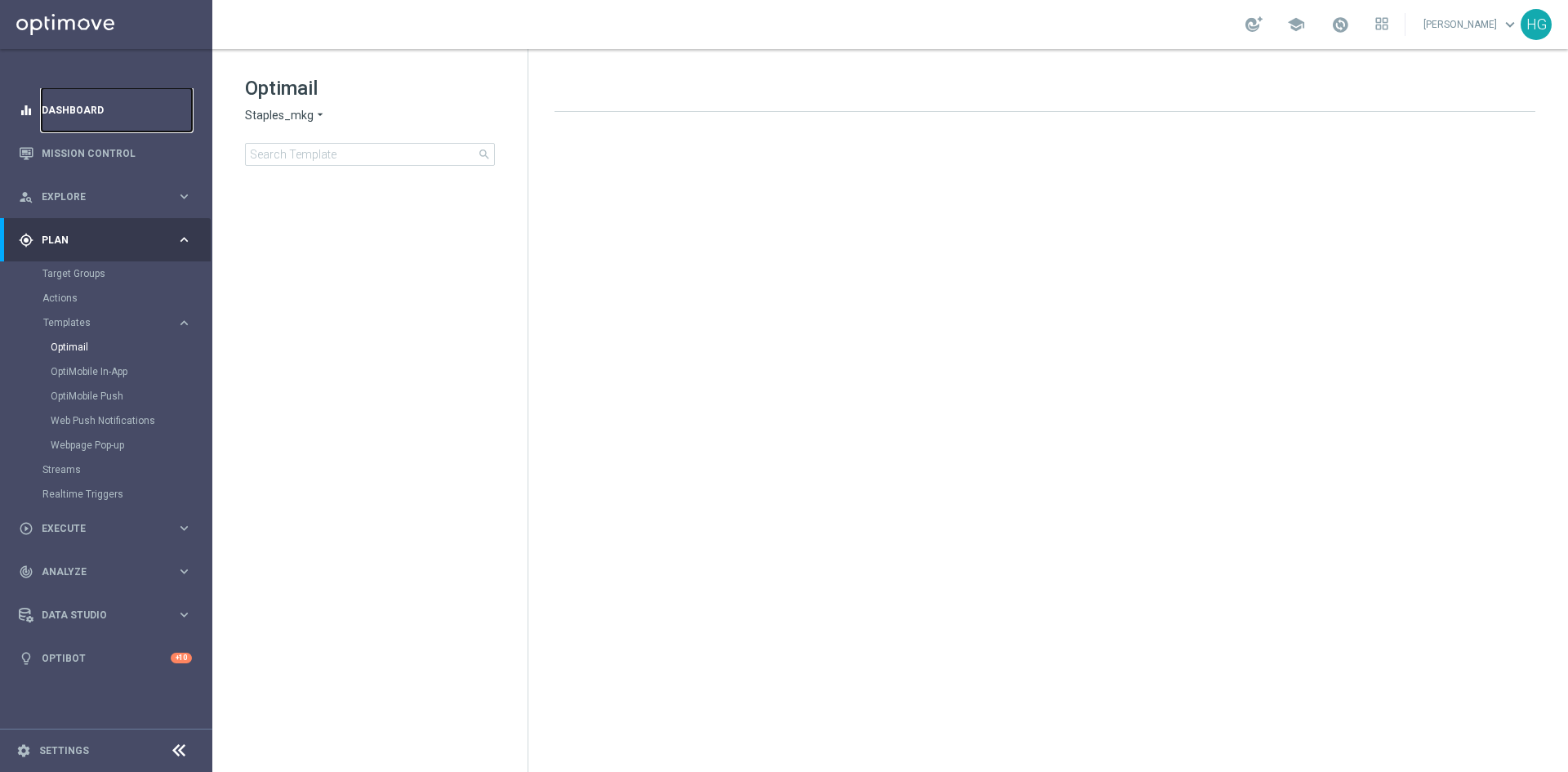
click at [99, 111] on link "Dashboard" at bounding box center [116, 110] width 150 height 43
